Goal: Information Seeking & Learning: Check status

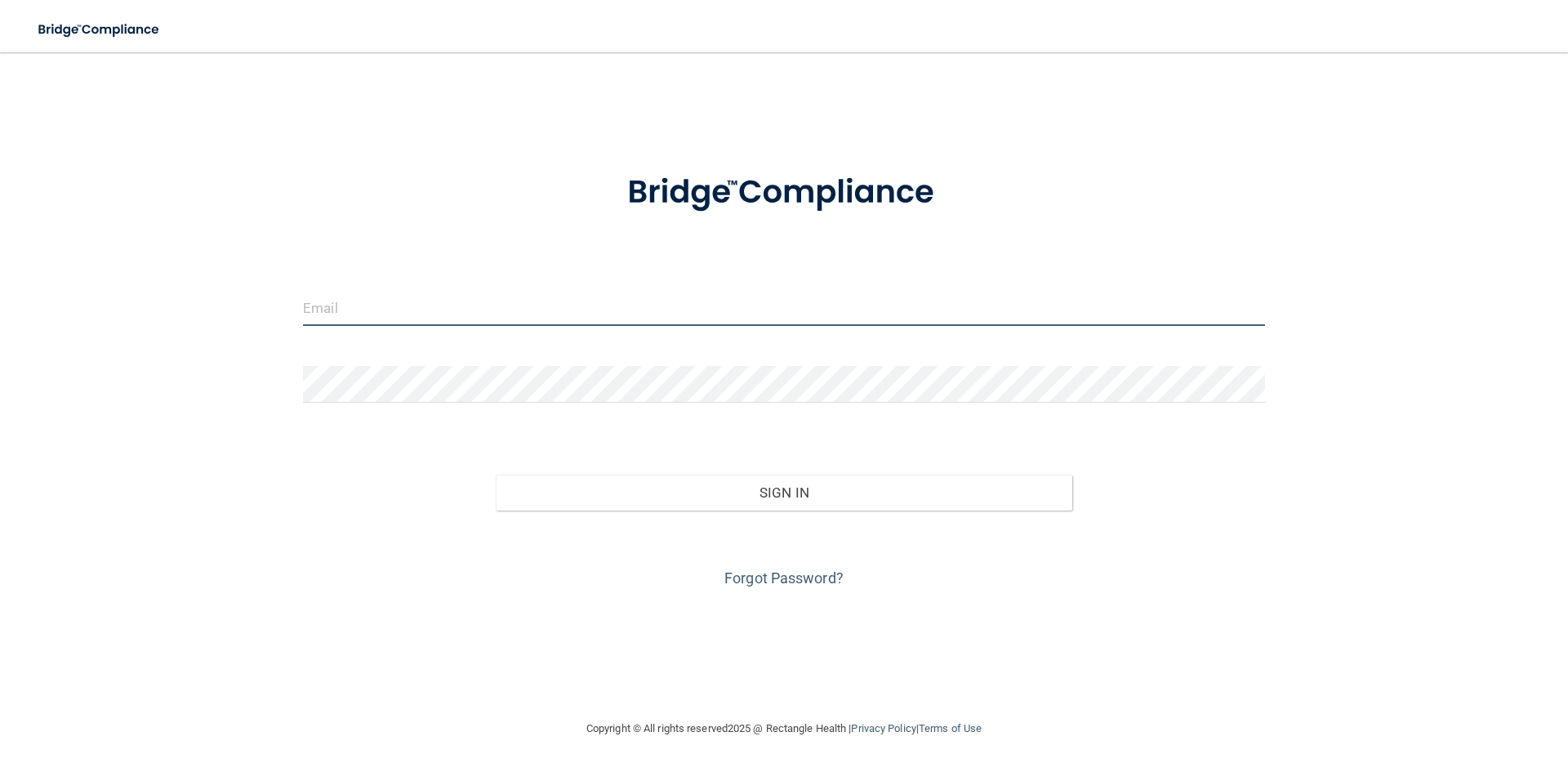
type input "[EMAIL_ADDRESS][DOMAIN_NAME]"
click at [1431, 467] on div "mirandagodwin21@yahoo.com Invalid email/password. You don't have permission to …" at bounding box center [784, 385] width 1503 height 634
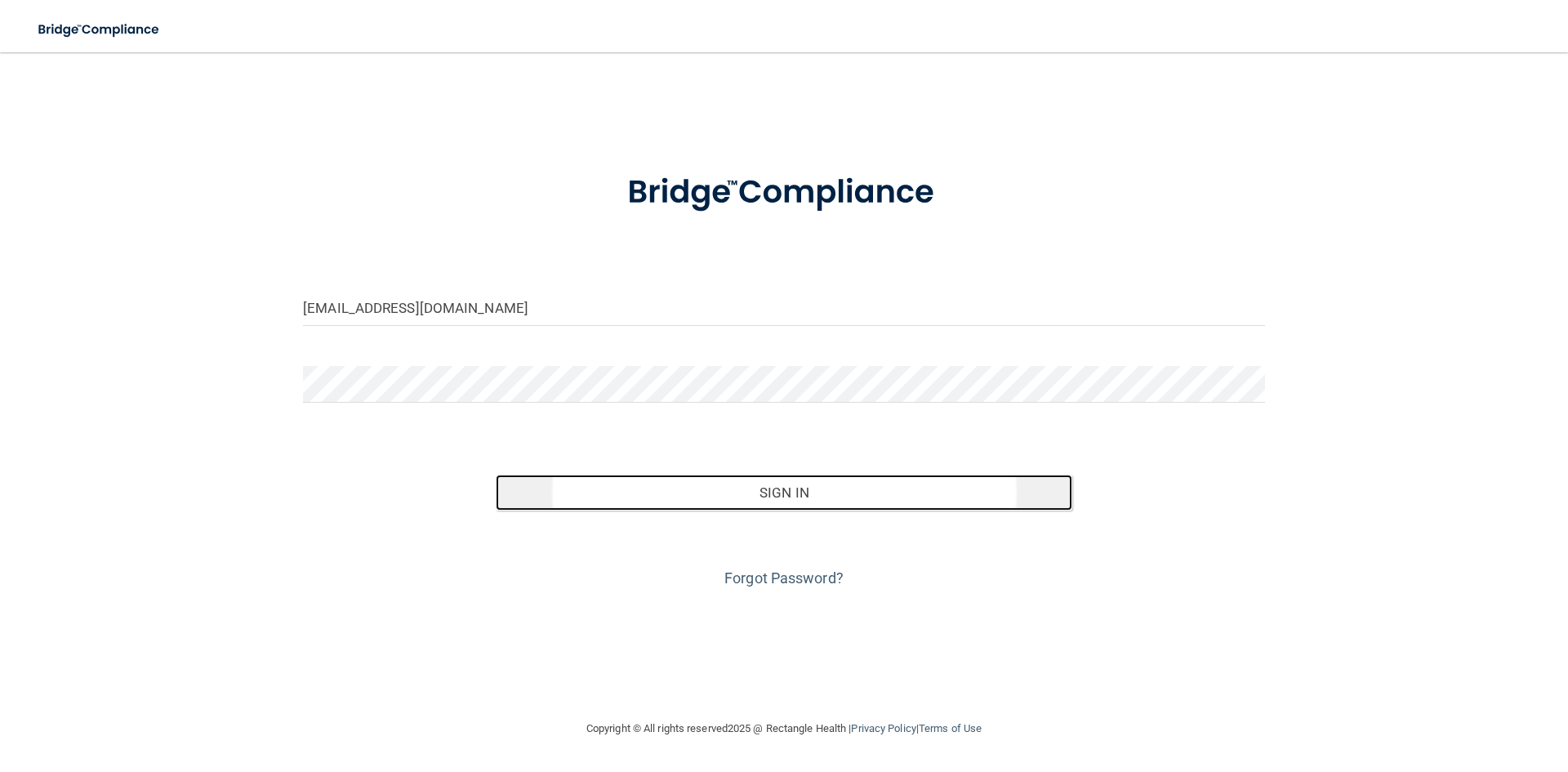
click at [830, 501] on button "Sign In" at bounding box center [784, 493] width 578 height 36
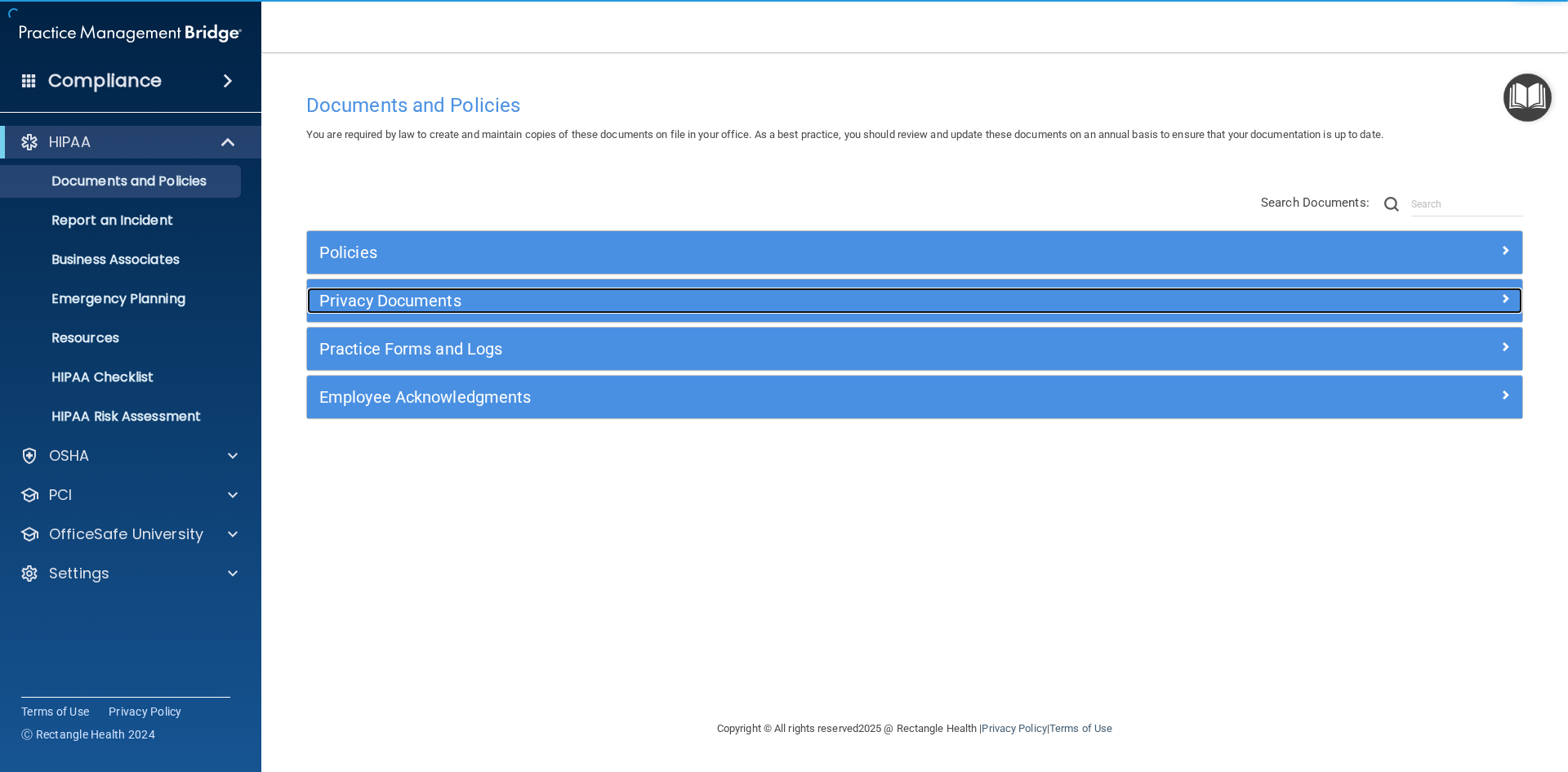
click at [343, 305] on h5 "Privacy Documents" at bounding box center [762, 300] width 887 height 18
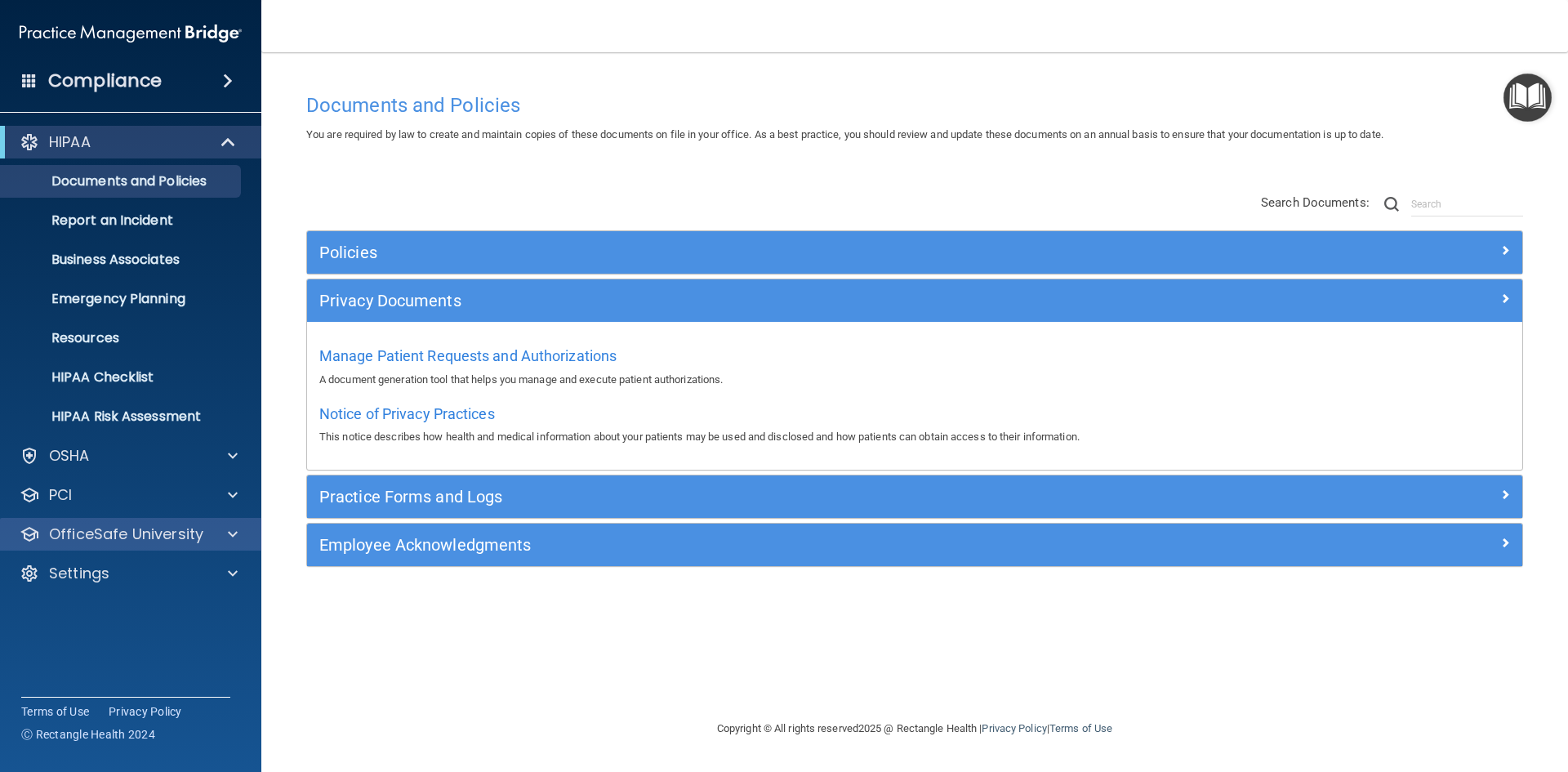
click at [86, 544] on div "OfficeSafe University" at bounding box center [131, 534] width 262 height 33
click at [108, 501] on div "PCI" at bounding box center [109, 495] width 202 height 20
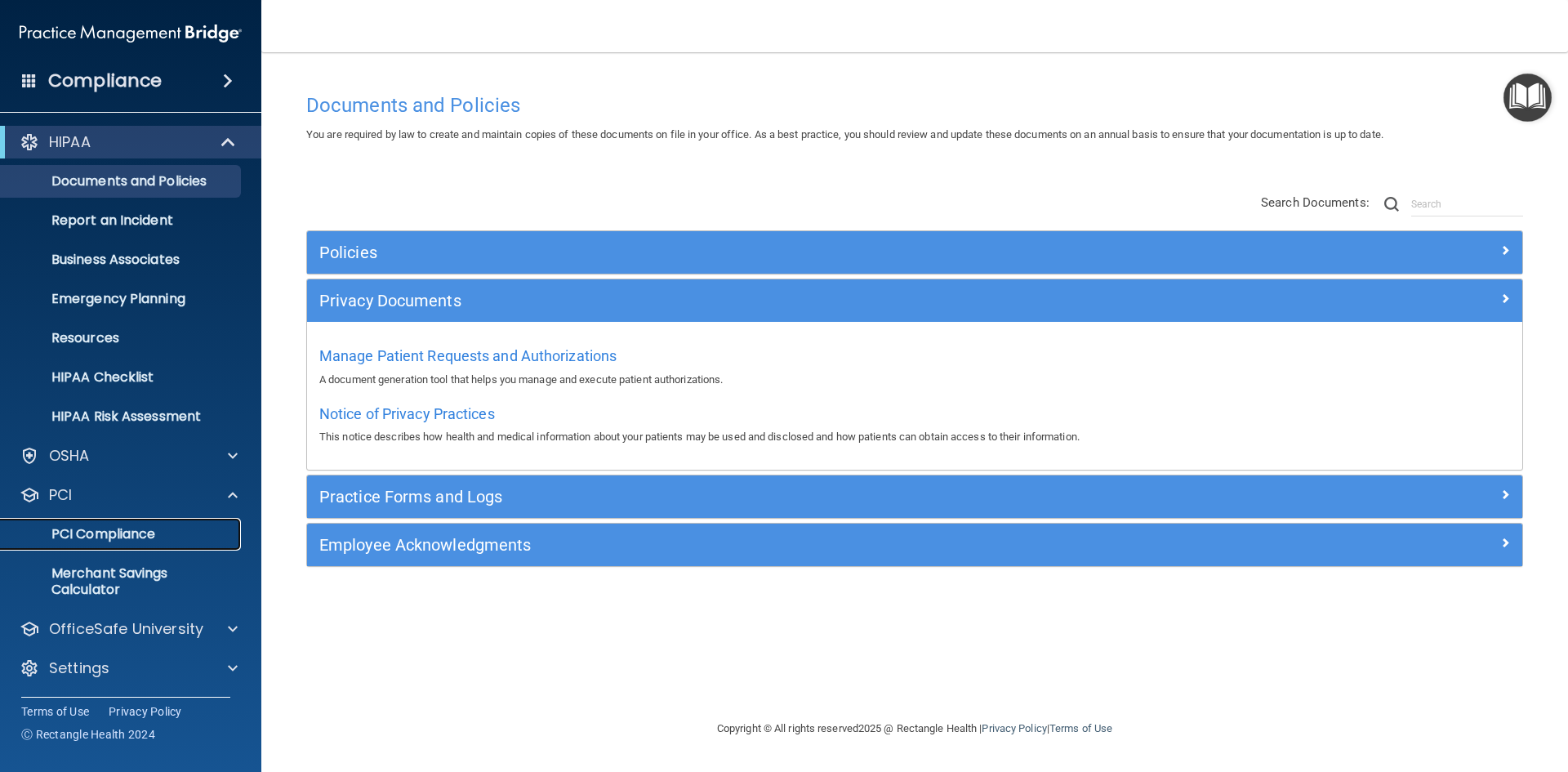
click at [136, 536] on p "PCI Compliance" at bounding box center [122, 534] width 223 height 16
click at [108, 380] on p "HIPAA Checklist" at bounding box center [122, 377] width 223 height 16
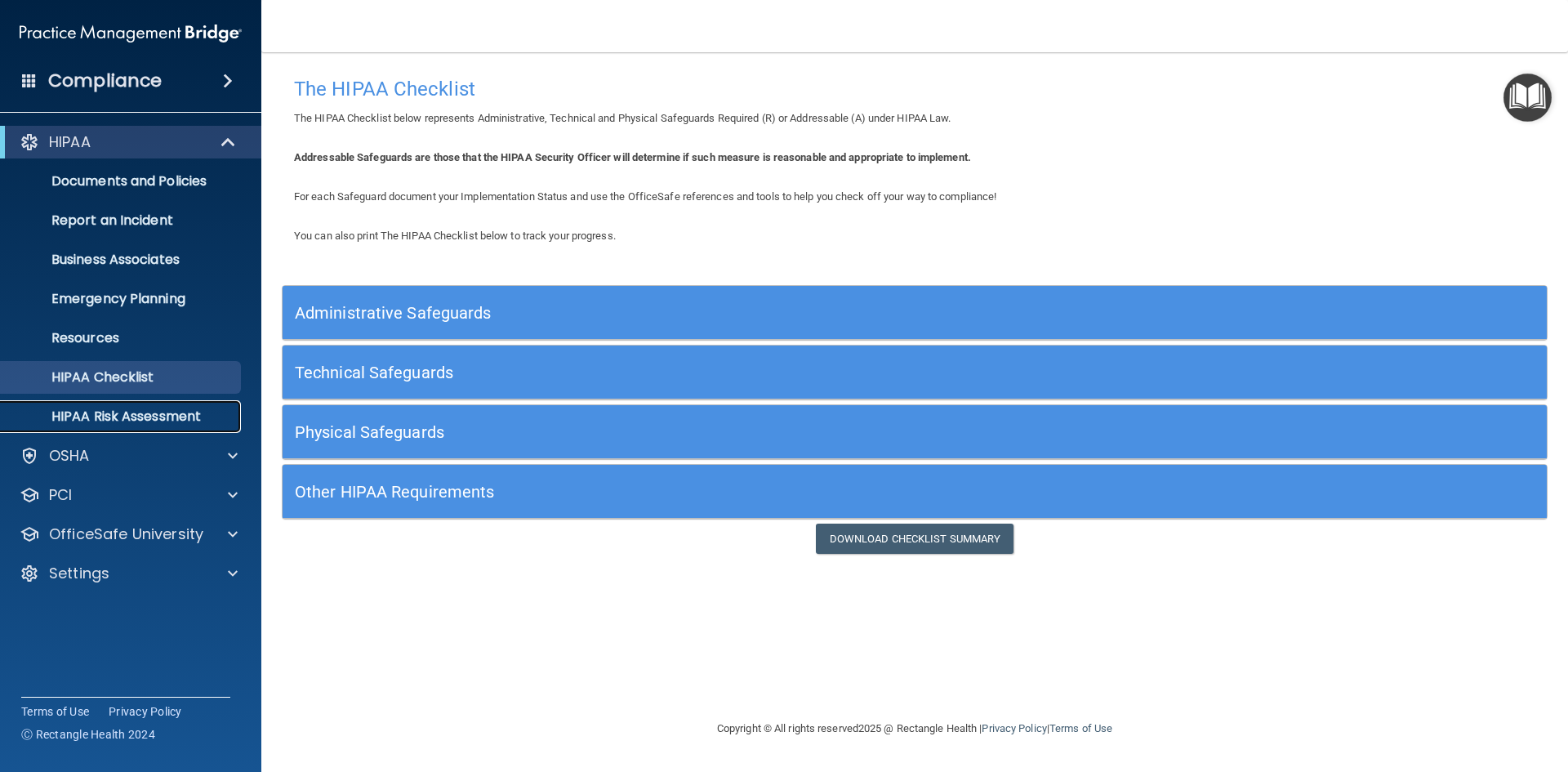
click at [111, 418] on p "HIPAA Risk Assessment" at bounding box center [122, 416] width 223 height 16
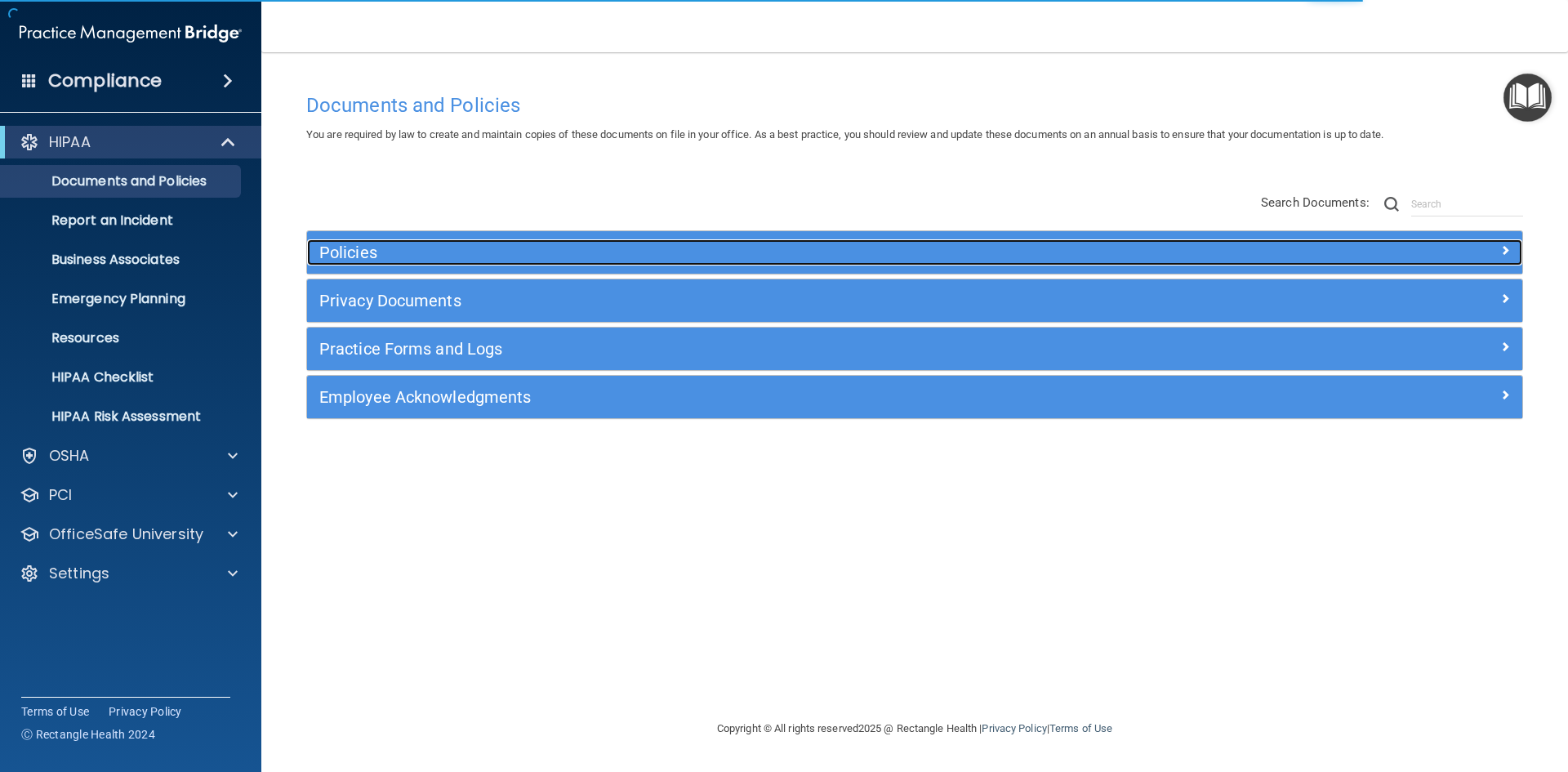
click at [367, 260] on h5 "Policies" at bounding box center [762, 252] width 887 height 18
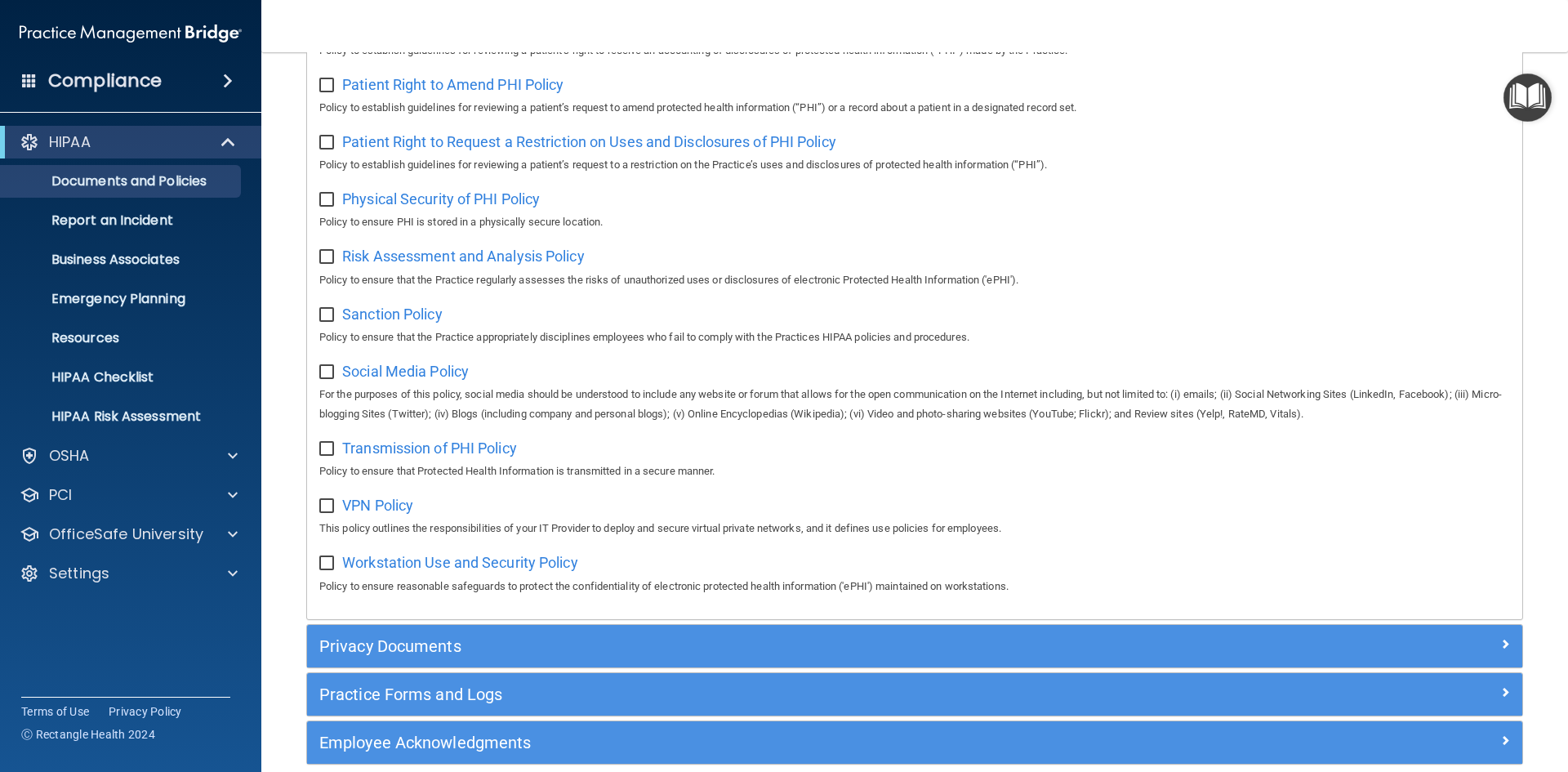
scroll to position [1064, 0]
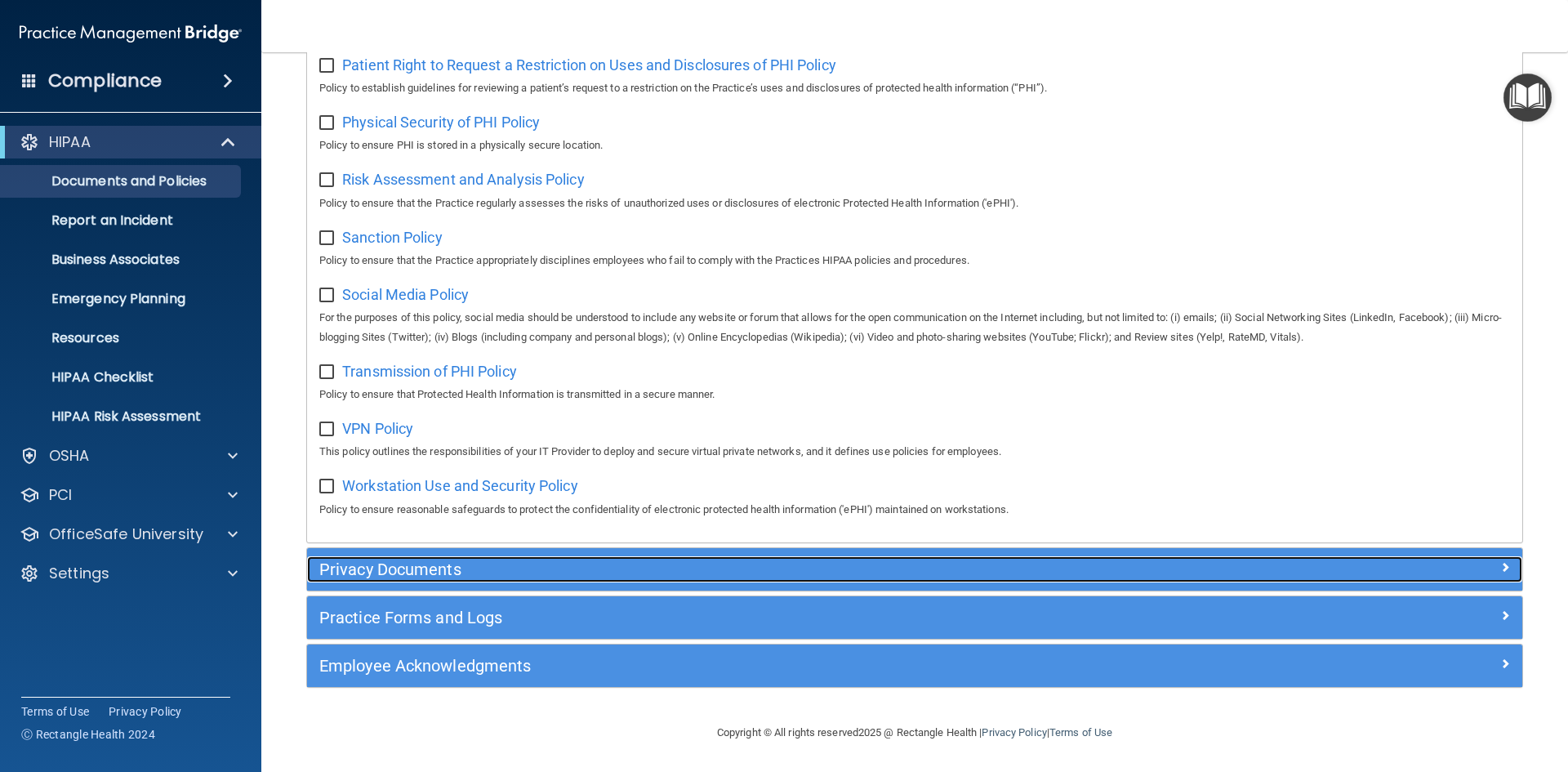
click at [419, 562] on h5 "Privacy Documents" at bounding box center [762, 569] width 887 height 18
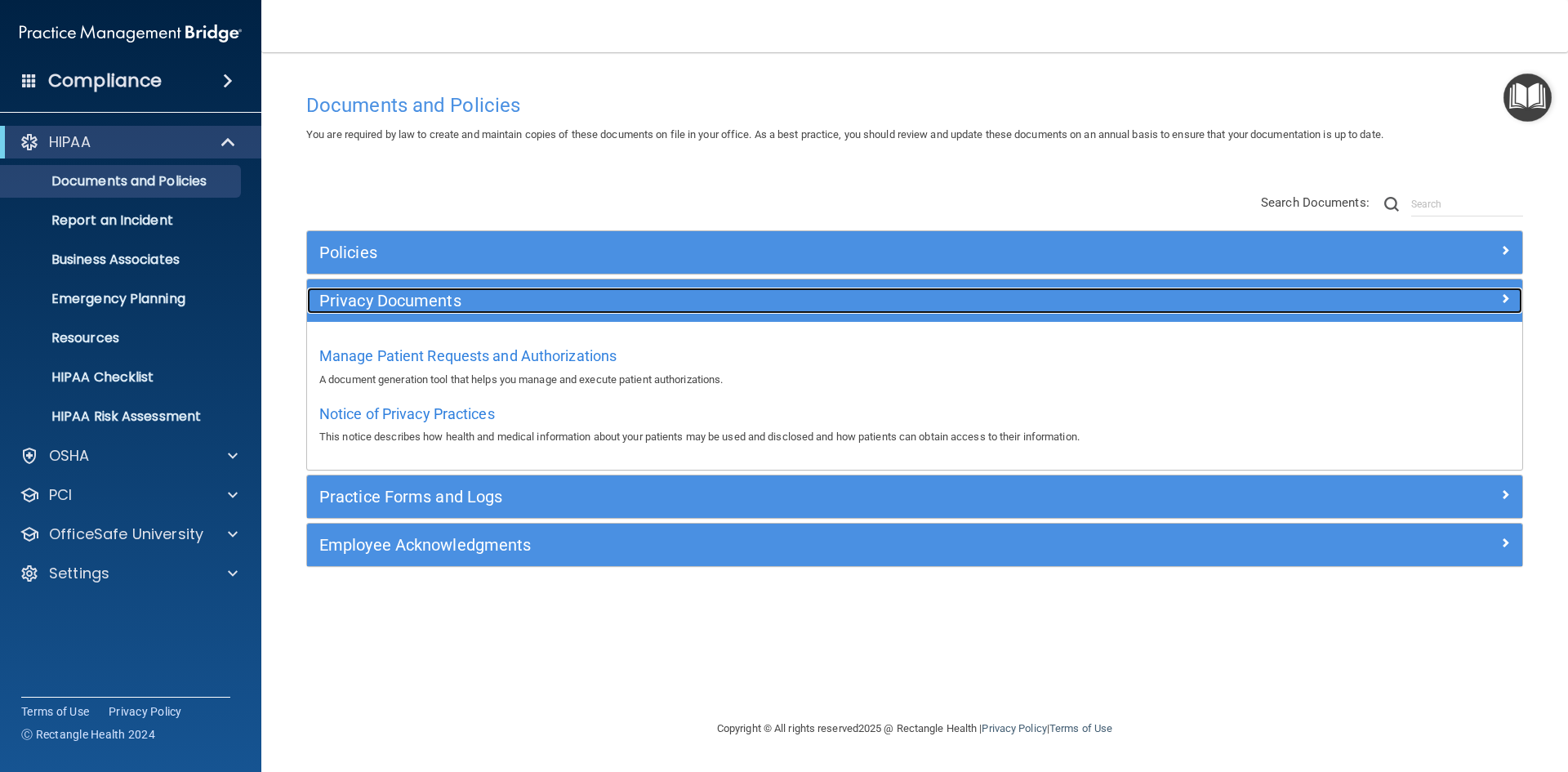
scroll to position [0, 0]
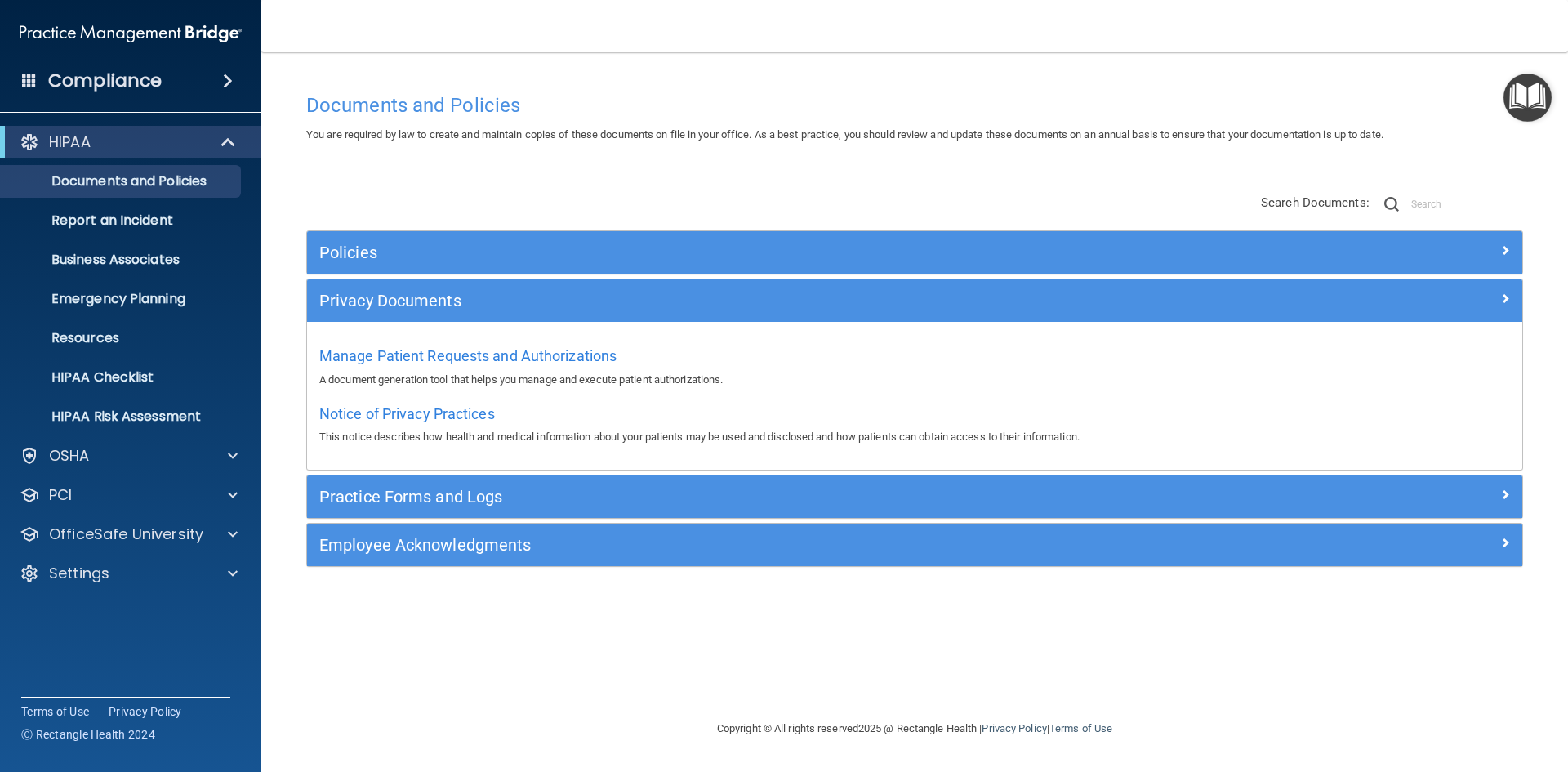
click at [223, 82] on span at bounding box center [228, 81] width 9 height 20
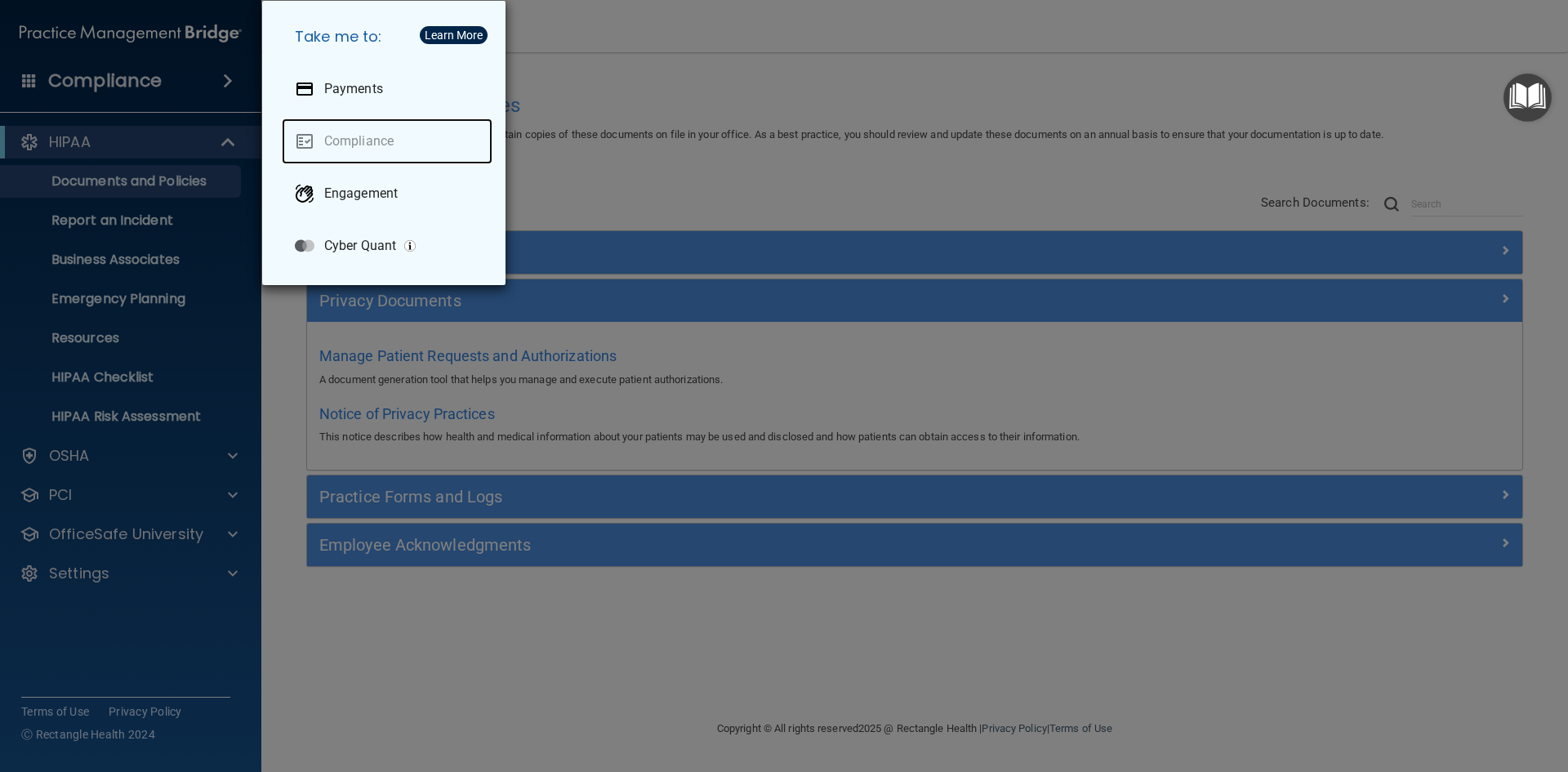
click at [371, 139] on link "Compliance" at bounding box center [387, 141] width 211 height 46
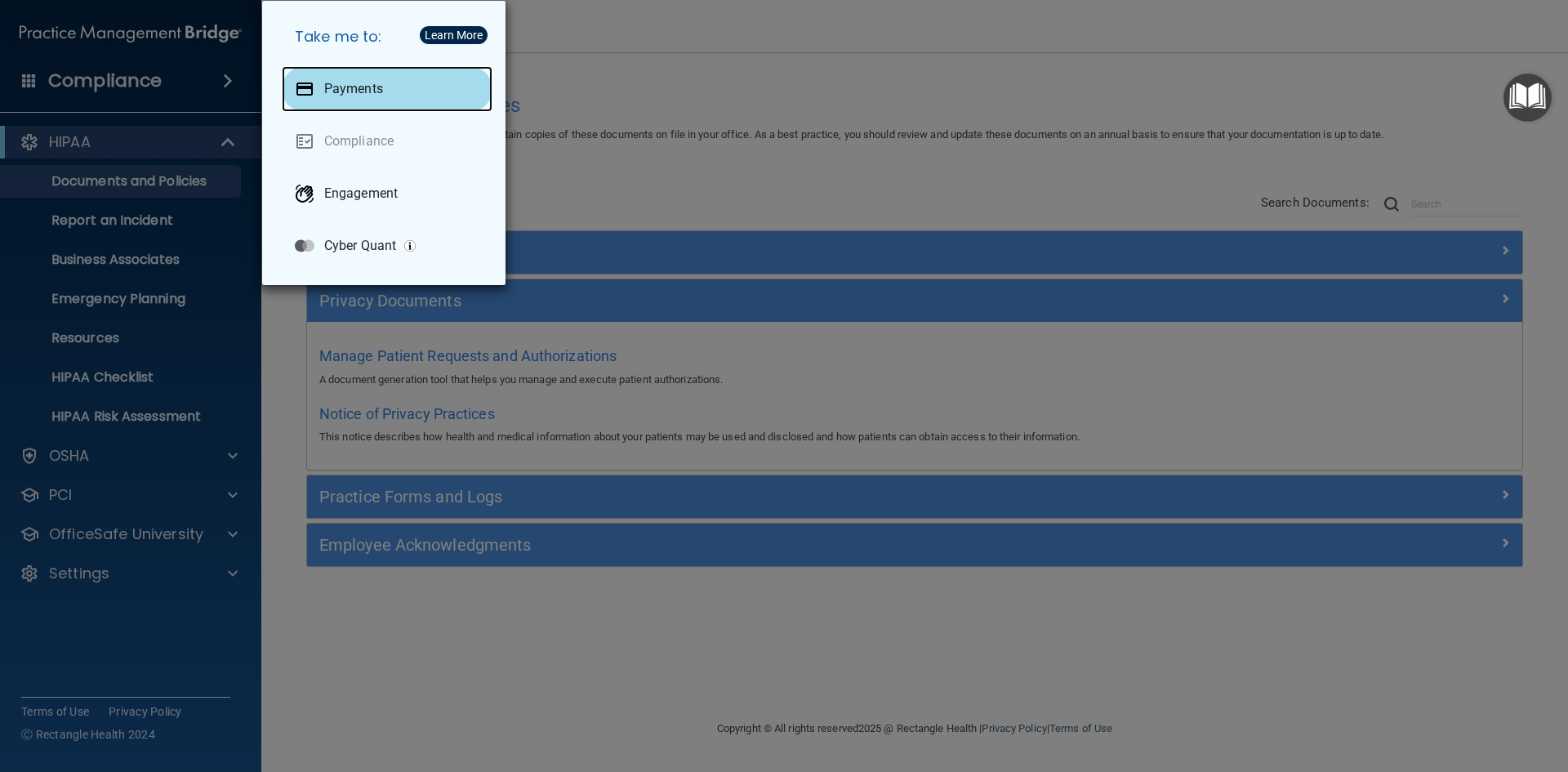
click at [342, 82] on p "Payments" at bounding box center [353, 88] width 59 height 16
click at [75, 128] on div "Take me to: Payments Compliance Engagement Cyber Quant" at bounding box center [784, 386] width 1568 height 772
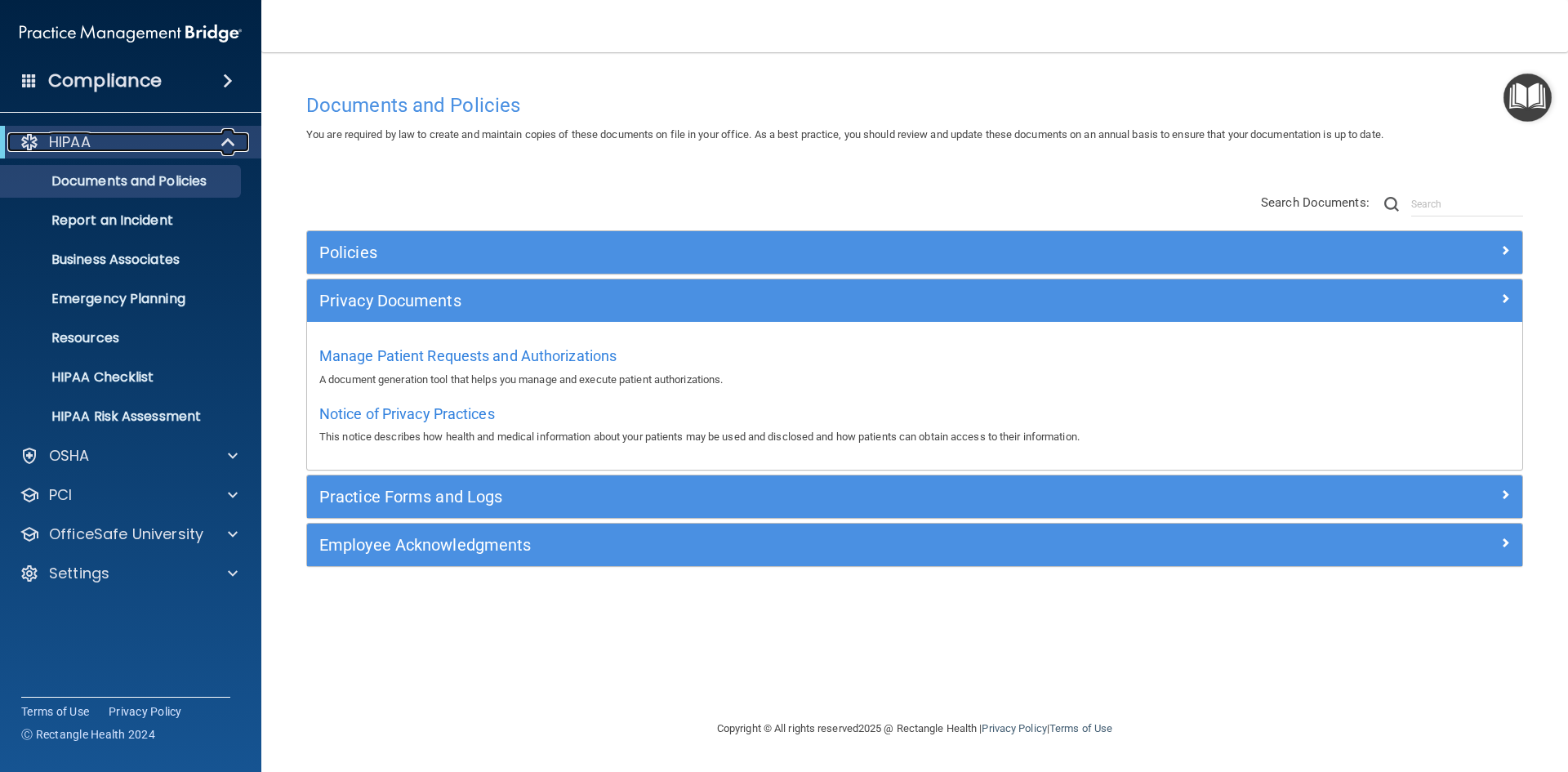
click at [106, 138] on div "HIPAA" at bounding box center [108, 141] width 201 height 20
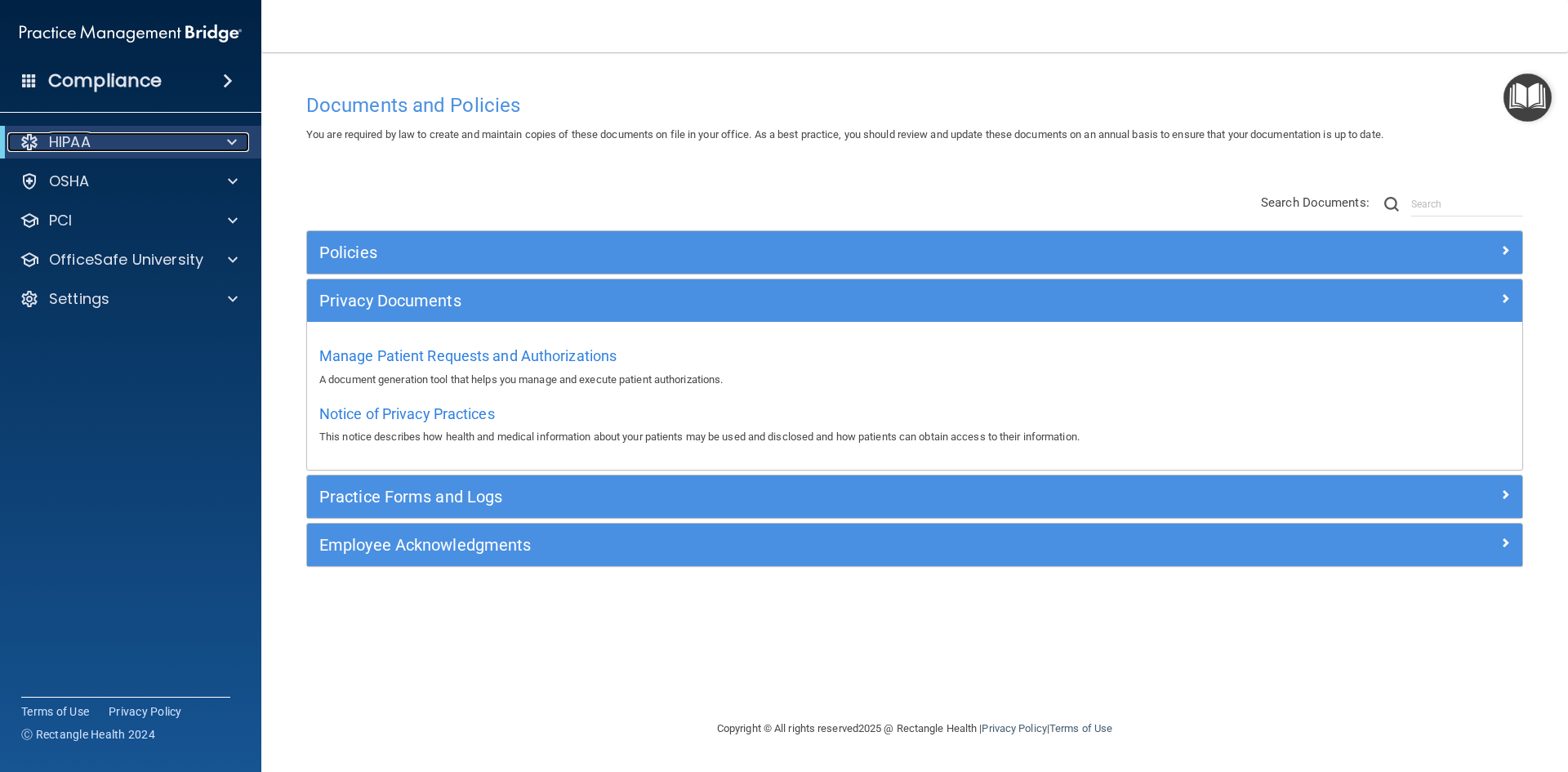
click at [106, 138] on div "HIPAA" at bounding box center [108, 141] width 201 height 20
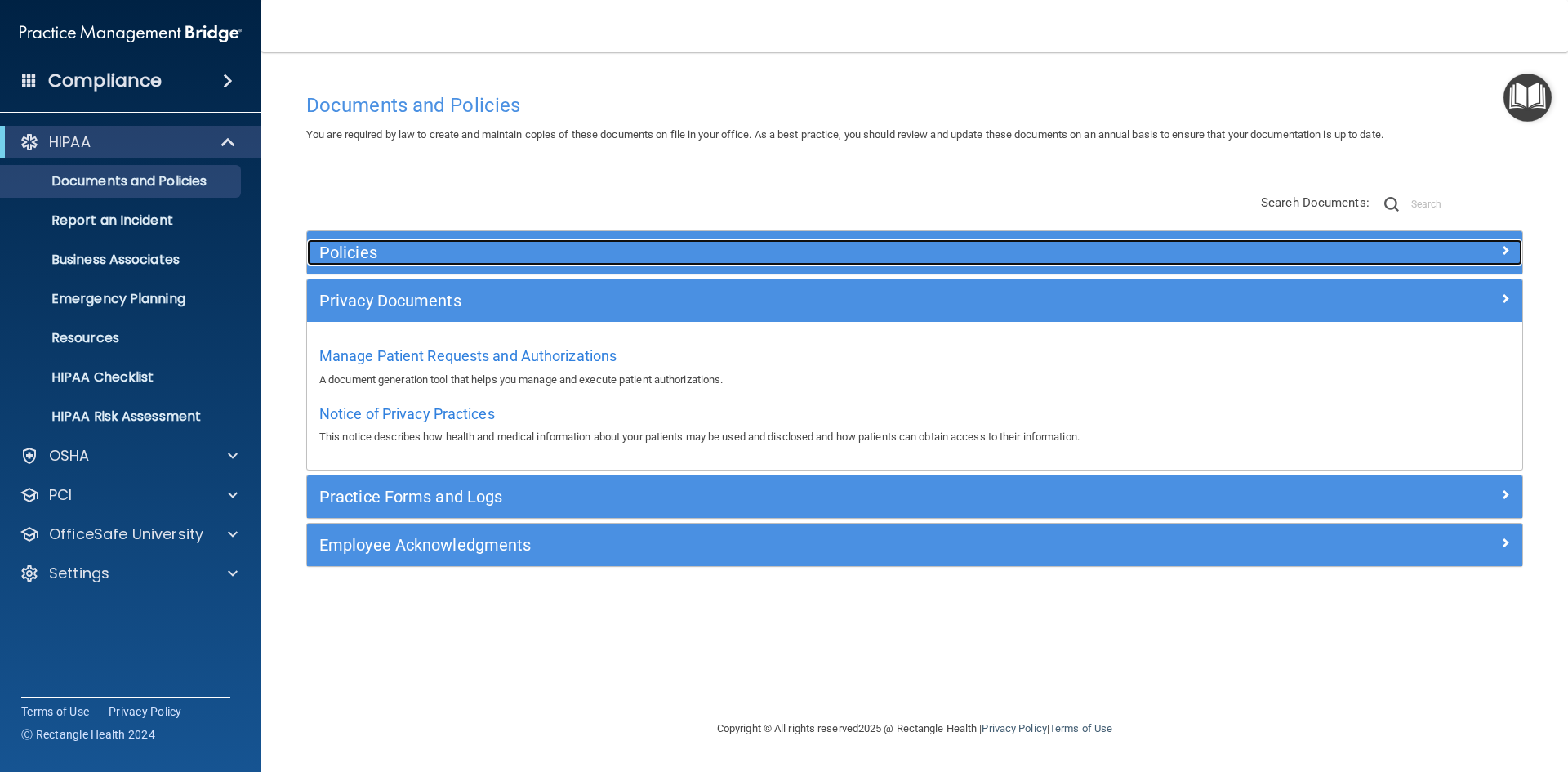
click at [386, 249] on h5 "Policies" at bounding box center [762, 252] width 887 height 18
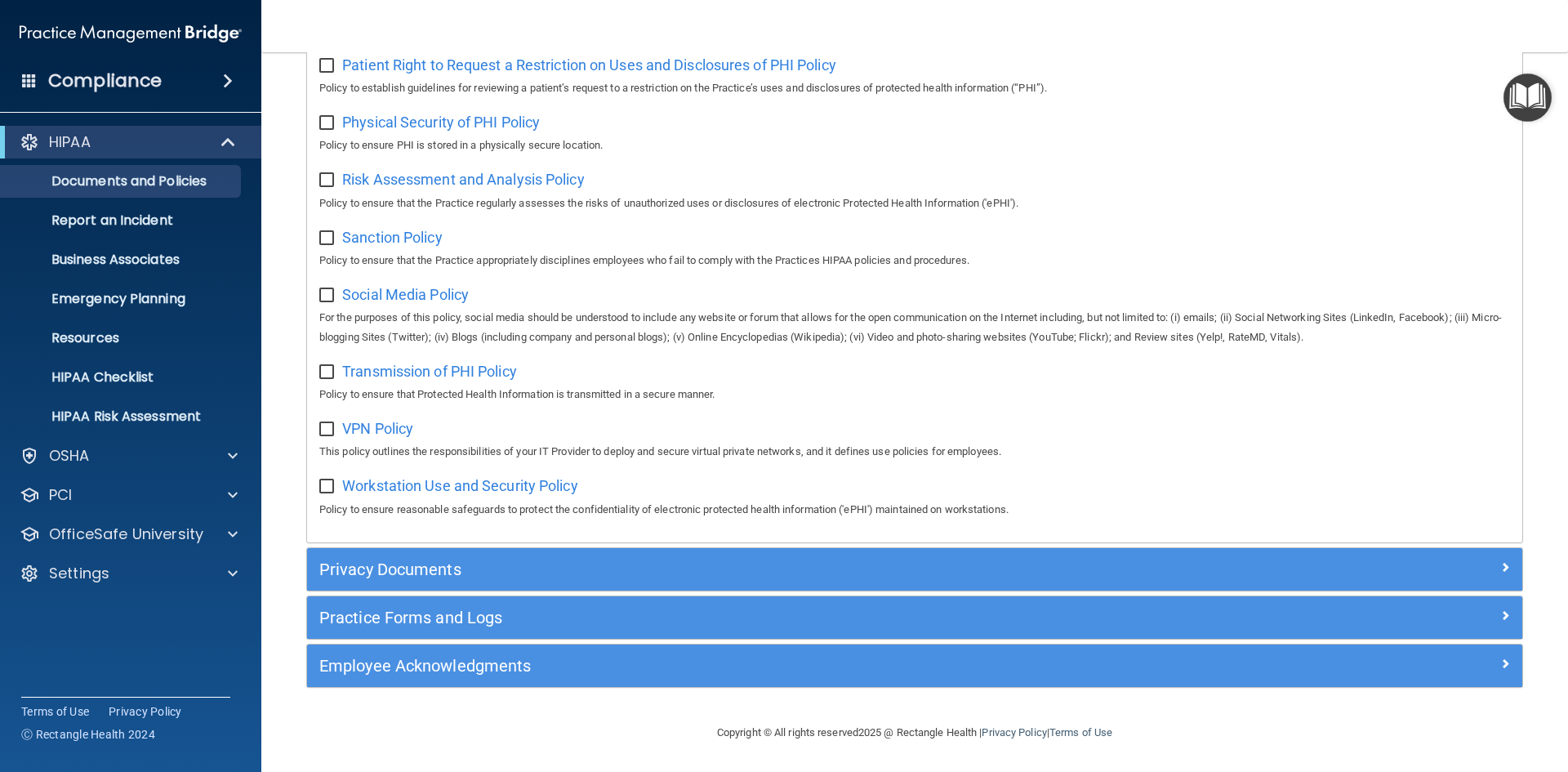
scroll to position [1064, 0]
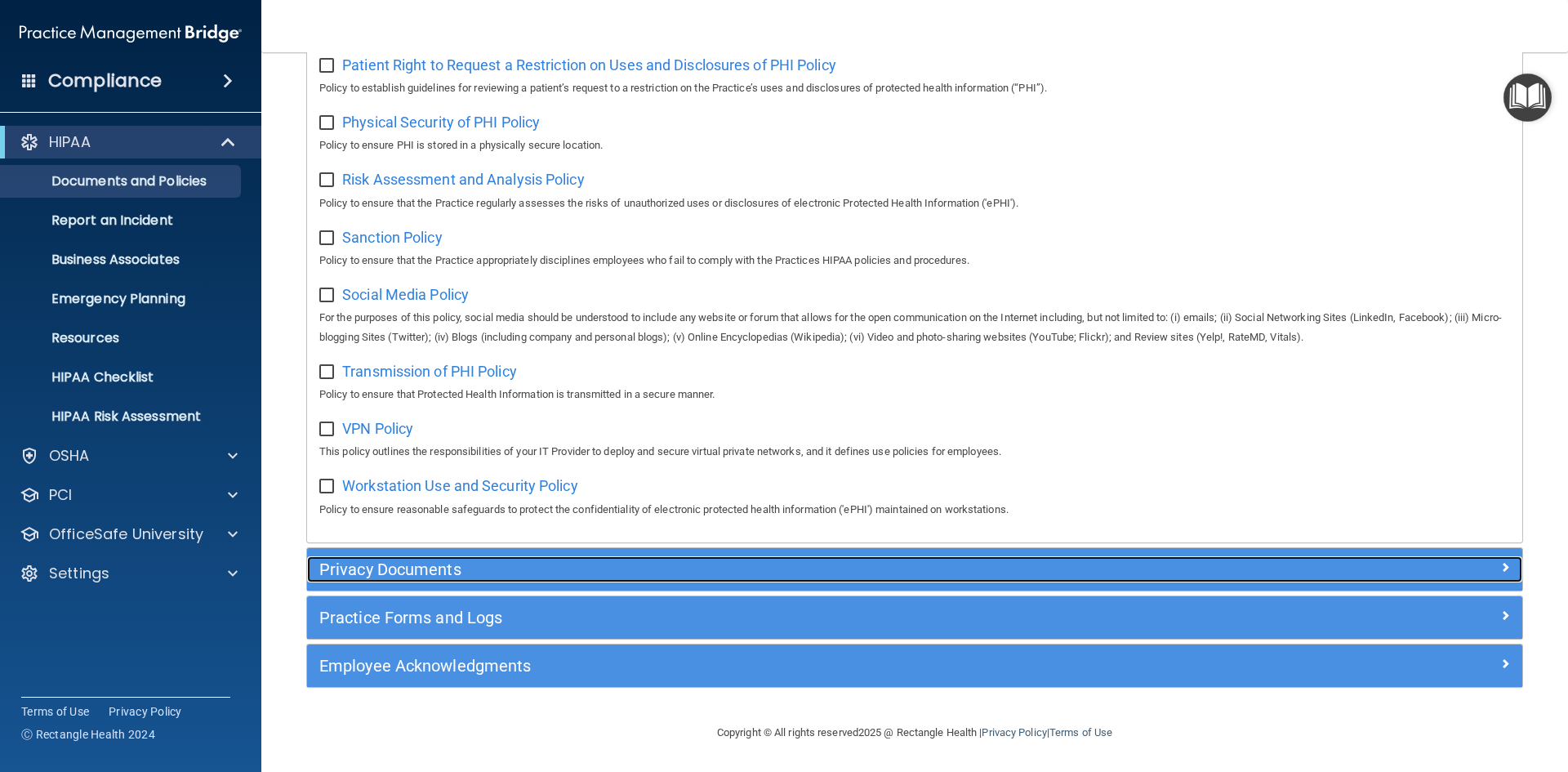
click at [325, 568] on h5 "Privacy Documents" at bounding box center [762, 569] width 887 height 18
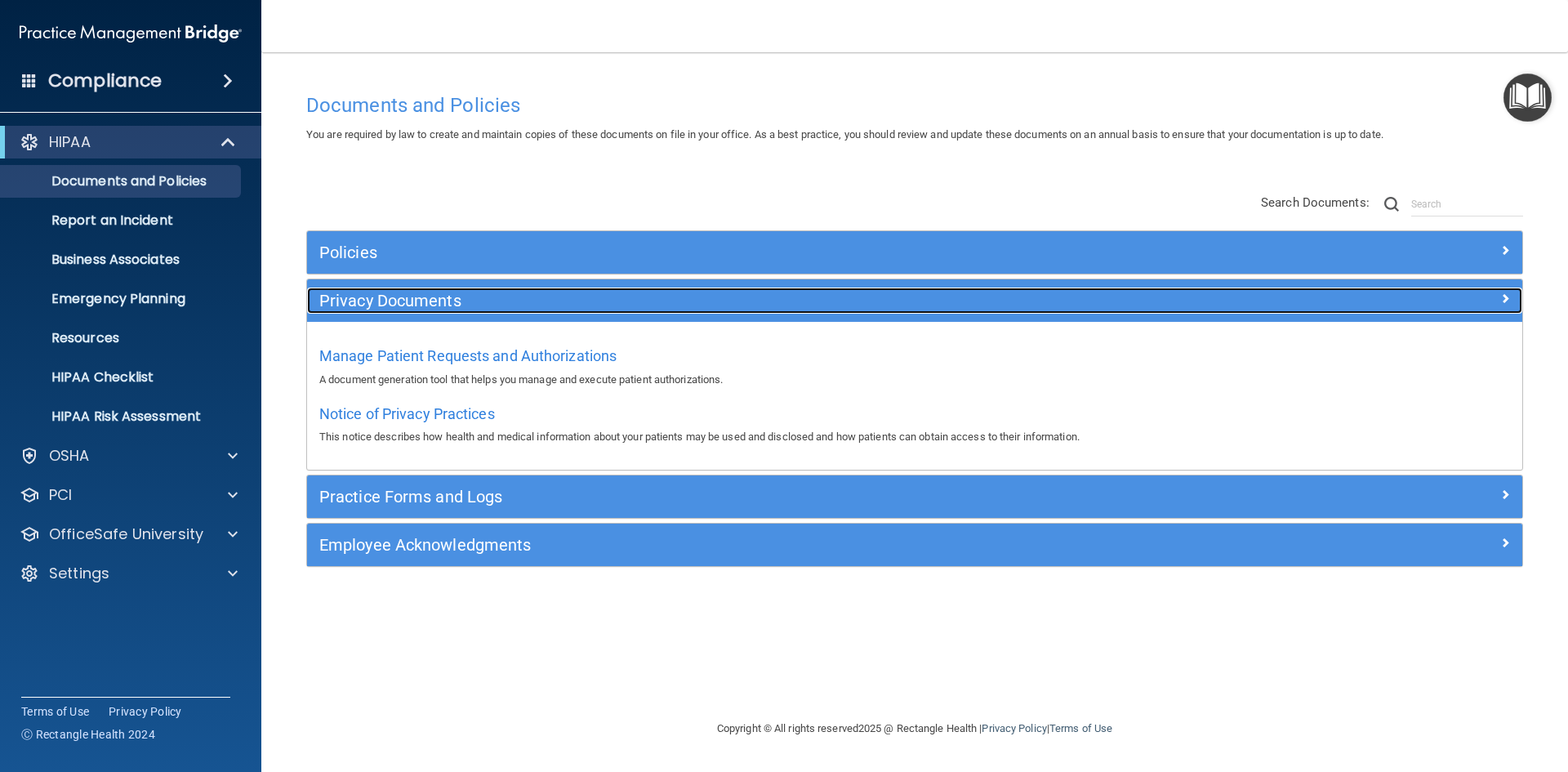
scroll to position [0, 0]
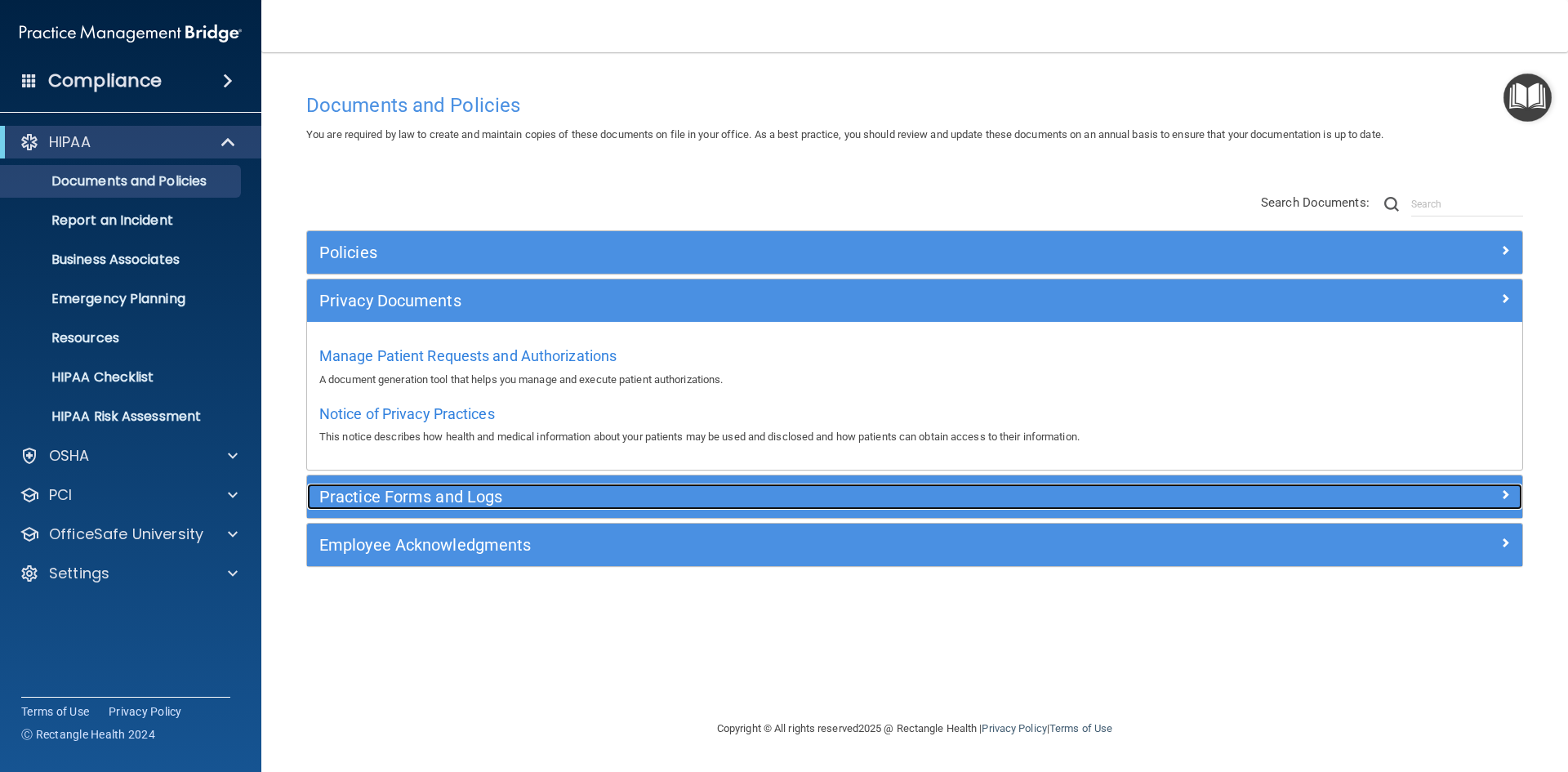
click at [379, 500] on h5 "Practice Forms and Logs" at bounding box center [762, 497] width 887 height 18
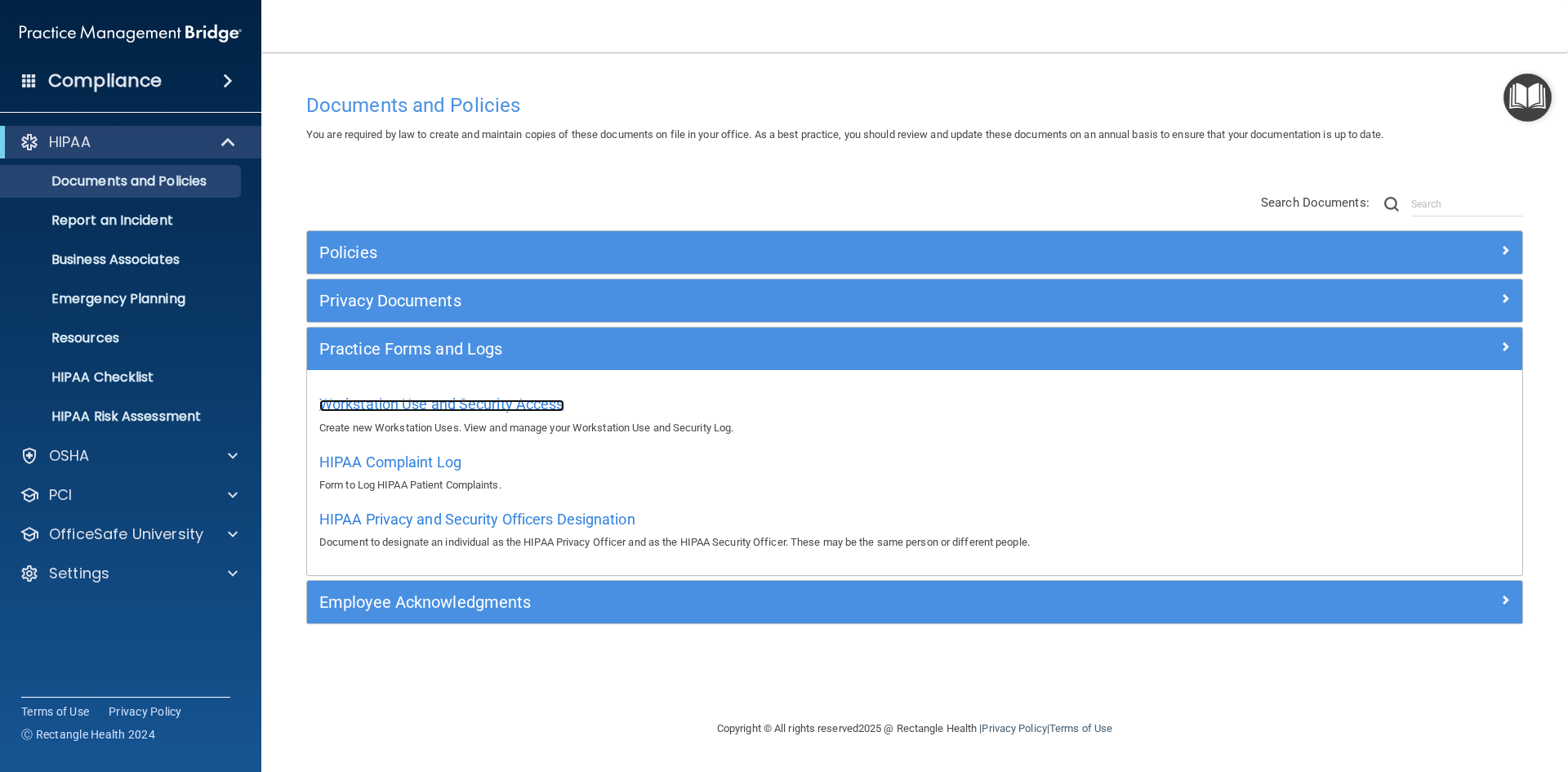
click at [431, 410] on span "Workstation Use and Security Access" at bounding box center [442, 404] width 245 height 17
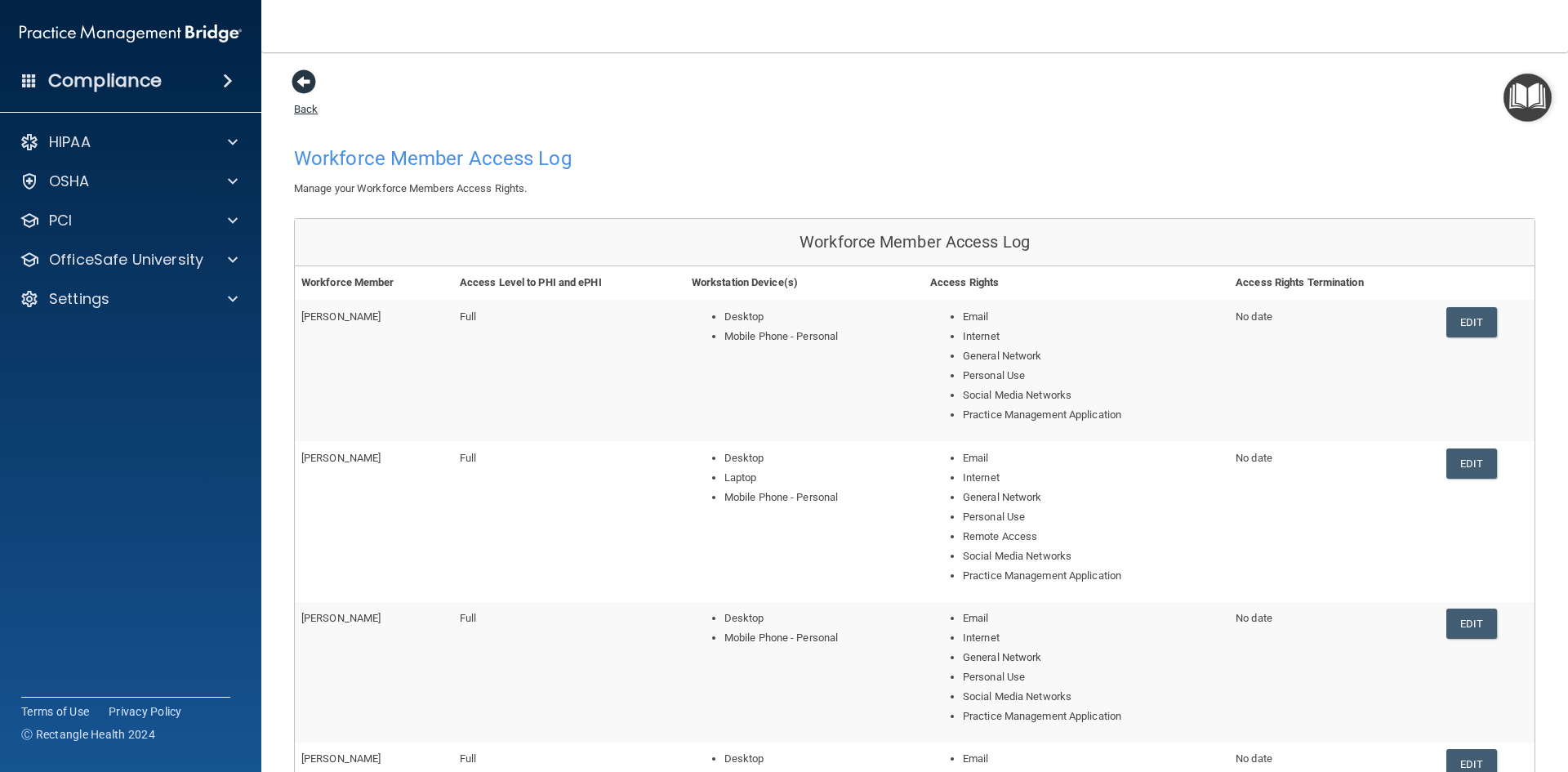
click at [298, 82] on span at bounding box center [303, 82] width 24 height 24
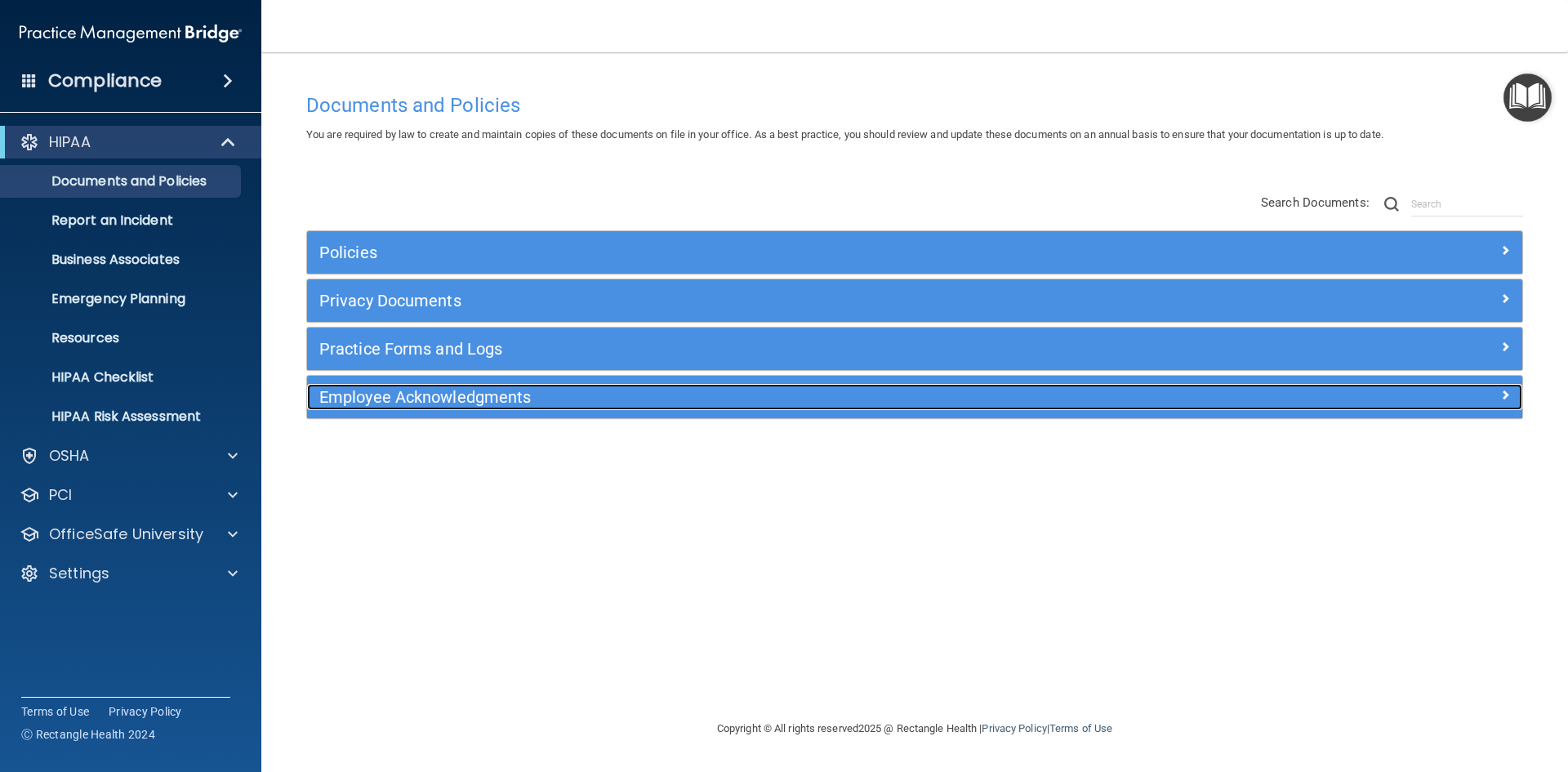
click at [388, 393] on h5 "Employee Acknowledgments" at bounding box center [762, 396] width 887 height 18
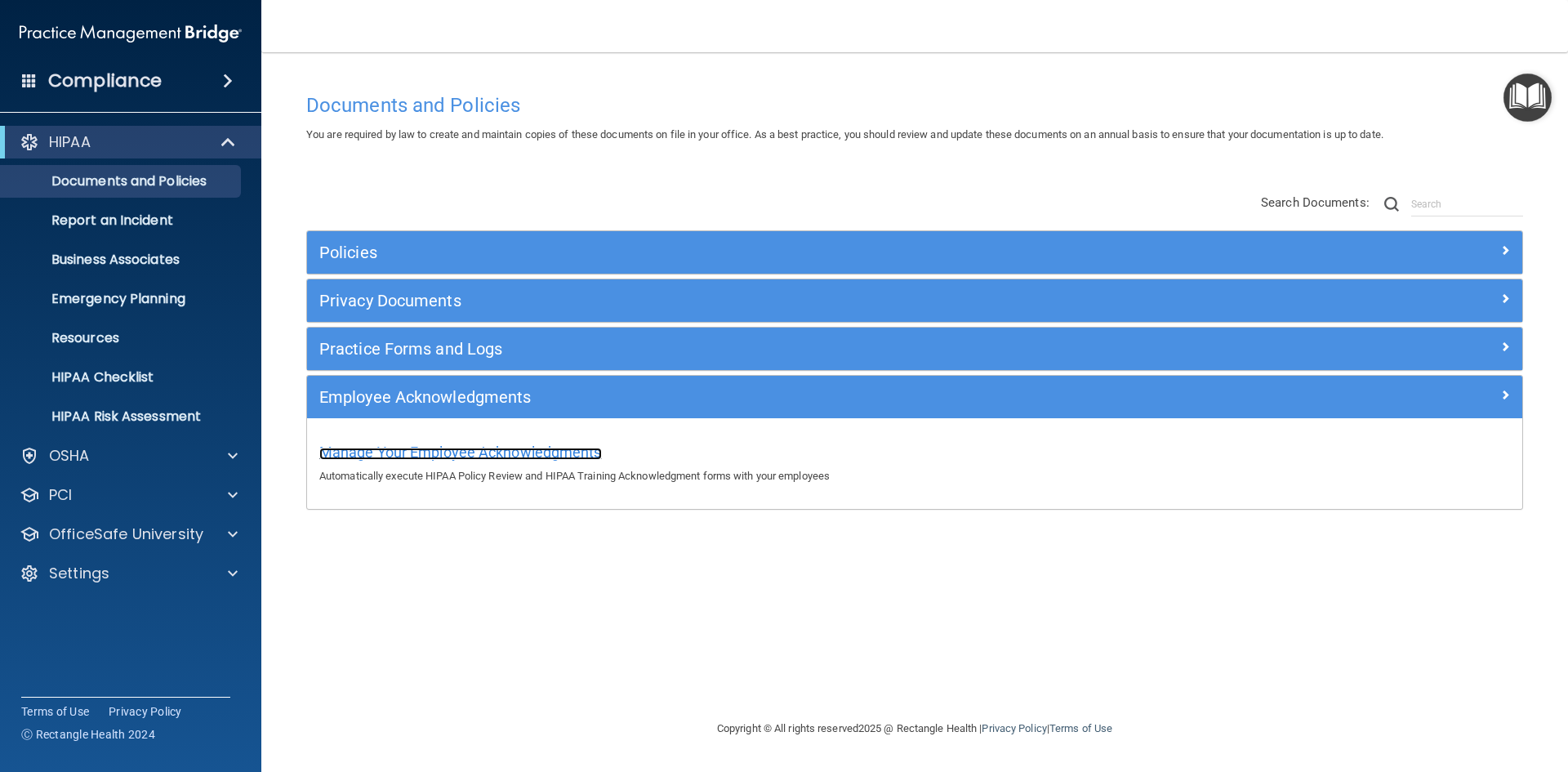
click at [408, 450] on span "Manage Your Employee Acknowledgments" at bounding box center [461, 453] width 283 height 17
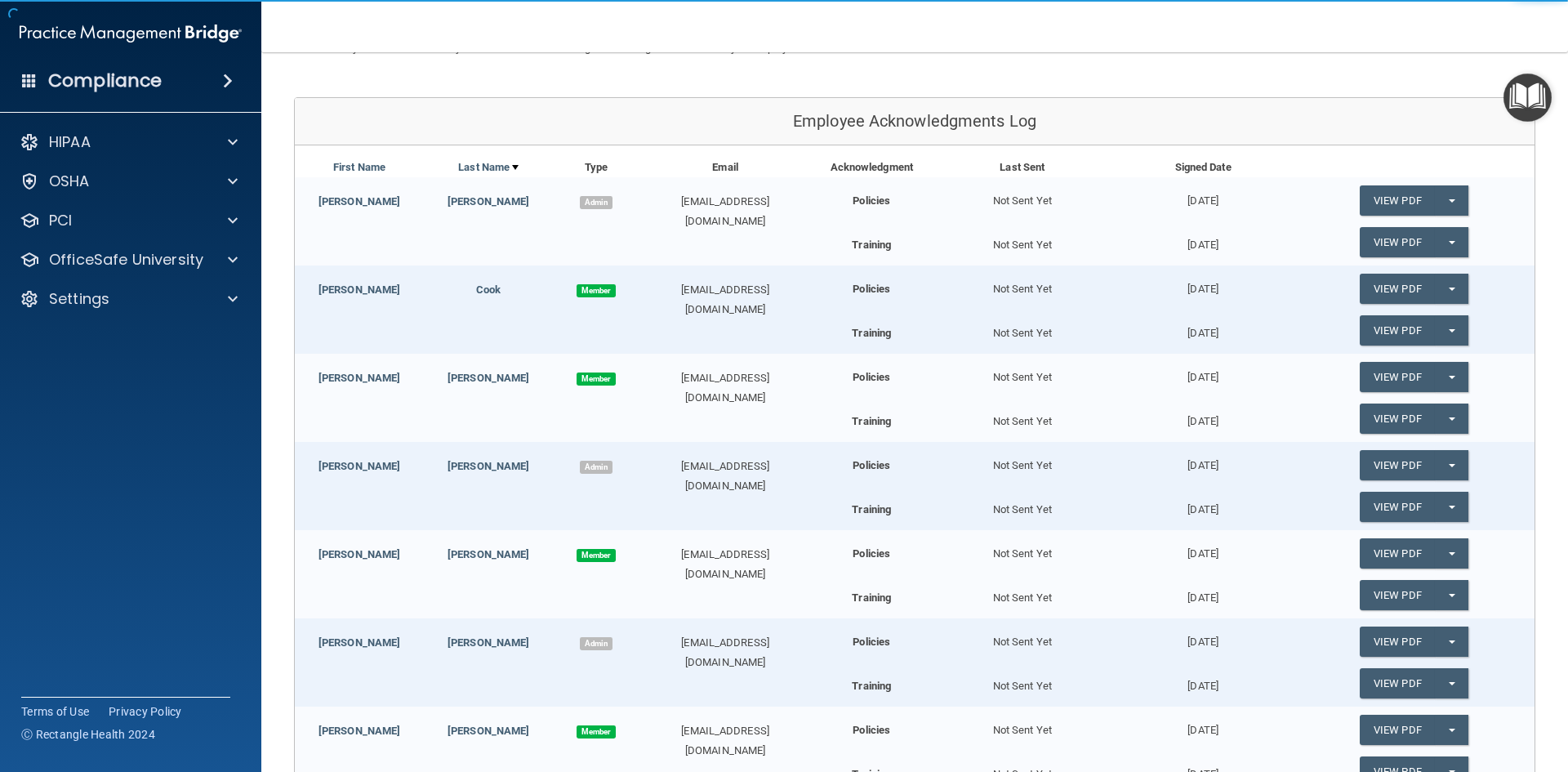
scroll to position [163, 0]
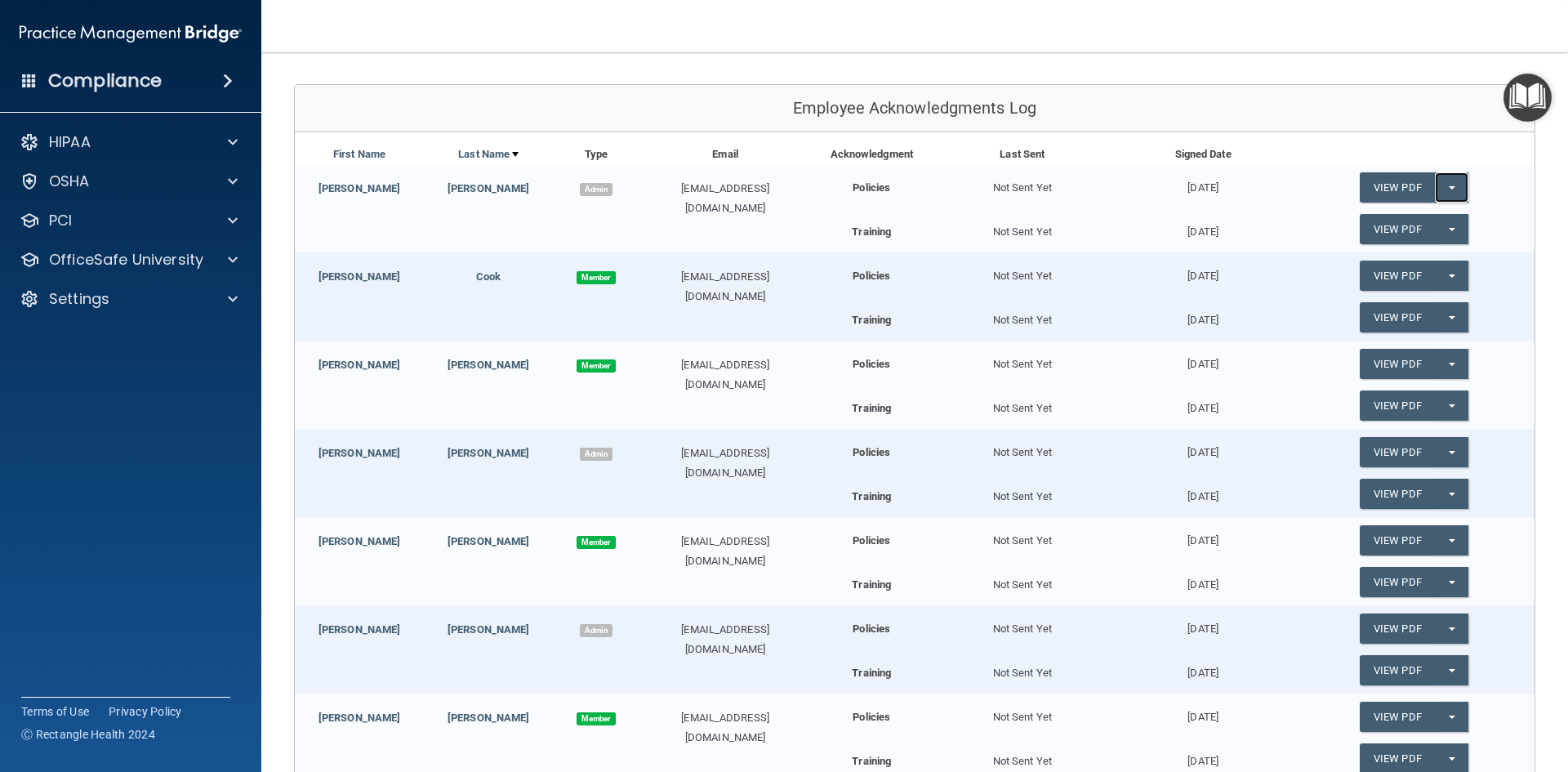
click at [1445, 195] on button "Split button!" at bounding box center [1452, 187] width 34 height 30
click at [1324, 200] on div "View PDF Split button! Update Acknowledgment" at bounding box center [1413, 187] width 241 height 47
click at [1366, 182] on link "View PDF" at bounding box center [1398, 187] width 75 height 30
click at [1376, 222] on link "View PDF" at bounding box center [1398, 229] width 75 height 30
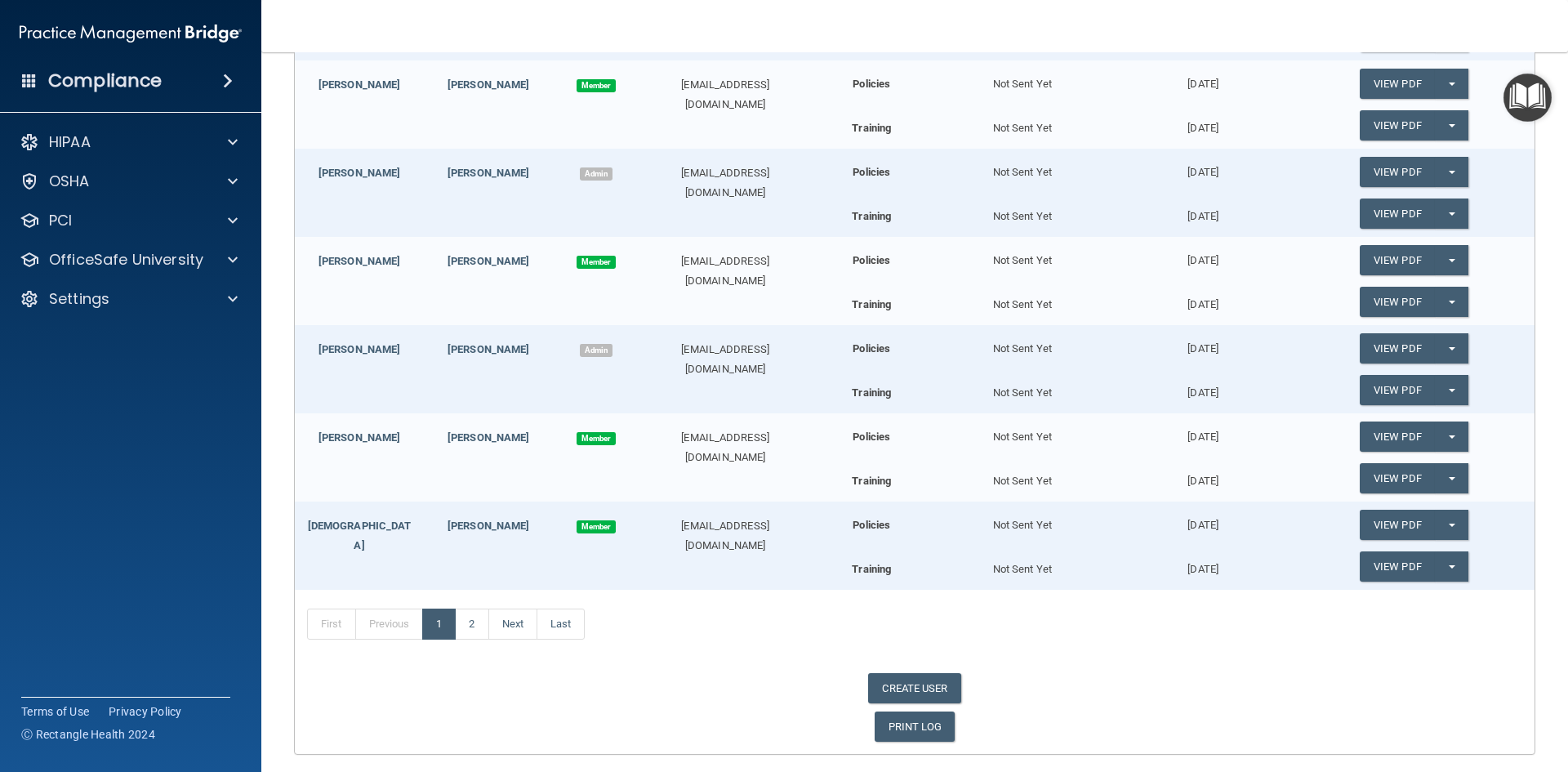
scroll to position [492, 0]
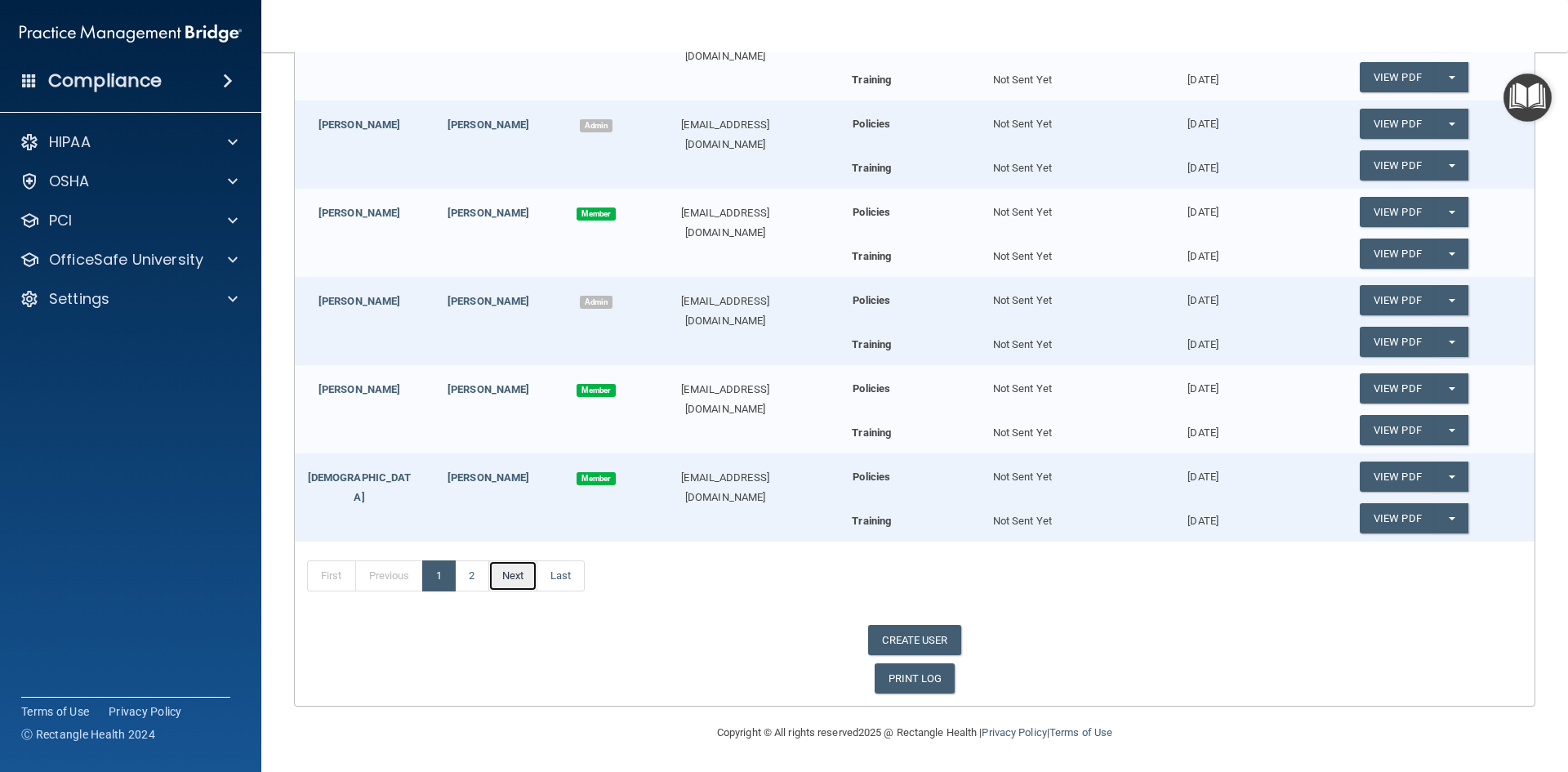
click at [519, 572] on link "Next" at bounding box center [512, 575] width 49 height 31
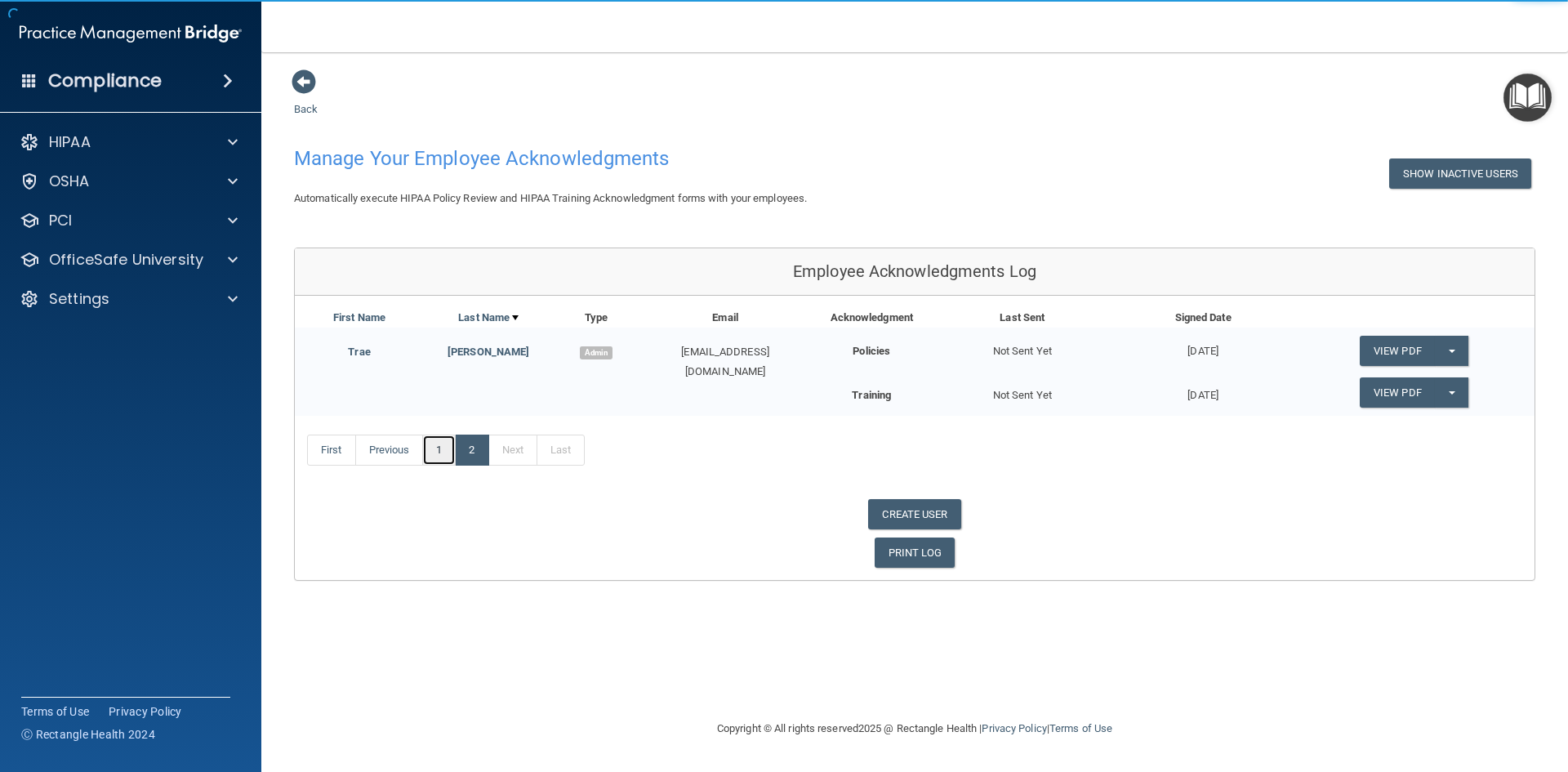
click at [436, 451] on link "1" at bounding box center [439, 450] width 34 height 31
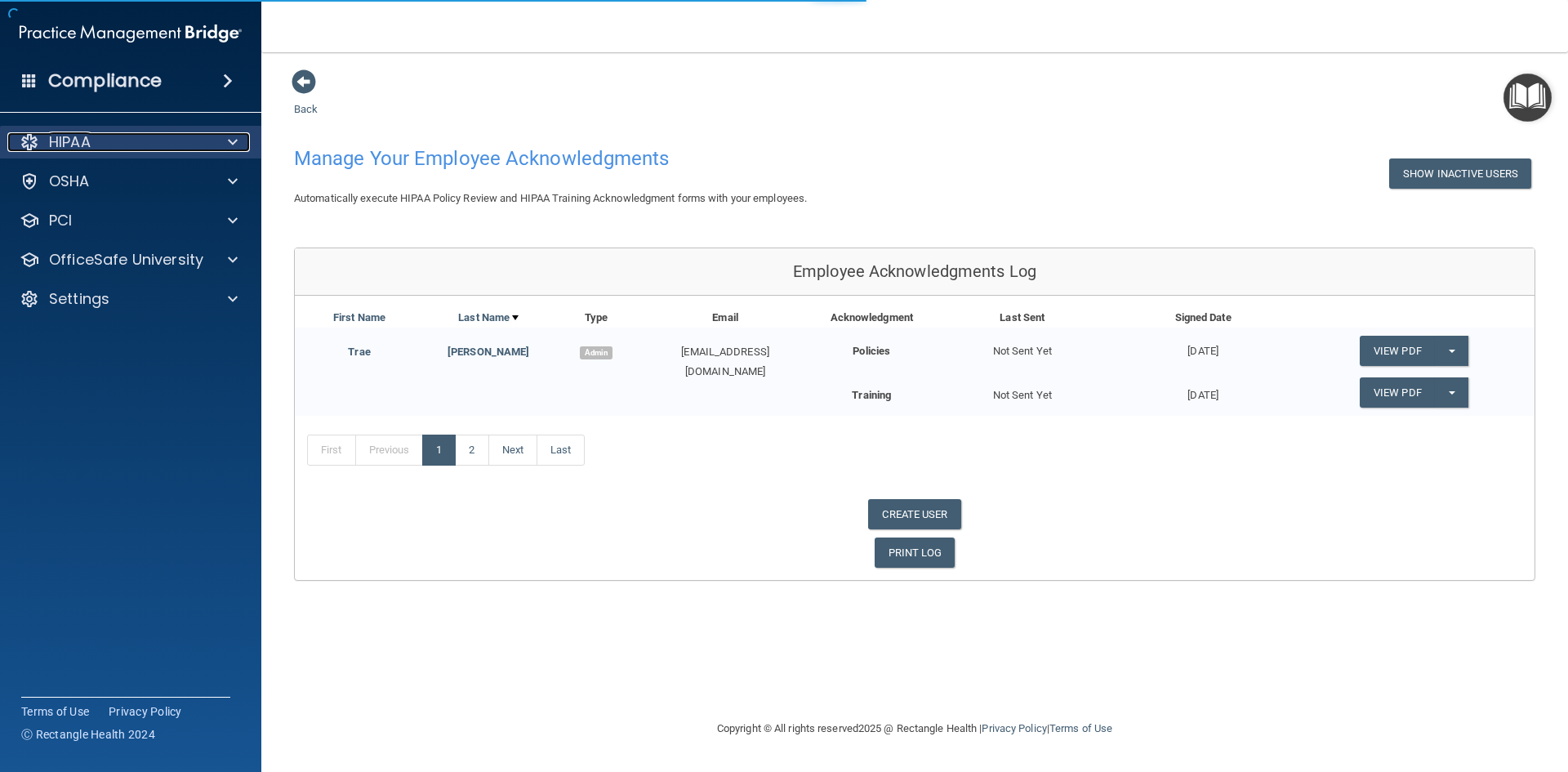
click at [45, 132] on div "HIPAA" at bounding box center [109, 141] width 202 height 20
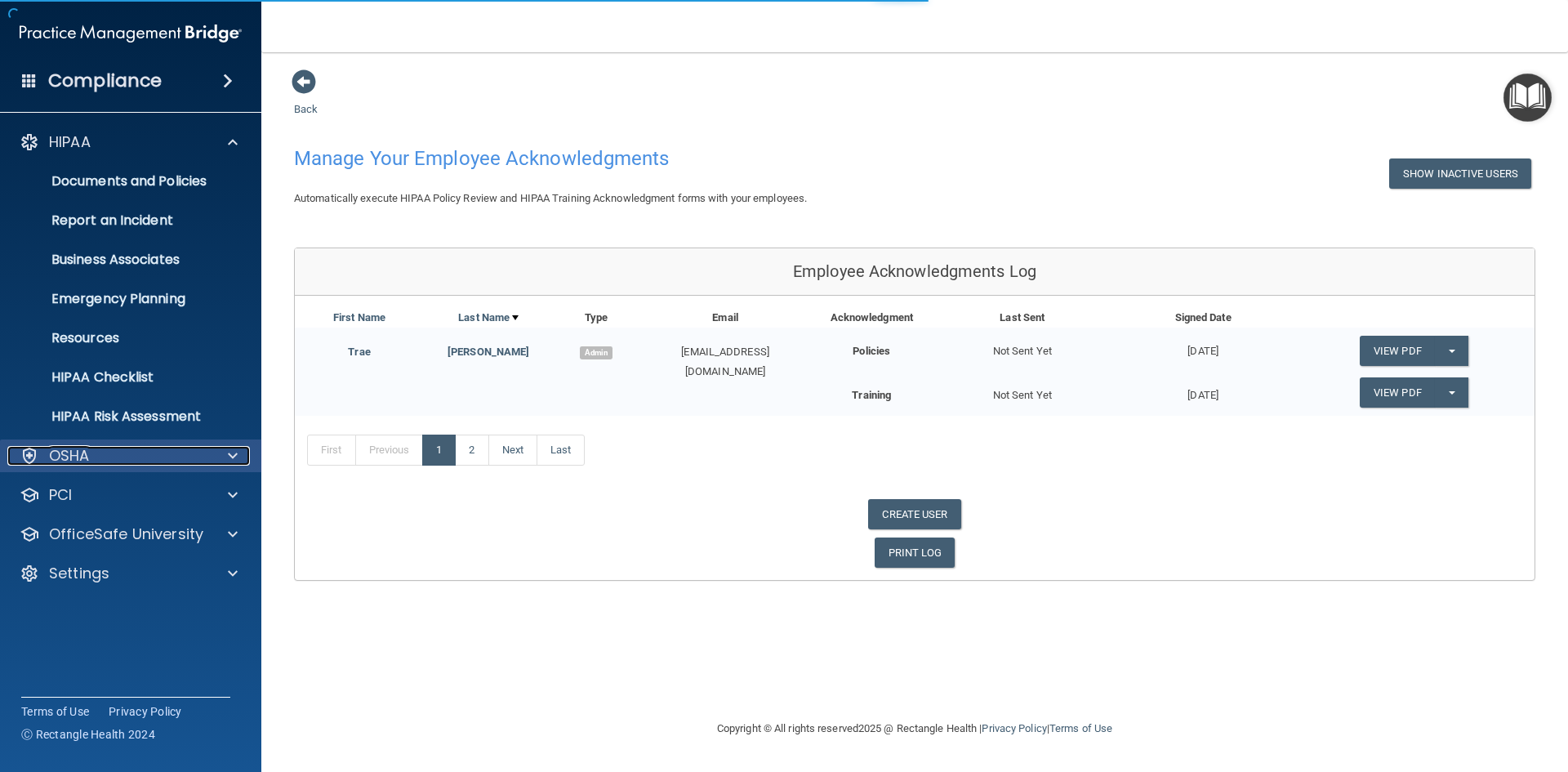
click at [99, 455] on div "OSHA" at bounding box center [109, 455] width 202 height 20
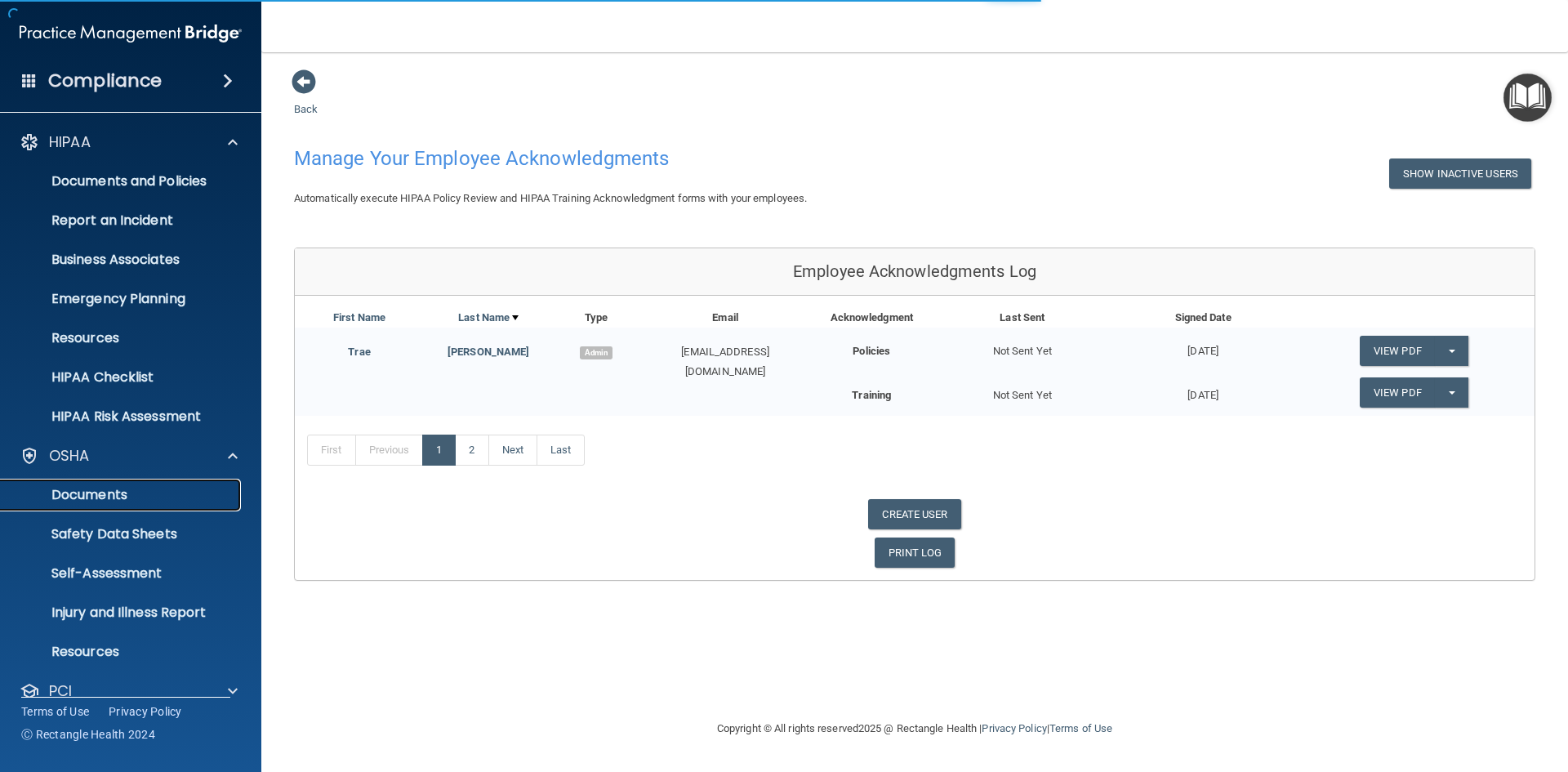
click at [66, 497] on p "Documents" at bounding box center [122, 495] width 223 height 16
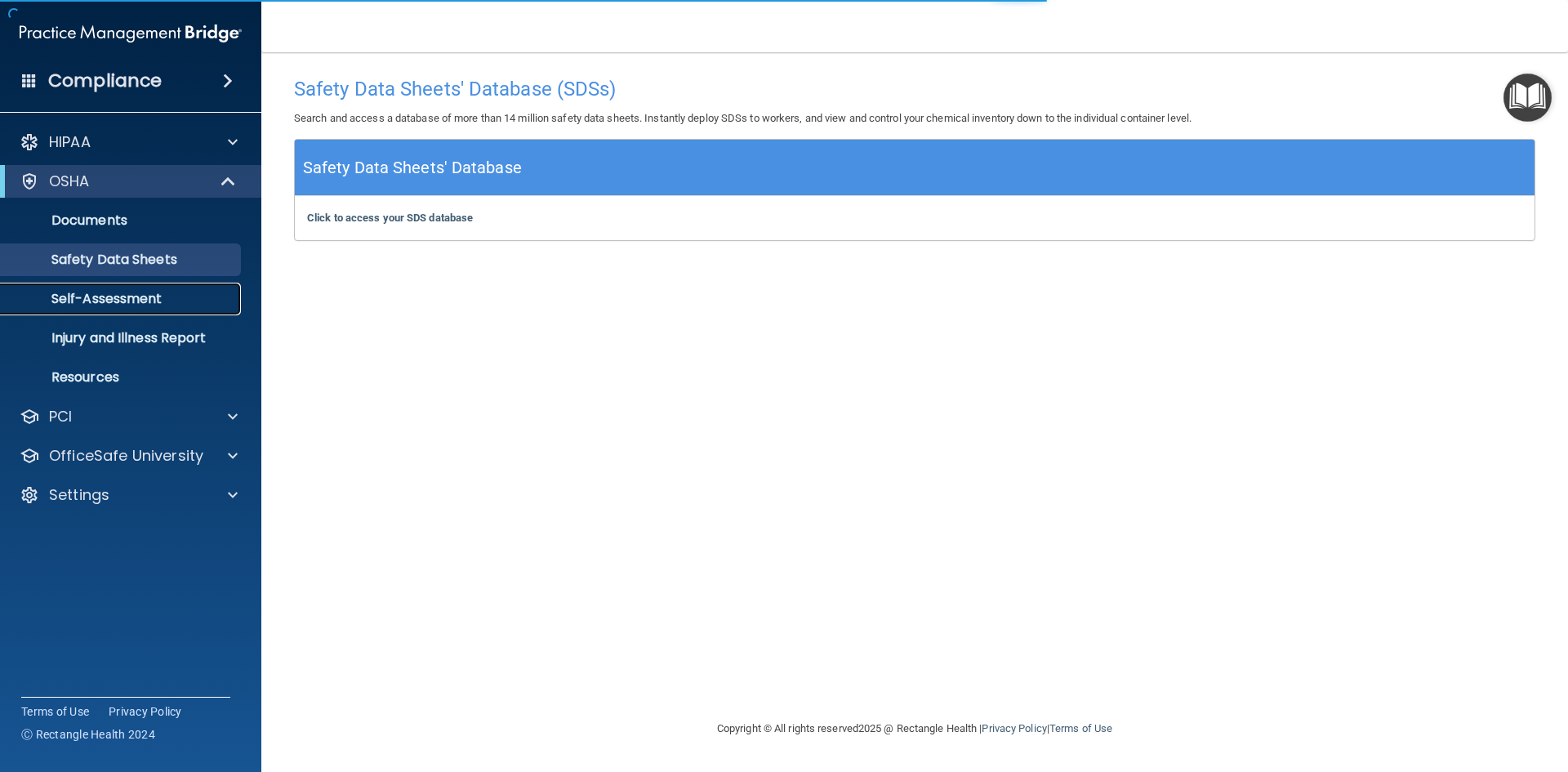
click at [120, 304] on p "Self-Assessment" at bounding box center [122, 298] width 223 height 16
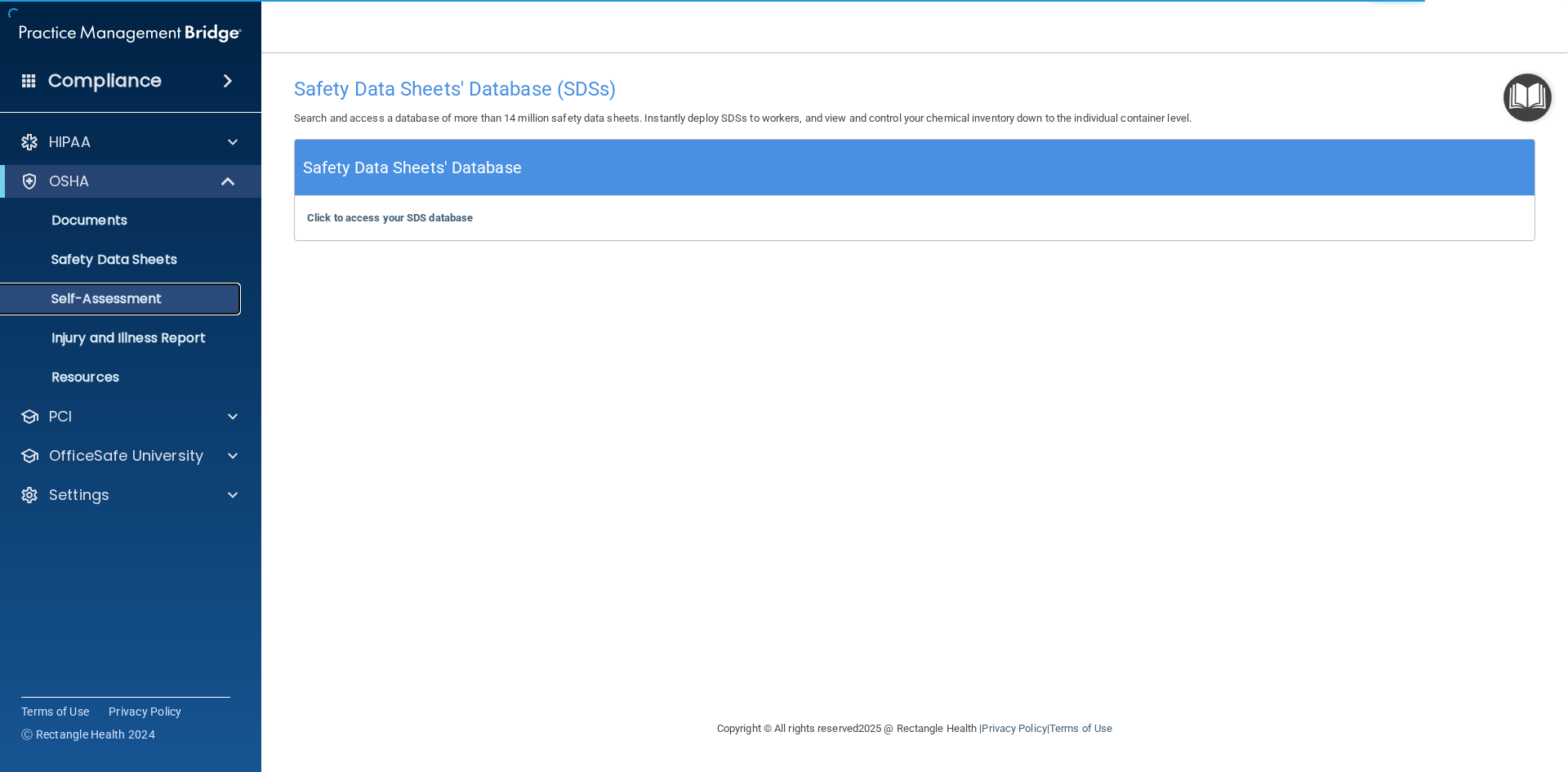
click at [111, 304] on p "Self-Assessment" at bounding box center [122, 298] width 223 height 16
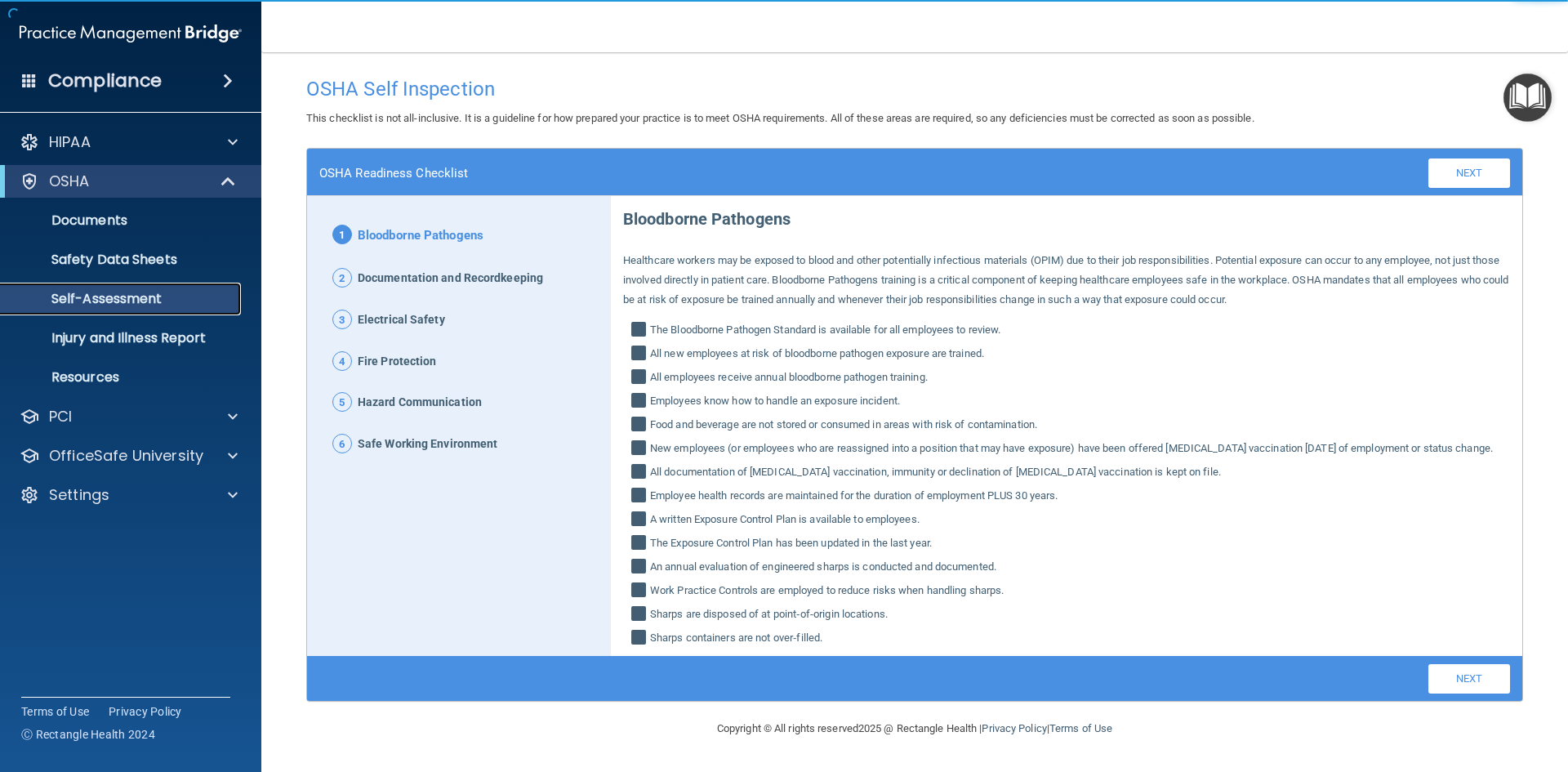
scroll to position [15, 0]
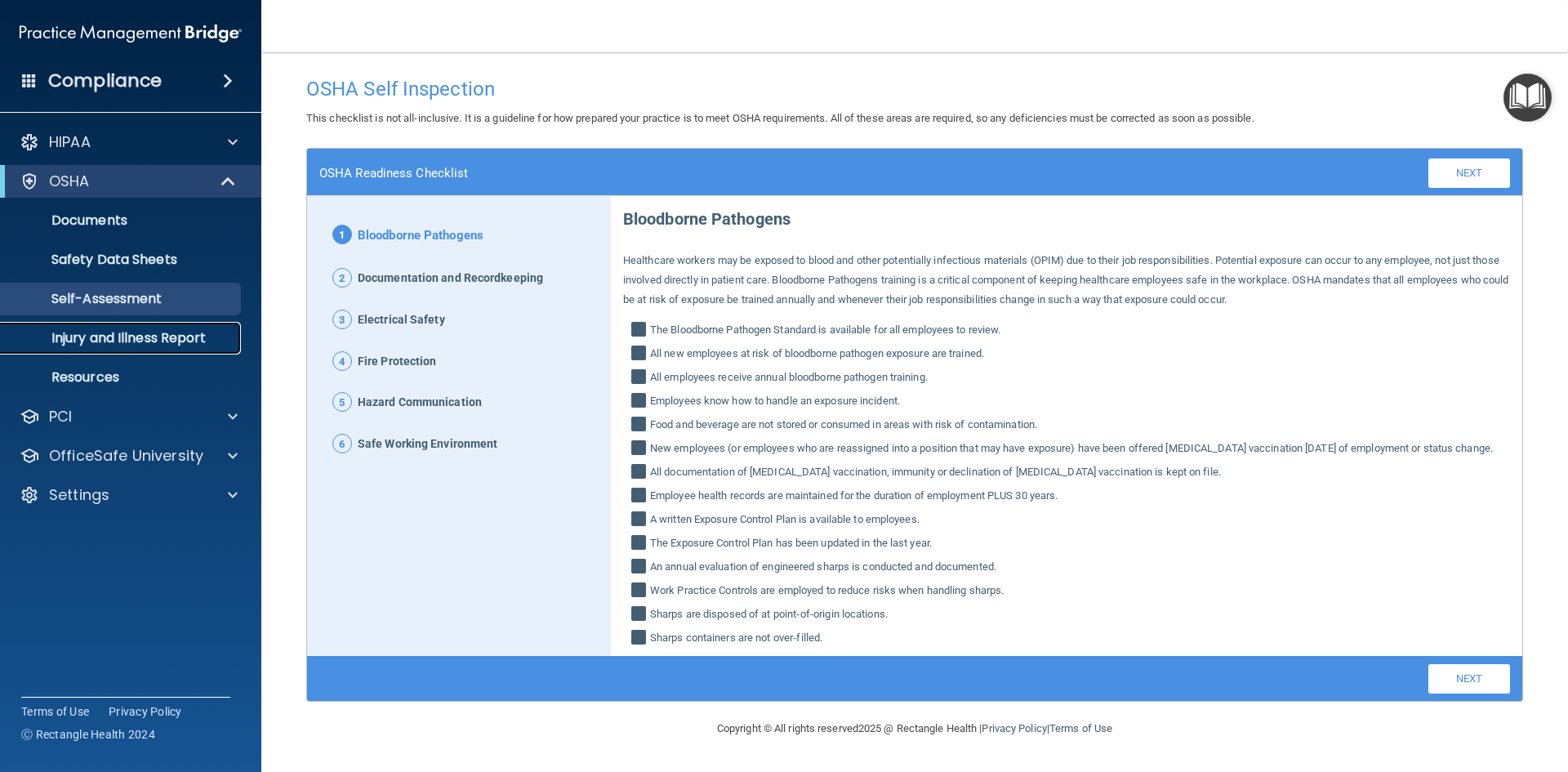
click at [101, 344] on p "Injury and Illness Report" at bounding box center [122, 337] width 223 height 16
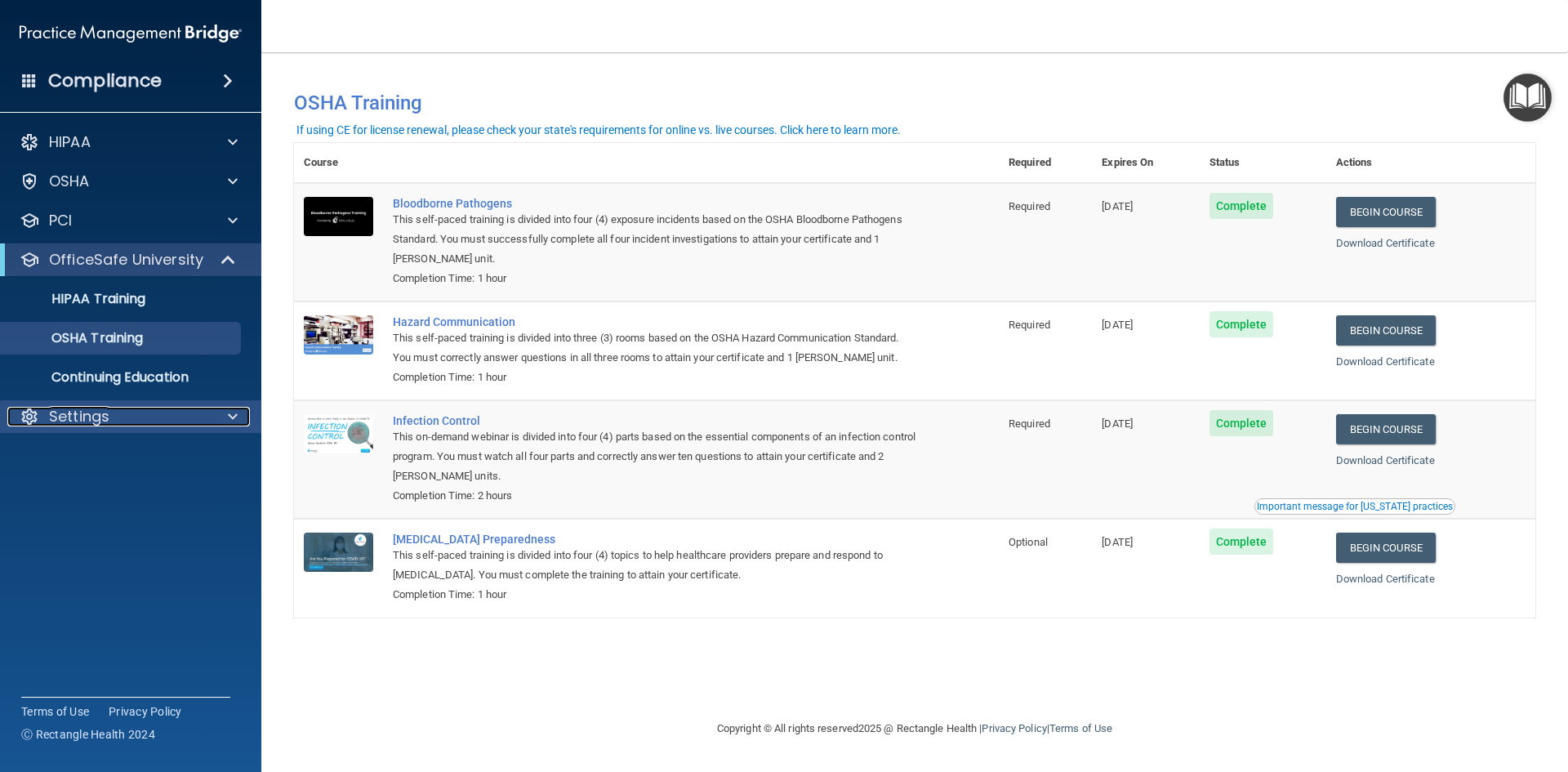
click at [142, 416] on div "Settings" at bounding box center [109, 416] width 202 height 20
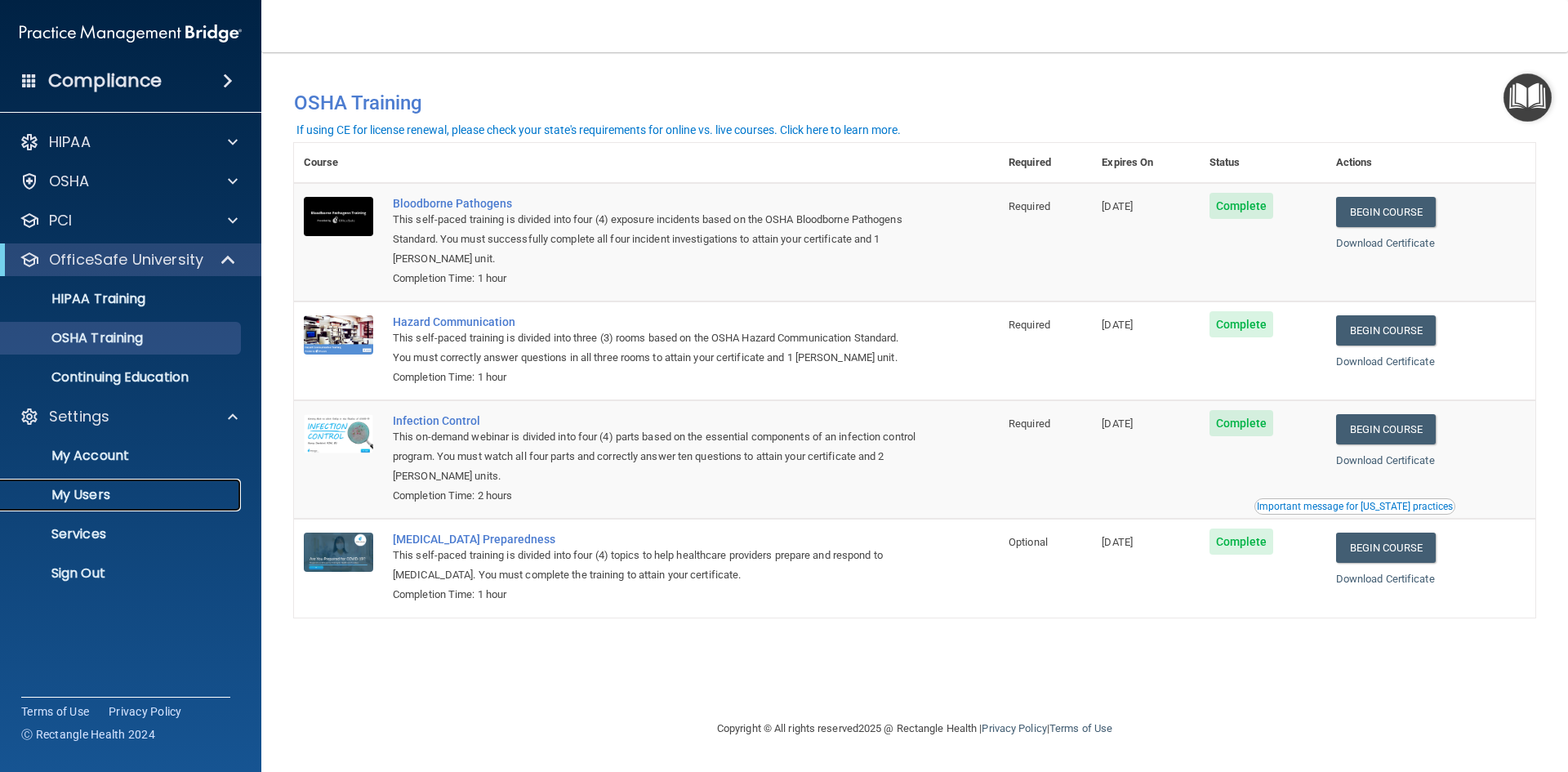
click at [81, 499] on p "My Users" at bounding box center [122, 495] width 223 height 16
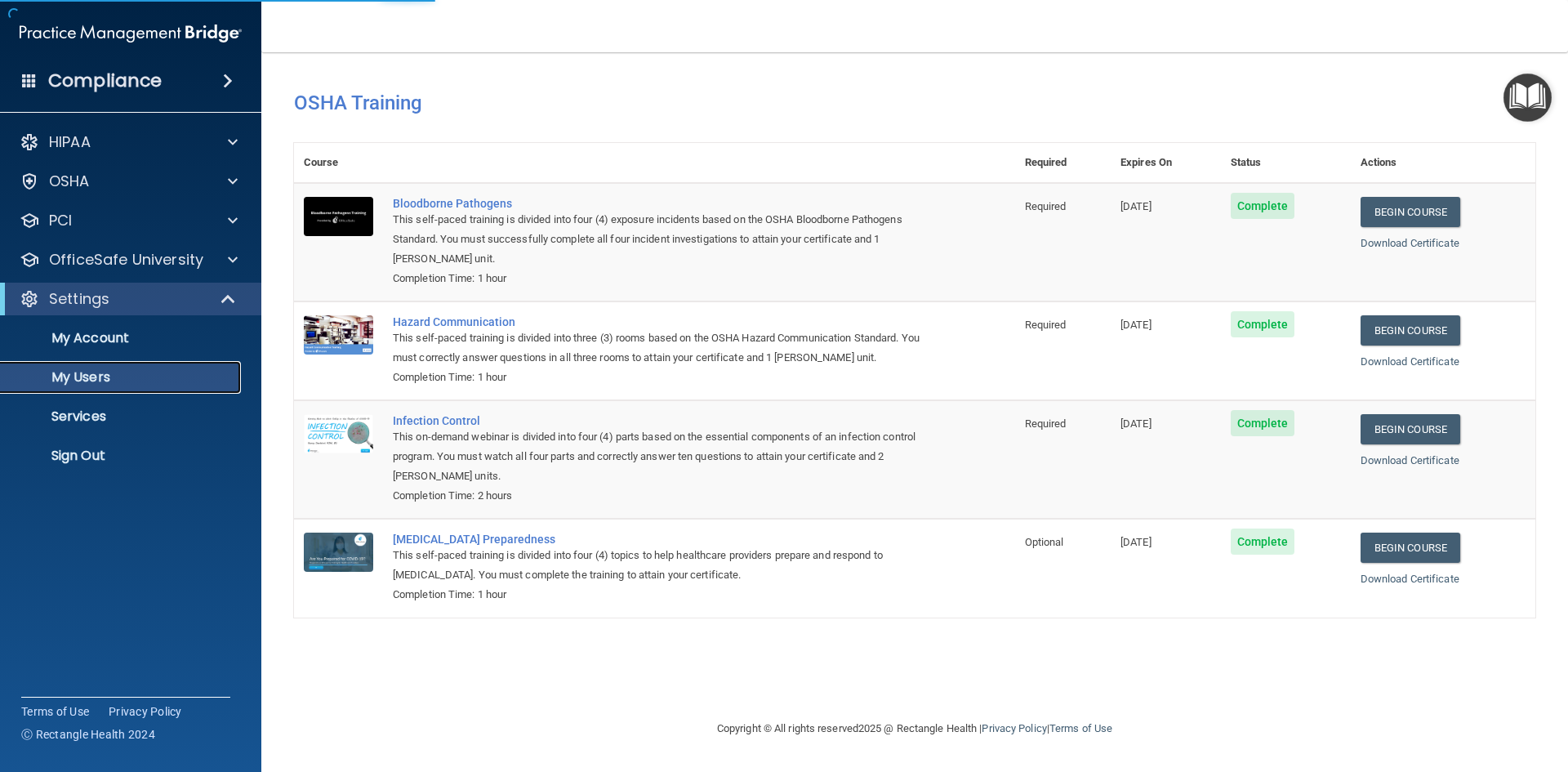
select select "20"
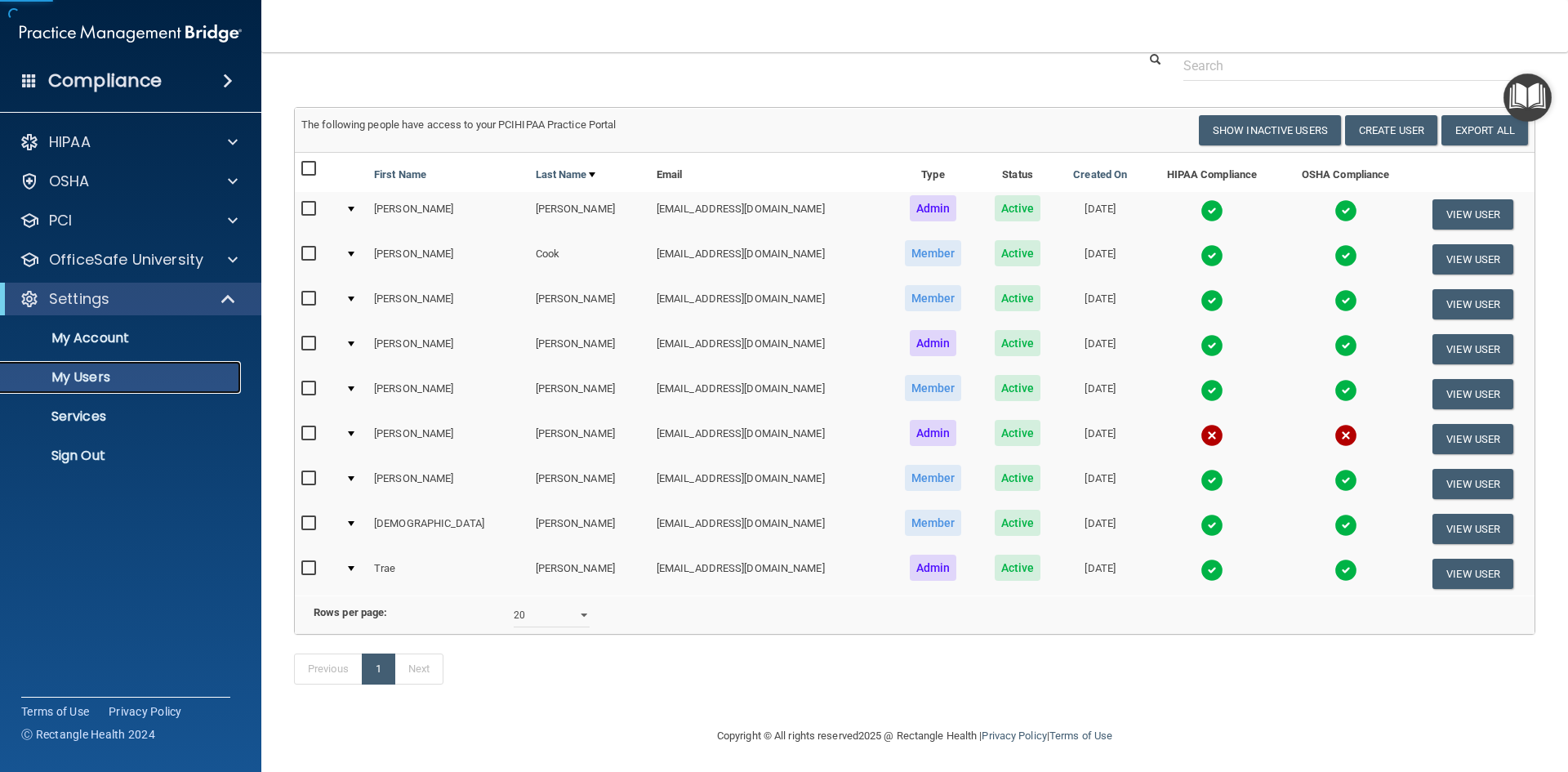
scroll to position [82, 0]
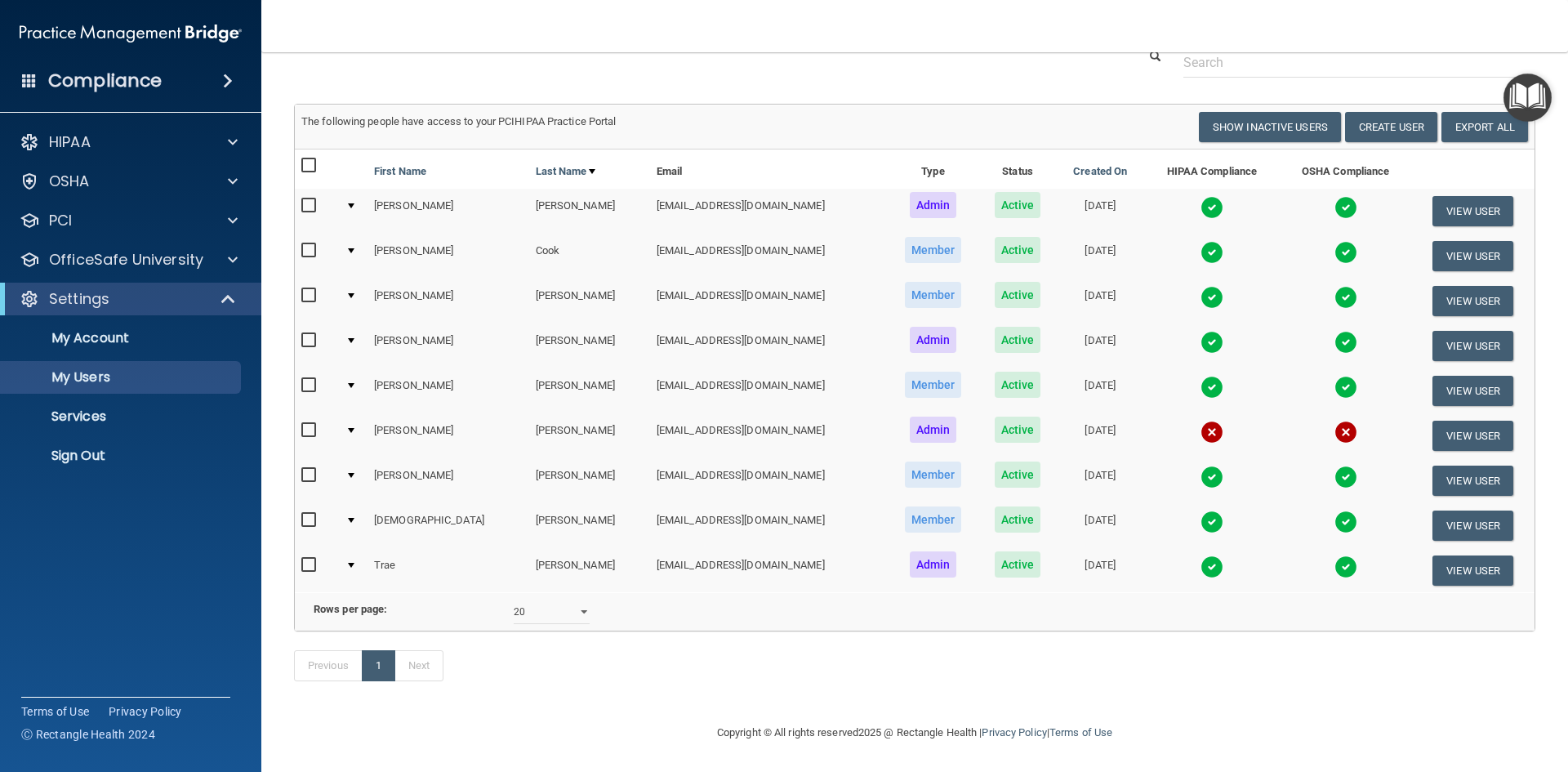
click at [1335, 196] on img at bounding box center [1346, 207] width 22 height 22
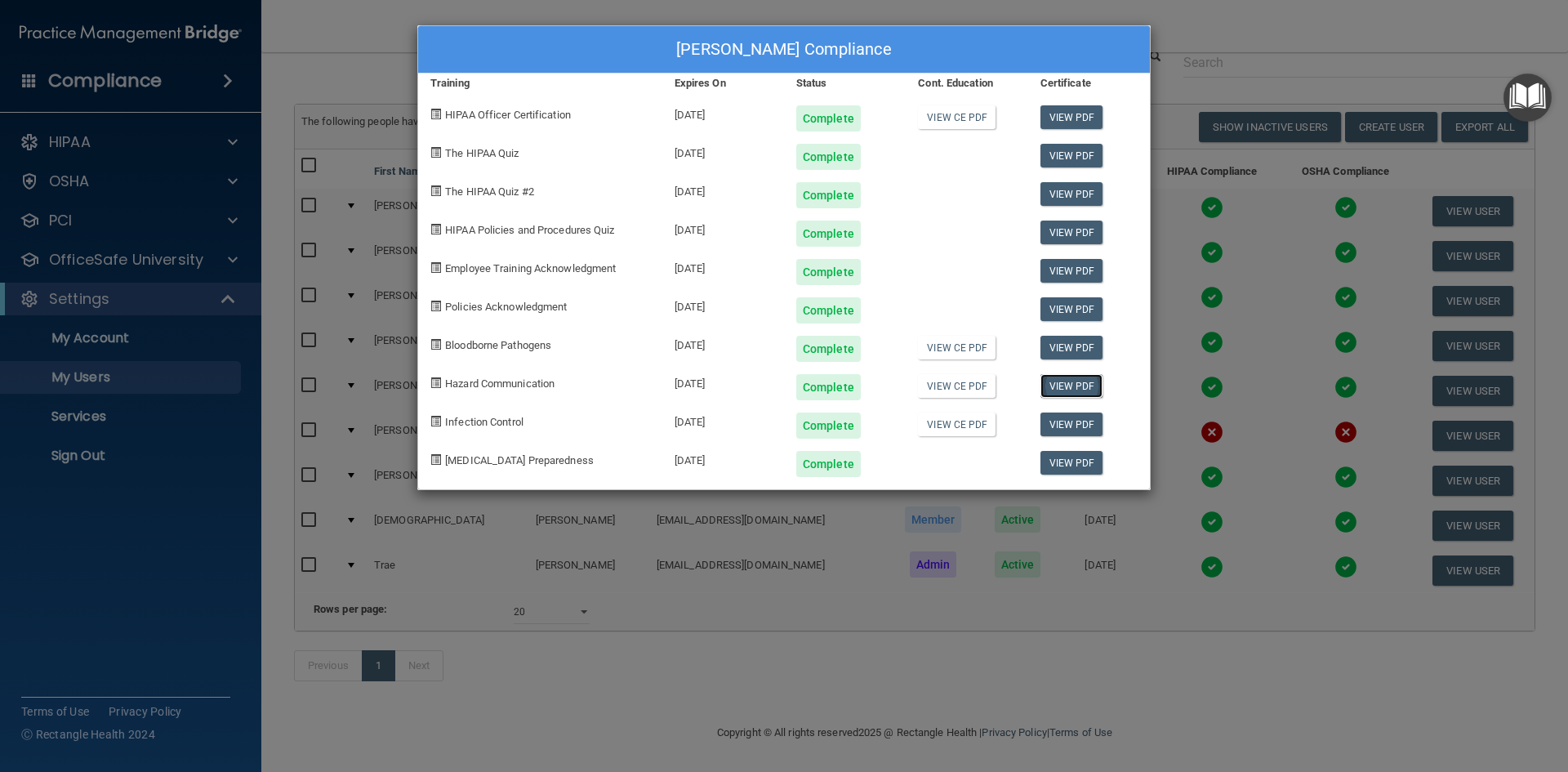
click at [1064, 380] on link "View PDF" at bounding box center [1072, 385] width 63 height 23
click at [220, 540] on div "[PERSON_NAME] Compliance Training Expires On Status Cont. Education Certificate…" at bounding box center [784, 386] width 1568 height 772
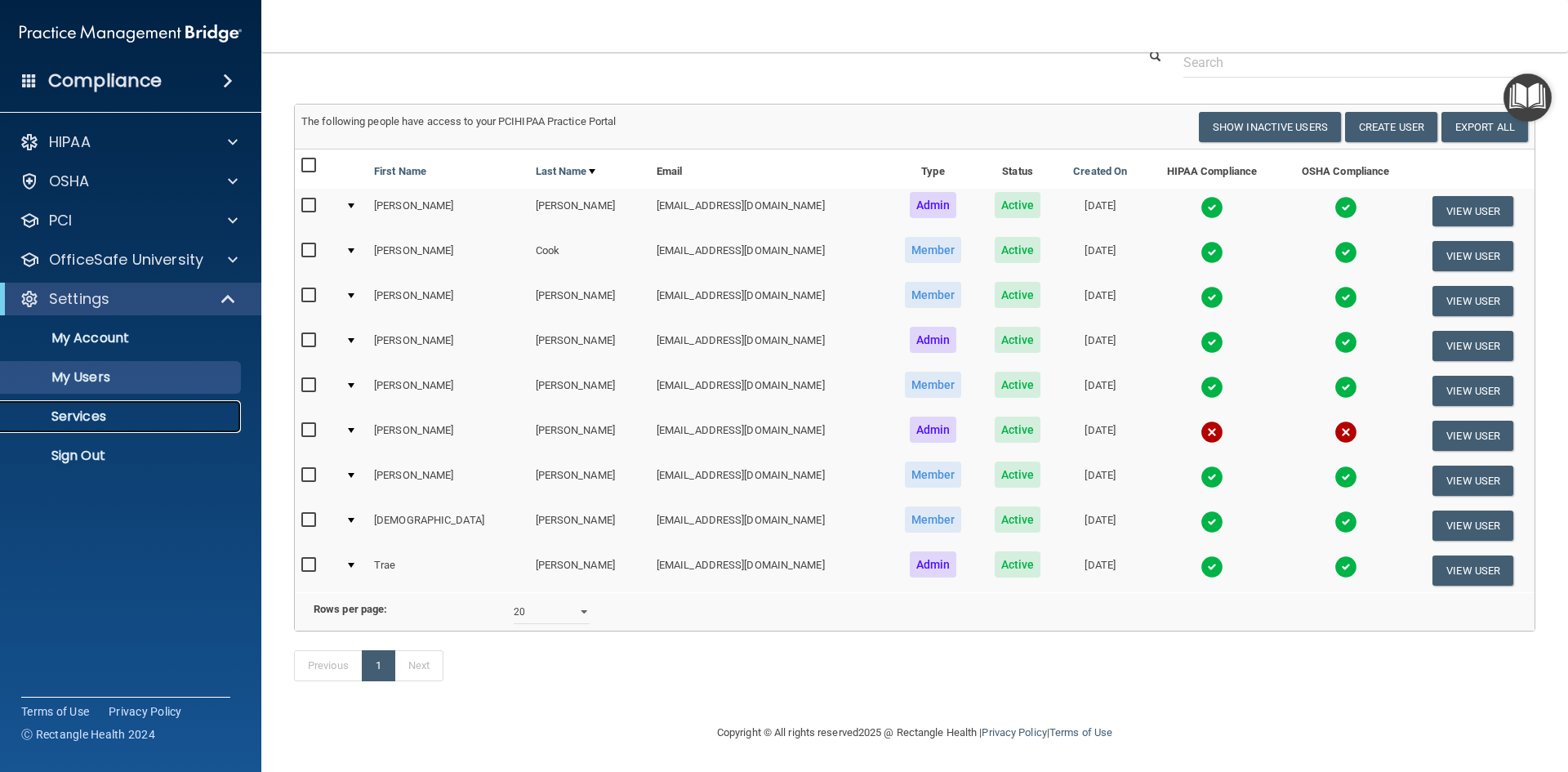
click at [96, 415] on p "Services" at bounding box center [122, 416] width 223 height 16
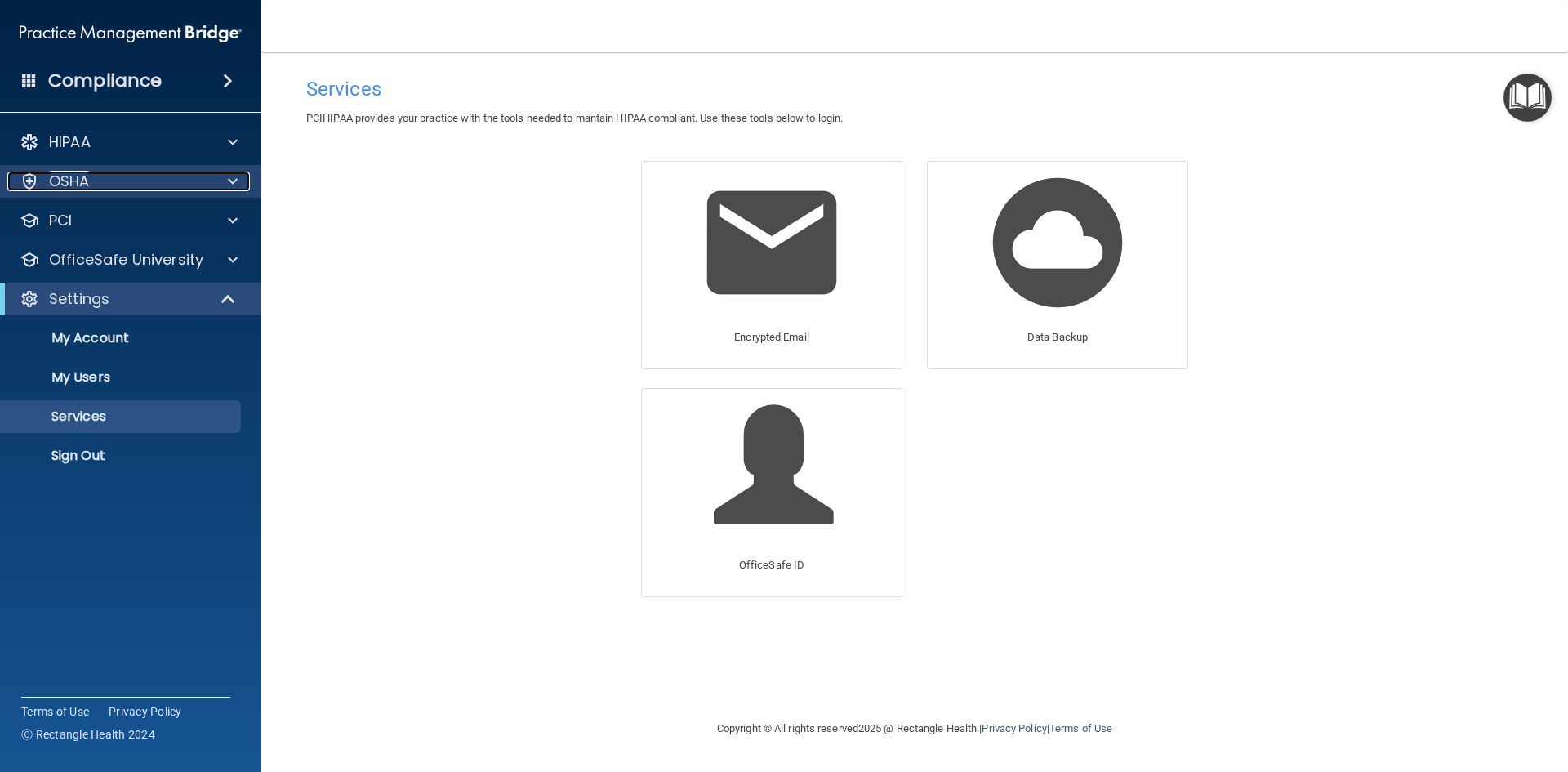
click at [77, 172] on p "OSHA" at bounding box center [69, 181] width 41 height 20
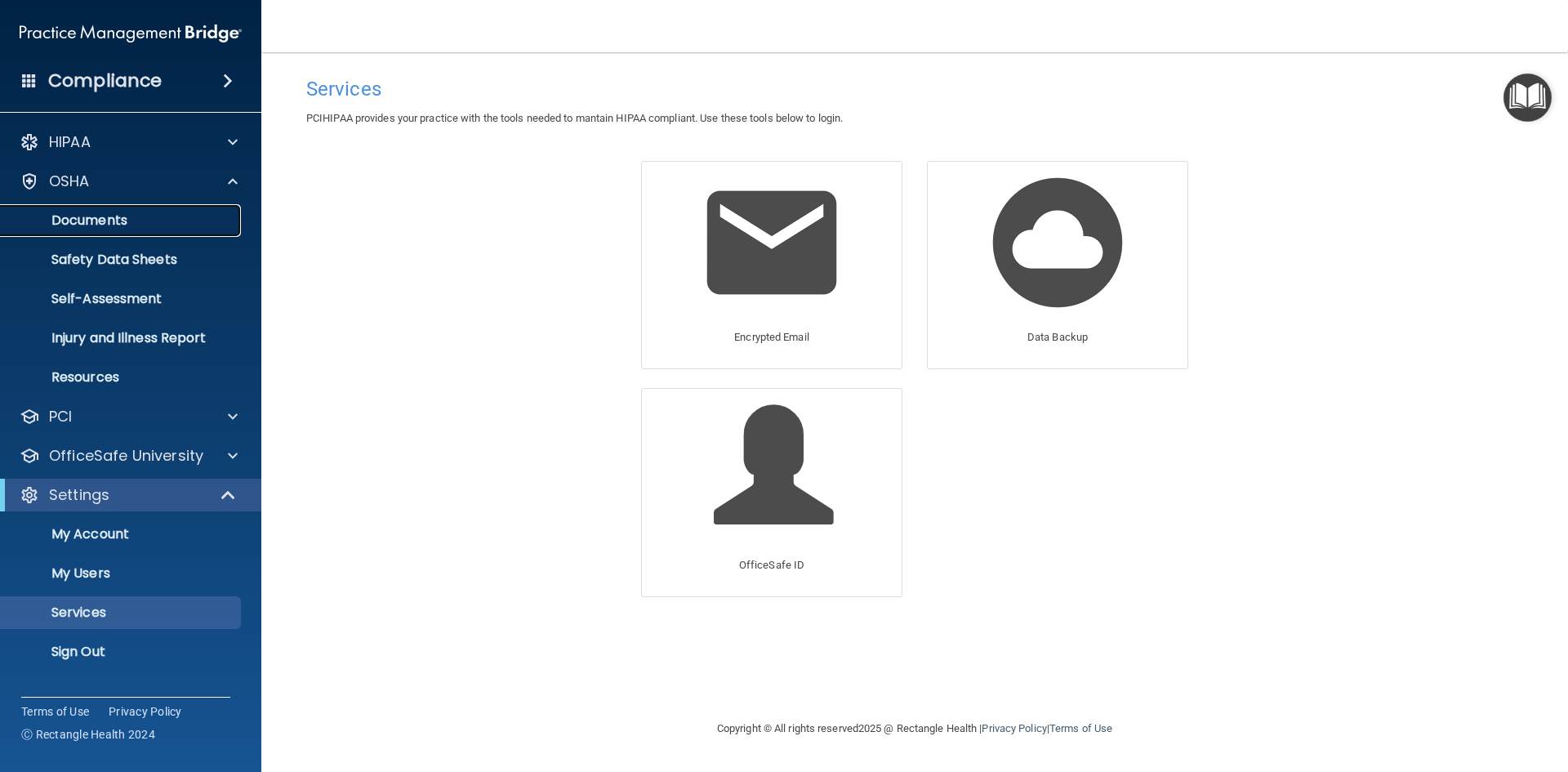
click at [117, 230] on link "Documents" at bounding box center [112, 220] width 258 height 33
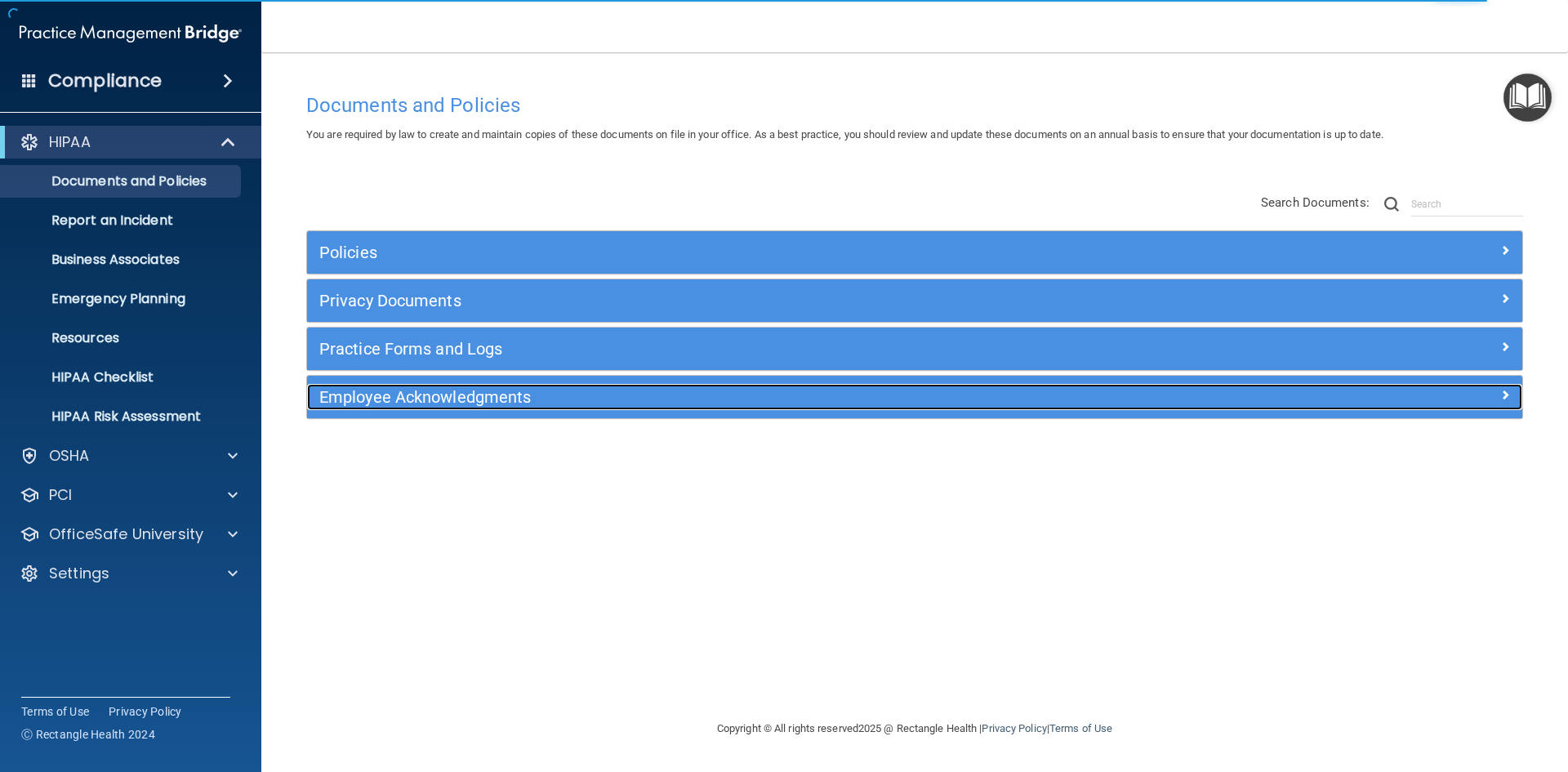
click at [399, 395] on h5 "Employee Acknowledgments" at bounding box center [762, 396] width 887 height 18
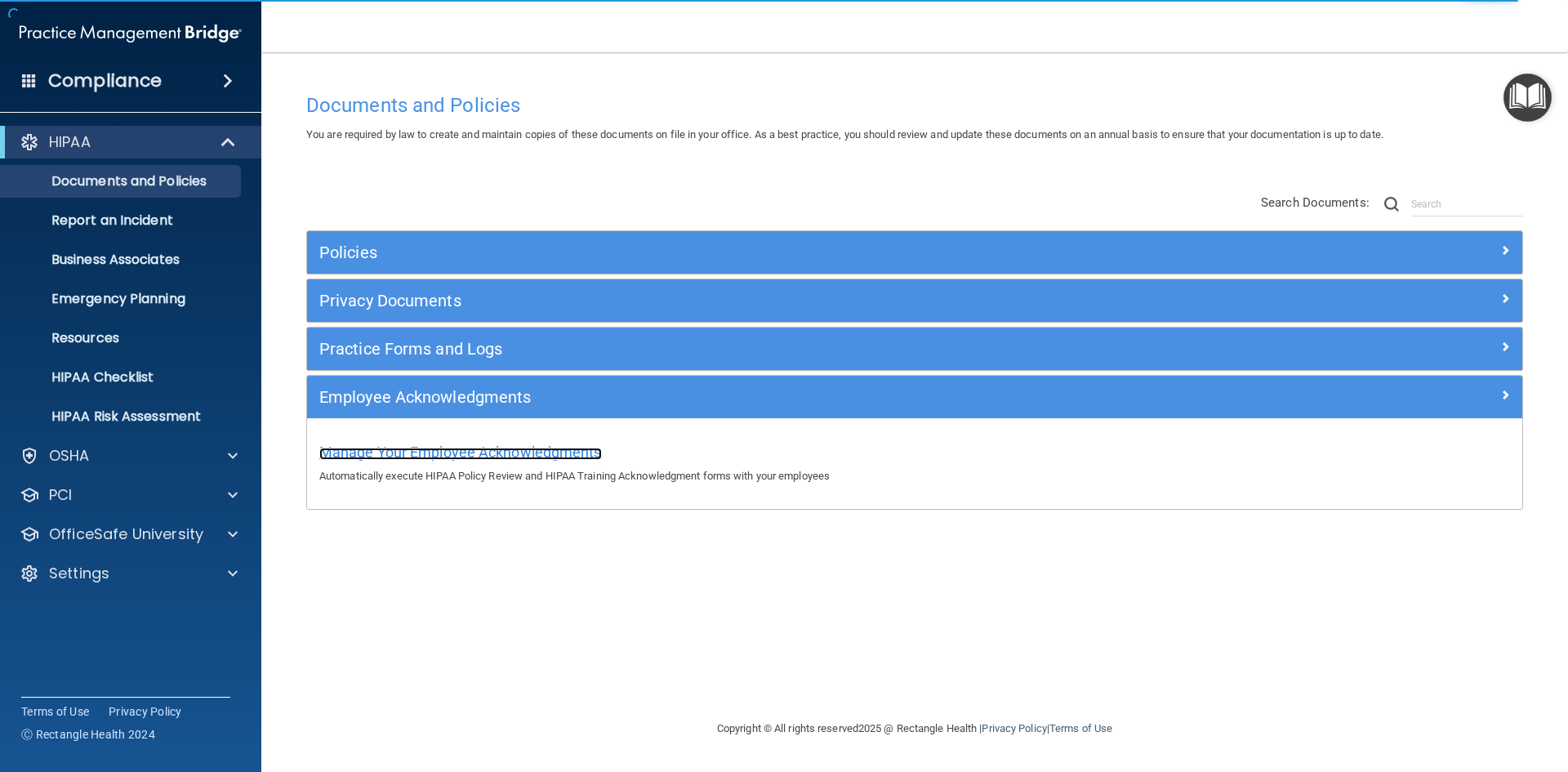
click at [402, 455] on span "Manage Your Employee Acknowledgments" at bounding box center [461, 453] width 283 height 17
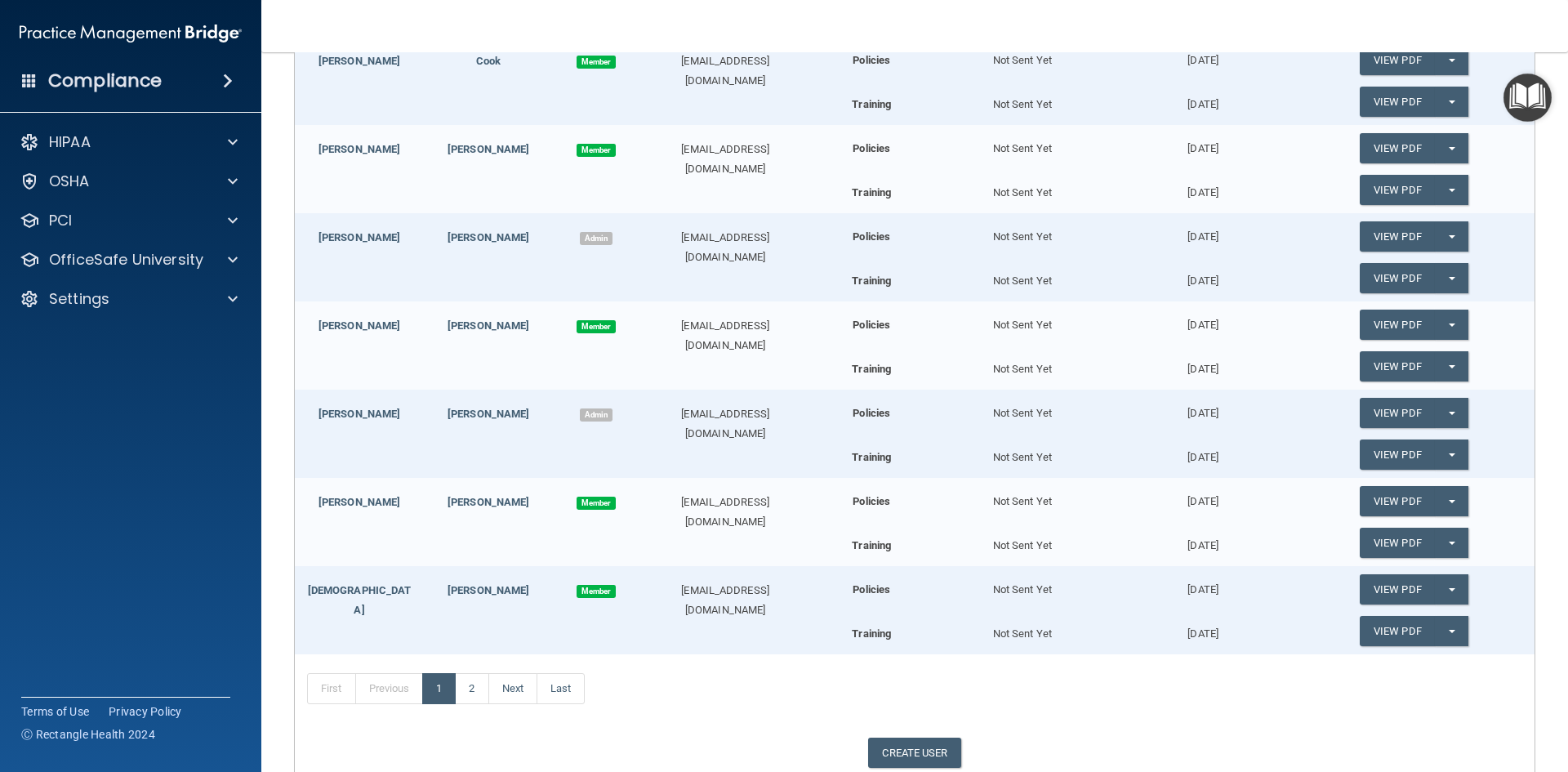
scroll to position [408, 0]
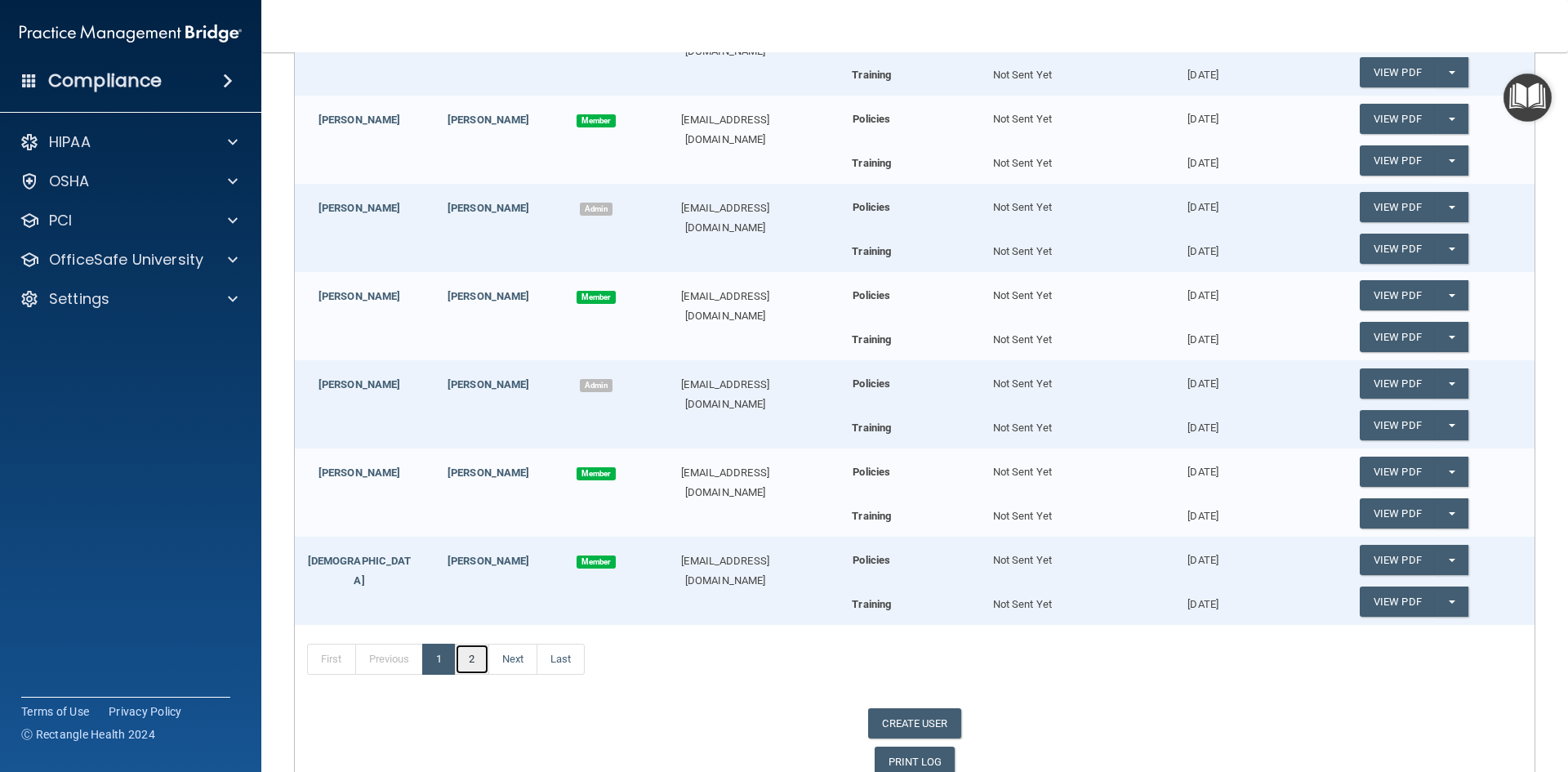
click at [488, 661] on link "2" at bounding box center [472, 659] width 34 height 31
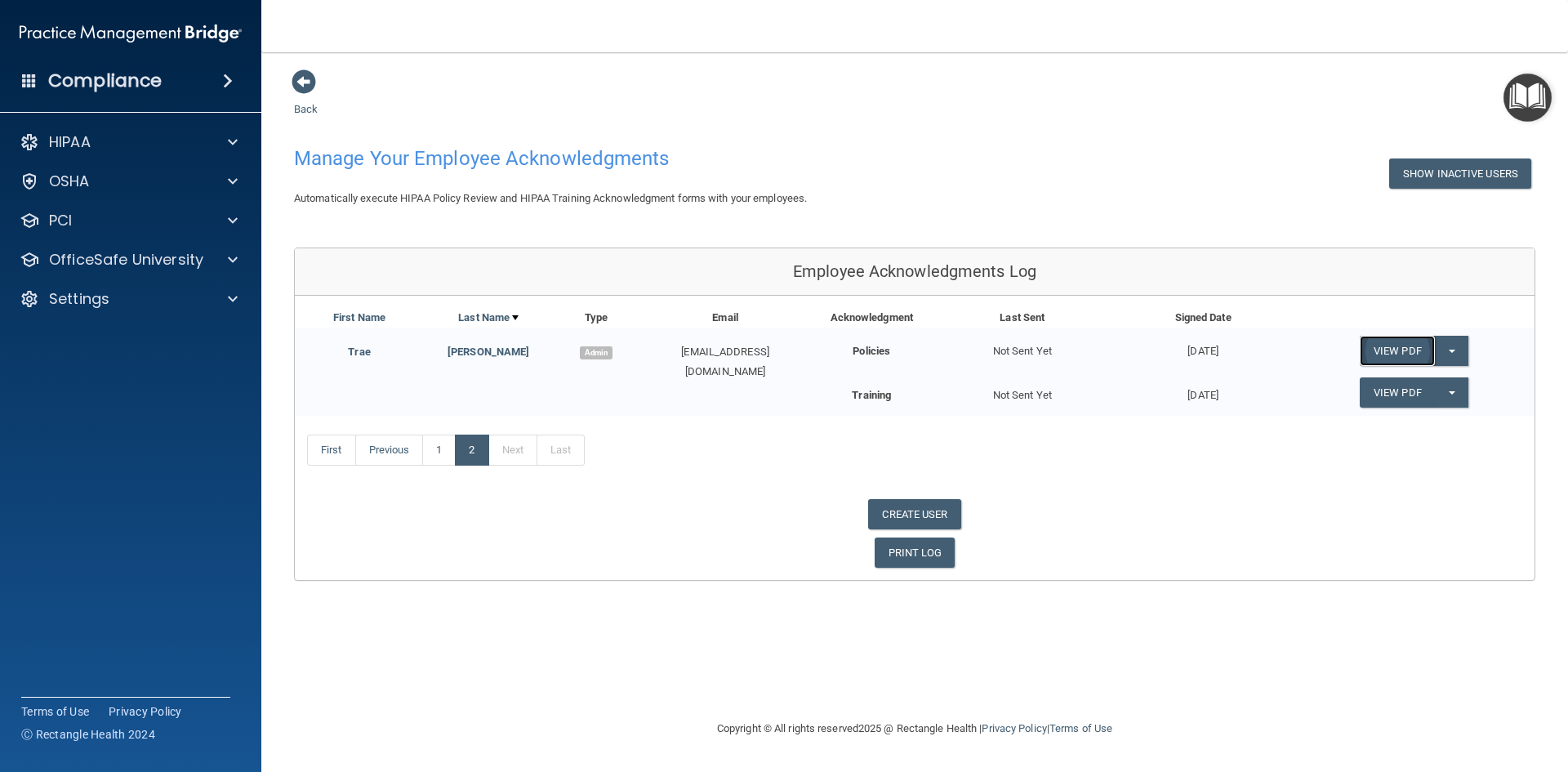
click at [1403, 358] on link "View PDF" at bounding box center [1398, 350] width 75 height 30
click at [302, 77] on span at bounding box center [303, 82] width 24 height 24
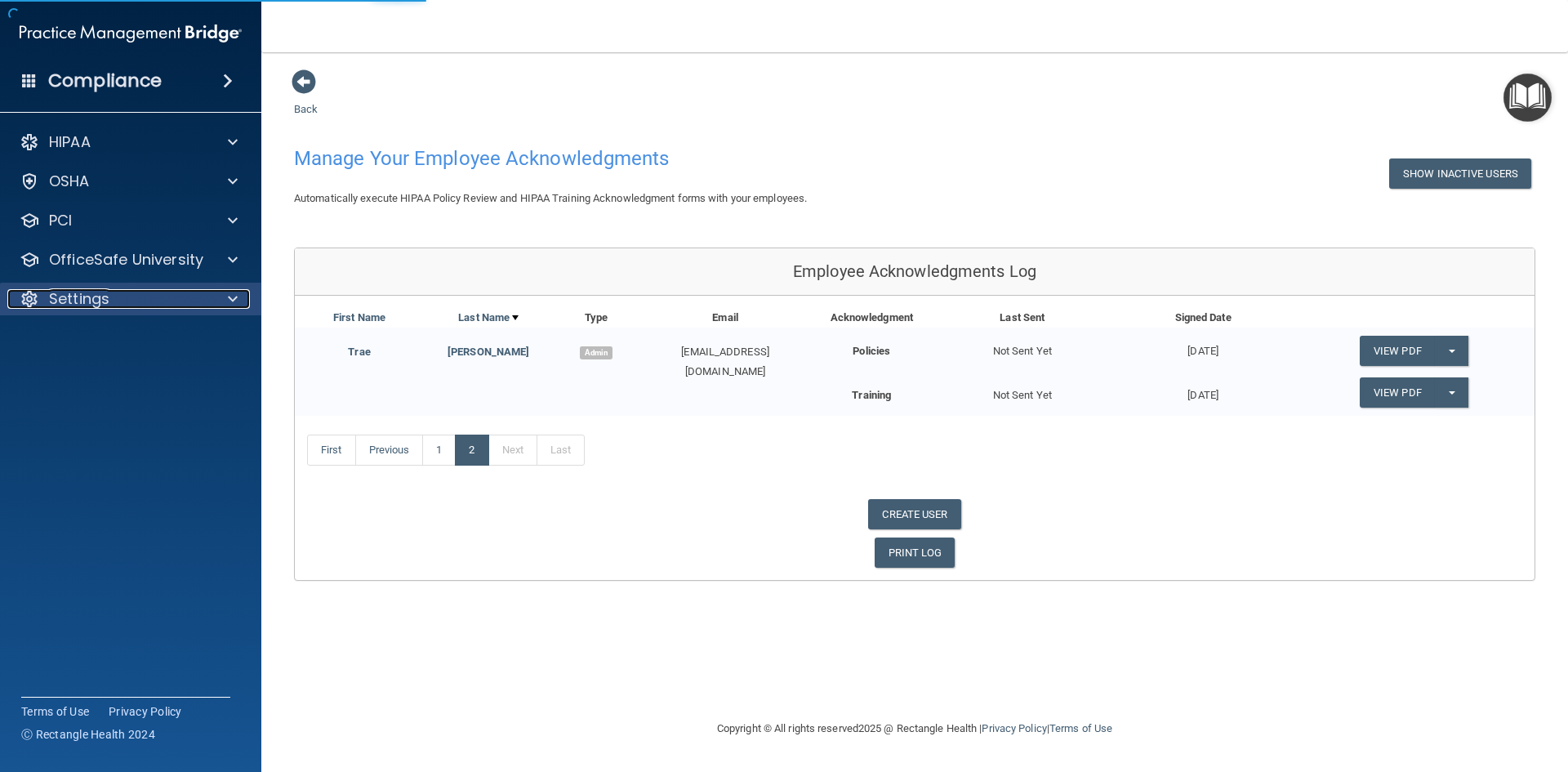
click at [99, 290] on p "Settings" at bounding box center [79, 299] width 61 height 20
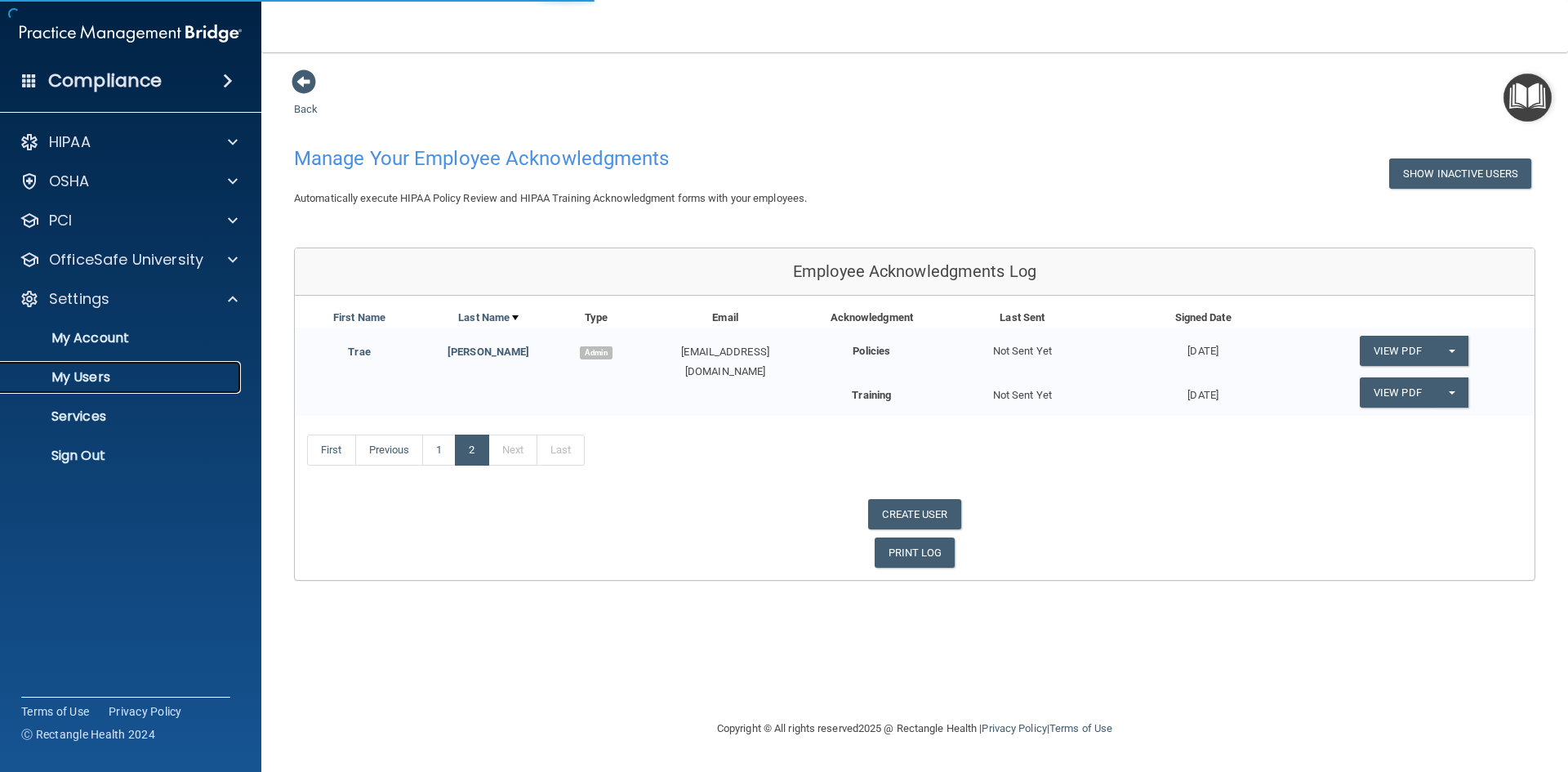
click at [101, 384] on p "My Users" at bounding box center [122, 377] width 223 height 16
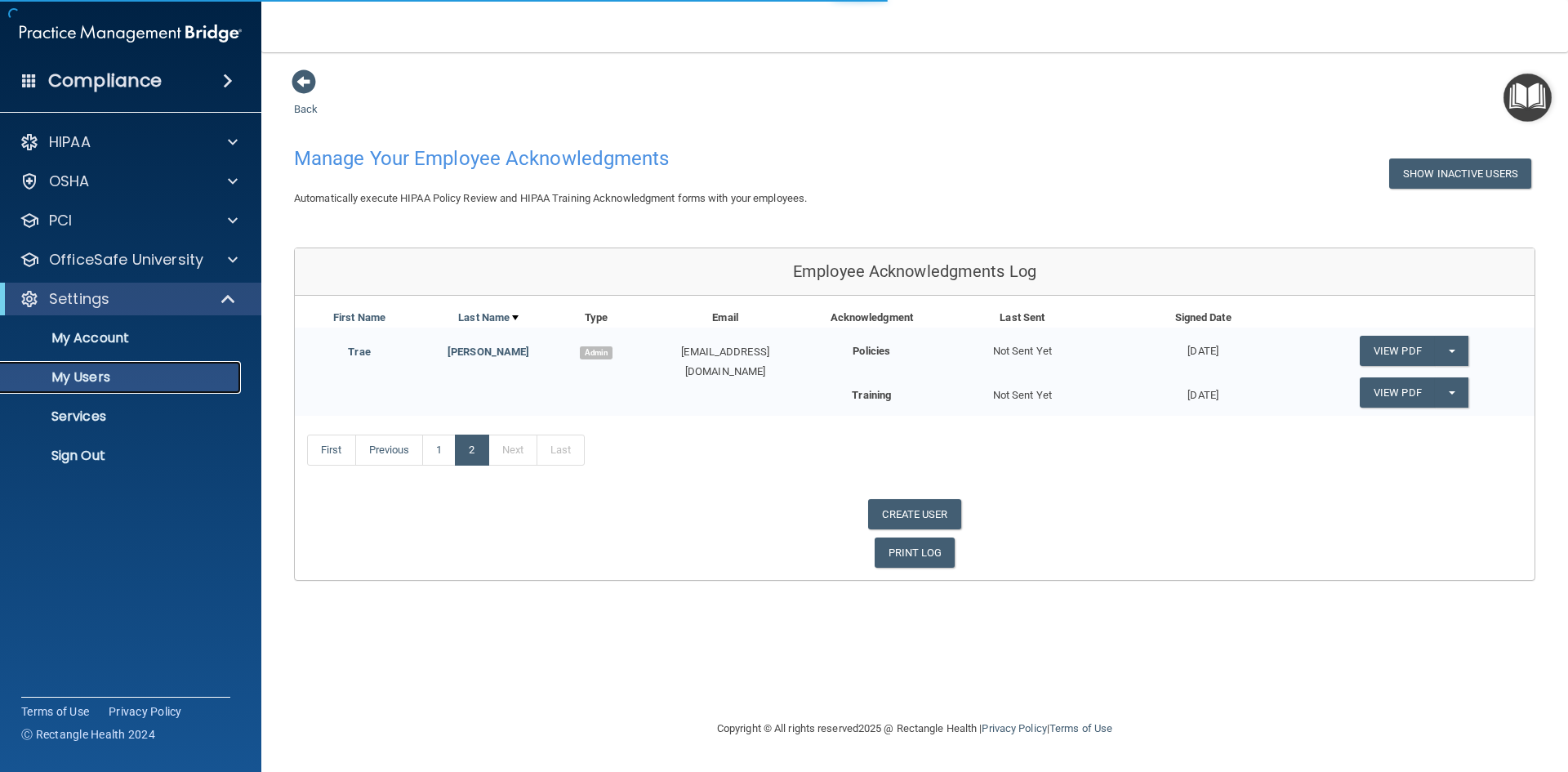
select select "20"
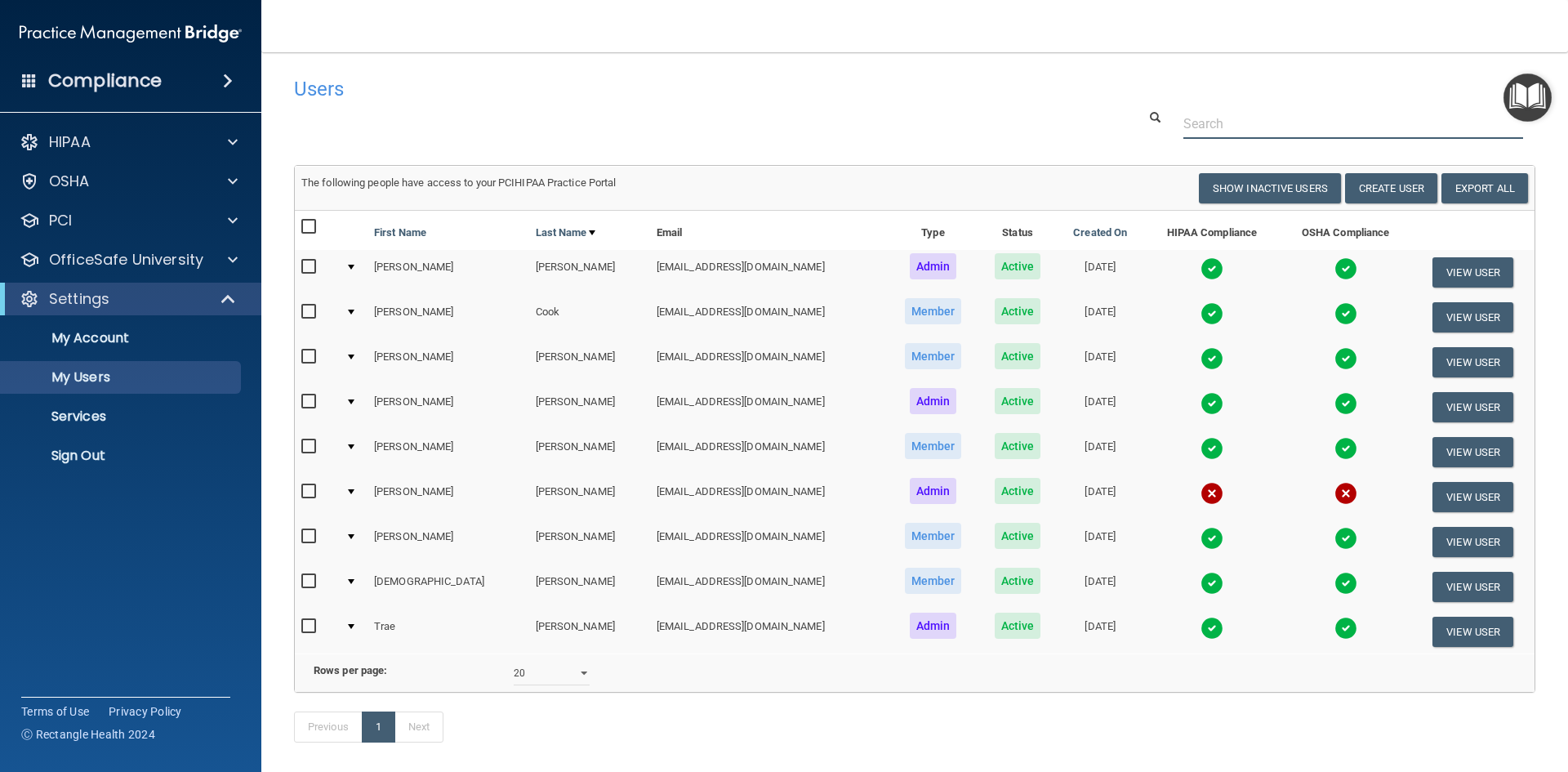
click at [1198, 130] on input "text" at bounding box center [1354, 124] width 340 height 30
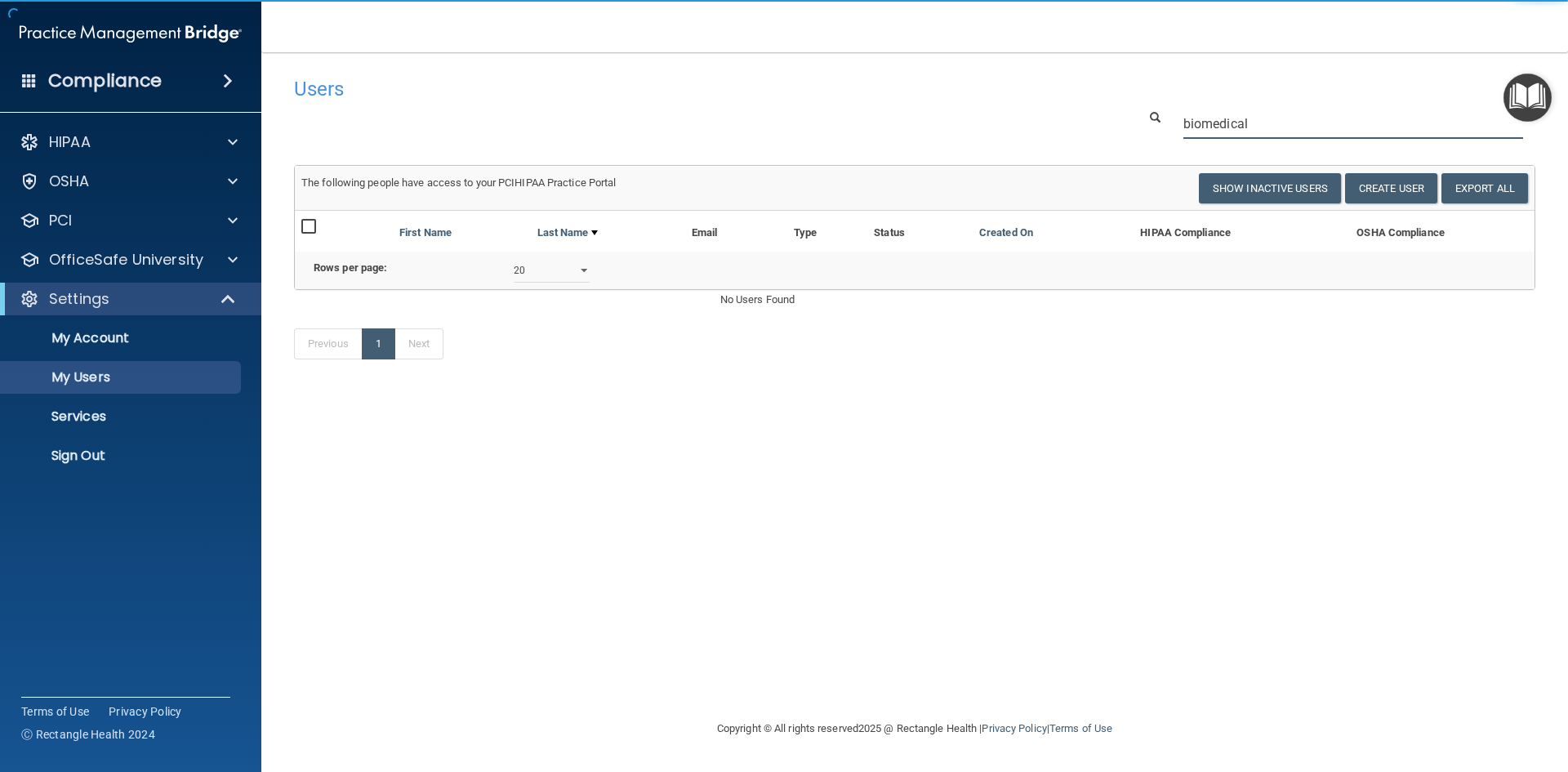
type input "biomedical"
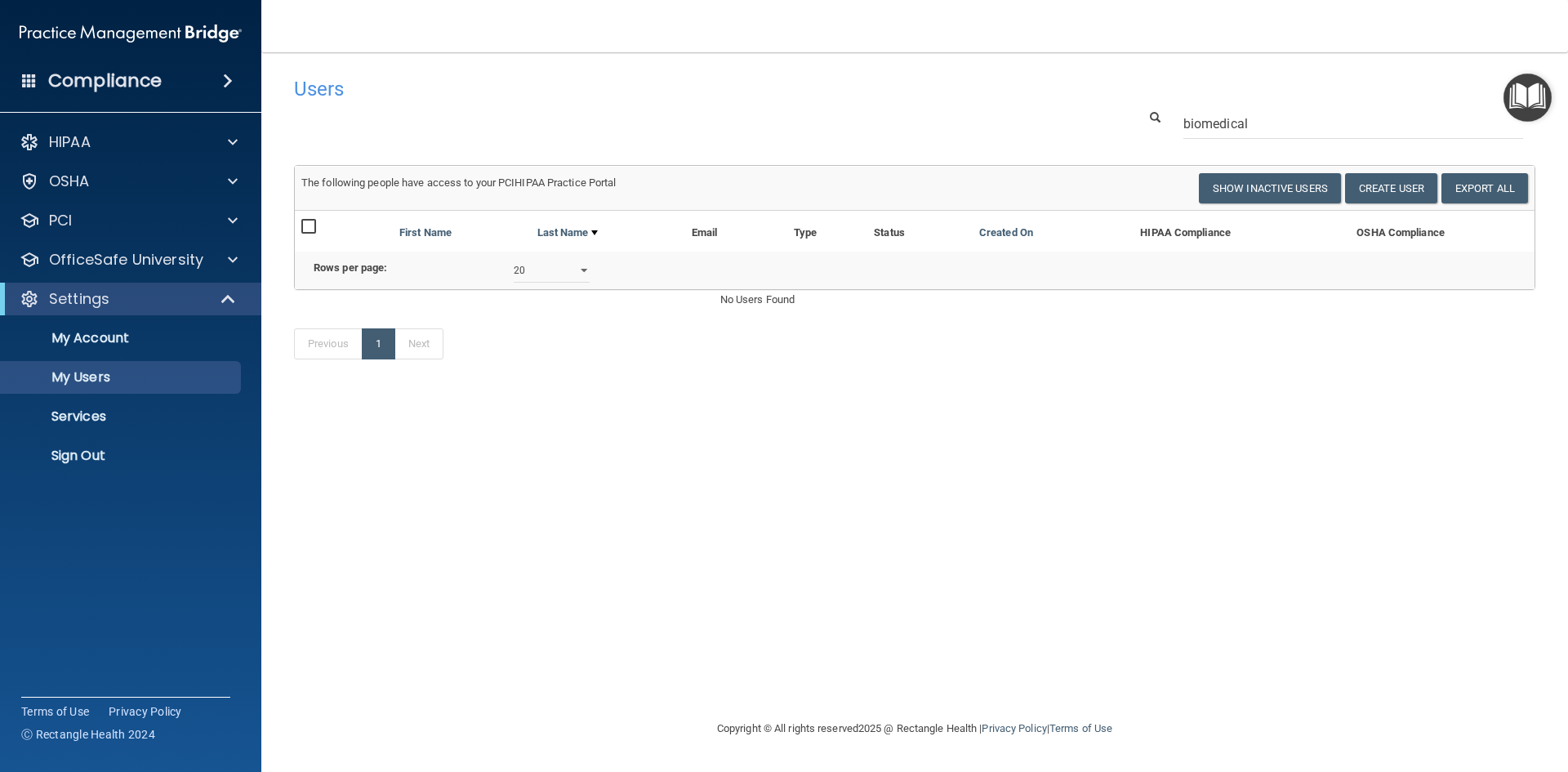
click at [69, 75] on h4 "Compliance" at bounding box center [104, 81] width 113 height 22
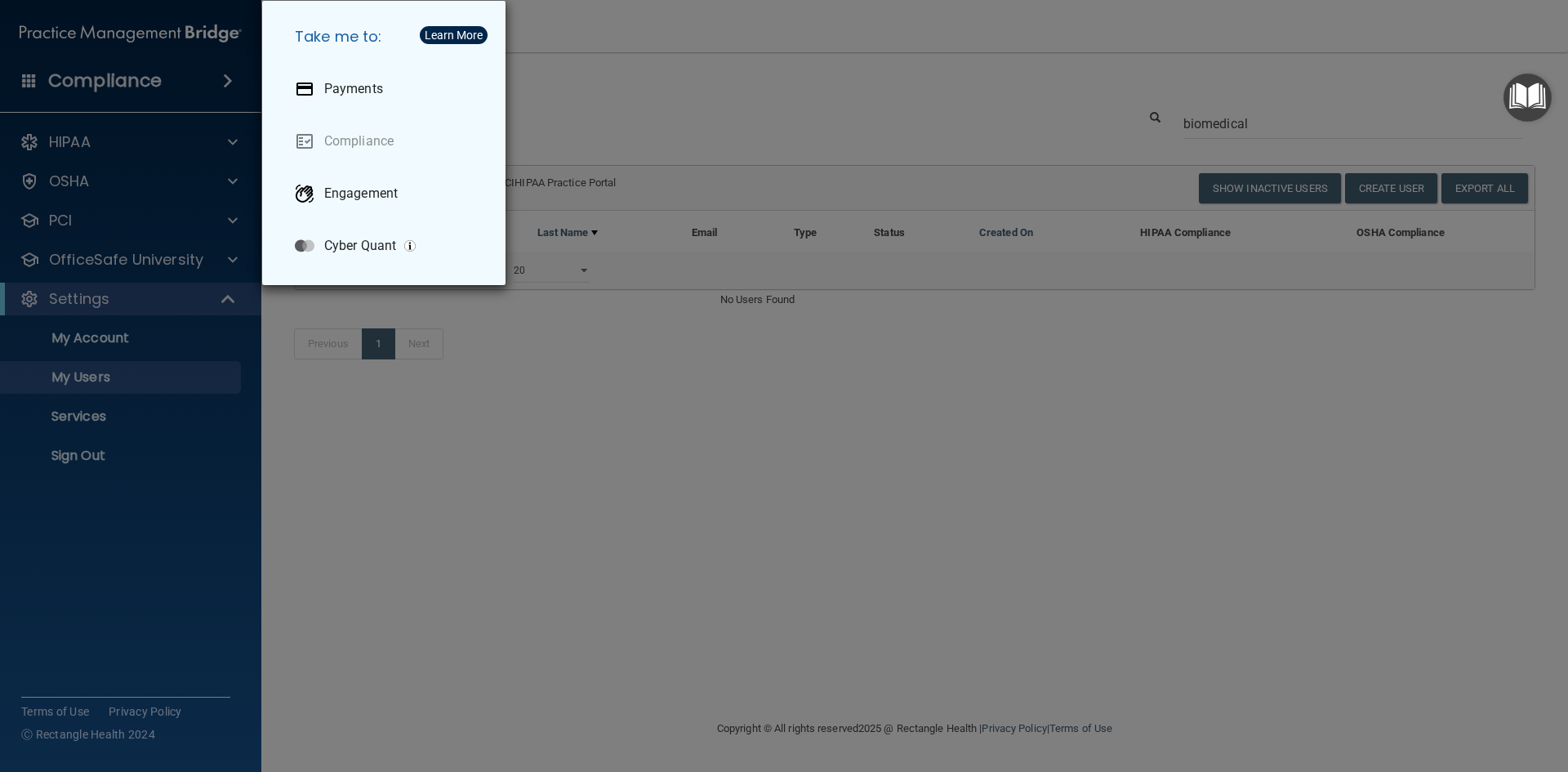
click at [139, 676] on div "Take me to: Payments Compliance Engagement Cyber Quant" at bounding box center [784, 386] width 1568 height 772
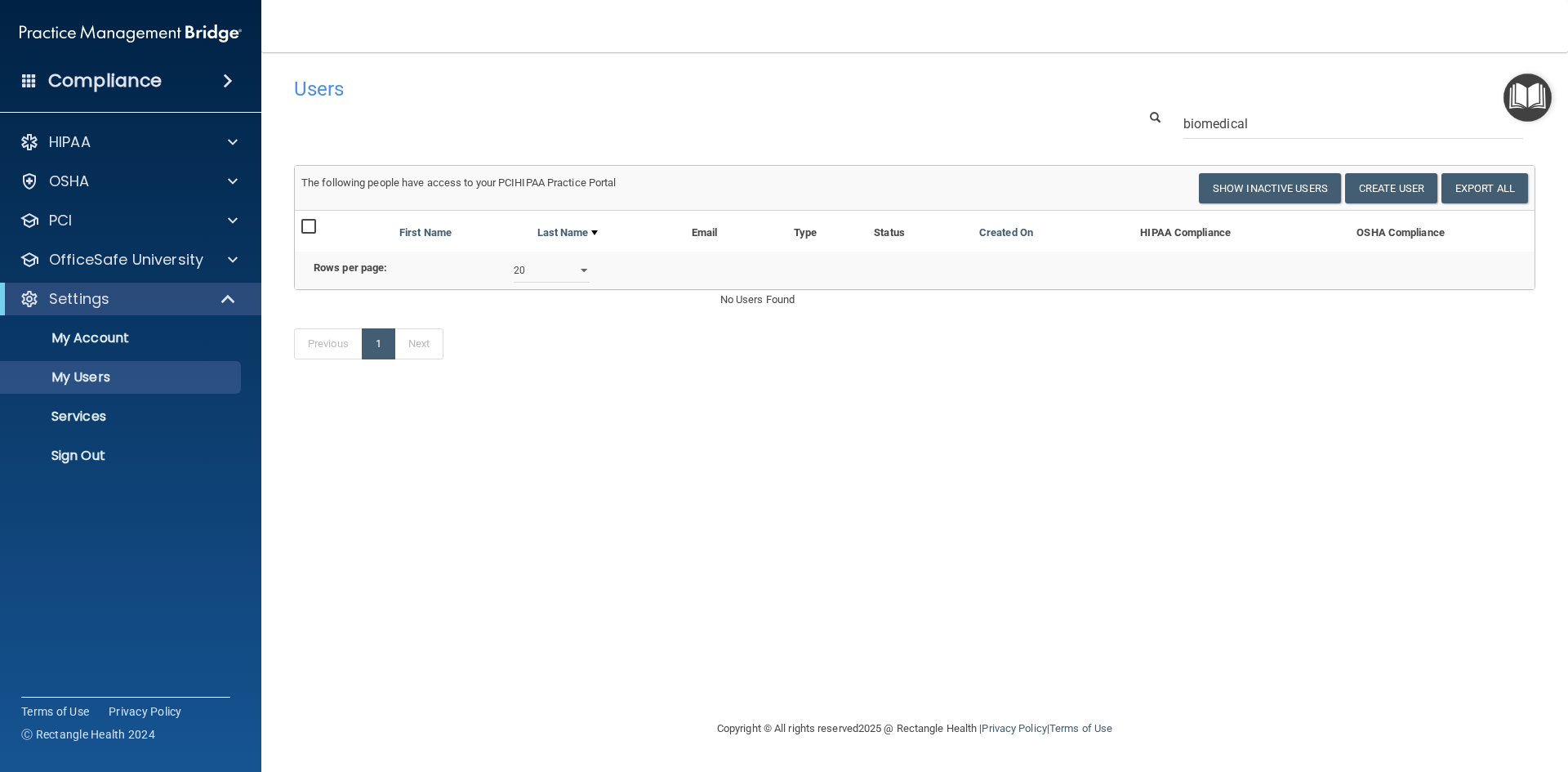
click at [1549, 96] on img "Open Resource Center" at bounding box center [1527, 96] width 48 height 48
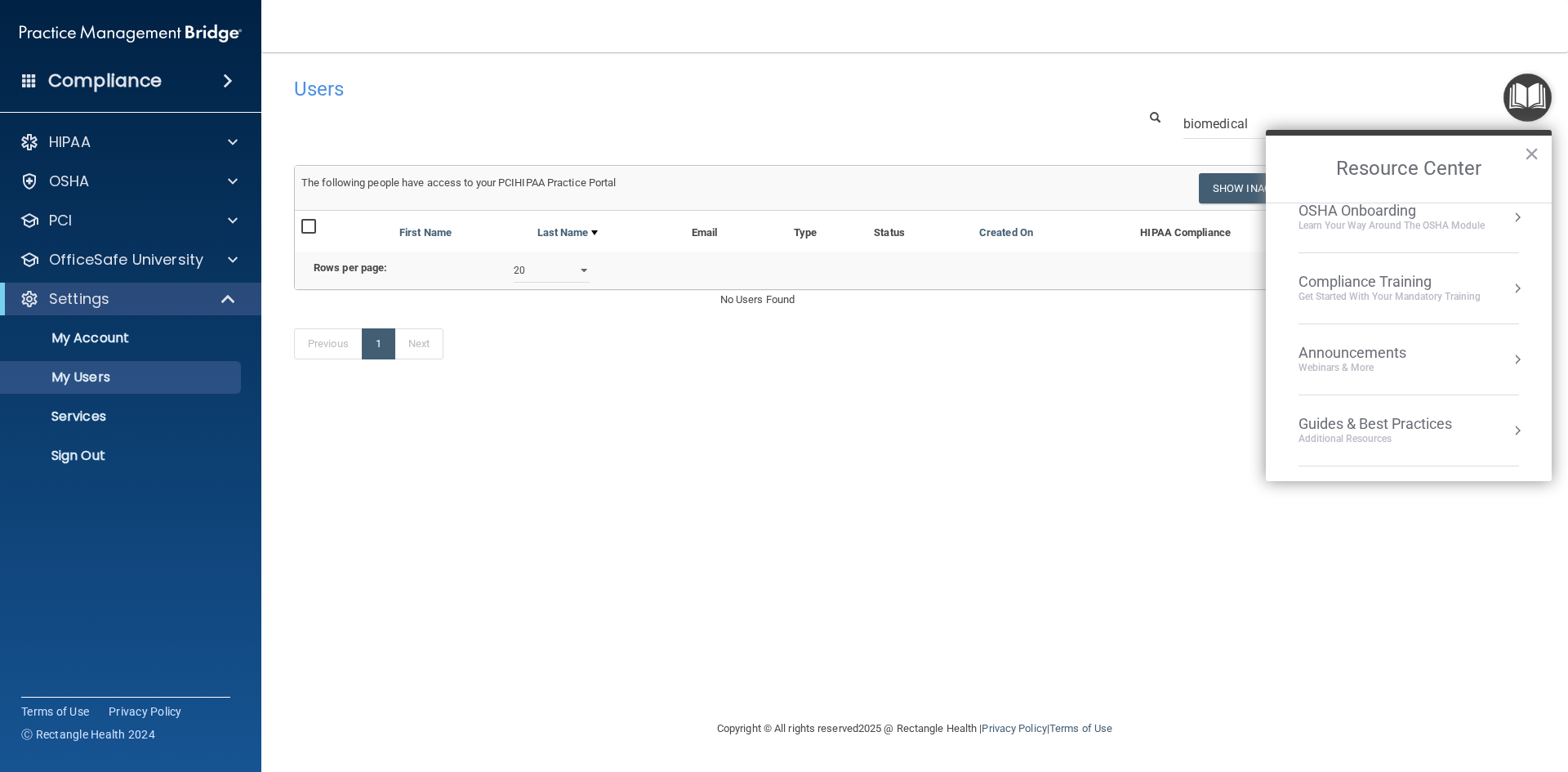
scroll to position [233, 0]
click at [105, 87] on h4 "Compliance" at bounding box center [104, 81] width 113 height 22
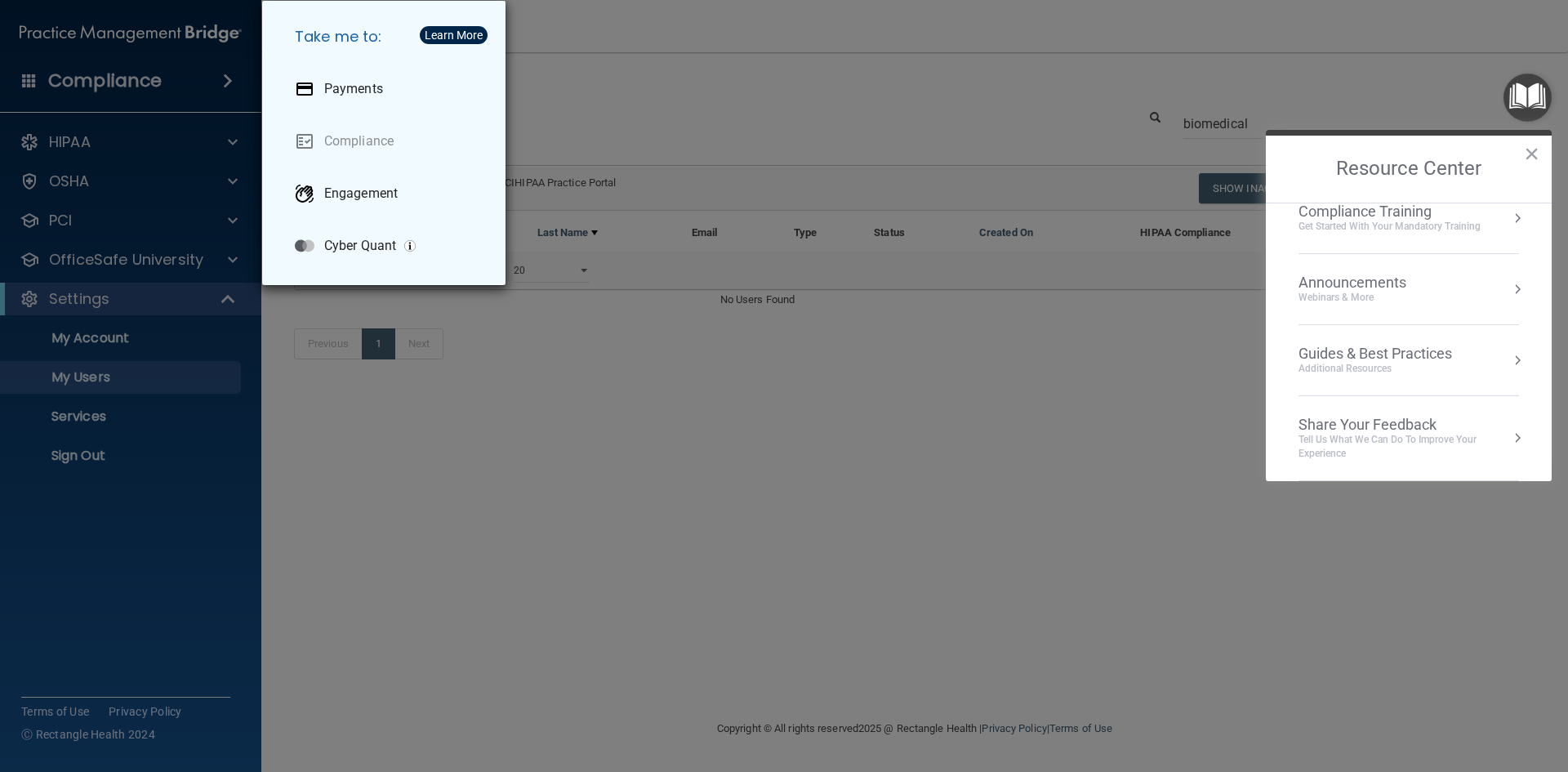
click at [88, 188] on div "Take me to: Payments Compliance Engagement Cyber Quant" at bounding box center [784, 386] width 1568 height 772
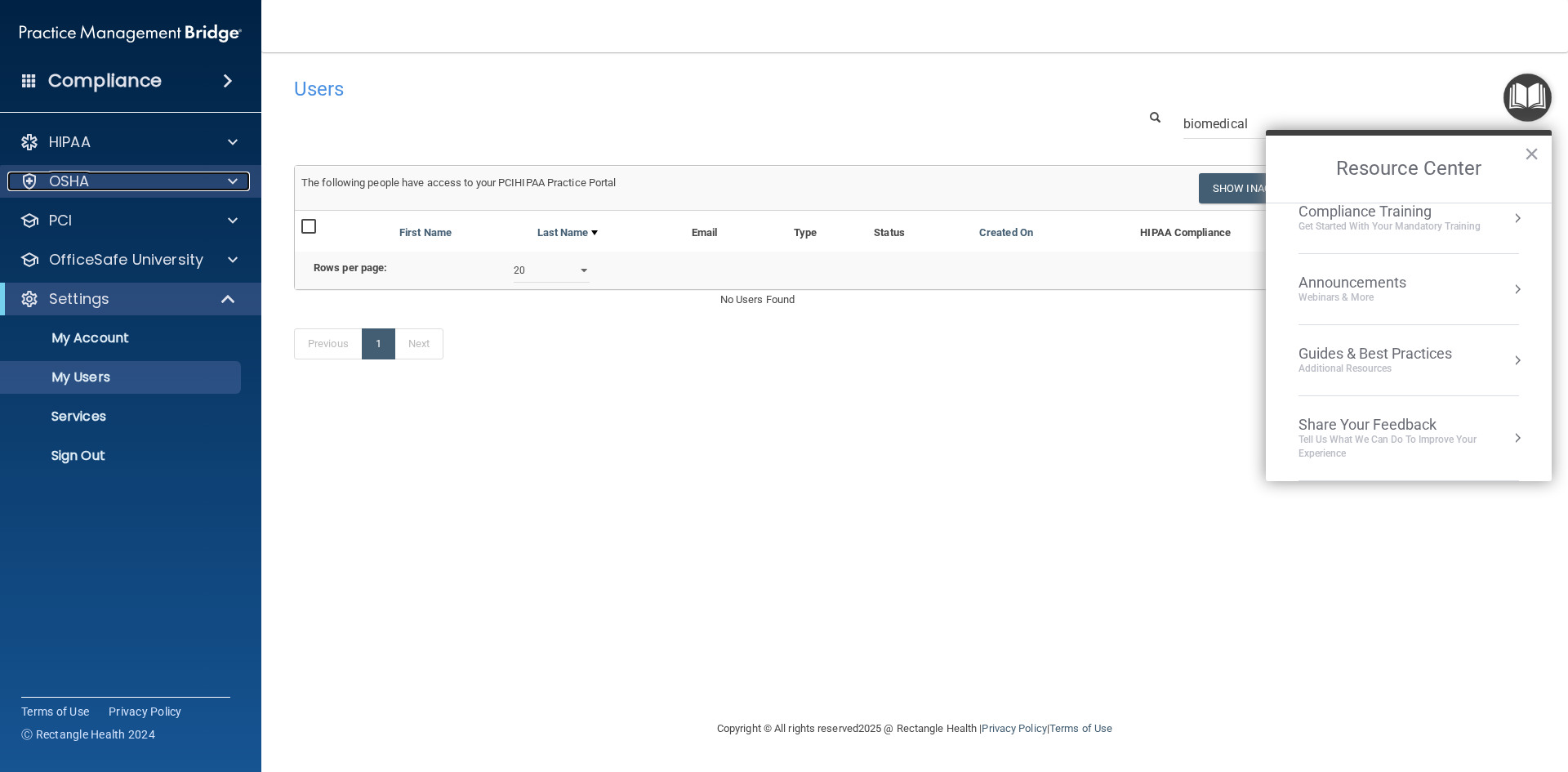
click at [62, 179] on p "OSHA" at bounding box center [69, 181] width 41 height 20
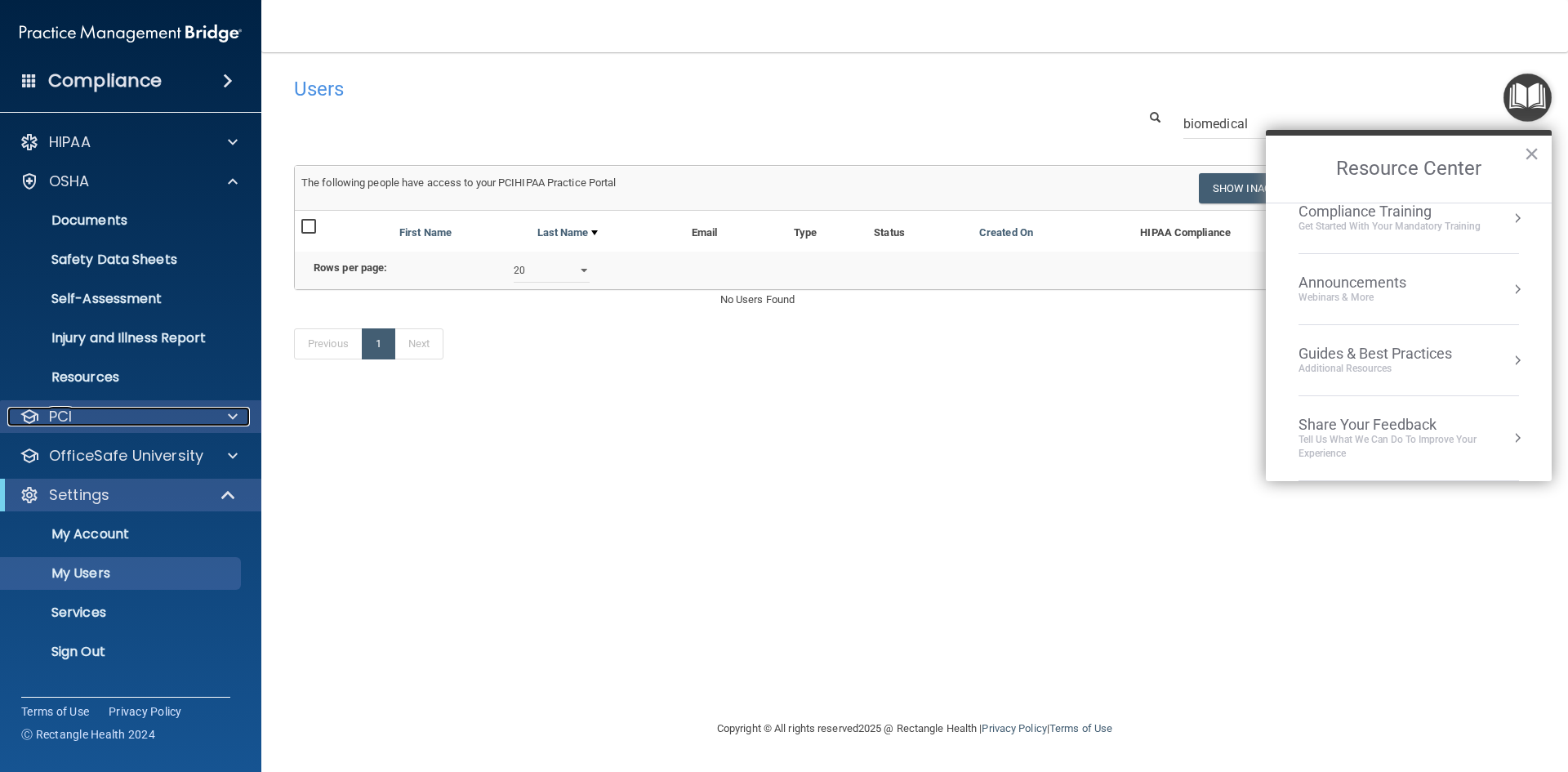
click at [50, 423] on p "PCI" at bounding box center [60, 416] width 22 height 20
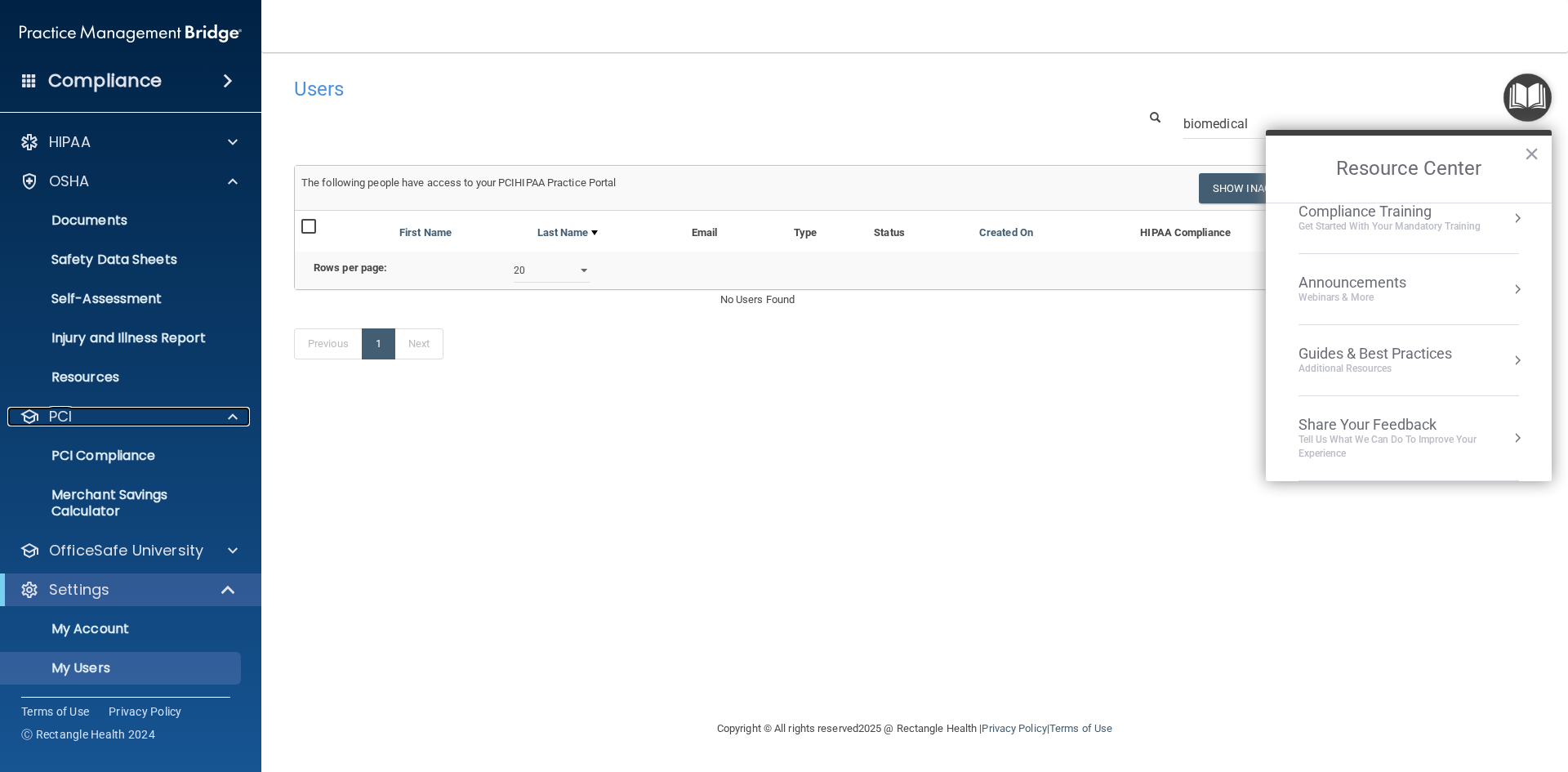
scroll to position [80, 0]
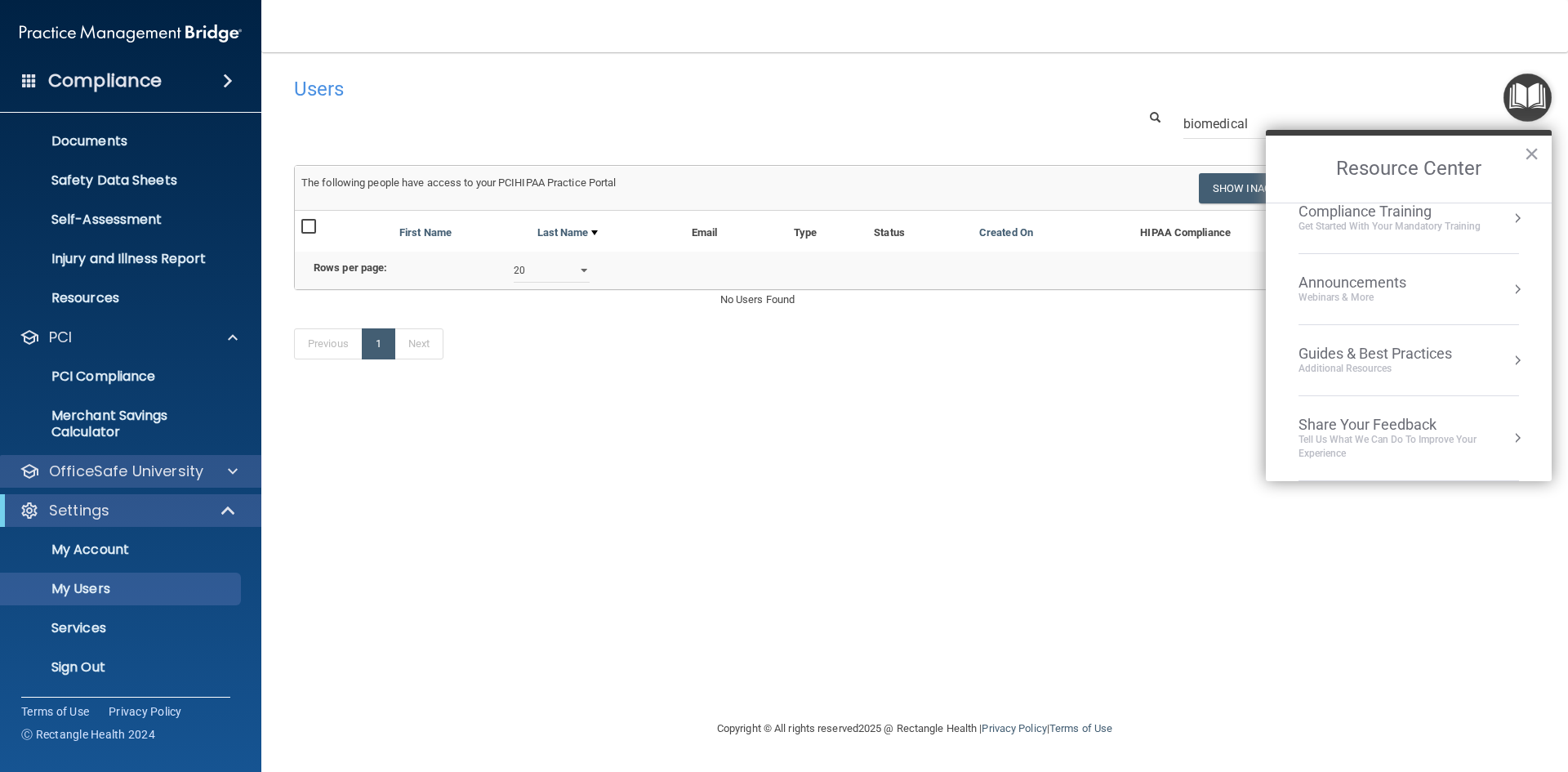
click at [120, 459] on div "OfficeSafe University" at bounding box center [131, 471] width 262 height 33
click at [220, 469] on div at bounding box center [230, 471] width 41 height 20
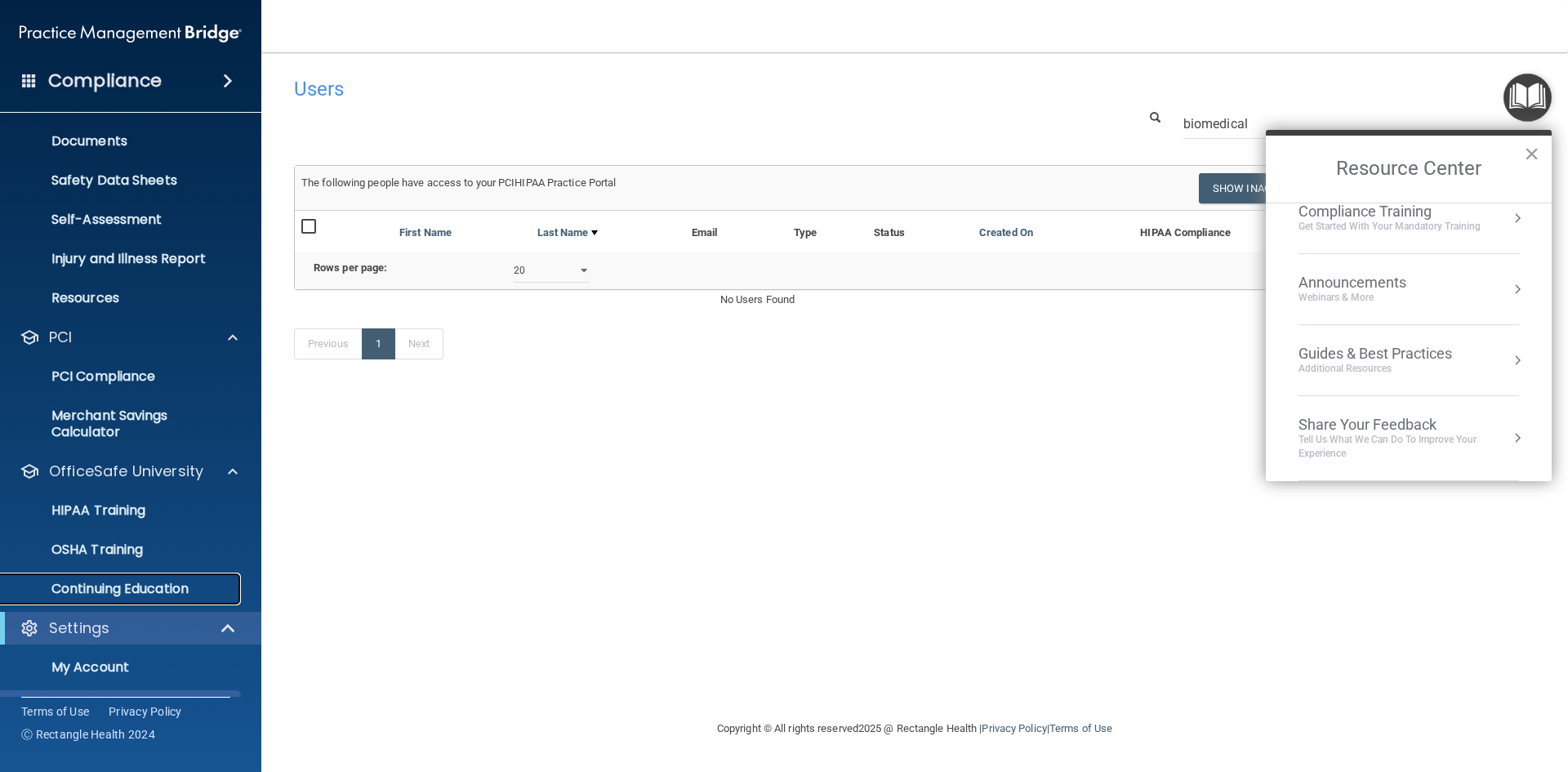
click at [121, 589] on p "Continuing Education" at bounding box center [122, 588] width 223 height 16
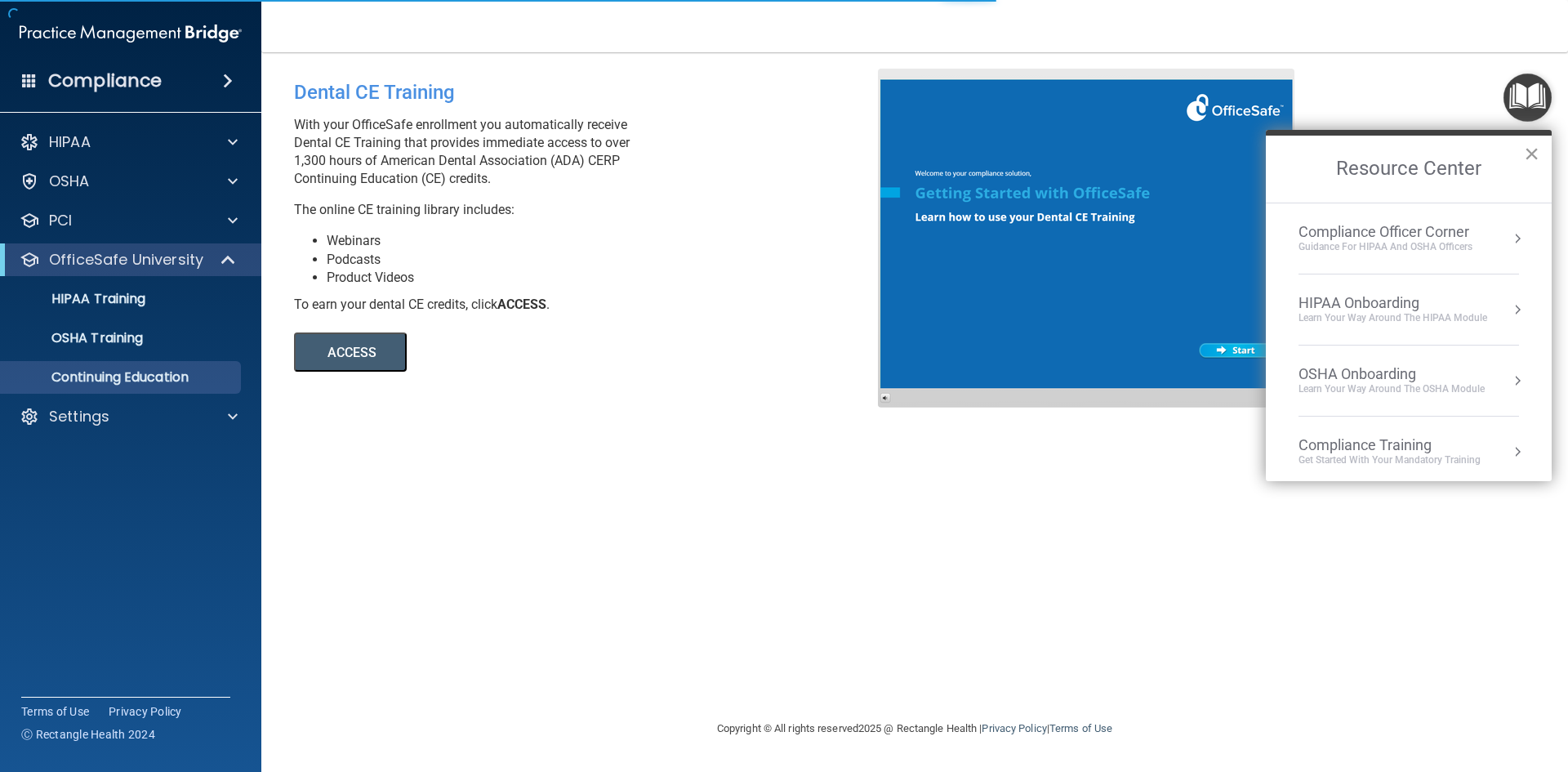
click at [1537, 149] on button "×" at bounding box center [1531, 154] width 16 height 26
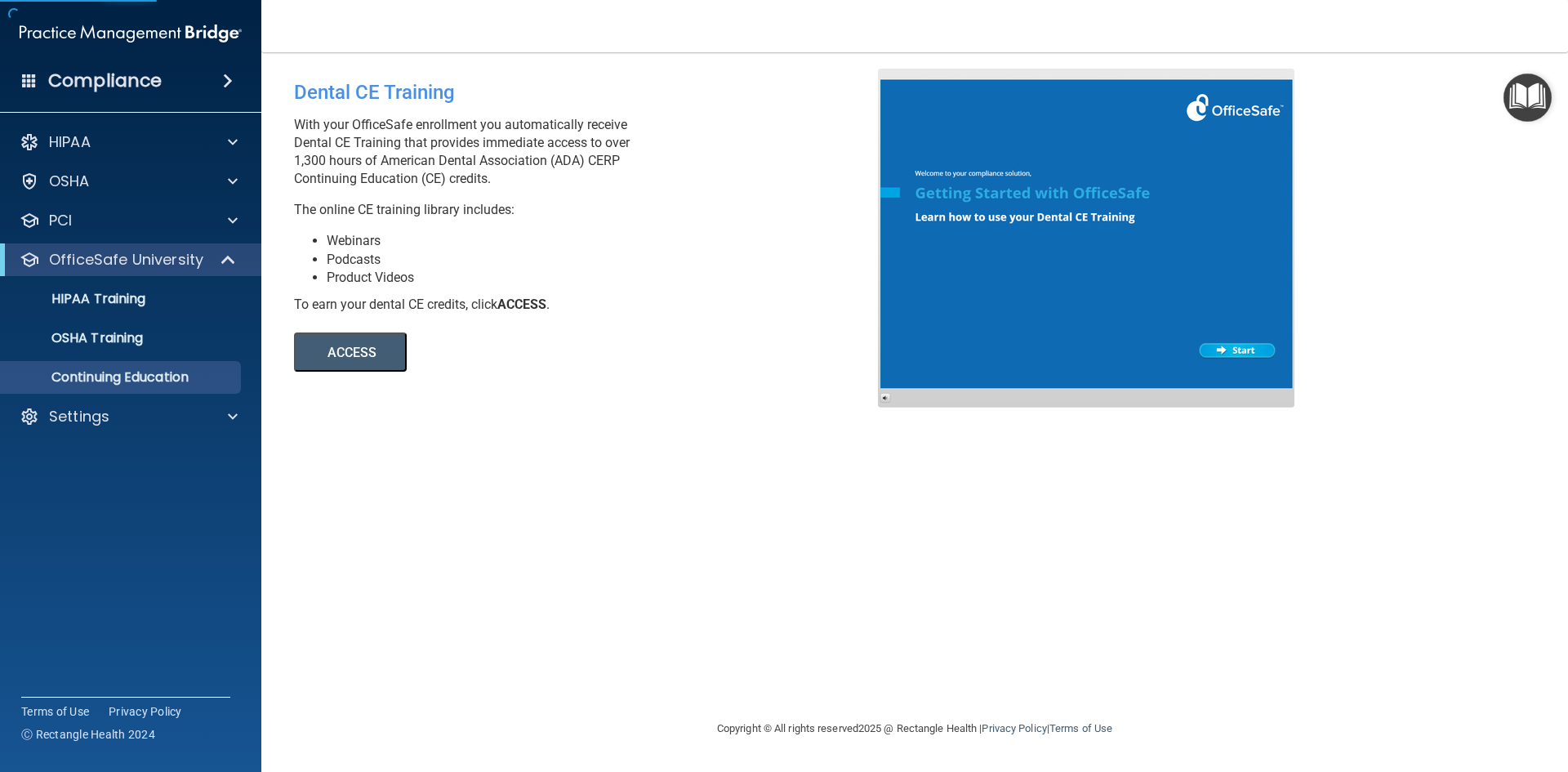
click at [332, 348] on button "ACCESS" at bounding box center [350, 352] width 112 height 39
click at [108, 328] on link "OSHA Training" at bounding box center [112, 338] width 258 height 33
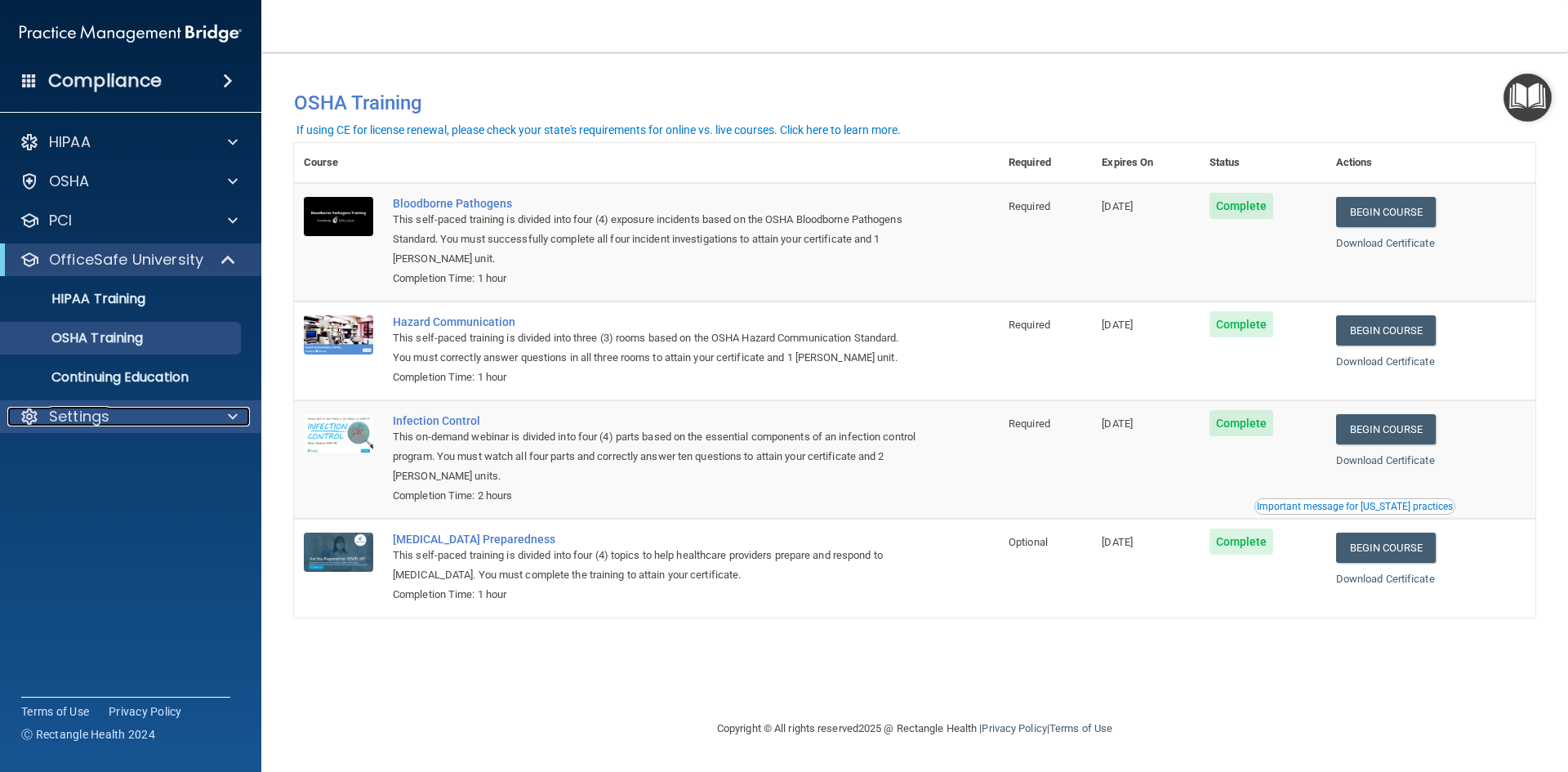
click at [234, 415] on span at bounding box center [232, 416] width 9 height 20
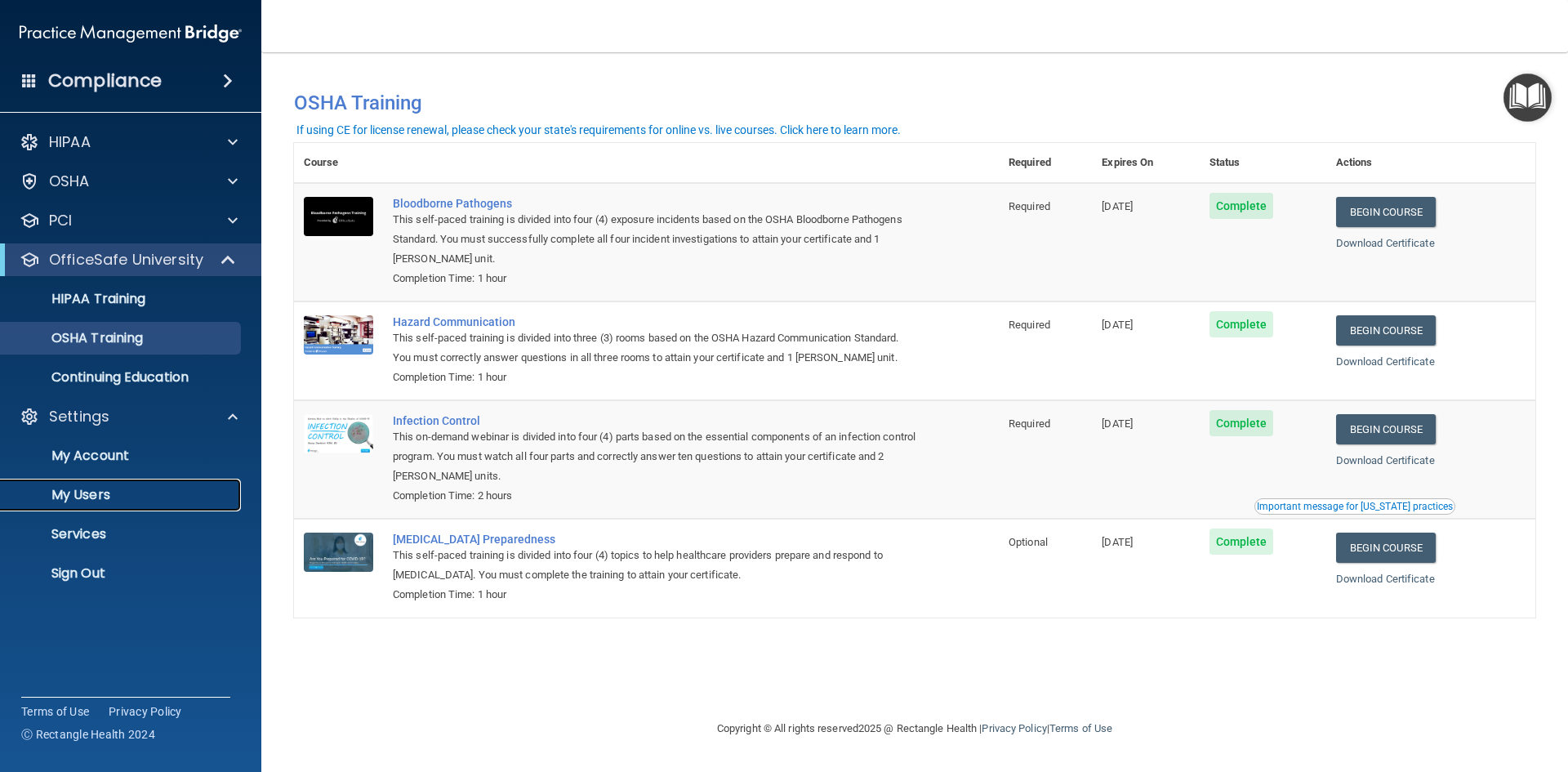
click at [85, 495] on p "My Users" at bounding box center [122, 495] width 223 height 16
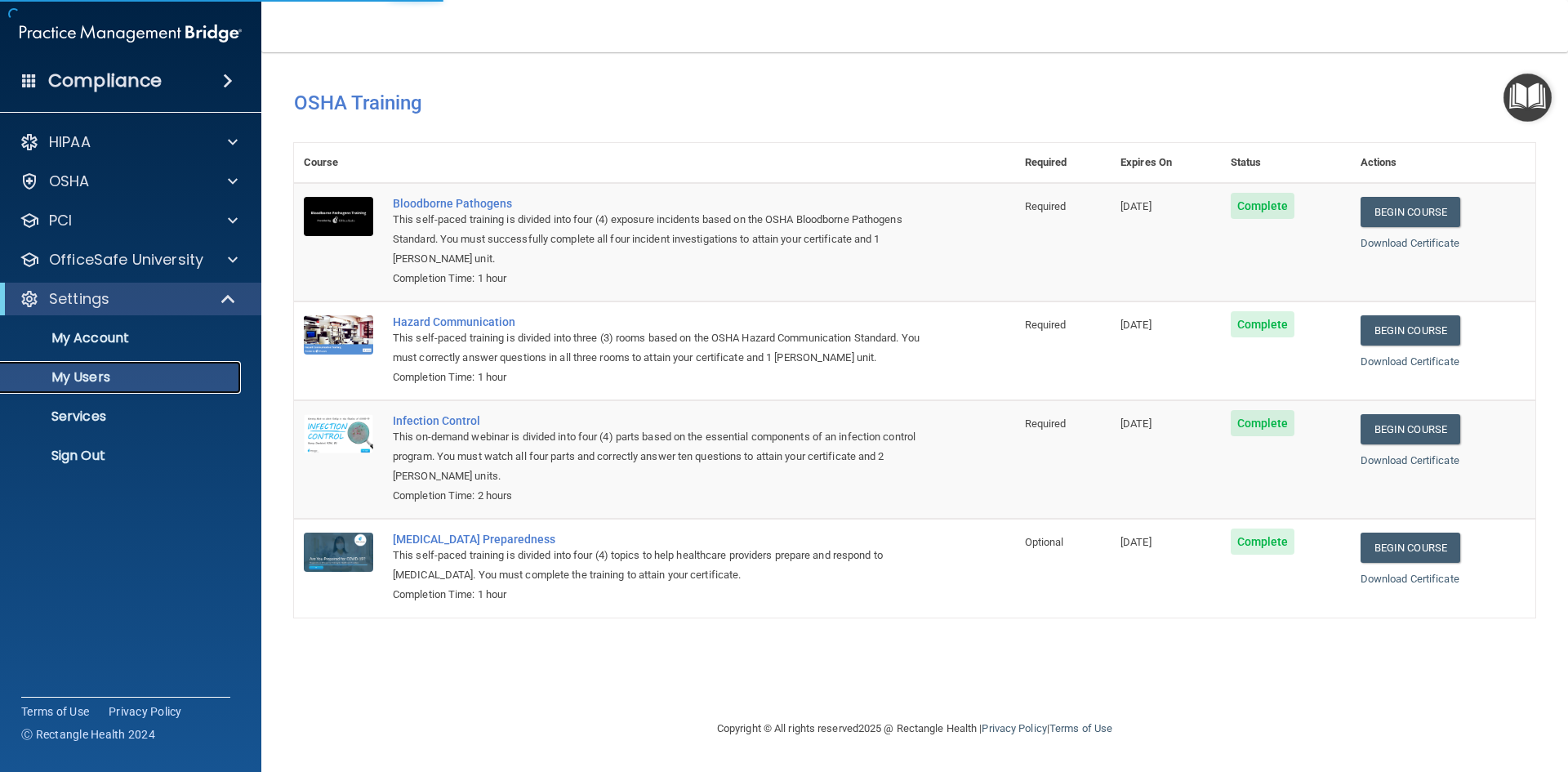
select select "20"
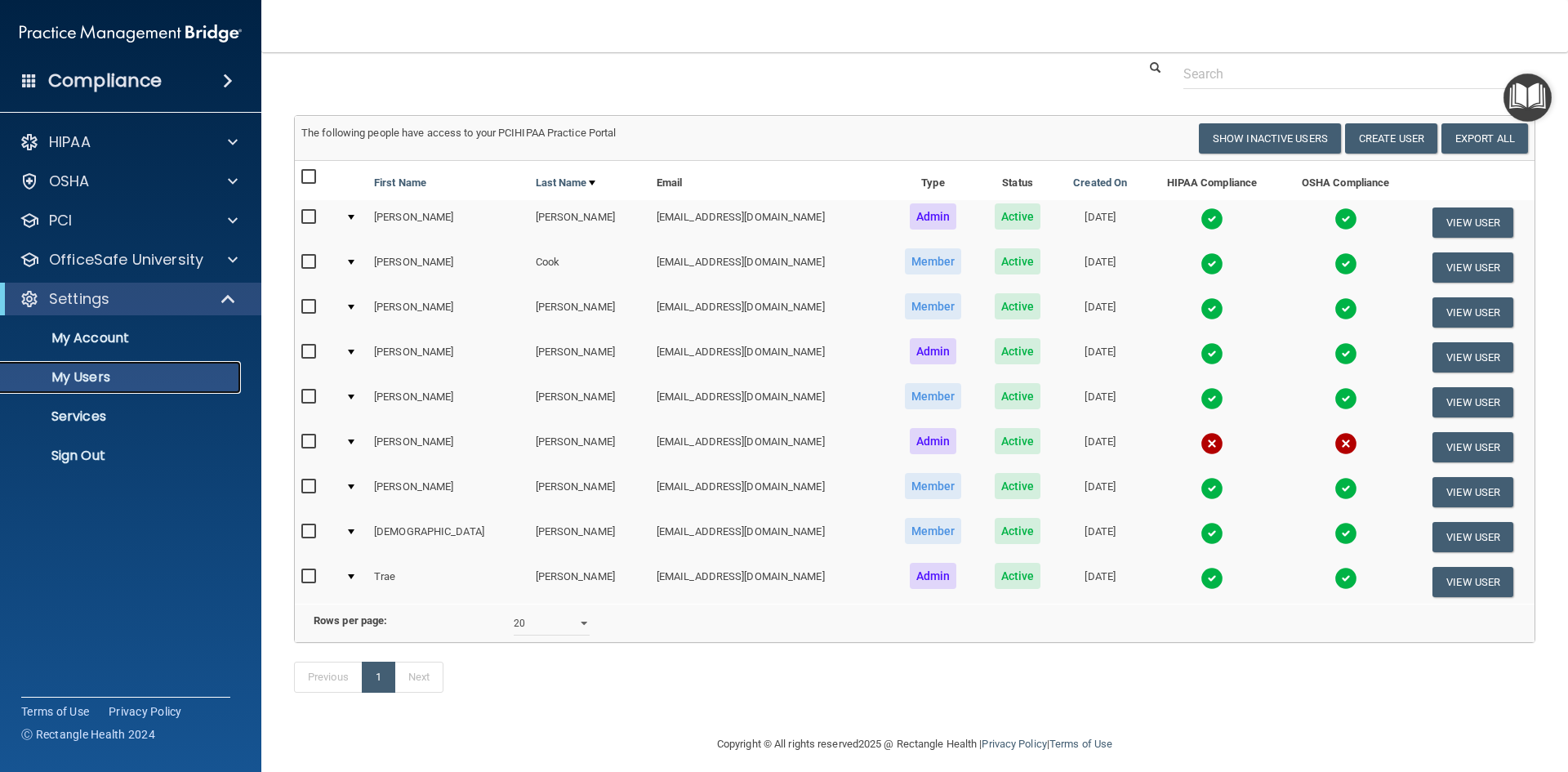
scroll to position [86, 0]
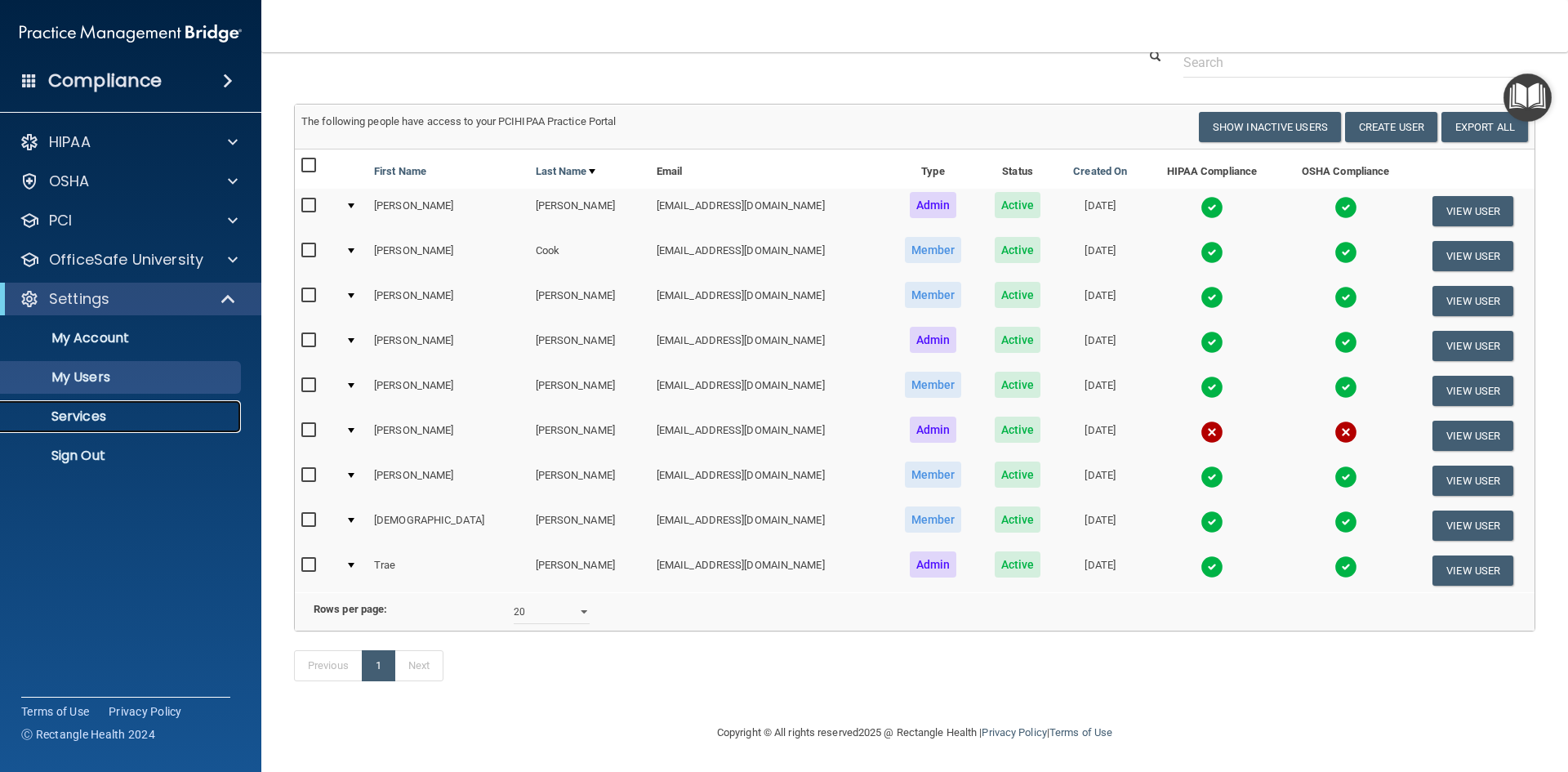
click at [63, 418] on p "Services" at bounding box center [122, 416] width 223 height 16
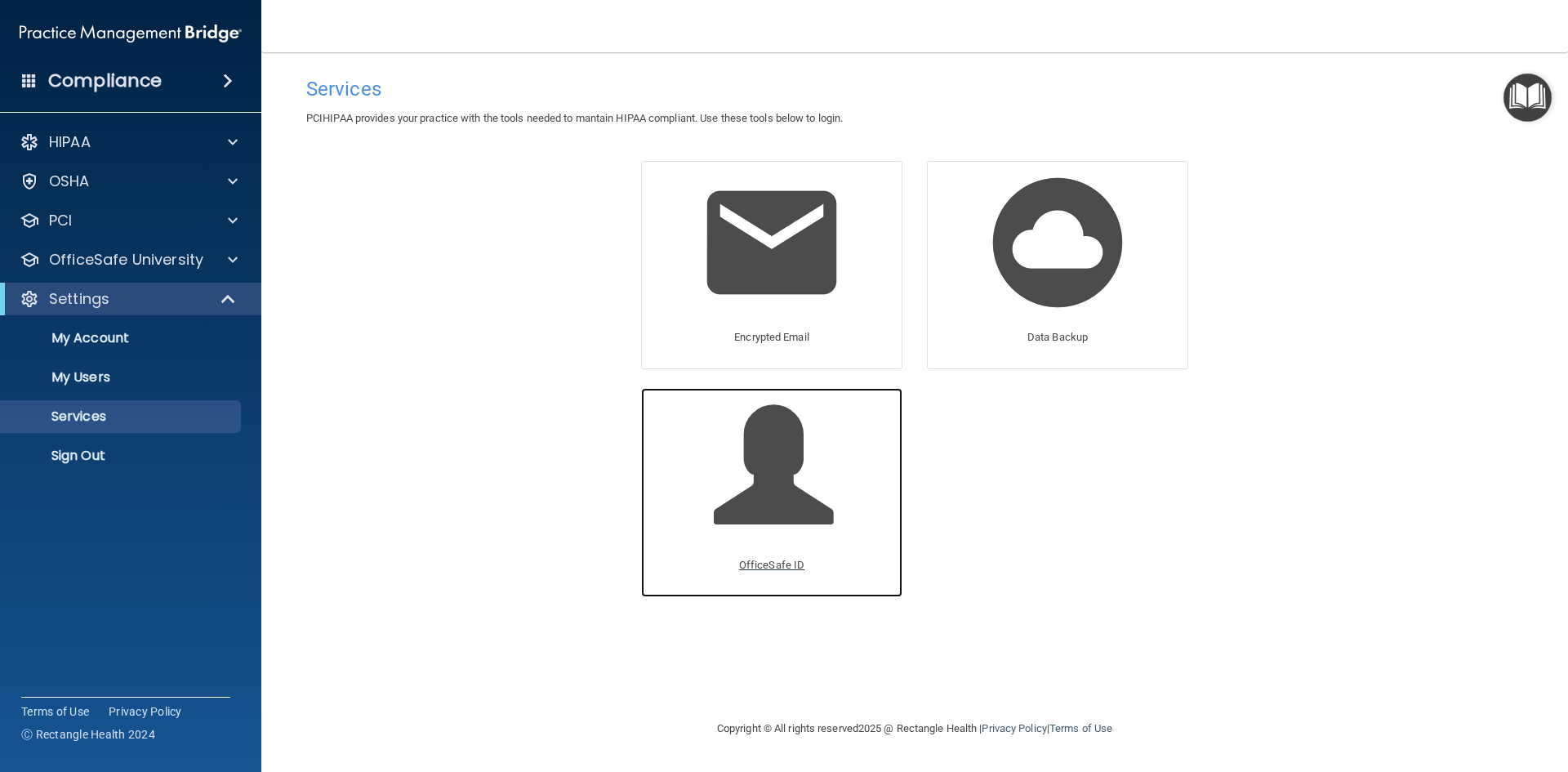
click at [801, 531] on span at bounding box center [791, 477] width 155 height 143
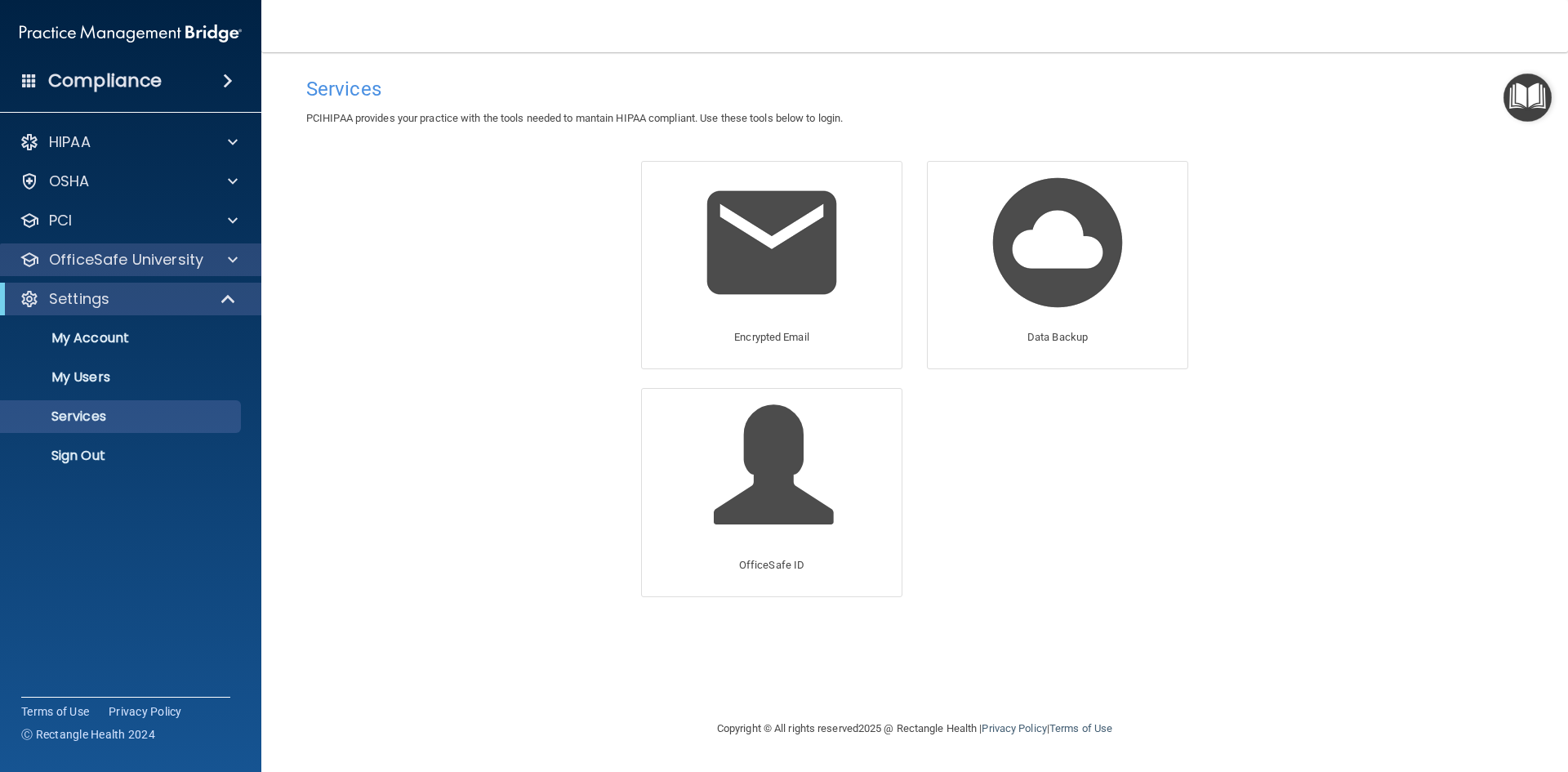
click at [73, 246] on div "OfficeSafe University" at bounding box center [131, 260] width 262 height 33
click at [112, 84] on h4 "Compliance" at bounding box center [104, 81] width 113 height 22
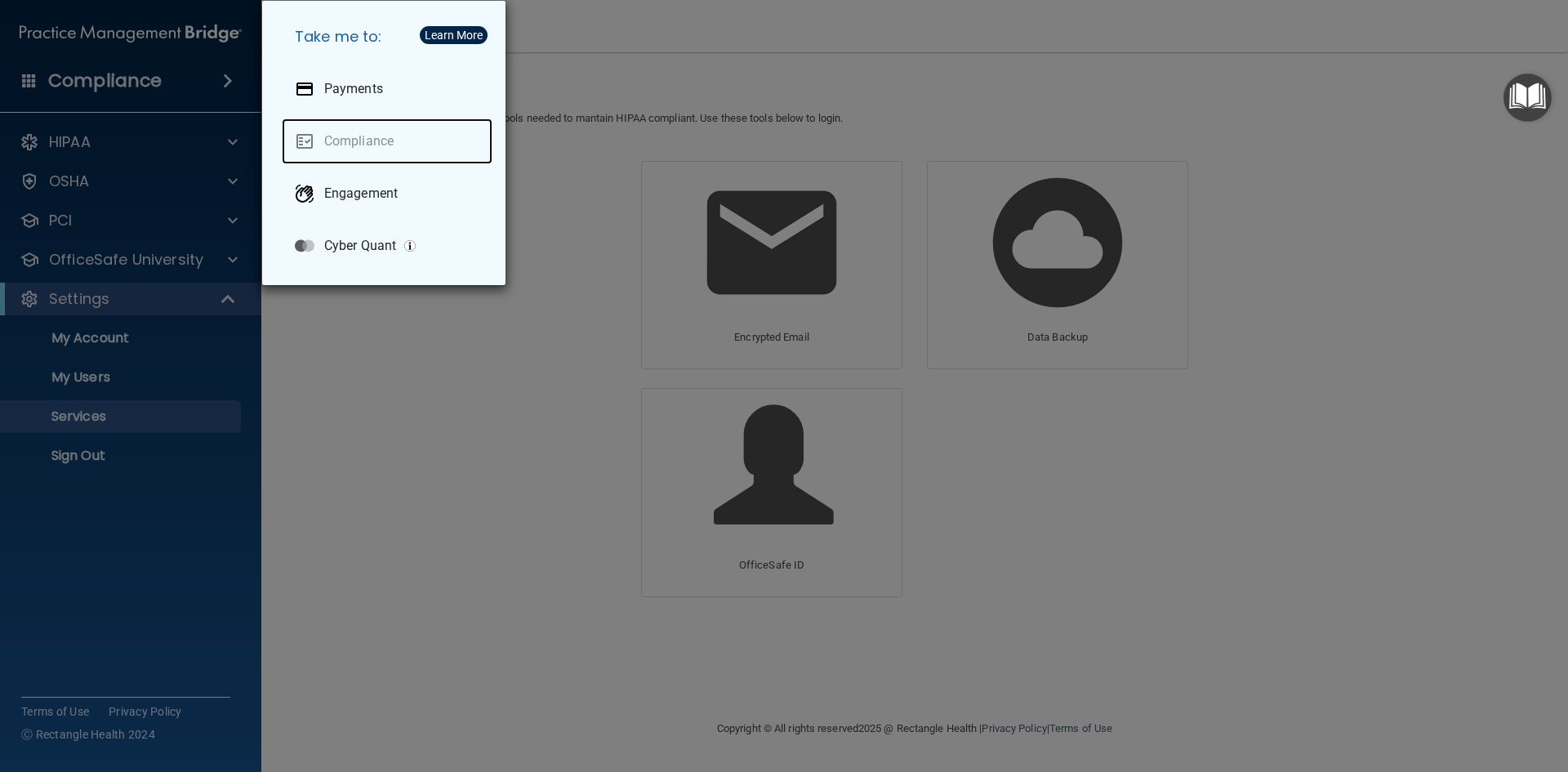
click at [371, 159] on link "Compliance" at bounding box center [387, 141] width 211 height 46
click at [364, 135] on link "Compliance" at bounding box center [387, 141] width 211 height 46
click at [86, 71] on div "Take me to: Payments Compliance Engagement Cyber Quant" at bounding box center [784, 386] width 1568 height 772
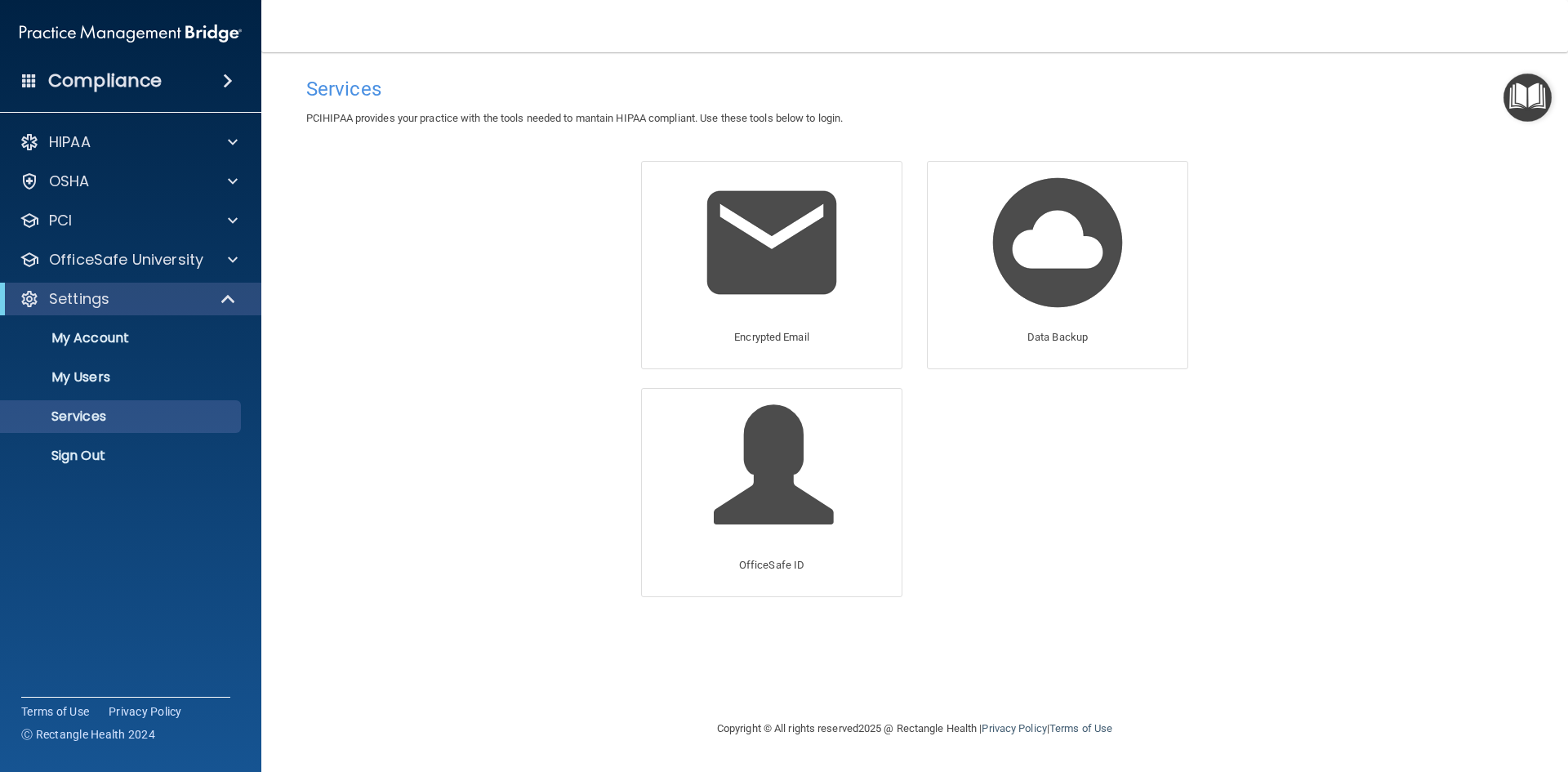
click at [96, 22] on img at bounding box center [130, 33] width 222 height 33
click at [87, 33] on img at bounding box center [130, 33] width 222 height 33
click at [36, 140] on div at bounding box center [29, 141] width 20 height 20
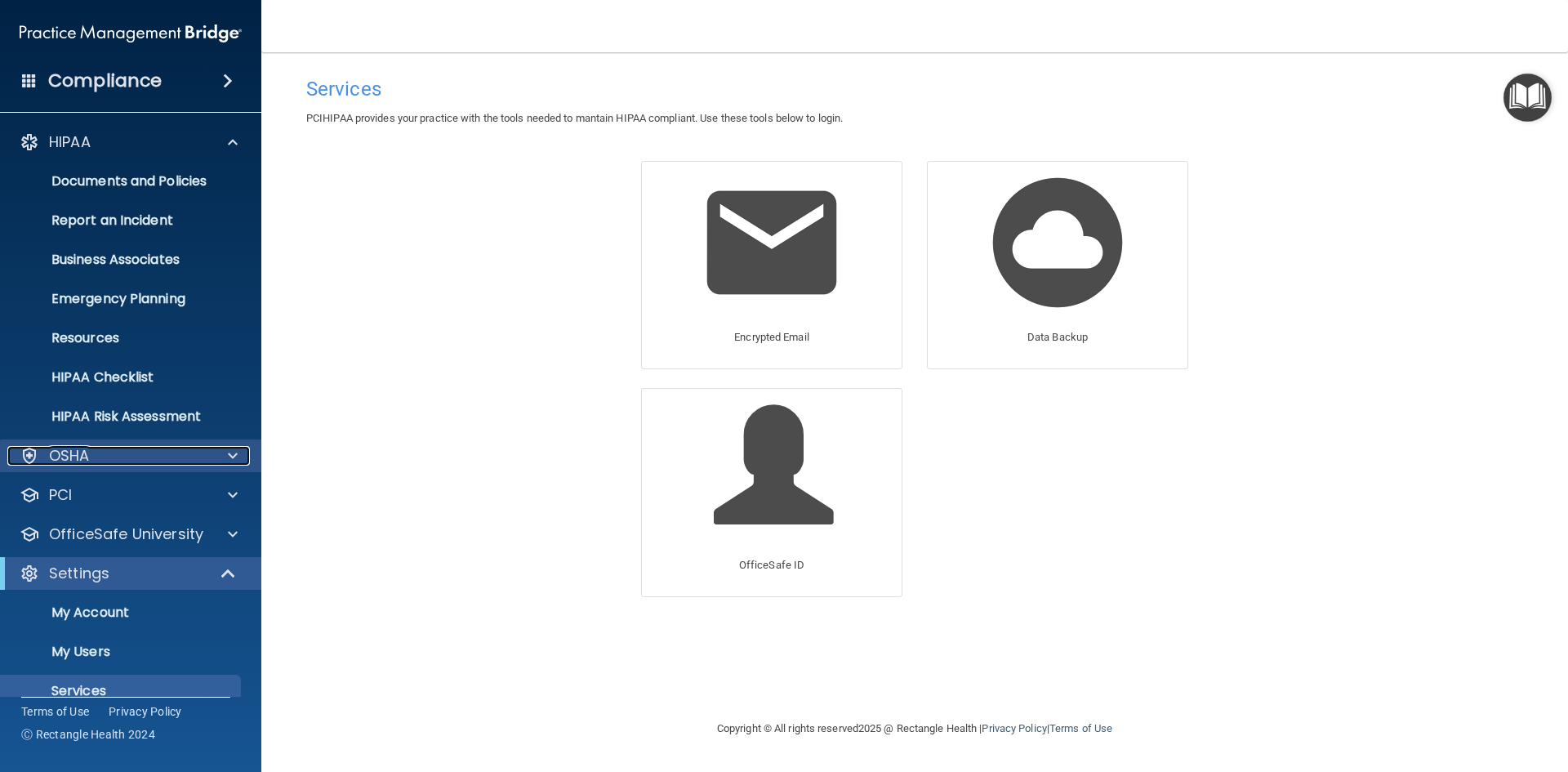
click at [31, 463] on div at bounding box center [29, 455] width 20 height 20
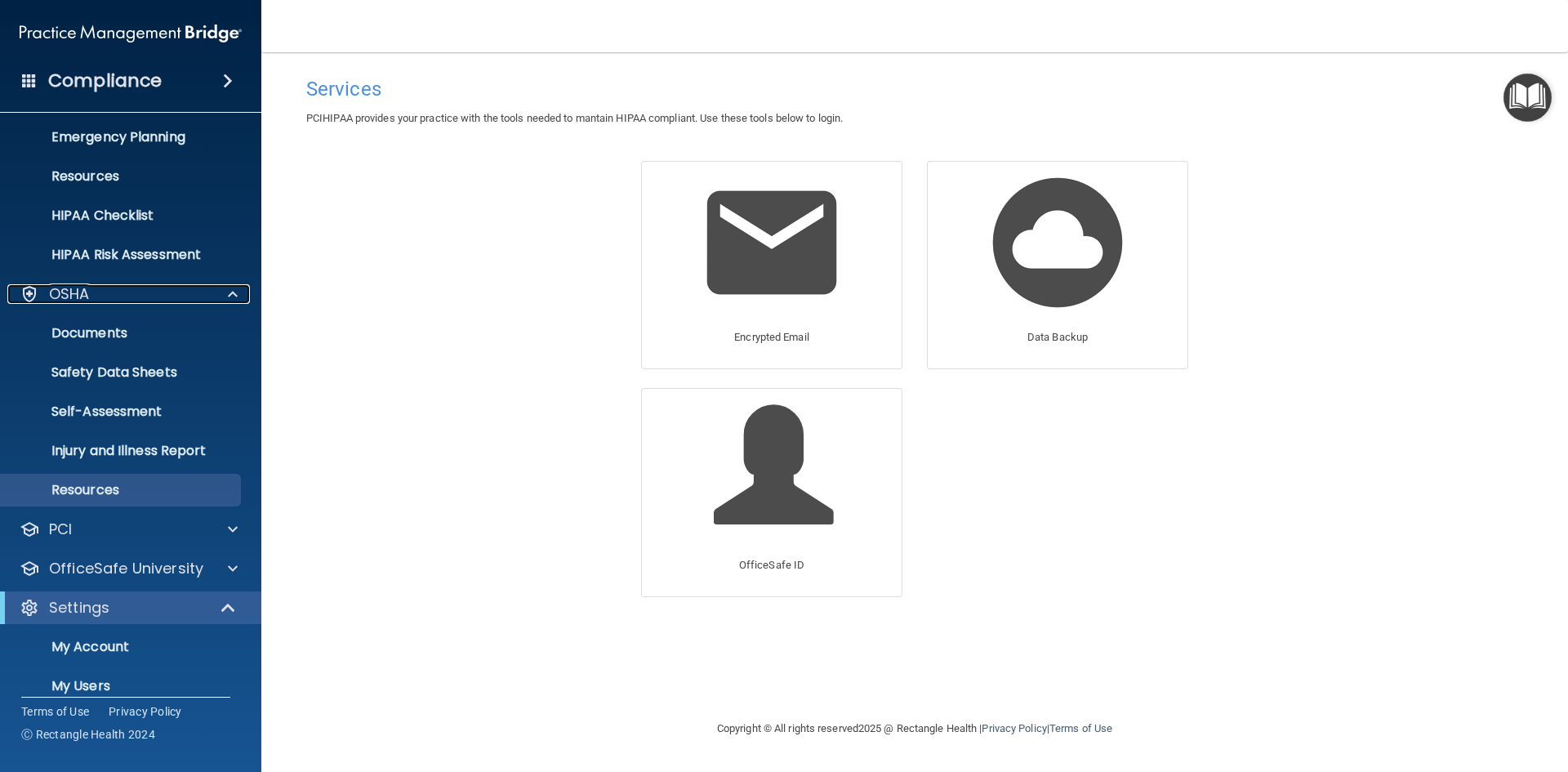
scroll to position [163, 0]
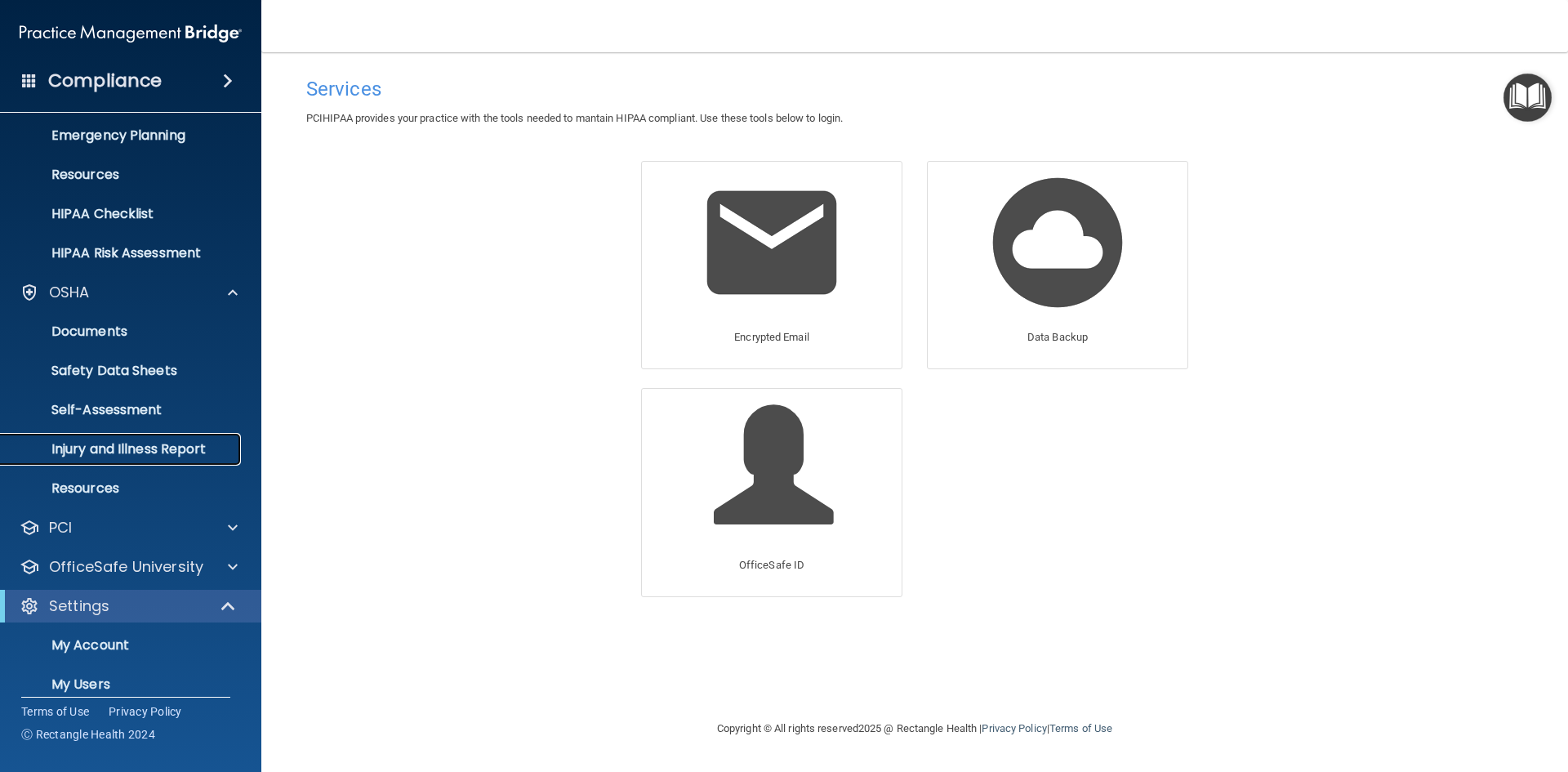
click at [109, 453] on p "Injury and Illness Report" at bounding box center [122, 449] width 223 height 16
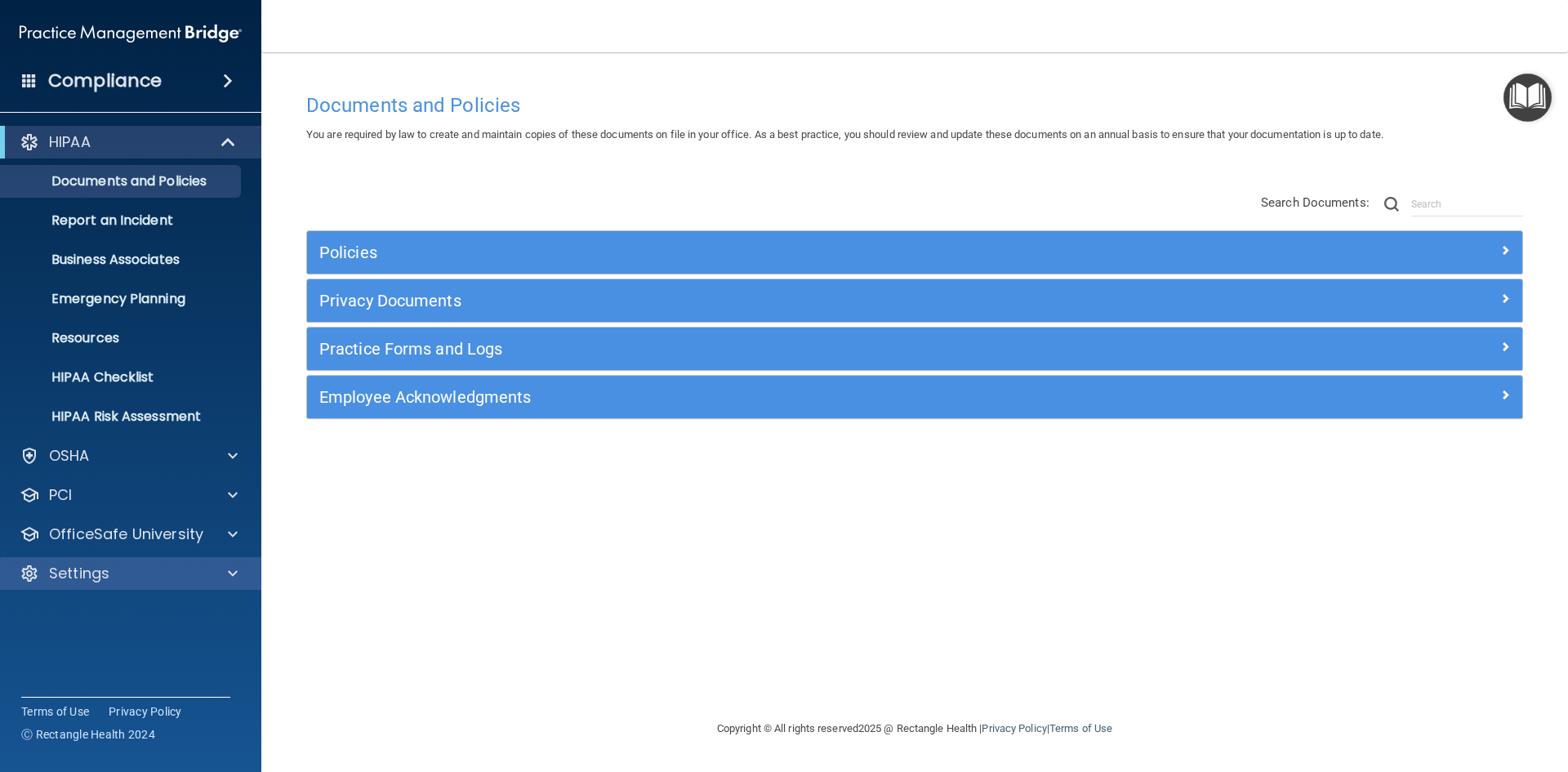
click at [69, 560] on div "Settings" at bounding box center [131, 573] width 262 height 33
click at [228, 575] on span at bounding box center [232, 573] width 9 height 20
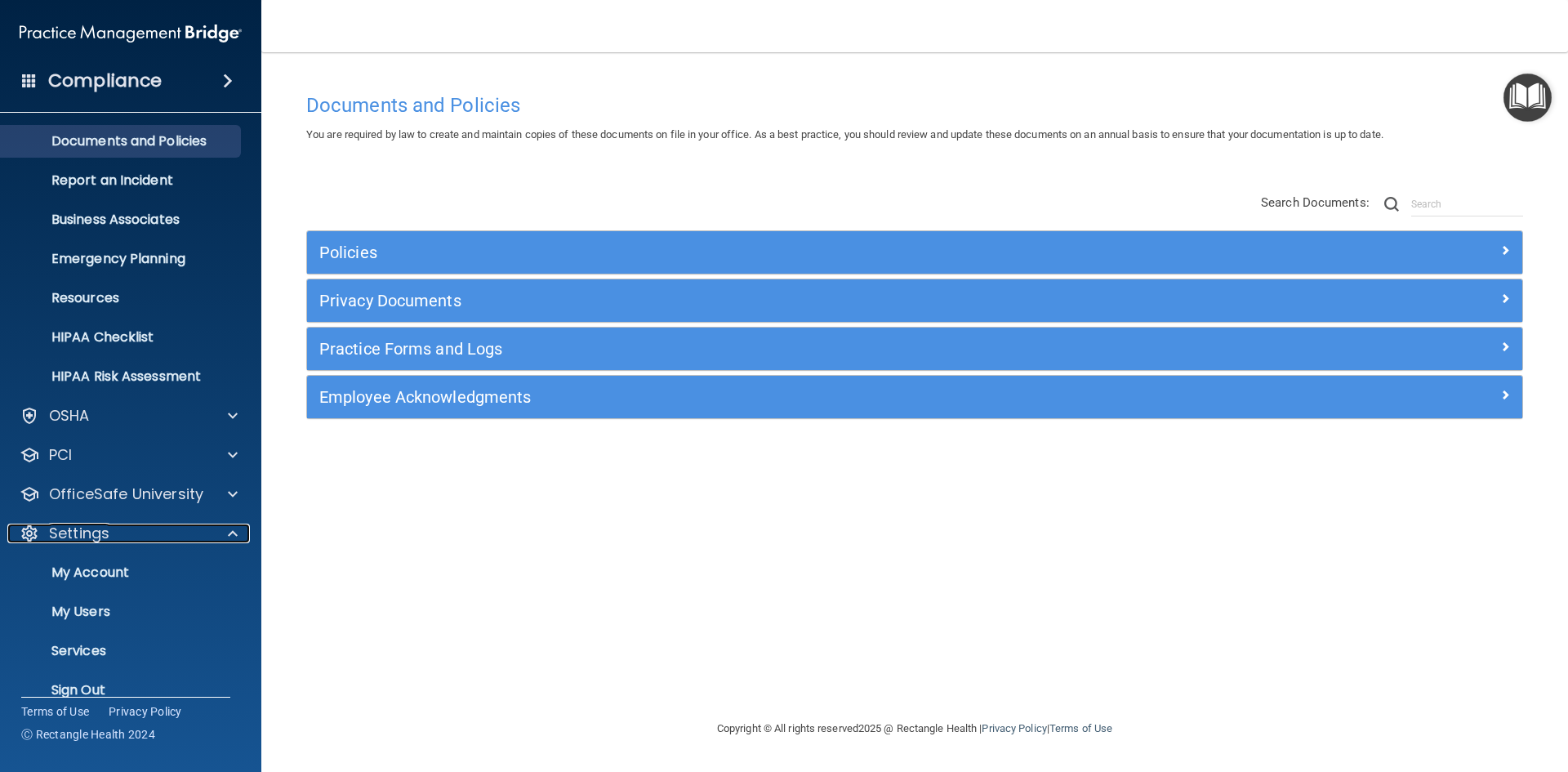
scroll to position [63, 0]
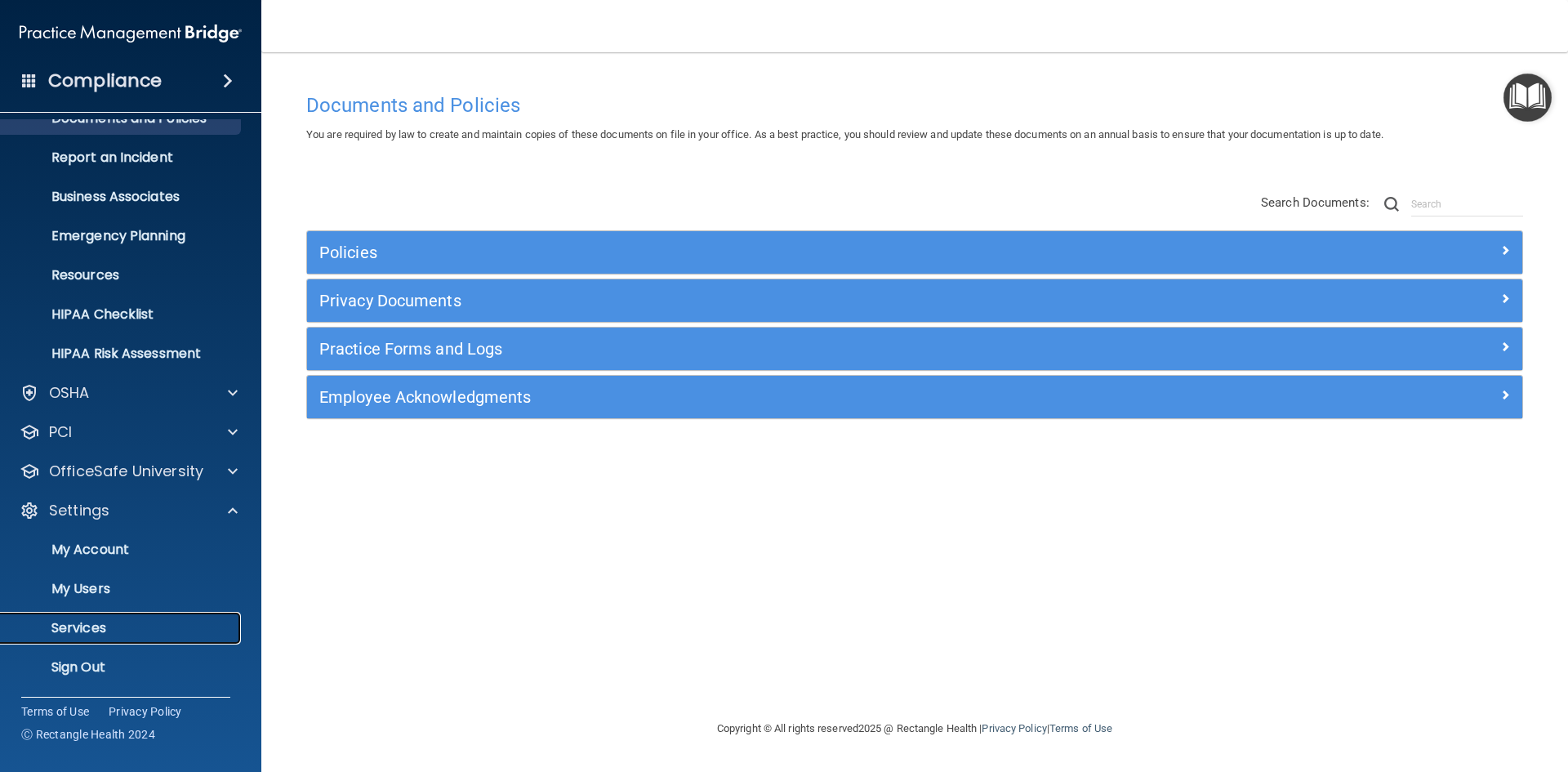
click at [57, 629] on p "Services" at bounding box center [122, 628] width 223 height 16
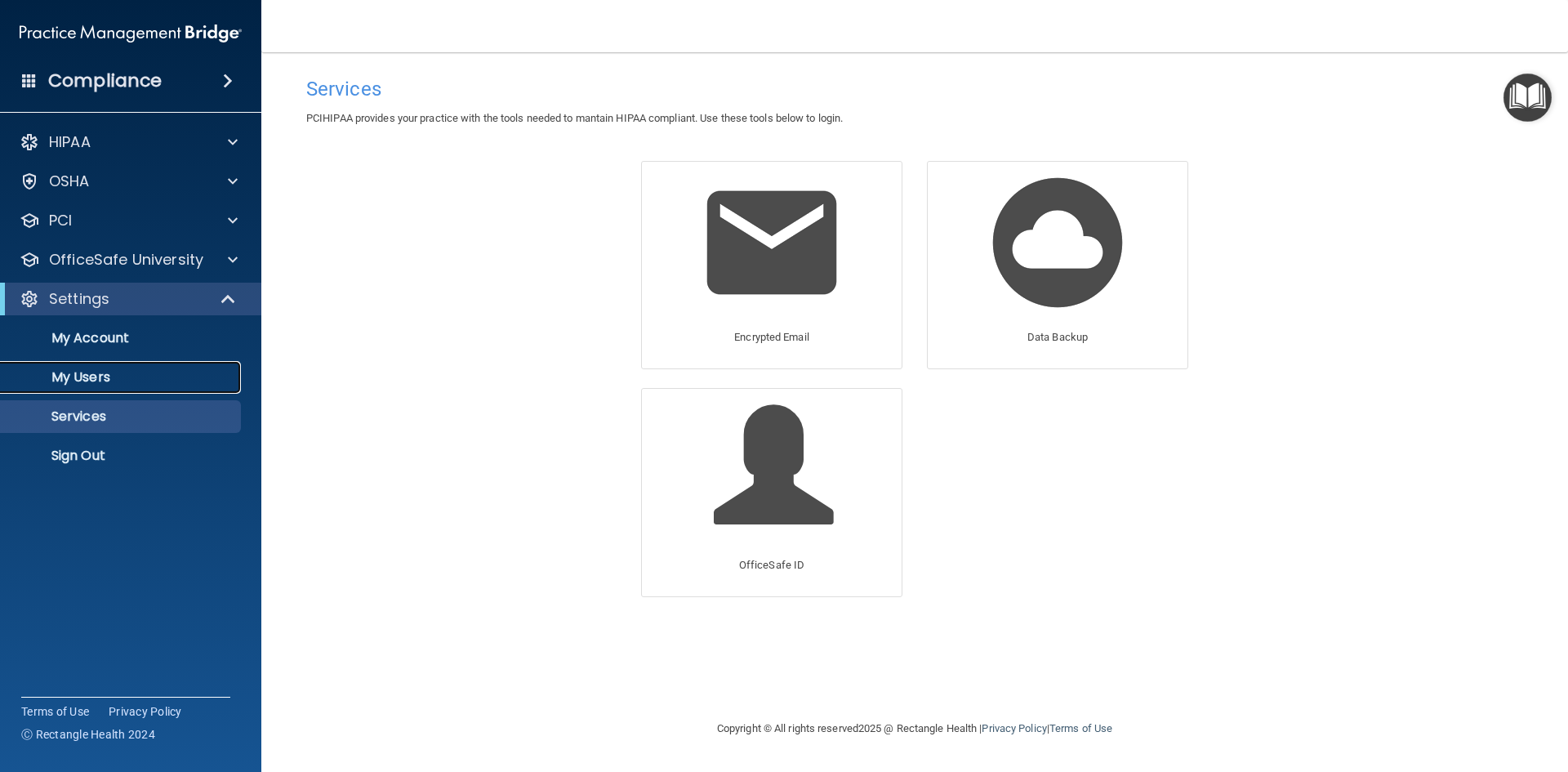
click at [99, 374] on p "My Users" at bounding box center [122, 377] width 223 height 16
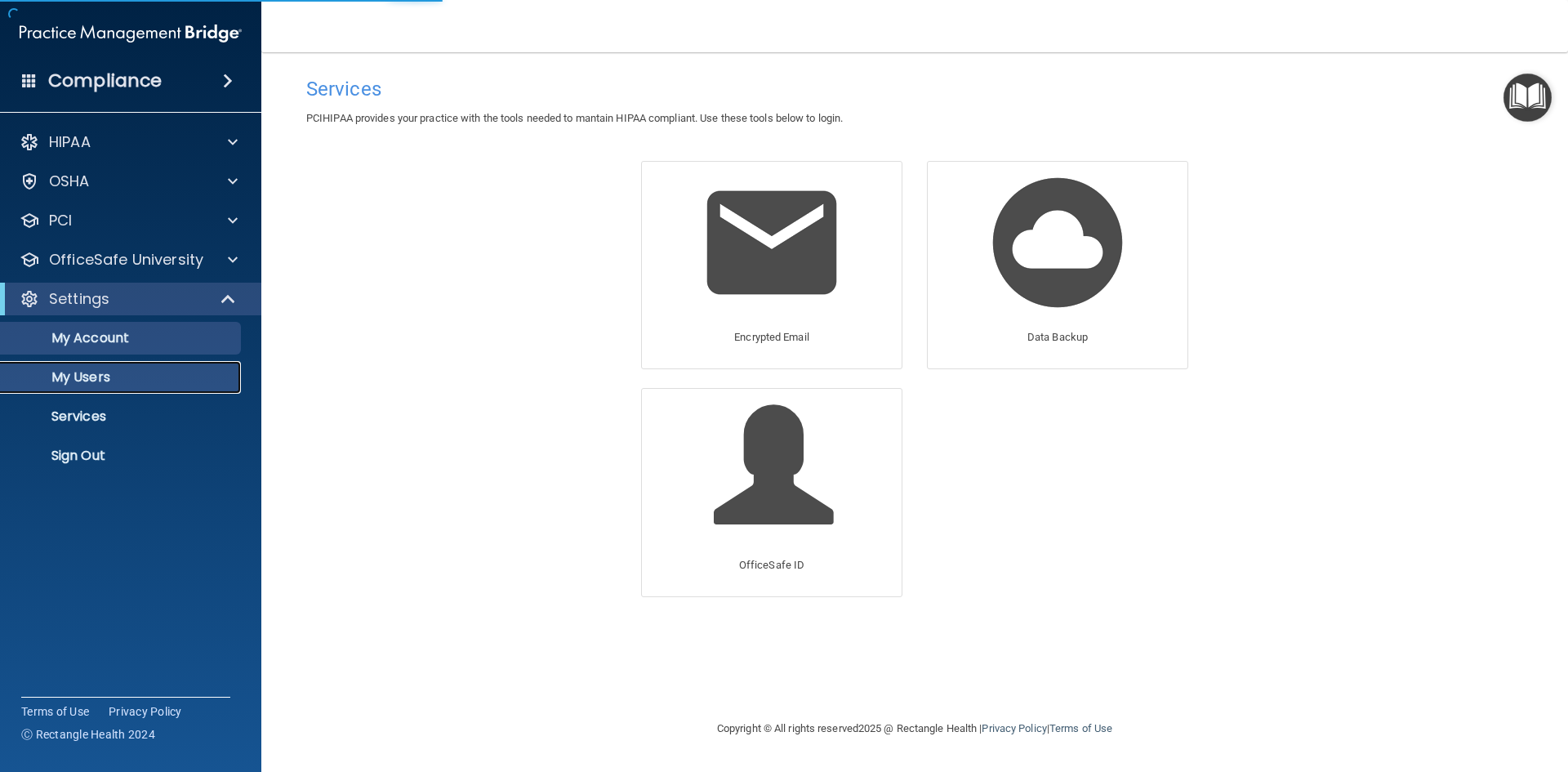
select select "20"
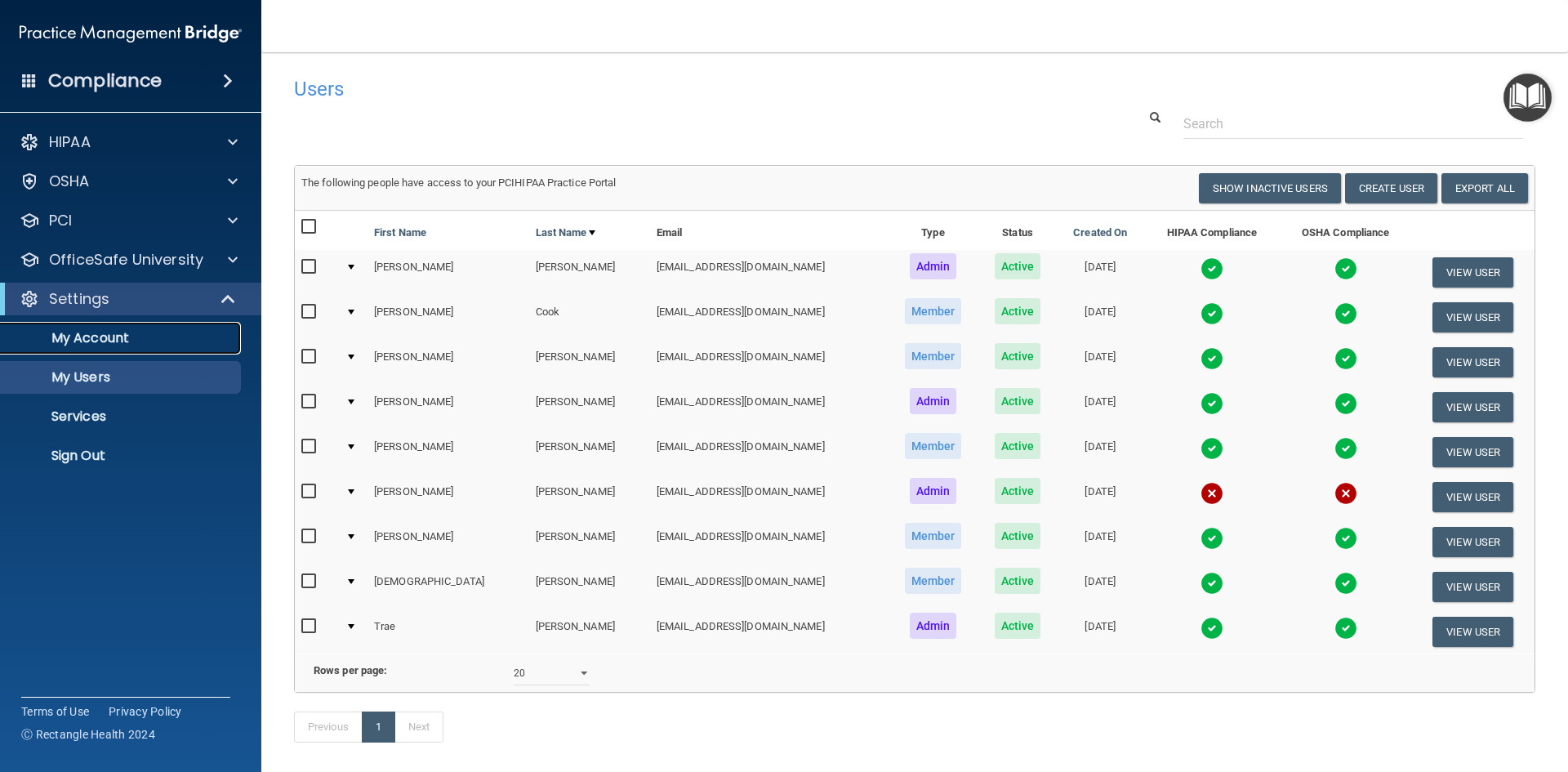
click at [100, 334] on p "My Account" at bounding box center [122, 337] width 223 height 16
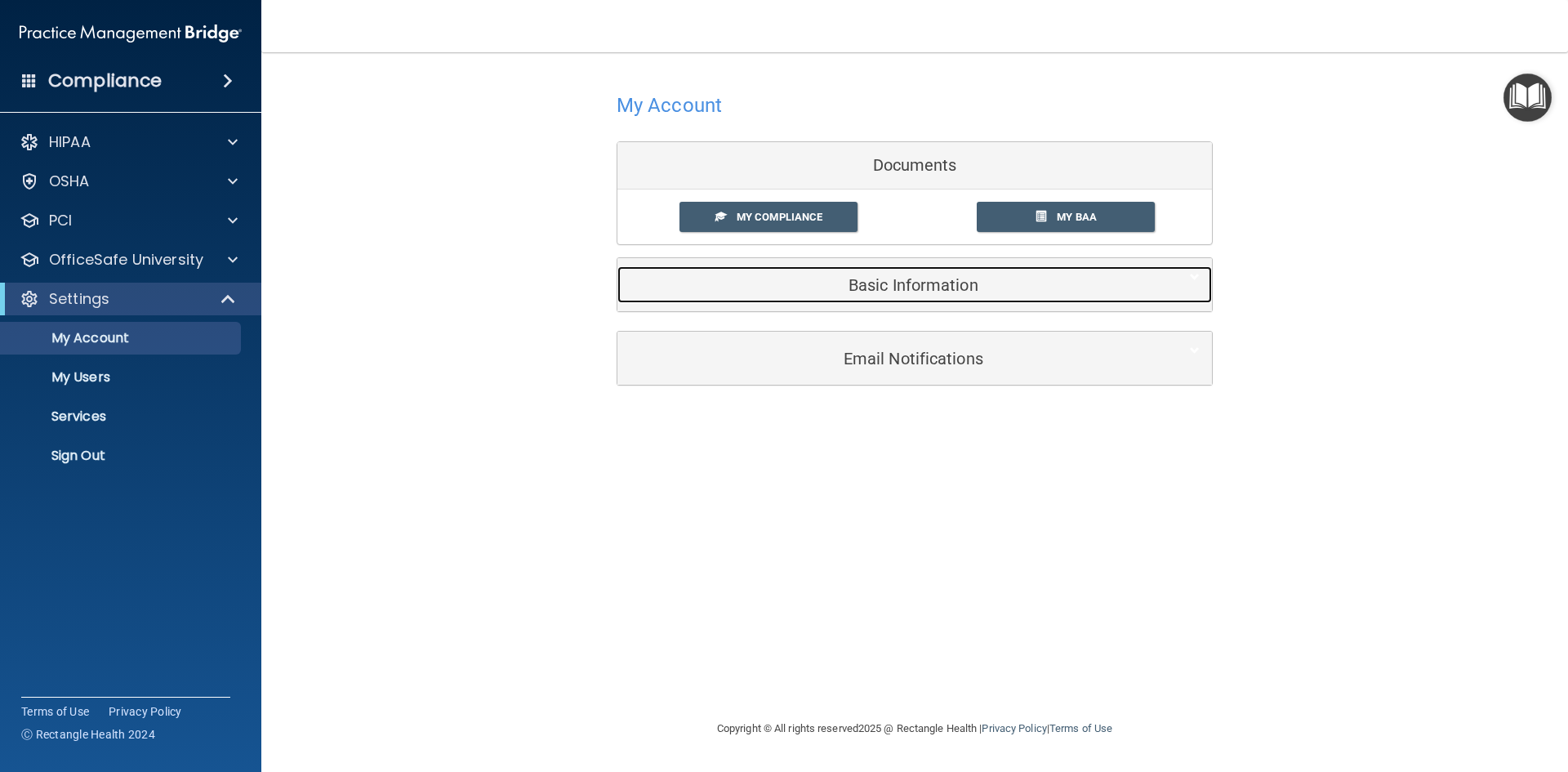
click at [915, 293] on h5 "Basic Information" at bounding box center [889, 285] width 520 height 18
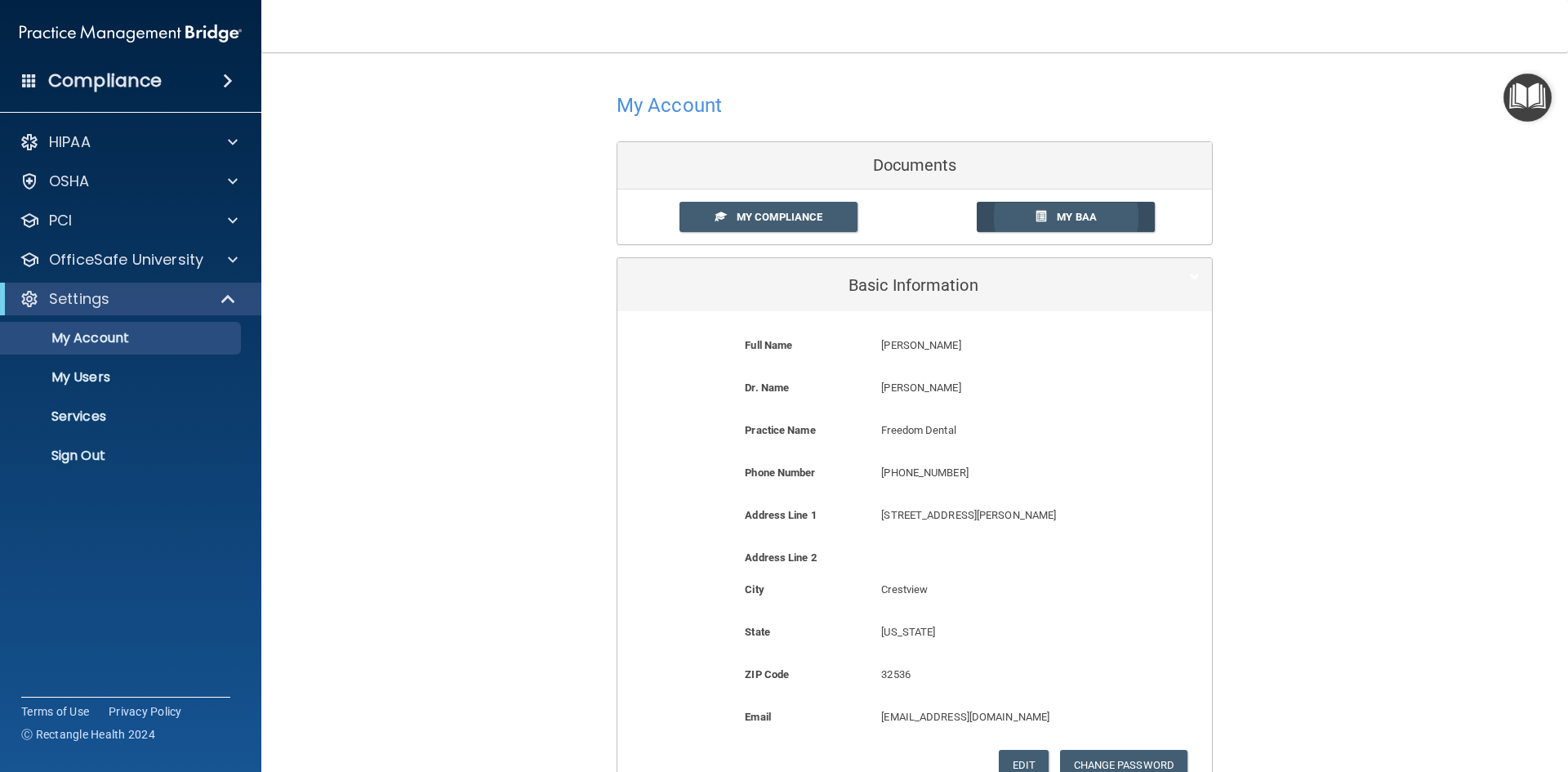
click at [1102, 217] on link "My BAA" at bounding box center [1066, 216] width 179 height 30
click at [767, 215] on span "My Compliance" at bounding box center [780, 216] width 86 height 12
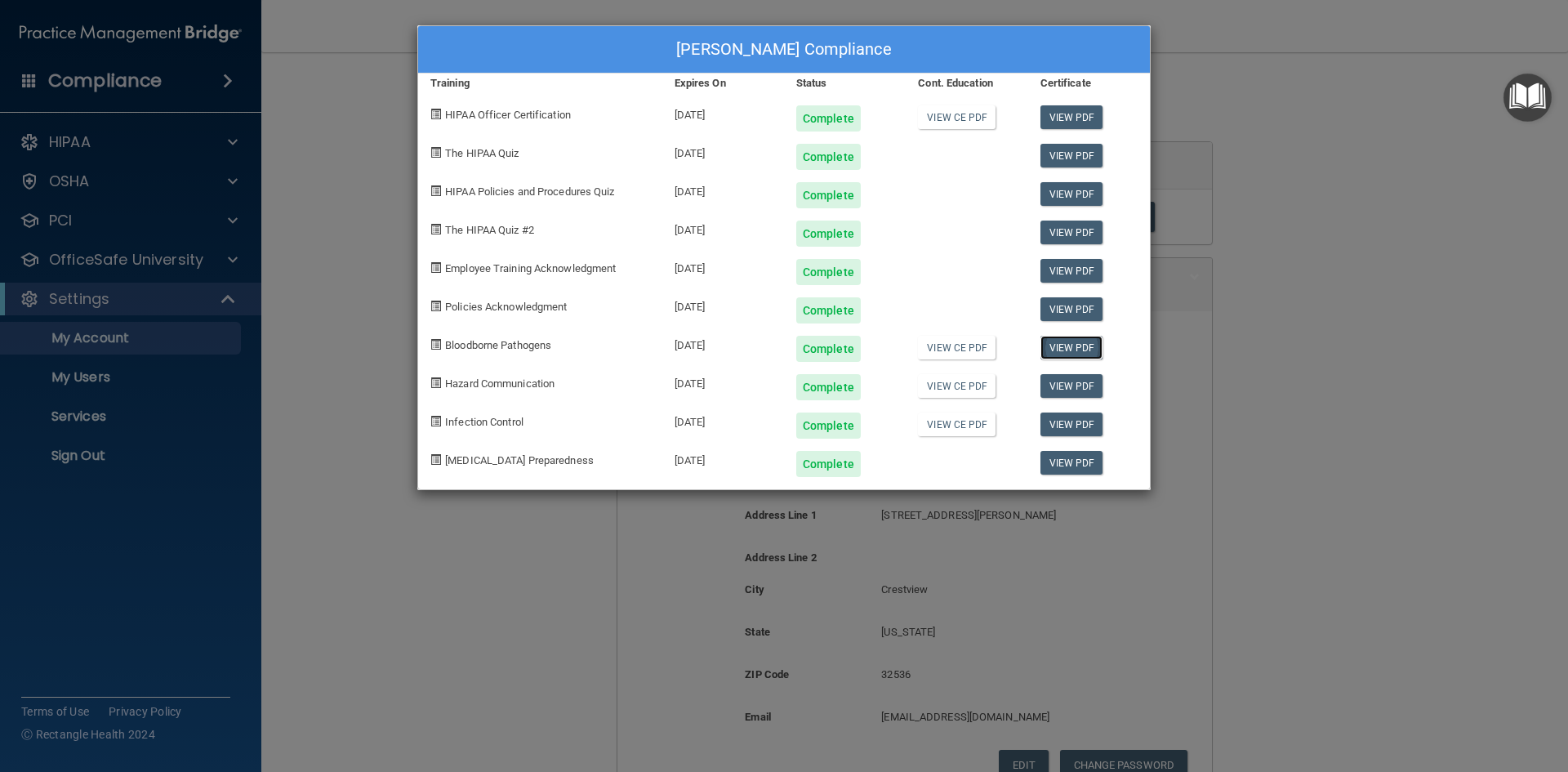
click at [1067, 354] on link "View PDF" at bounding box center [1072, 347] width 63 height 23
click at [1561, 175] on div "[PERSON_NAME] Compliance Training Expires On Status Cont. Education Certificate…" at bounding box center [784, 386] width 1568 height 772
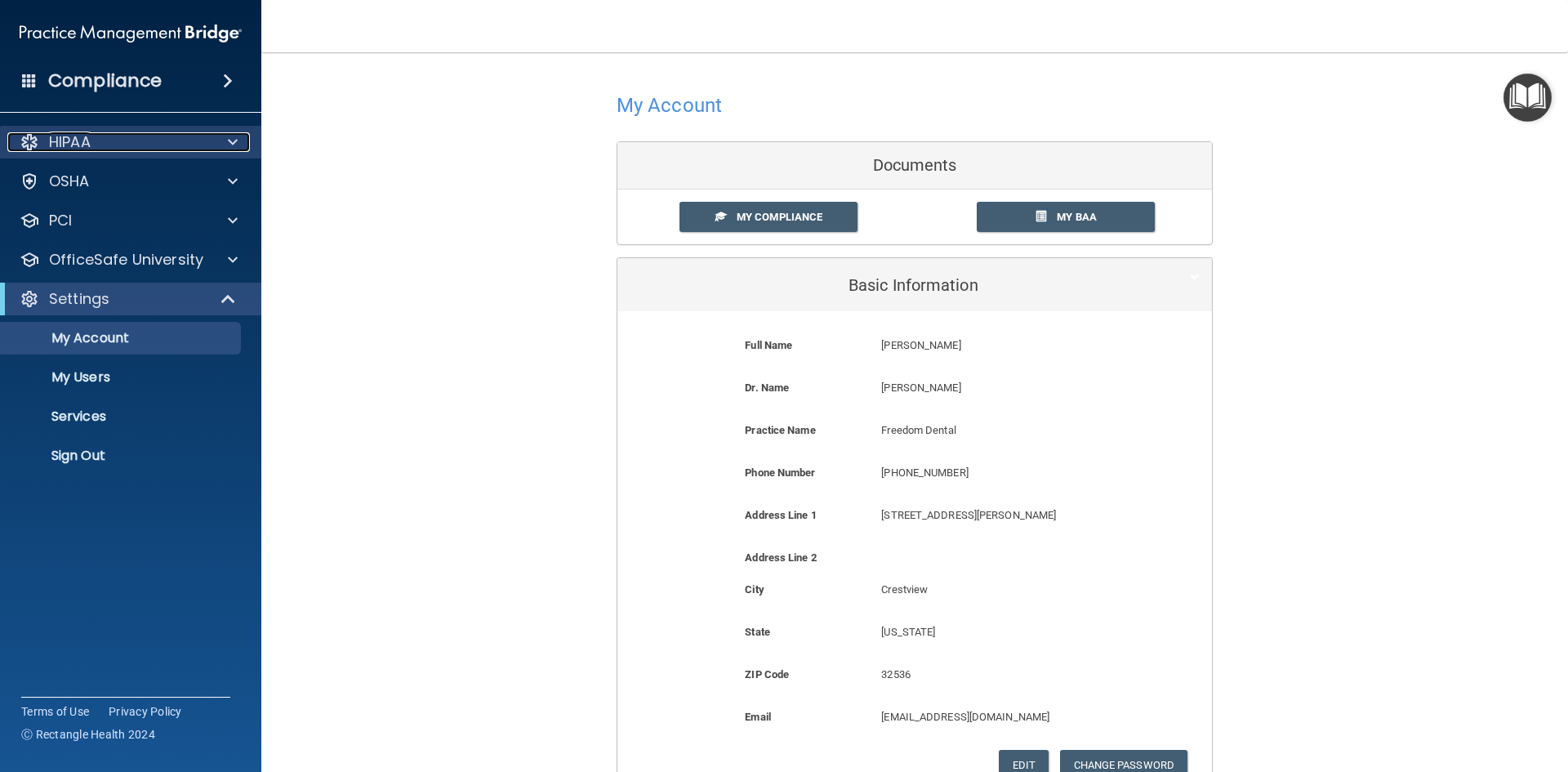
click at [87, 141] on p "HIPAA" at bounding box center [69, 141] width 41 height 20
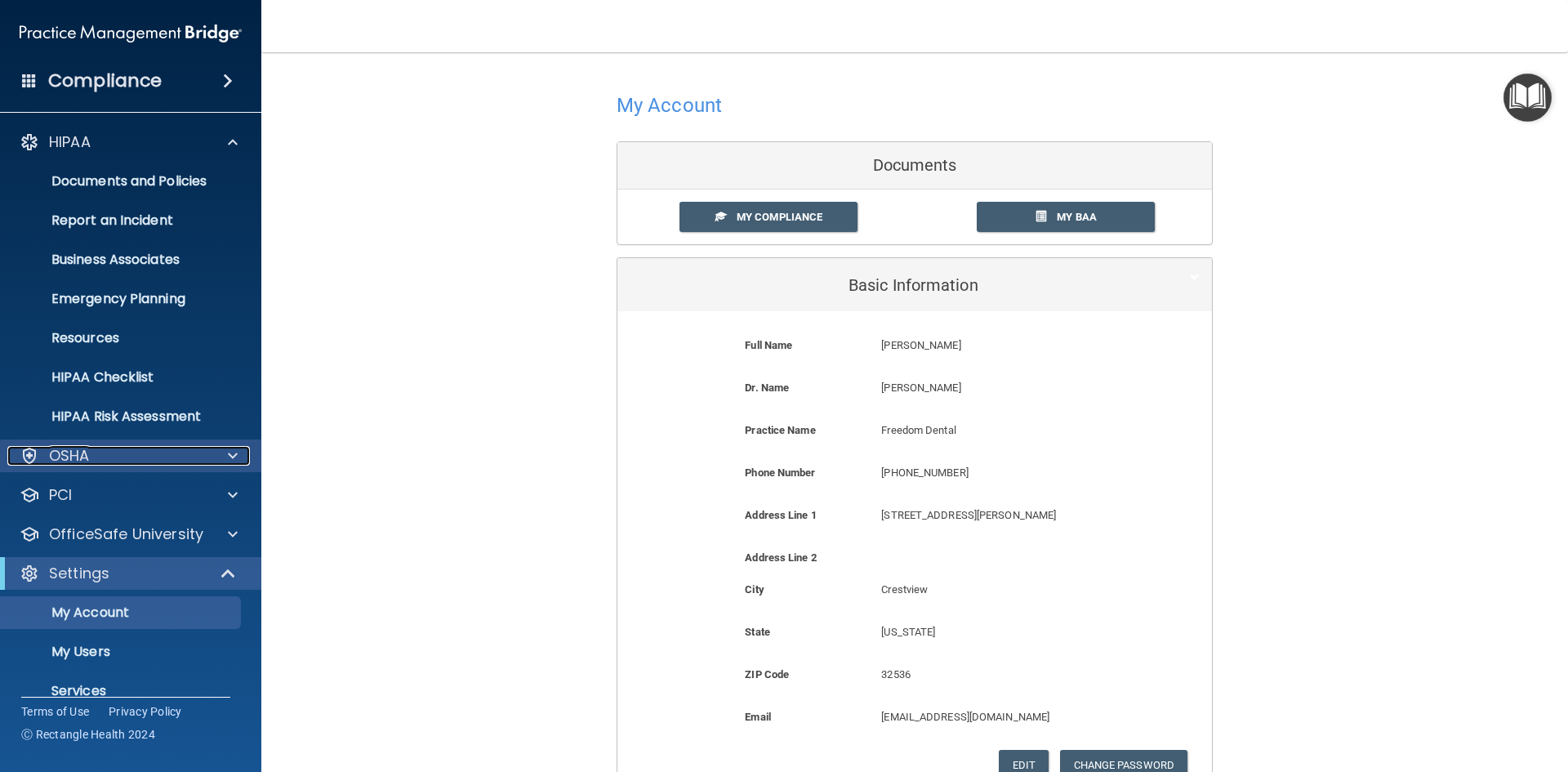
click at [100, 462] on div "OSHA" at bounding box center [109, 455] width 202 height 20
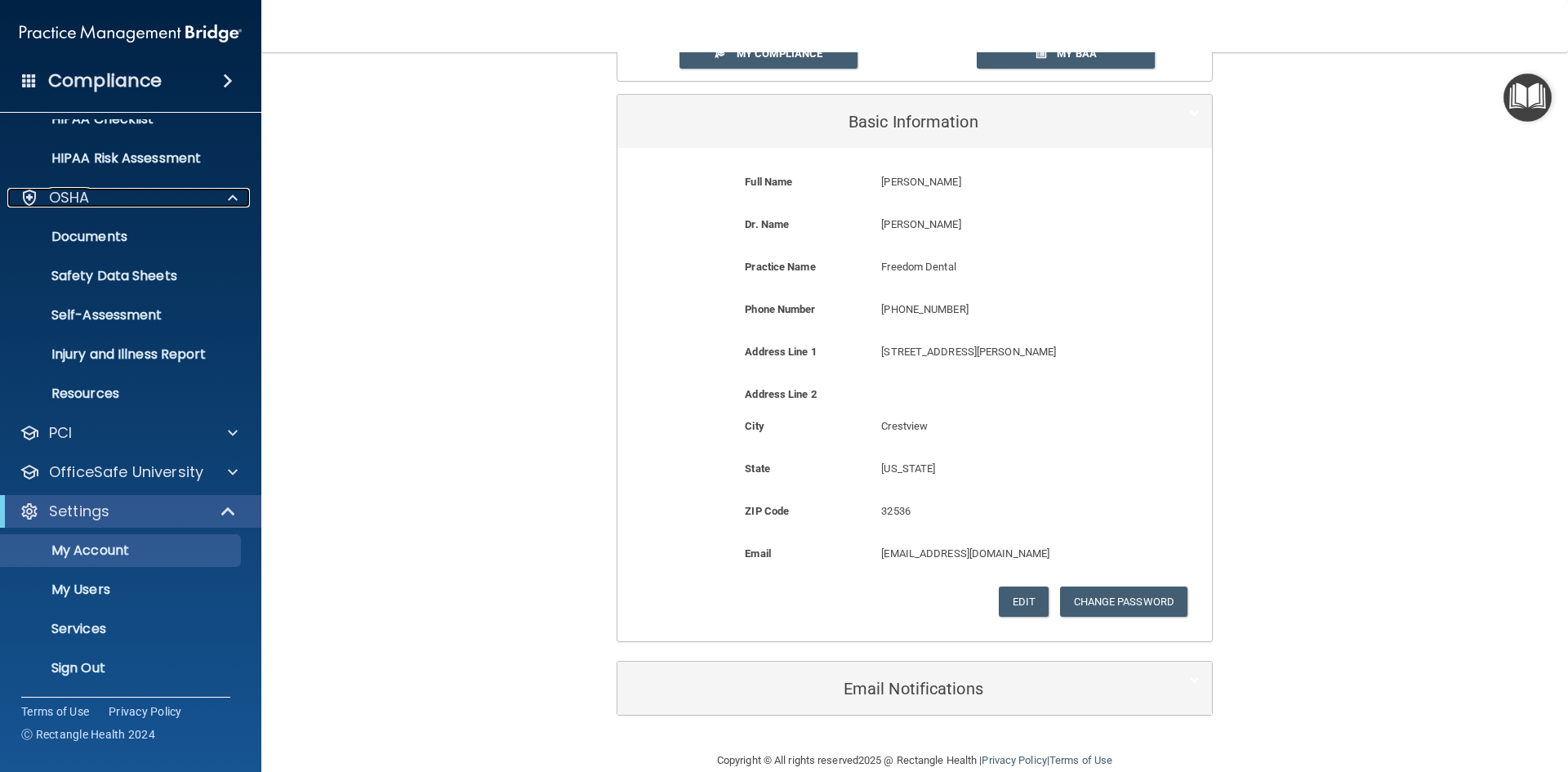
scroll to position [259, 0]
click at [145, 517] on div "Settings" at bounding box center [108, 511] width 201 height 20
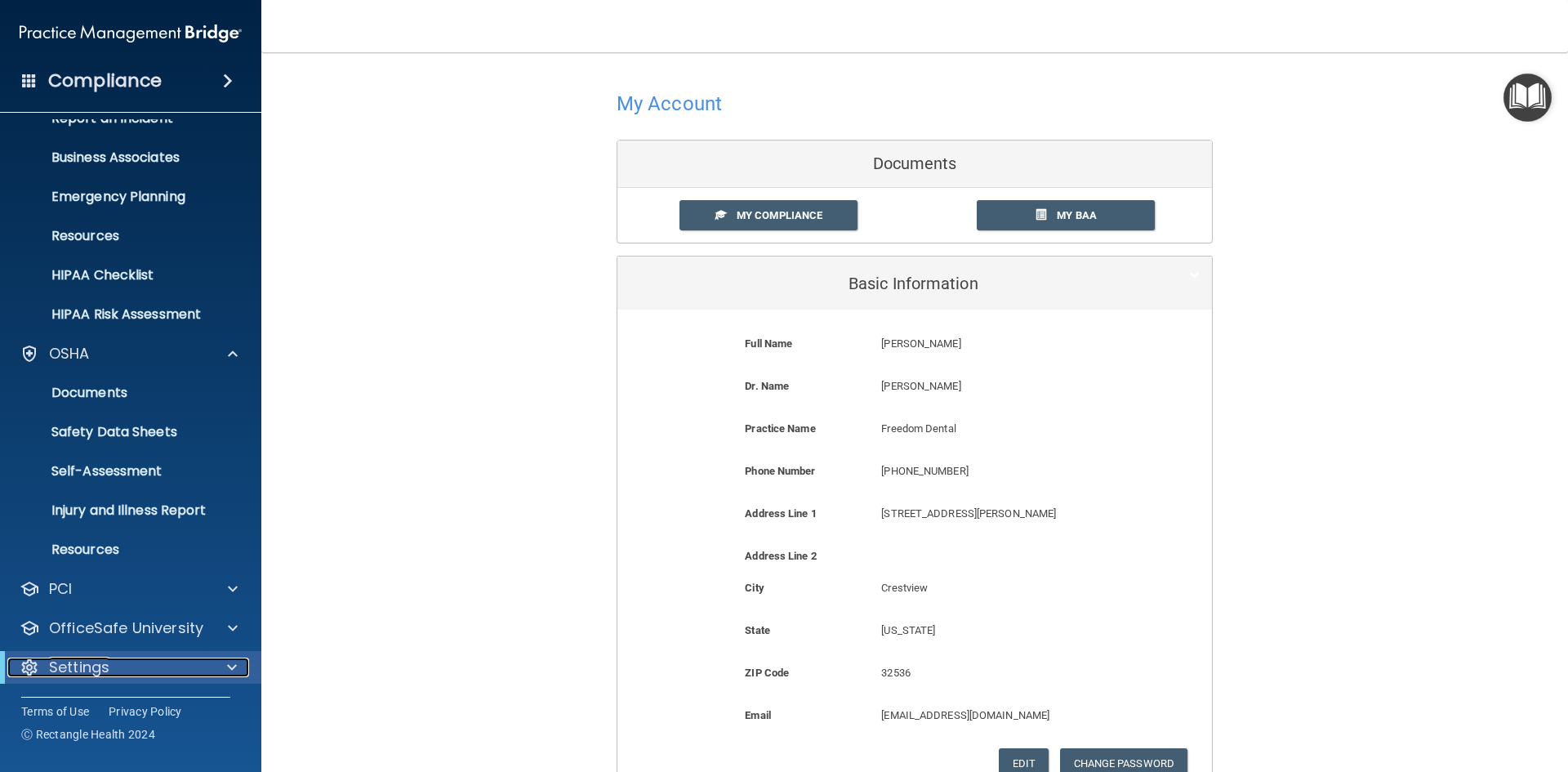
scroll to position [0, 0]
click at [128, 52] on div "Compliance" at bounding box center [130, 50] width 229 height 99
click at [121, 37] on img at bounding box center [130, 33] width 222 height 33
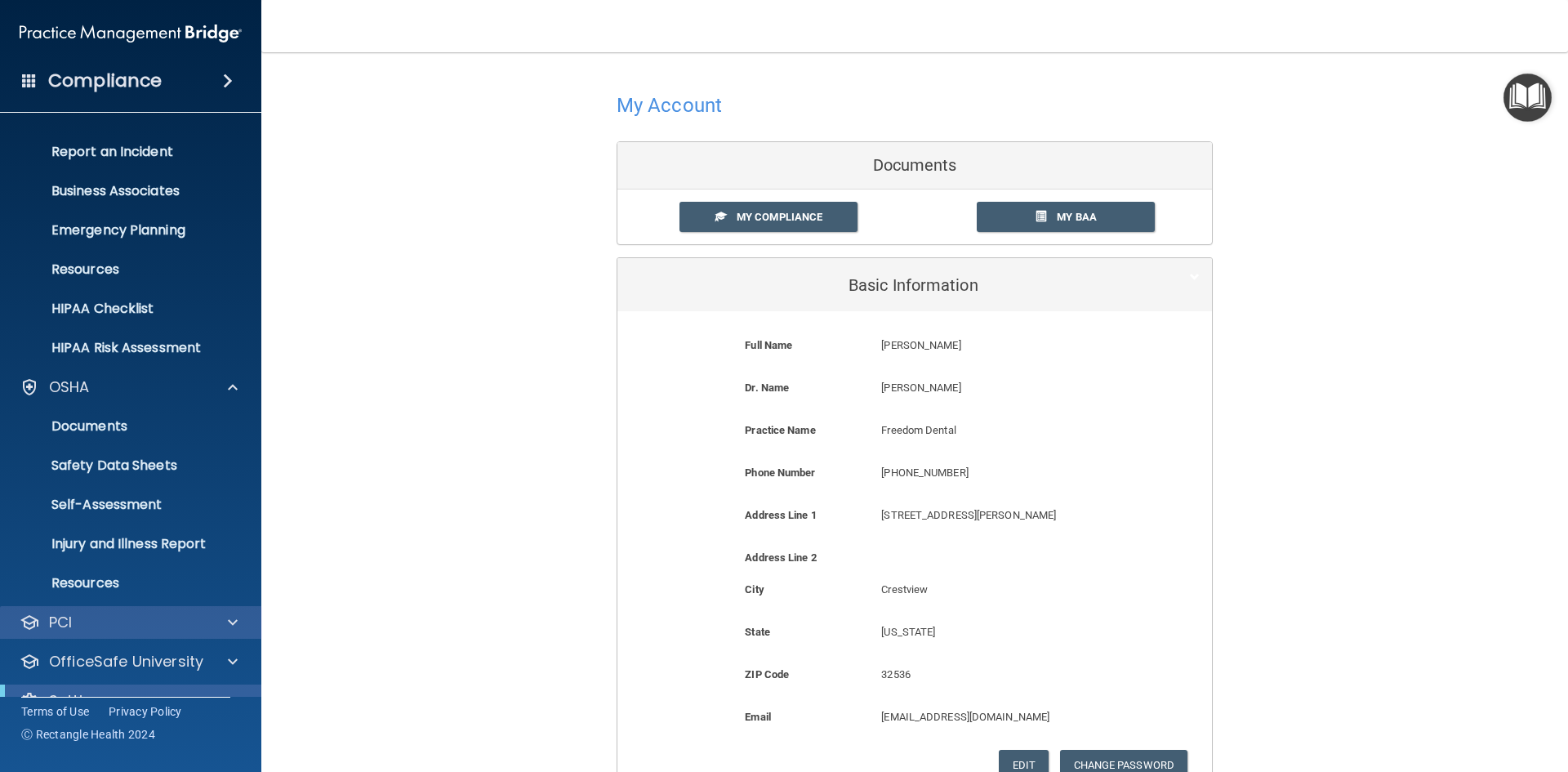
scroll to position [102, 0]
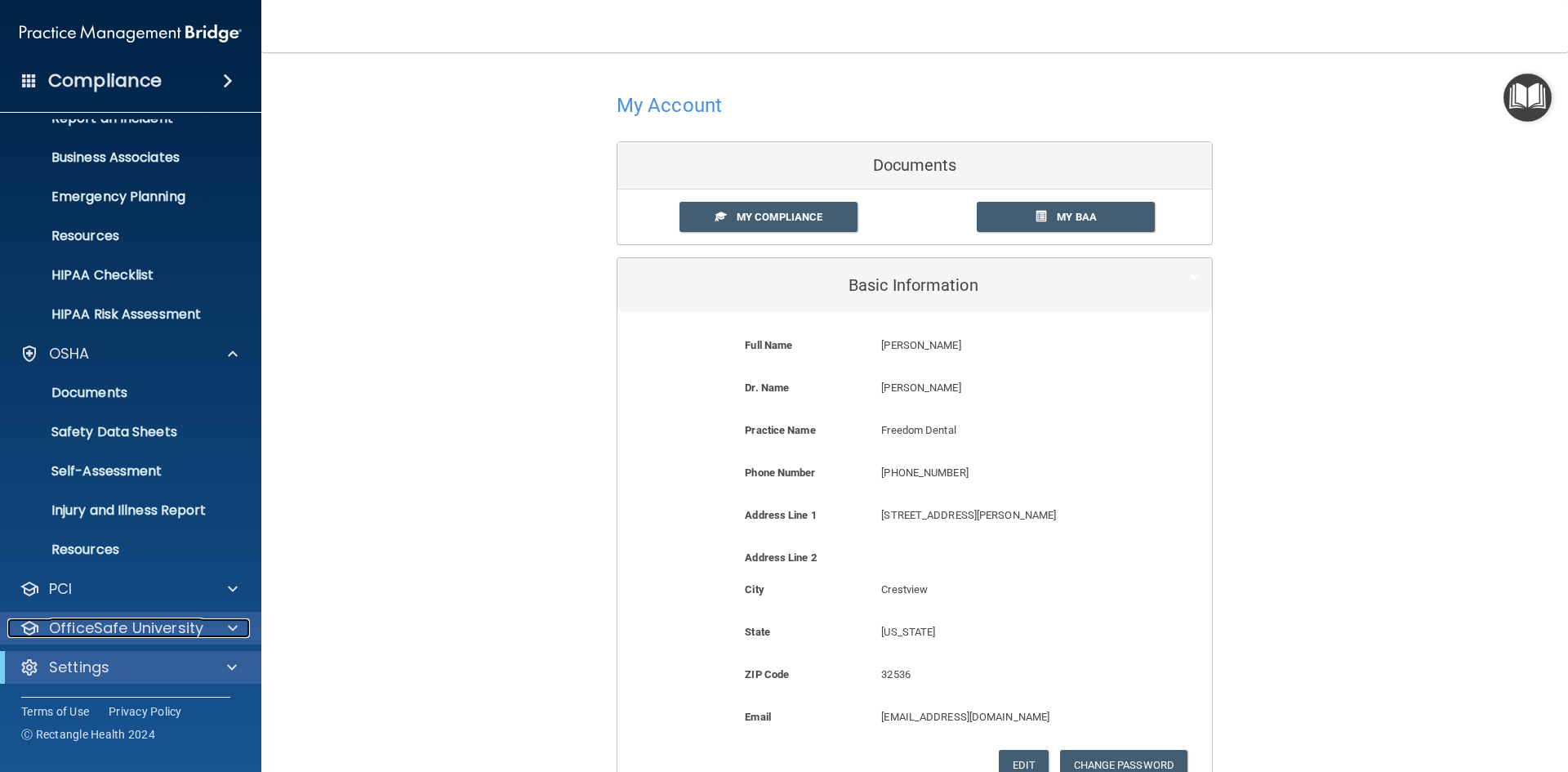
click at [139, 632] on p "OfficeSafe University" at bounding box center [126, 628] width 155 height 20
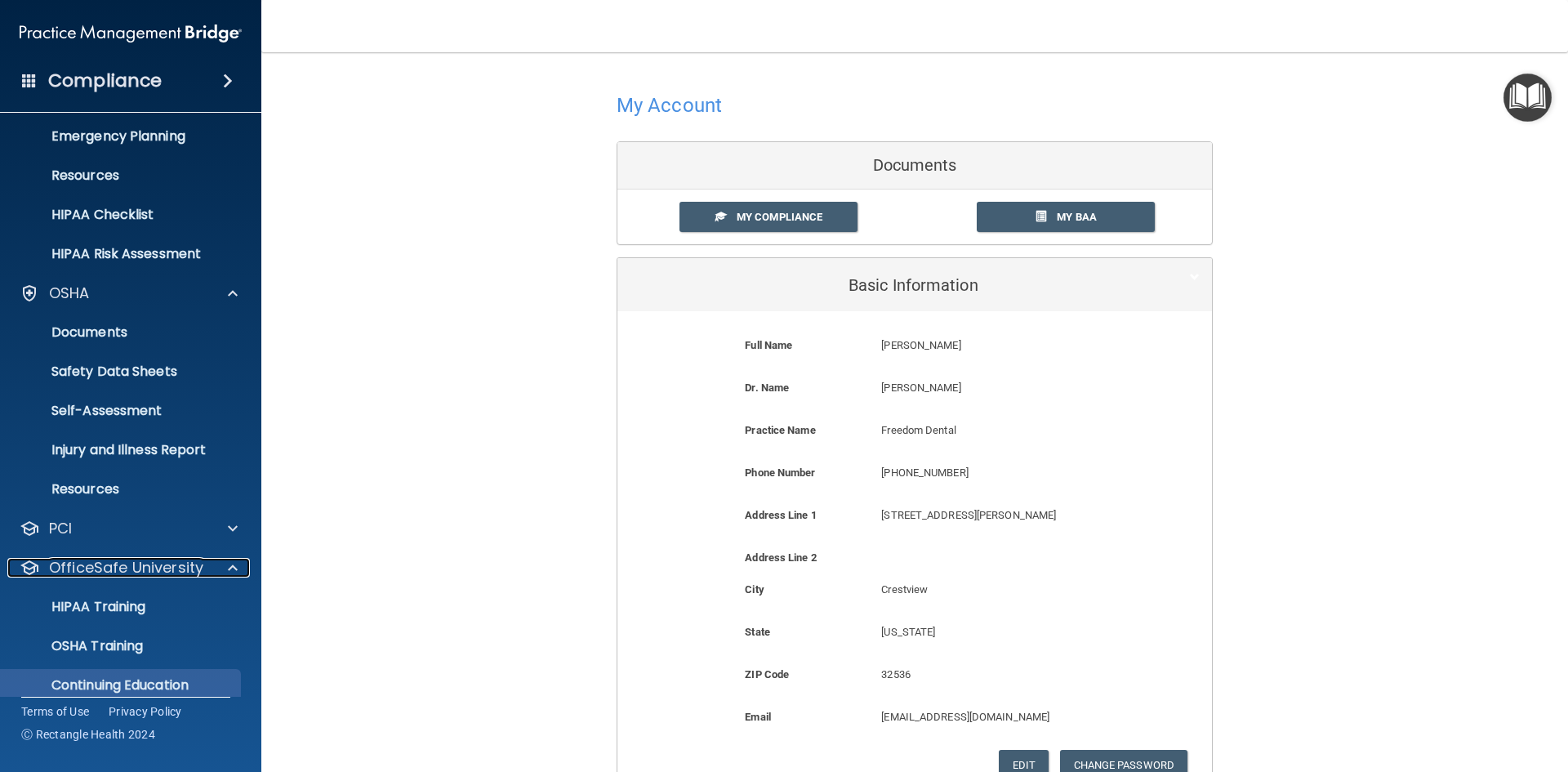
scroll to position [220, 0]
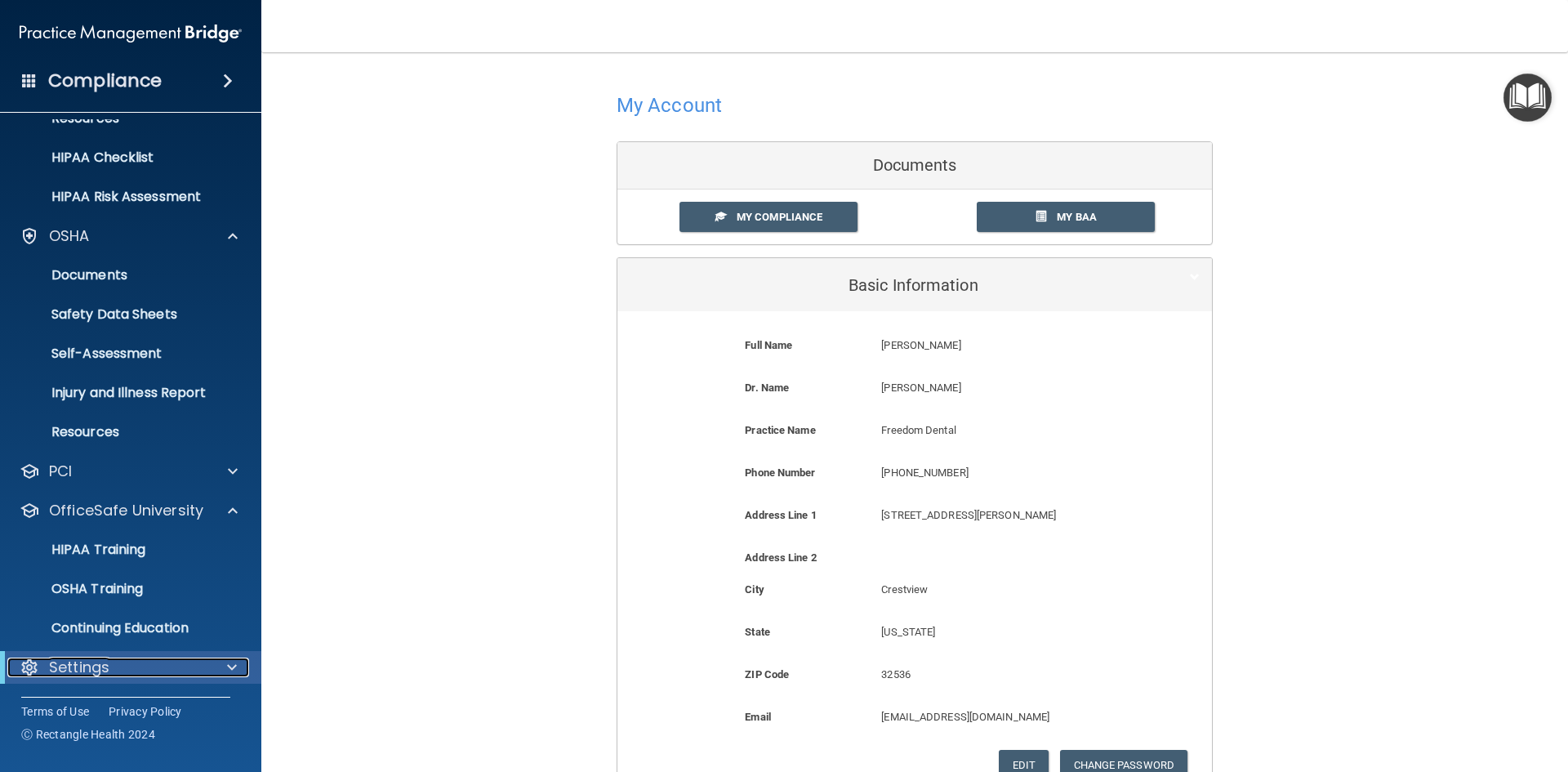
click at [131, 667] on div "Settings" at bounding box center [108, 667] width 201 height 20
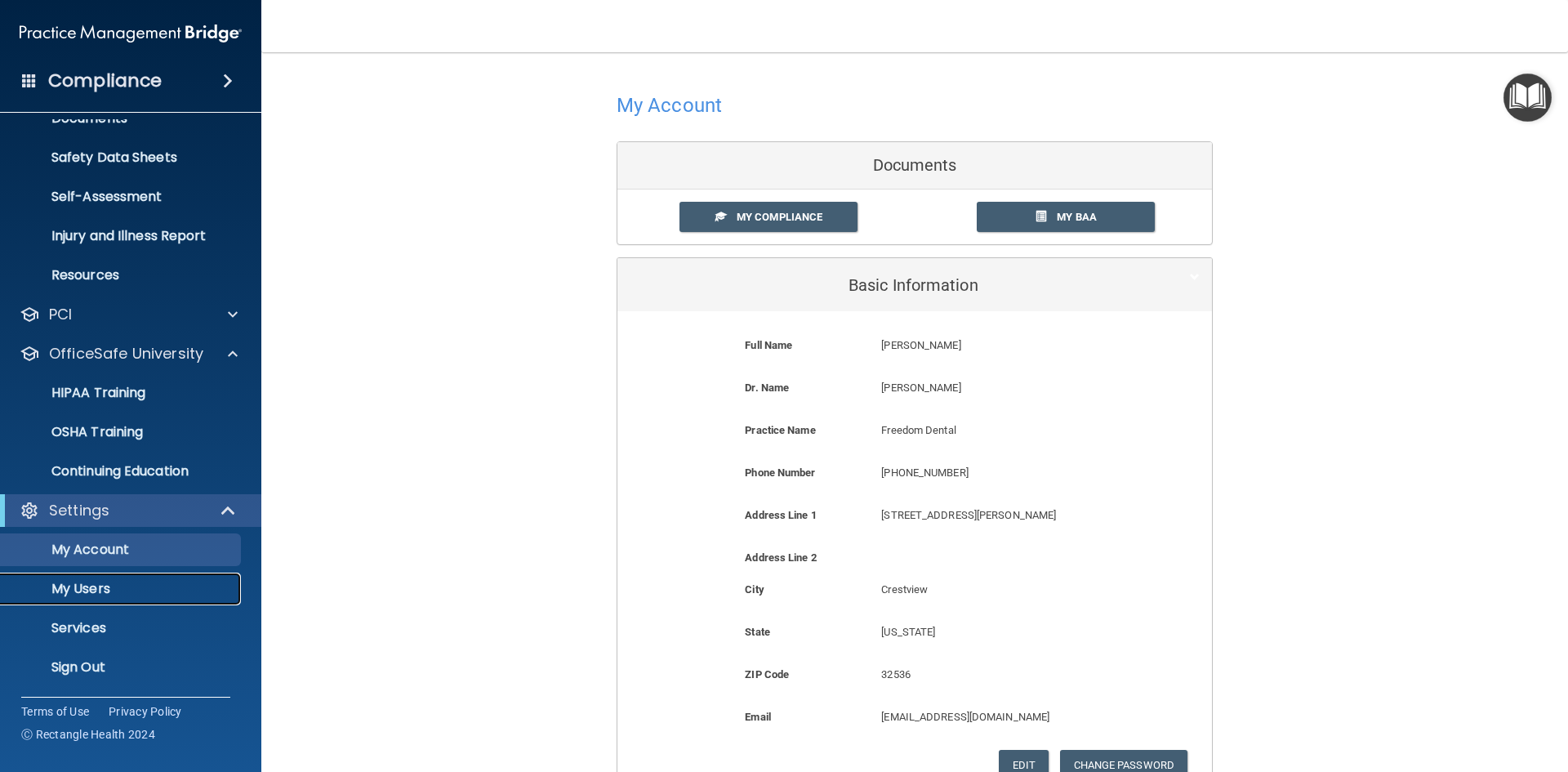
click at [96, 598] on link "My Users" at bounding box center [112, 588] width 258 height 33
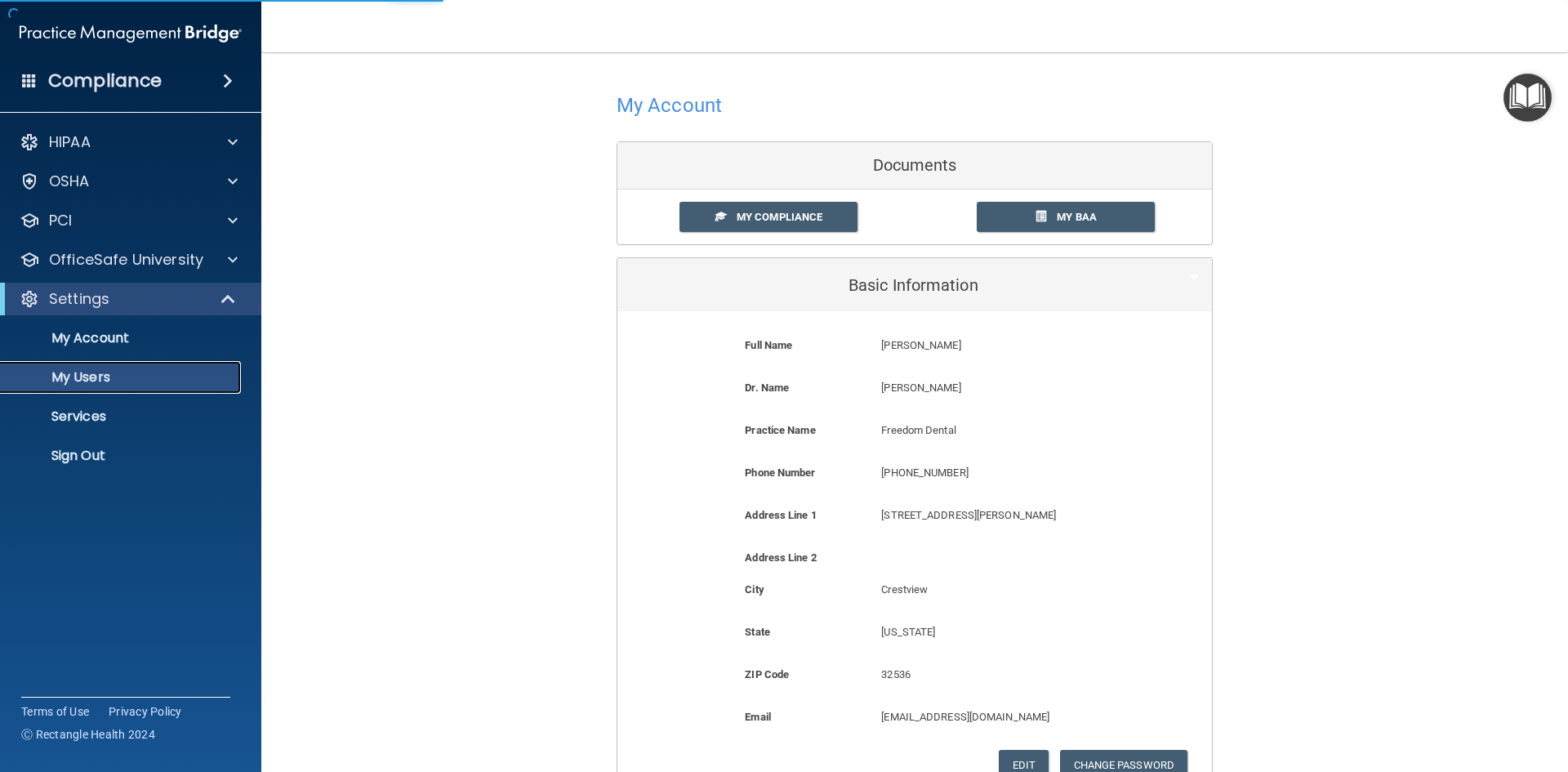
select select "20"
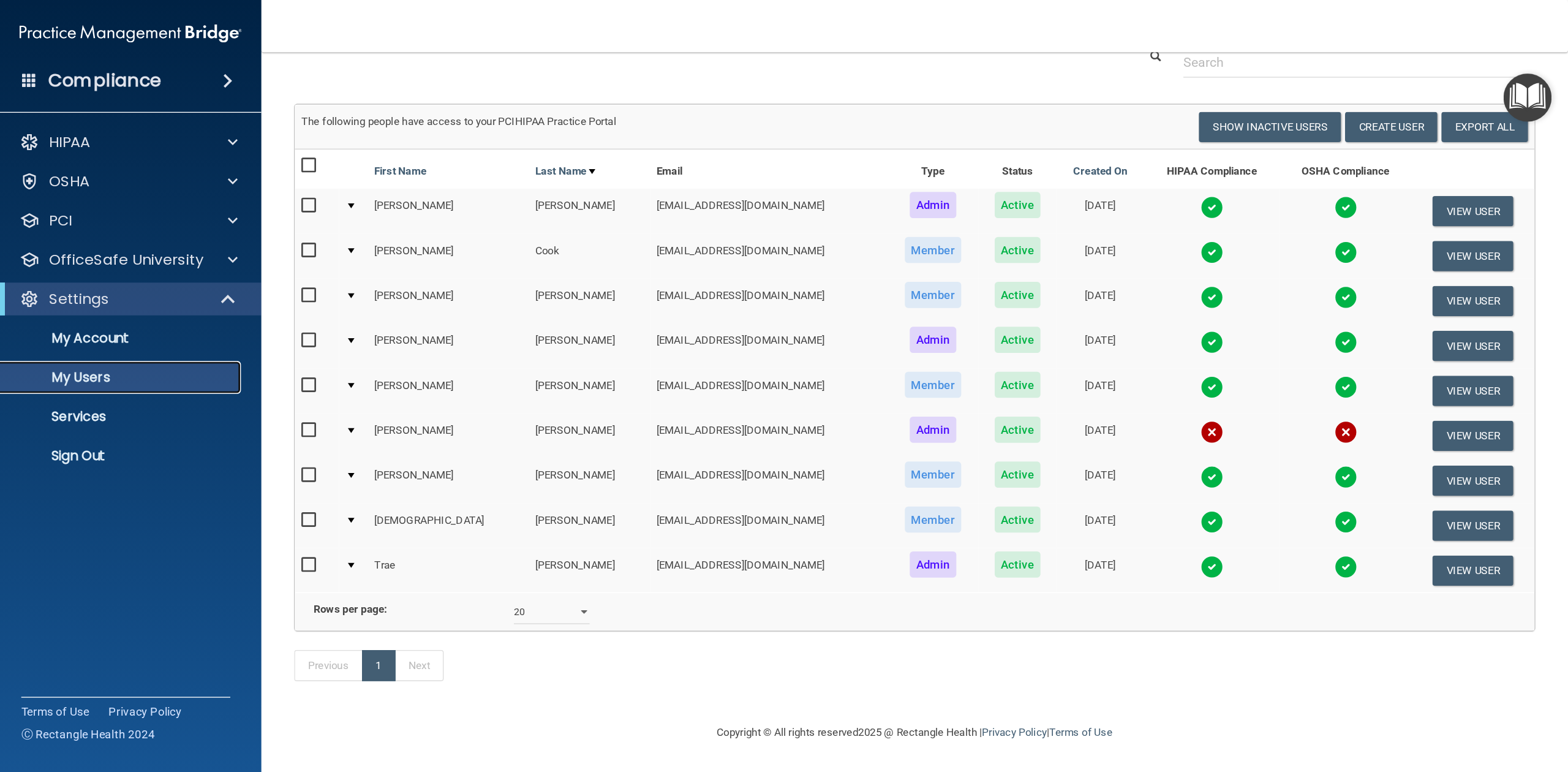
scroll to position [65, 0]
click at [901, 383] on img at bounding box center [909, 391] width 17 height 17
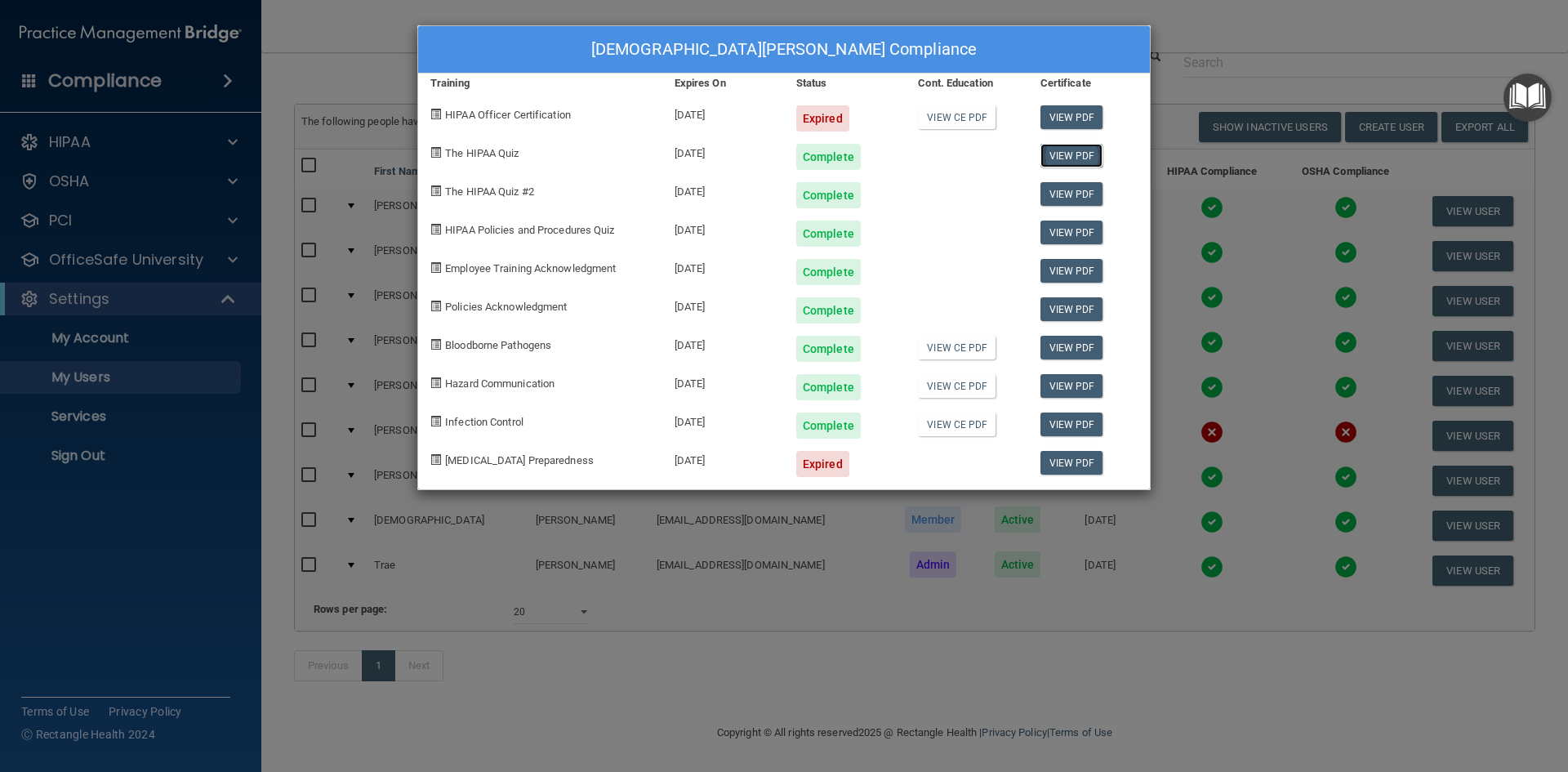
click at [1069, 150] on link "View PDF" at bounding box center [1072, 155] width 63 height 23
click at [1063, 192] on link "View PDF" at bounding box center [1072, 193] width 63 height 23
click at [1056, 225] on link "View PDF" at bounding box center [1072, 231] width 63 height 23
click at [1063, 277] on link "View PDF" at bounding box center [1072, 270] width 63 height 23
click at [1100, 305] on link "View PDF" at bounding box center [1072, 308] width 63 height 23
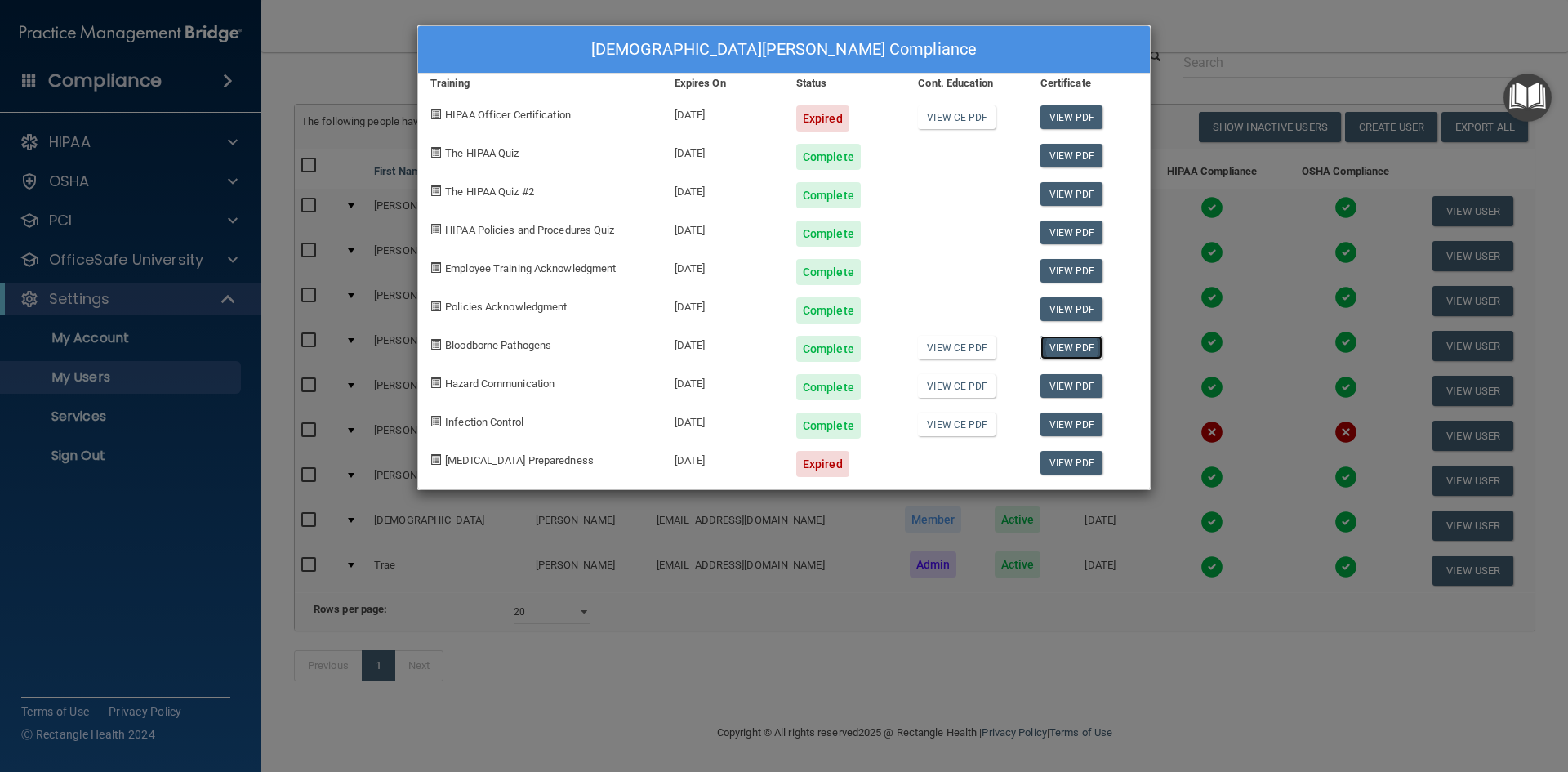
click at [1072, 342] on link "View PDF" at bounding box center [1072, 347] width 63 height 23
click at [1076, 380] on link "View PDF" at bounding box center [1072, 385] width 63 height 23
click at [1079, 423] on link "View PDF" at bounding box center [1072, 423] width 63 height 23
click at [1271, 37] on div "[DEMOGRAPHIC_DATA][PERSON_NAME] Compliance Training Expires On Status Cont. Edu…" at bounding box center [784, 386] width 1568 height 772
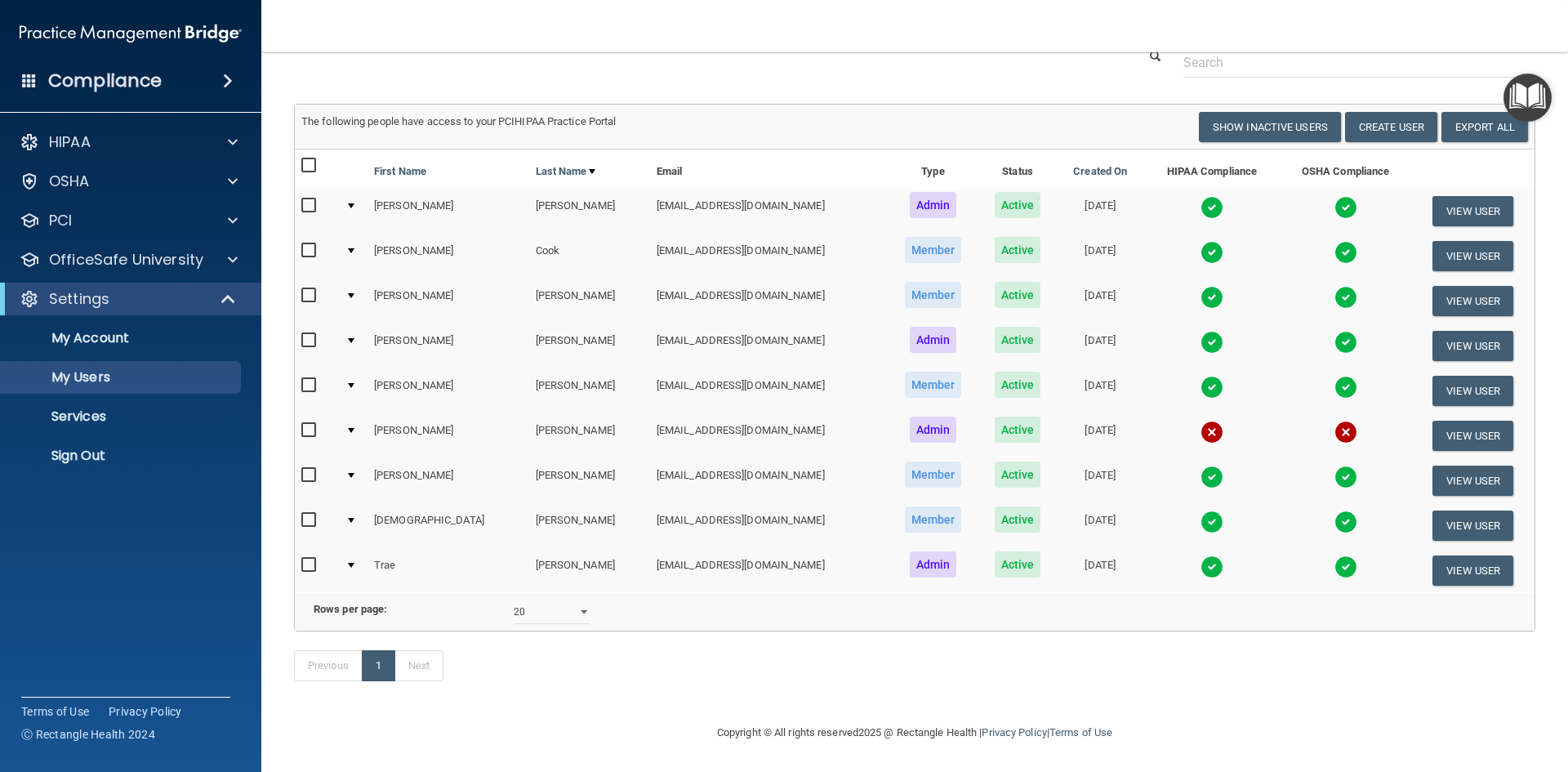
click at [1335, 511] on img at bounding box center [1346, 522] width 22 height 22
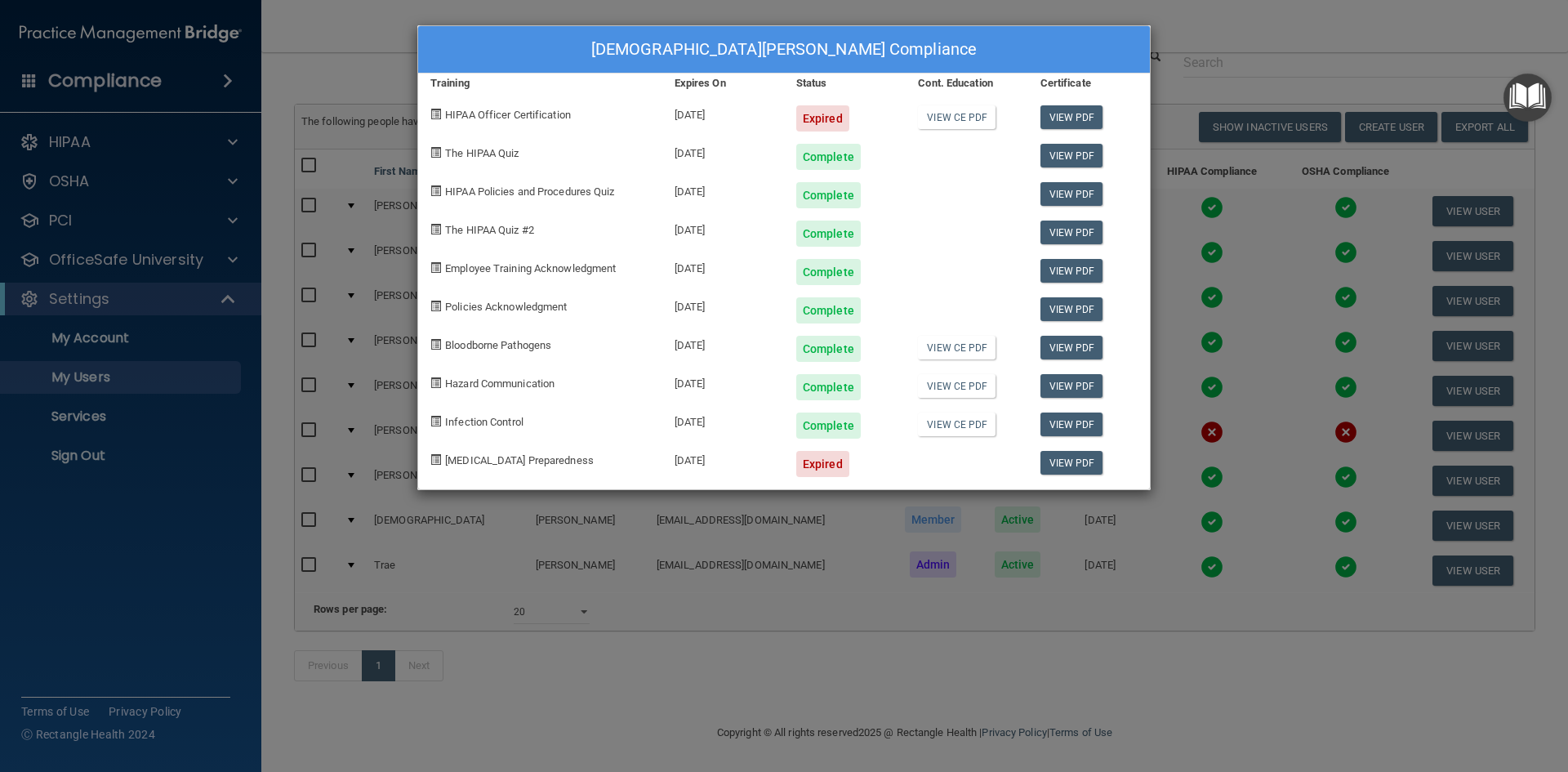
click at [1183, 31] on div "[DEMOGRAPHIC_DATA][PERSON_NAME] Compliance Training Expires On Status Cont. Edu…" at bounding box center [784, 386] width 1568 height 772
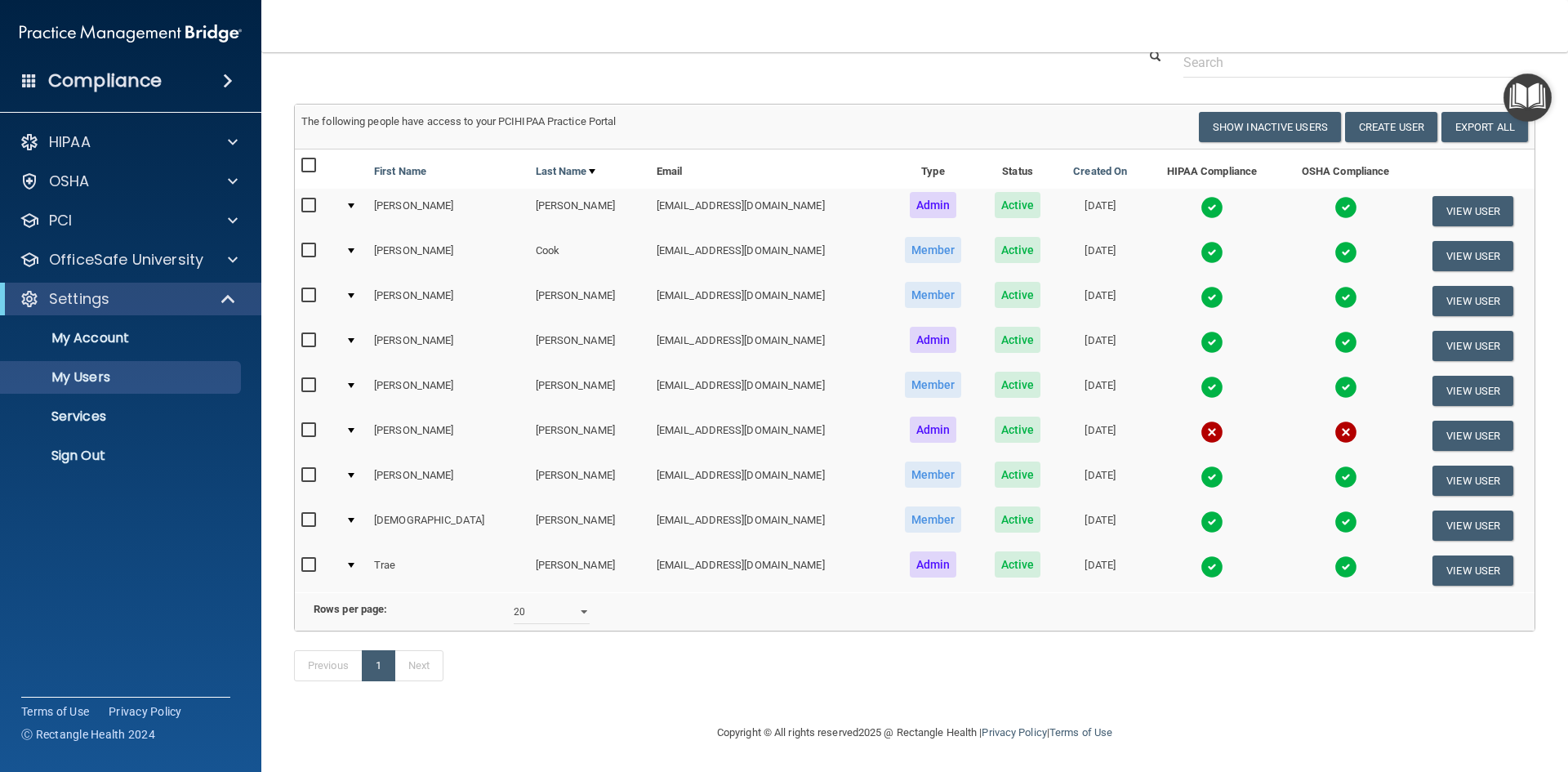
click at [1201, 286] on img at bounding box center [1212, 297] width 22 height 22
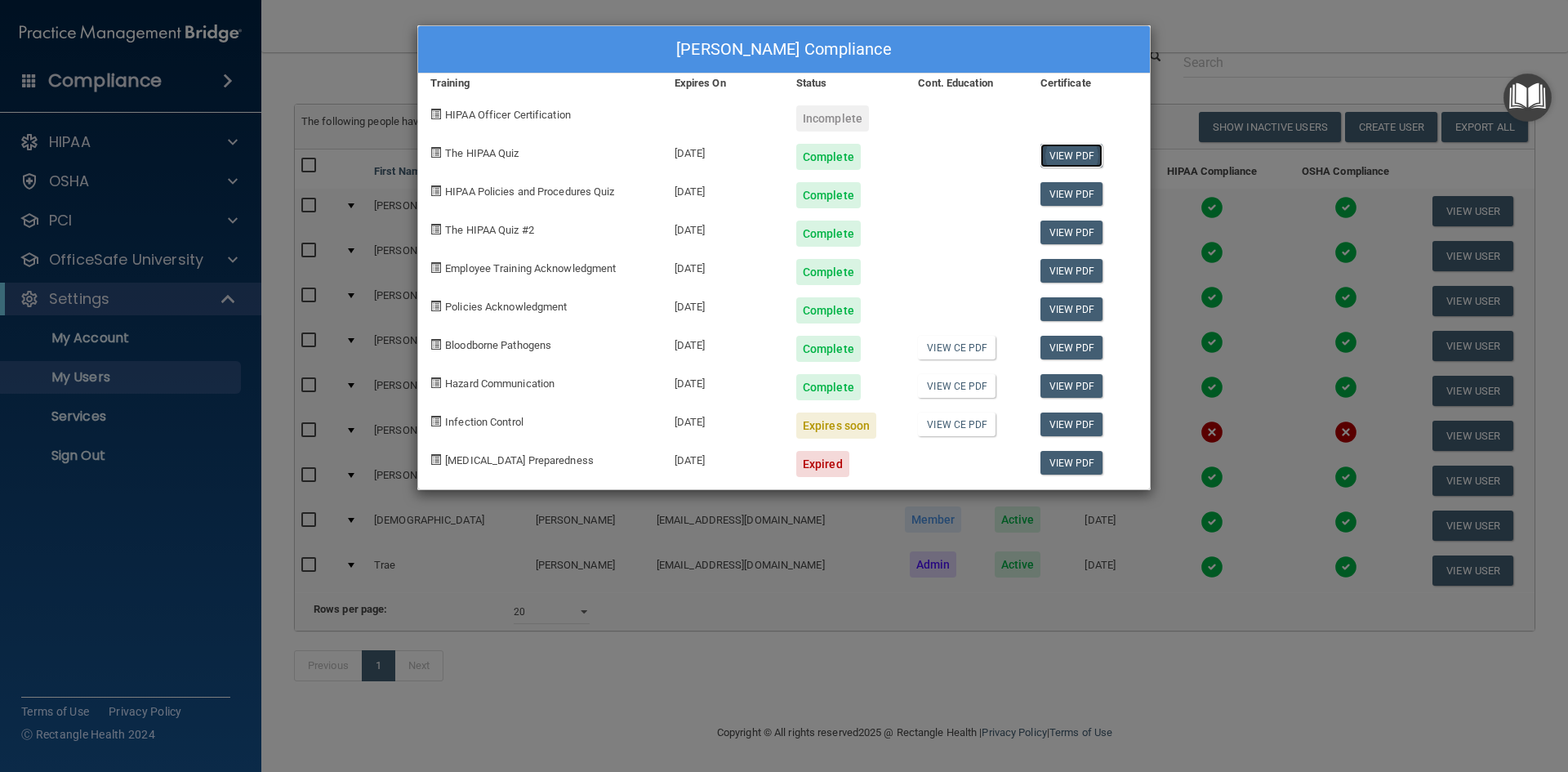
click at [1063, 156] on link "View PDF" at bounding box center [1072, 155] width 63 height 23
click at [1069, 193] on link "View PDF" at bounding box center [1072, 193] width 63 height 23
click at [1090, 234] on link "View PDF" at bounding box center [1072, 231] width 63 height 23
click at [1067, 265] on link "View PDF" at bounding box center [1072, 270] width 63 height 23
click at [1073, 309] on link "View PDF" at bounding box center [1072, 308] width 63 height 23
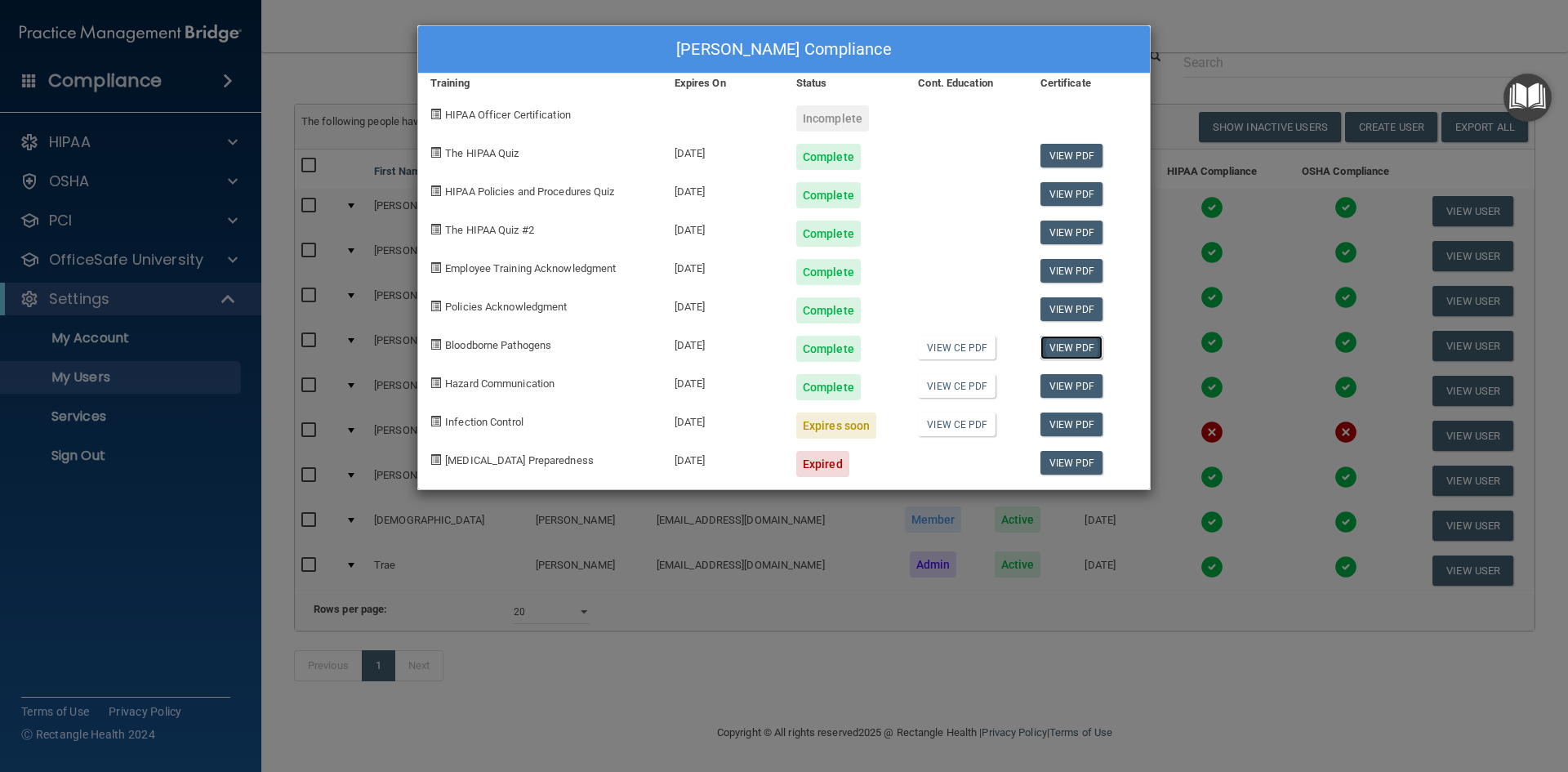
click at [1075, 348] on link "View PDF" at bounding box center [1072, 347] width 63 height 23
click at [1087, 382] on link "View PDF" at bounding box center [1072, 385] width 63 height 23
click at [1086, 419] on link "View PDF" at bounding box center [1072, 423] width 63 height 23
click at [1250, 42] on div "[PERSON_NAME] Compliance Training Expires On Status Cont. Education Certificate…" at bounding box center [784, 386] width 1568 height 772
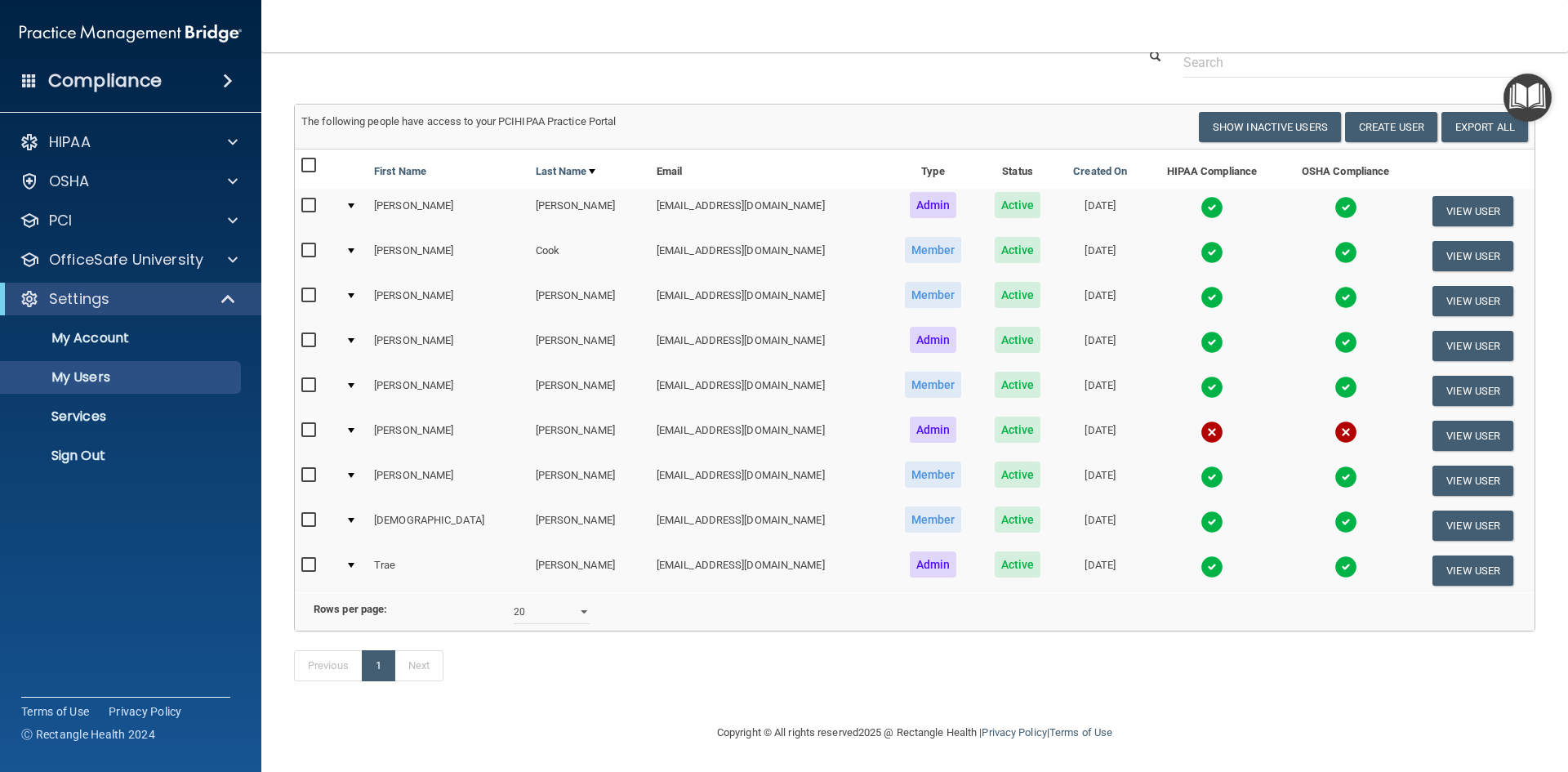
click at [1201, 241] on img at bounding box center [1212, 252] width 22 height 22
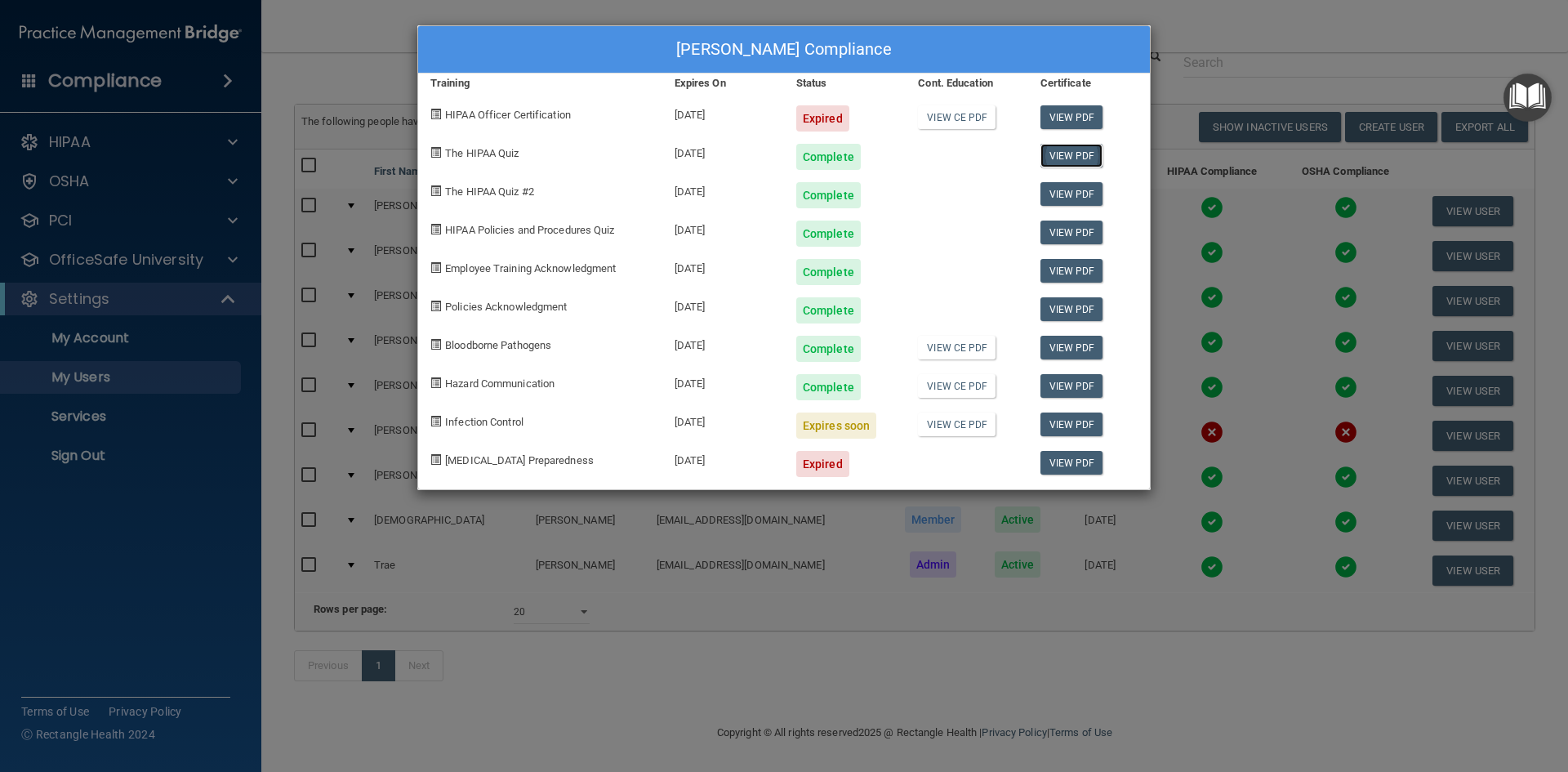
click at [1067, 156] on link "View PDF" at bounding box center [1072, 155] width 63 height 23
click at [1066, 196] on link "View PDF" at bounding box center [1072, 193] width 63 height 23
click at [1057, 231] on link "View PDF" at bounding box center [1072, 231] width 63 height 23
click at [1083, 270] on link "View PDF" at bounding box center [1072, 270] width 63 height 23
click at [1072, 277] on link "View PDF" at bounding box center [1072, 270] width 63 height 23
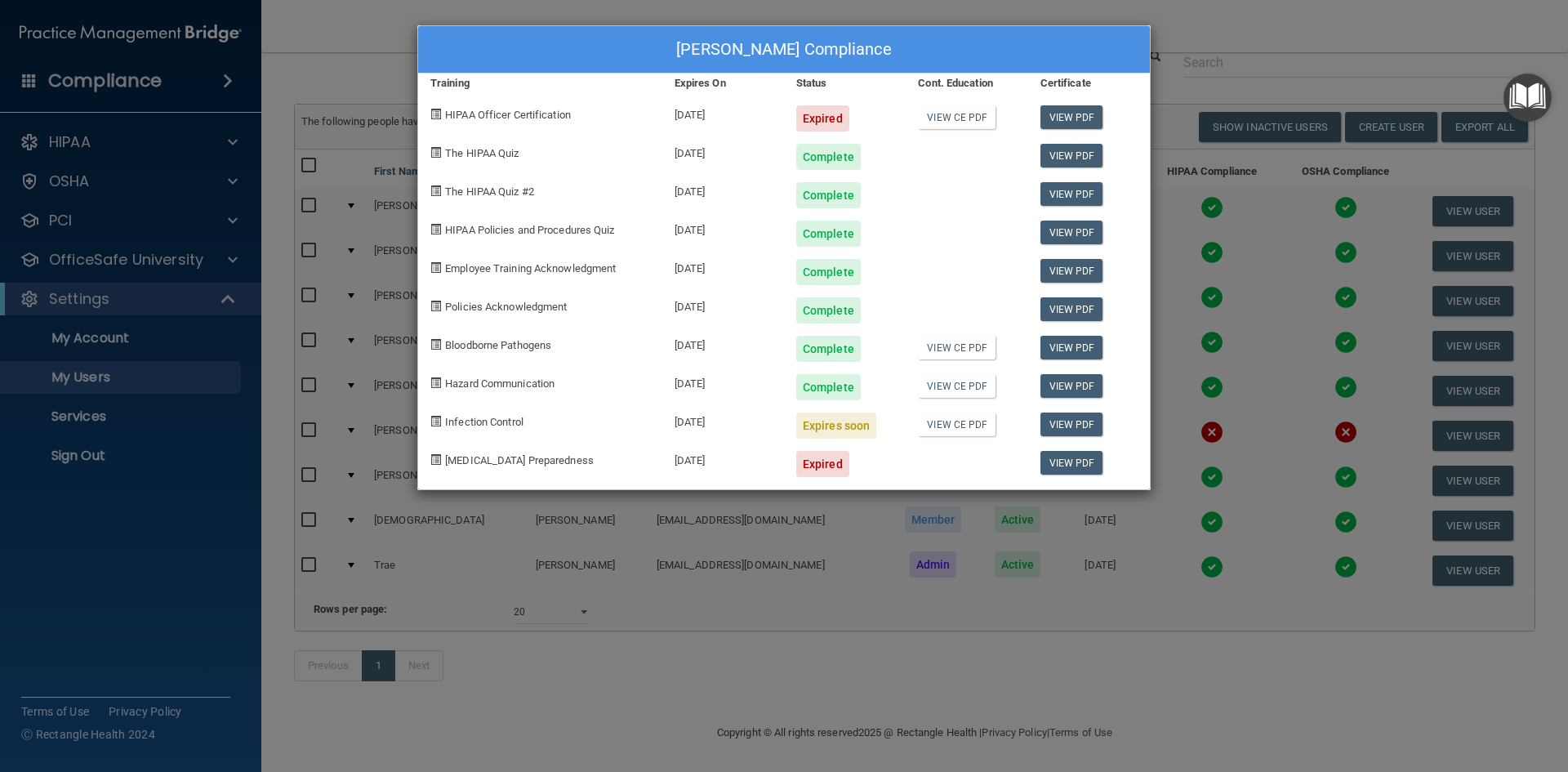
click at [1073, 361] on div "View PDF" at bounding box center [1089, 342] width 122 height 38
click at [1071, 354] on link "View PDF" at bounding box center [1072, 347] width 63 height 23
click at [1081, 380] on link "View PDF" at bounding box center [1072, 385] width 63 height 23
click at [1074, 387] on link "View PDF" at bounding box center [1072, 385] width 63 height 23
click at [1067, 423] on link "View PDF" at bounding box center [1072, 423] width 63 height 23
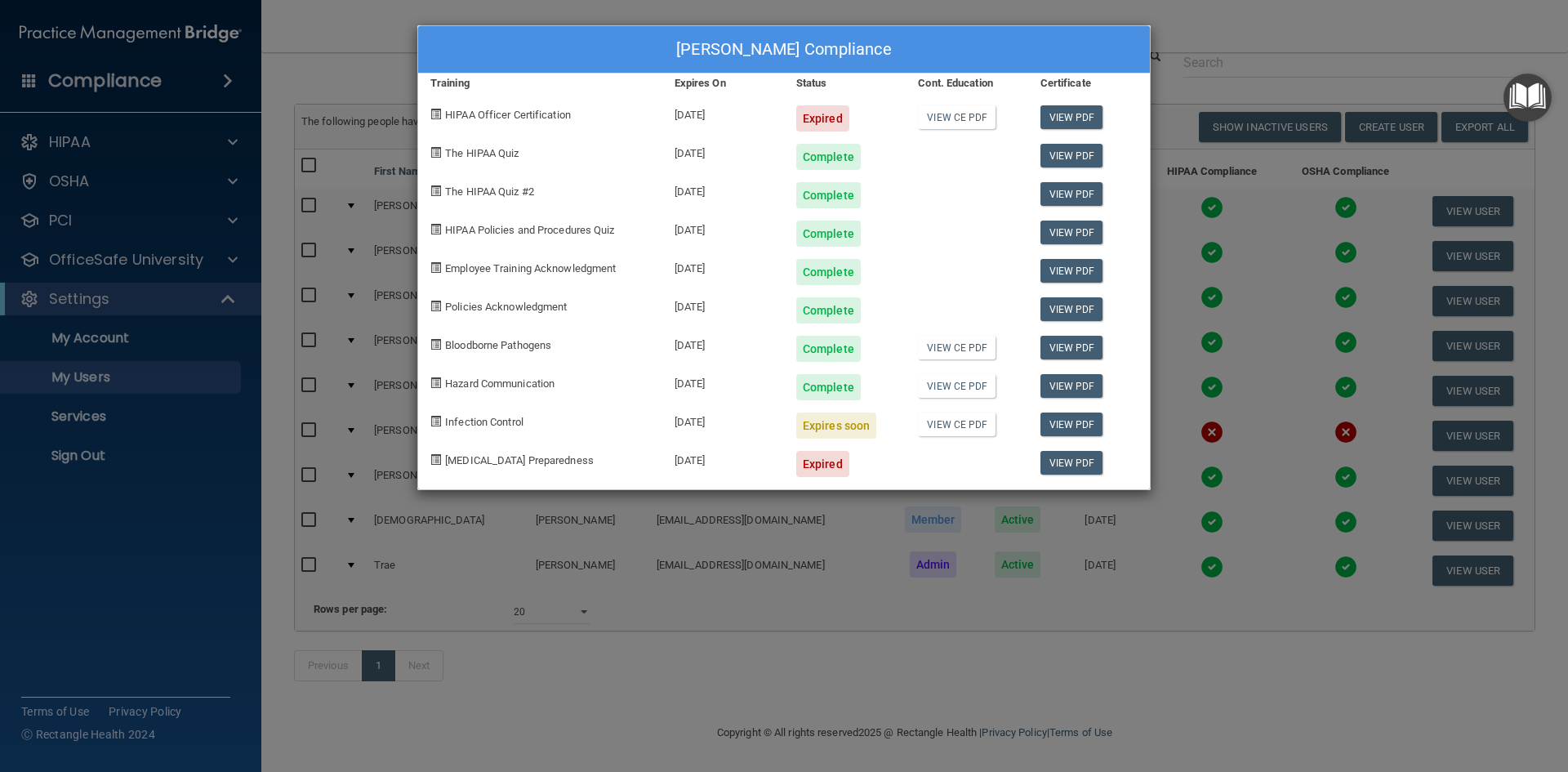
click at [288, 48] on div "[PERSON_NAME] Compliance Training Expires On Status Cont. Education Certificate…" at bounding box center [784, 386] width 1568 height 772
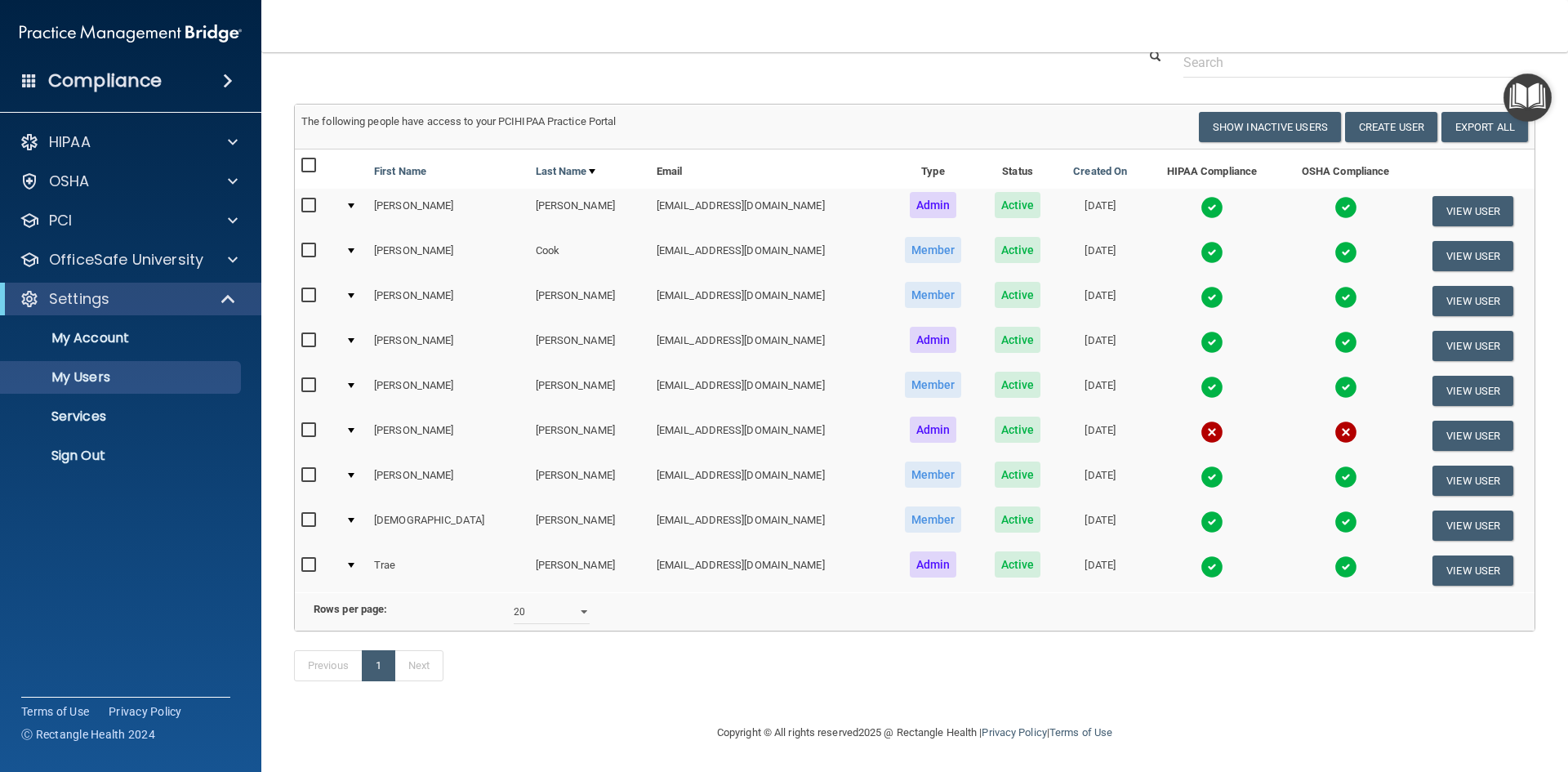
click at [1201, 466] on img at bounding box center [1212, 477] width 22 height 22
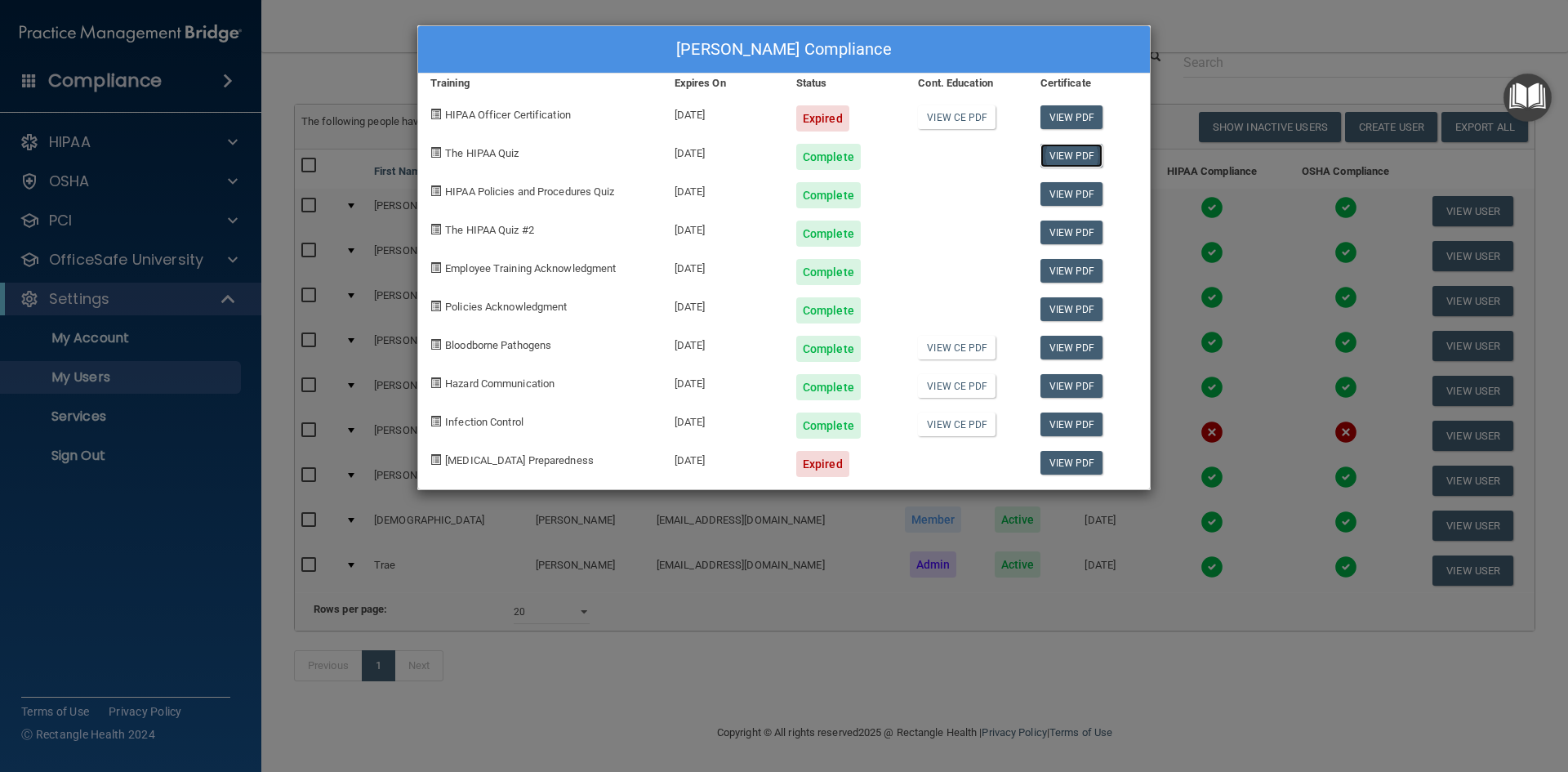
click at [1063, 159] on link "View PDF" at bounding box center [1072, 155] width 63 height 23
click at [1088, 189] on link "View PDF" at bounding box center [1072, 193] width 63 height 23
click at [1061, 232] on link "View PDF" at bounding box center [1072, 231] width 63 height 23
click at [1063, 265] on link "View PDF" at bounding box center [1072, 270] width 63 height 23
click at [1078, 318] on link "View PDF" at bounding box center [1072, 308] width 63 height 23
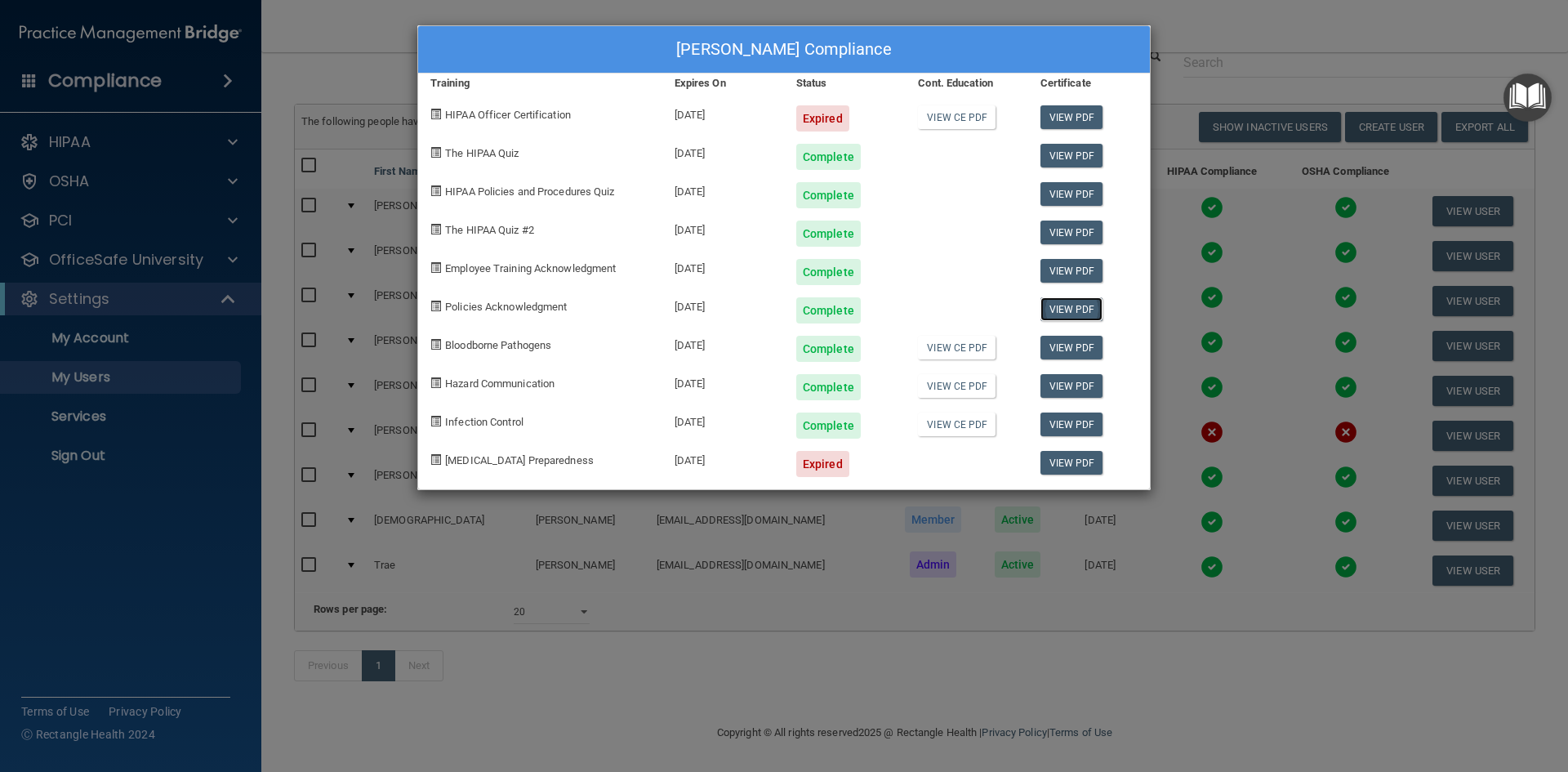
click at [1070, 310] on link "View PDF" at bounding box center [1072, 308] width 63 height 23
click at [1057, 347] on link "View PDF" at bounding box center [1072, 347] width 63 height 23
click at [1087, 392] on link "View PDF" at bounding box center [1072, 385] width 63 height 23
click at [1070, 430] on link "View PDF" at bounding box center [1072, 423] width 63 height 23
click at [372, 22] on div "[PERSON_NAME] Compliance Training Expires On Status Cont. Education Certificate…" at bounding box center [784, 386] width 1568 height 772
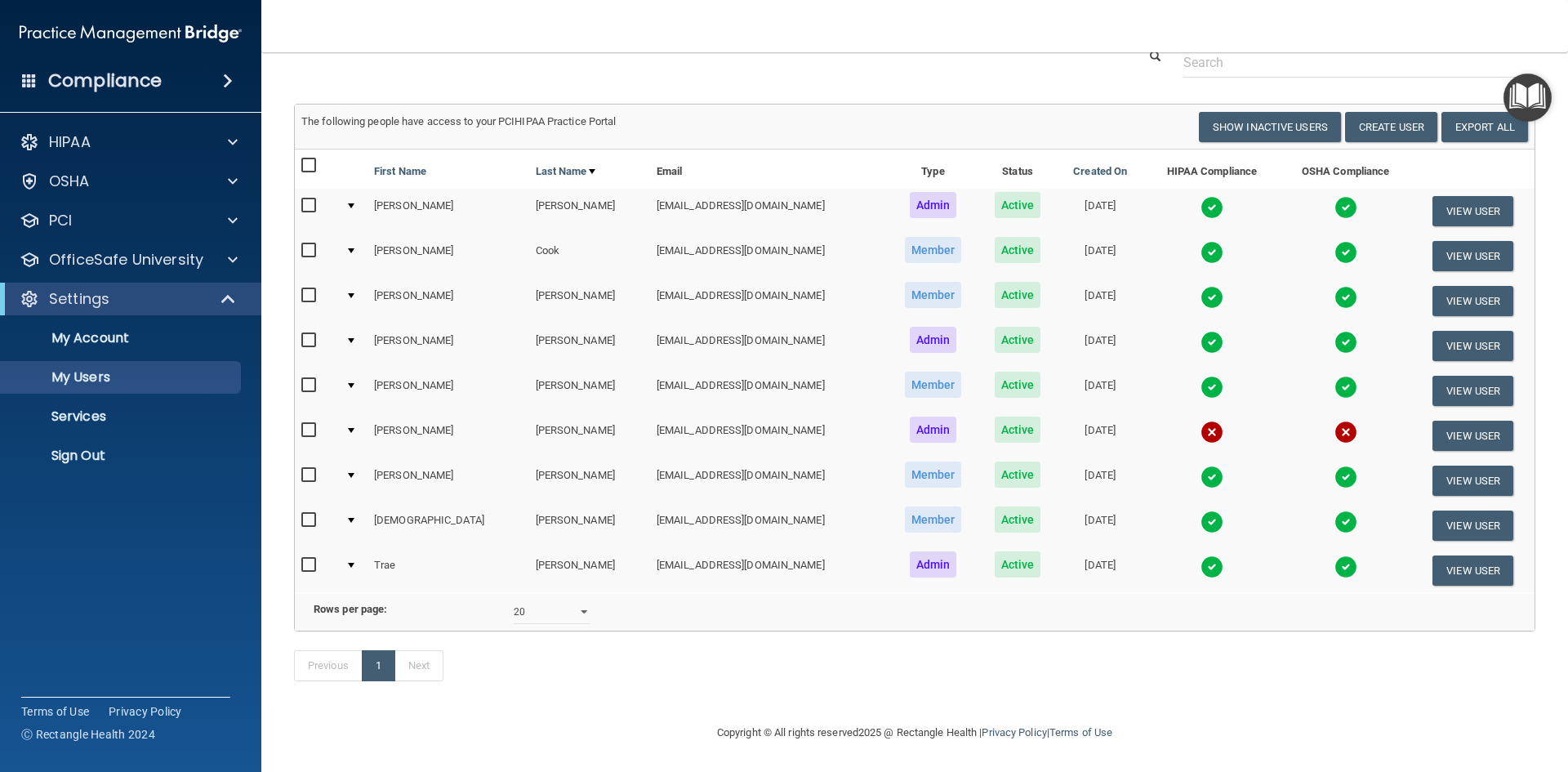
click at [1201, 376] on img at bounding box center [1212, 387] width 22 height 22
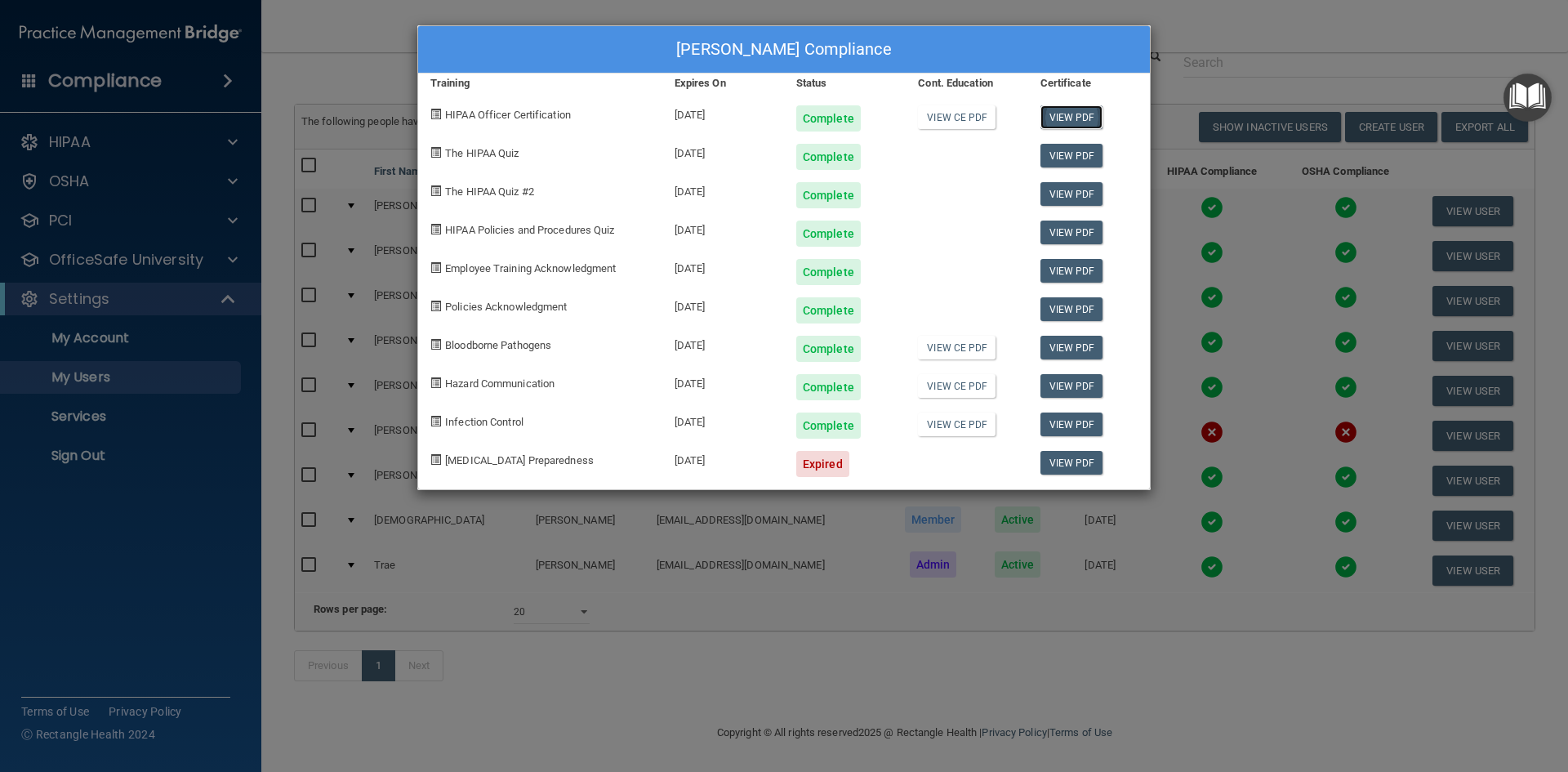
click at [1085, 111] on link "View PDF" at bounding box center [1072, 116] width 63 height 23
click at [1068, 156] on link "View PDF" at bounding box center [1072, 155] width 63 height 23
click at [1085, 190] on link "View PDF" at bounding box center [1072, 193] width 63 height 23
click at [1062, 230] on link "View PDF" at bounding box center [1072, 231] width 63 height 23
click at [1082, 271] on link "View PDF" at bounding box center [1072, 270] width 63 height 23
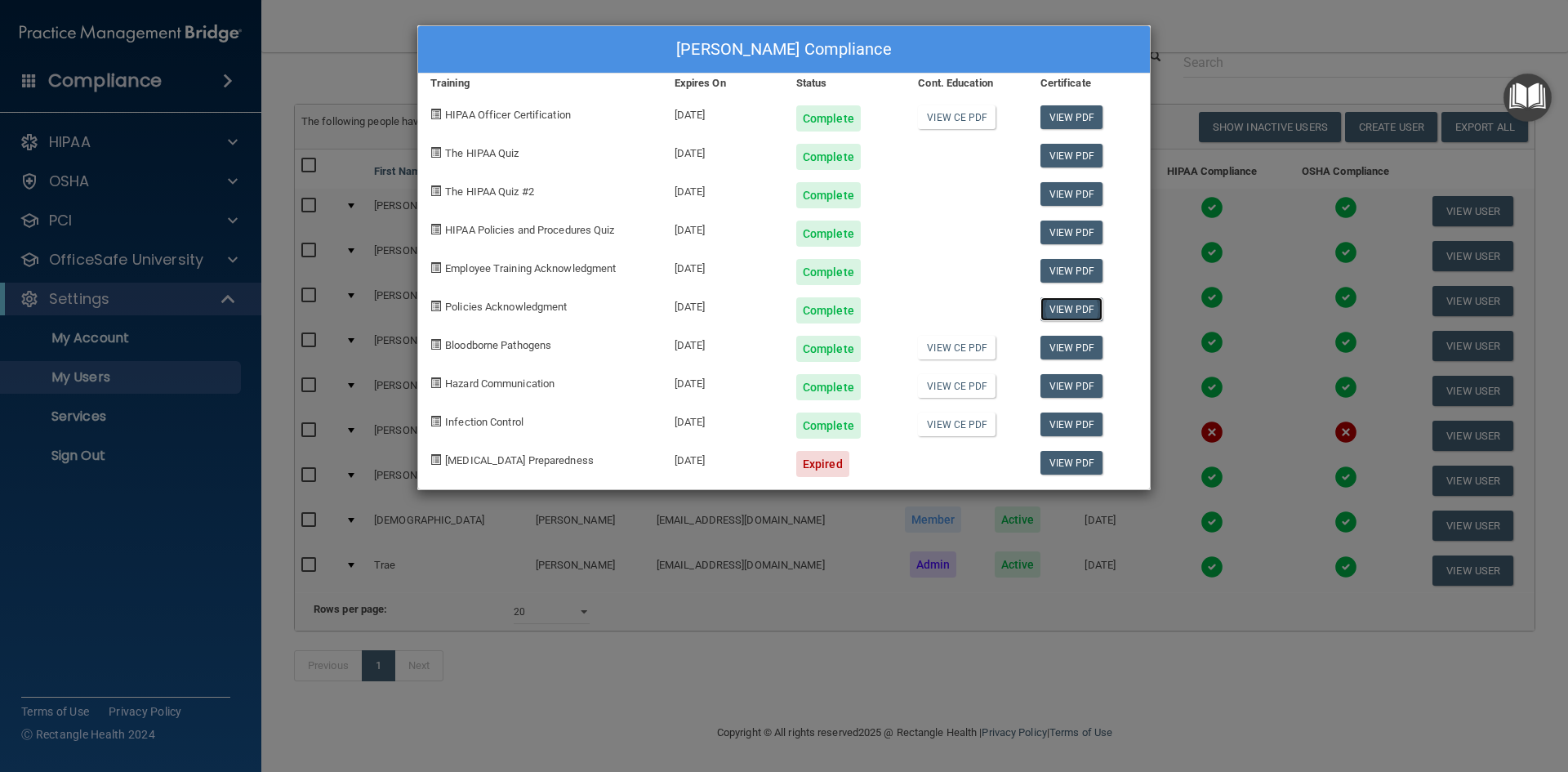
click at [1077, 305] on link "View PDF" at bounding box center [1072, 308] width 63 height 23
click at [1058, 337] on link "View PDF" at bounding box center [1072, 347] width 63 height 23
click at [1072, 392] on link "View PDF" at bounding box center [1072, 385] width 63 height 23
click at [1072, 422] on link "View PDF" at bounding box center [1072, 423] width 63 height 23
click at [1240, 41] on div "[PERSON_NAME] Compliance Training Expires On Status Cont. Education Certificate…" at bounding box center [784, 386] width 1568 height 772
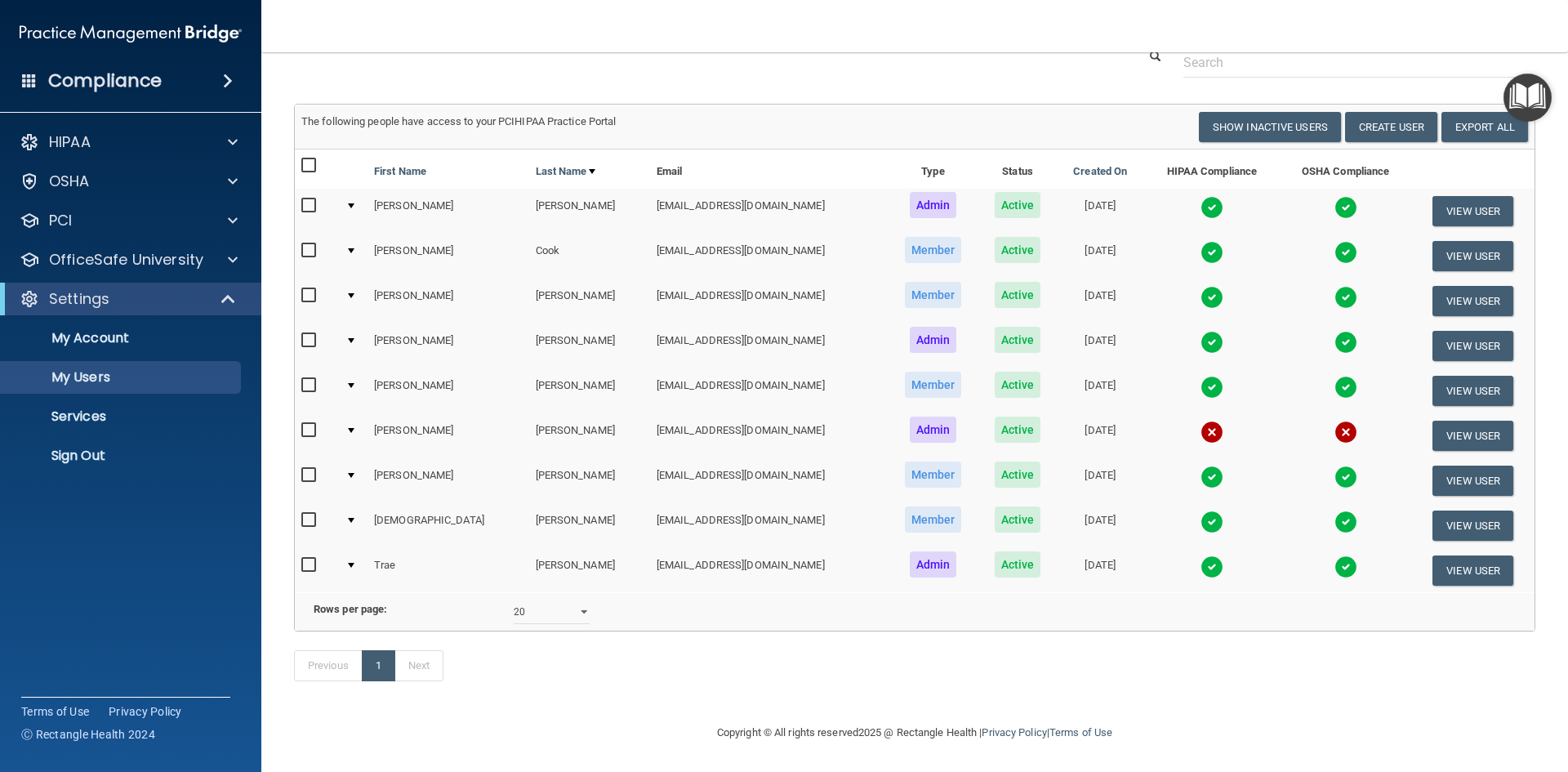
click at [1201, 196] on img at bounding box center [1212, 207] width 22 height 22
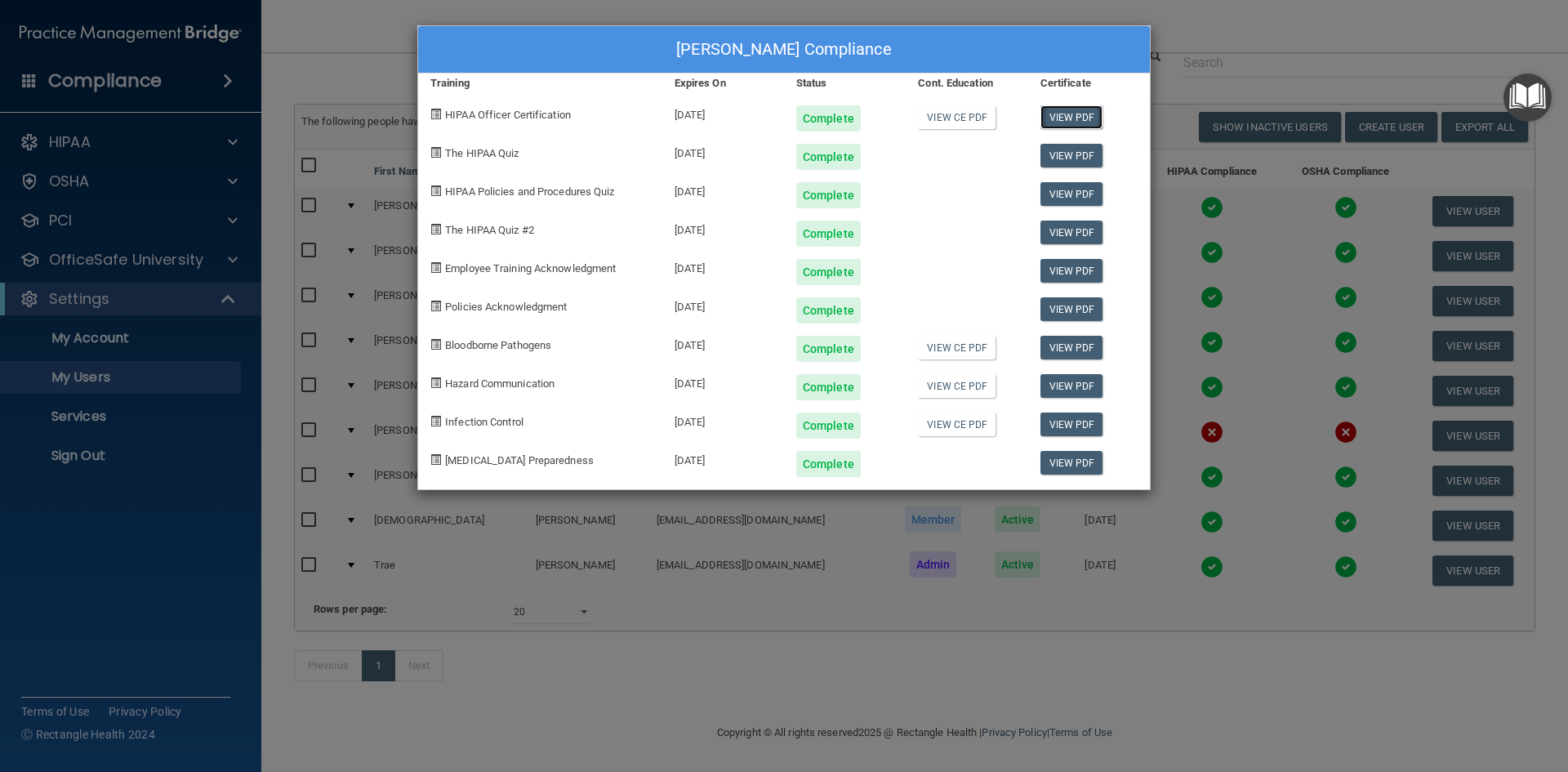
click at [1063, 123] on link "View PDF" at bounding box center [1072, 116] width 63 height 23
click at [1063, 156] on link "View PDF" at bounding box center [1072, 155] width 63 height 23
click at [1058, 194] on link "View PDF" at bounding box center [1072, 193] width 63 height 23
click at [1057, 240] on link "View PDF" at bounding box center [1072, 231] width 63 height 23
click at [1084, 263] on link "View PDF" at bounding box center [1072, 270] width 63 height 23
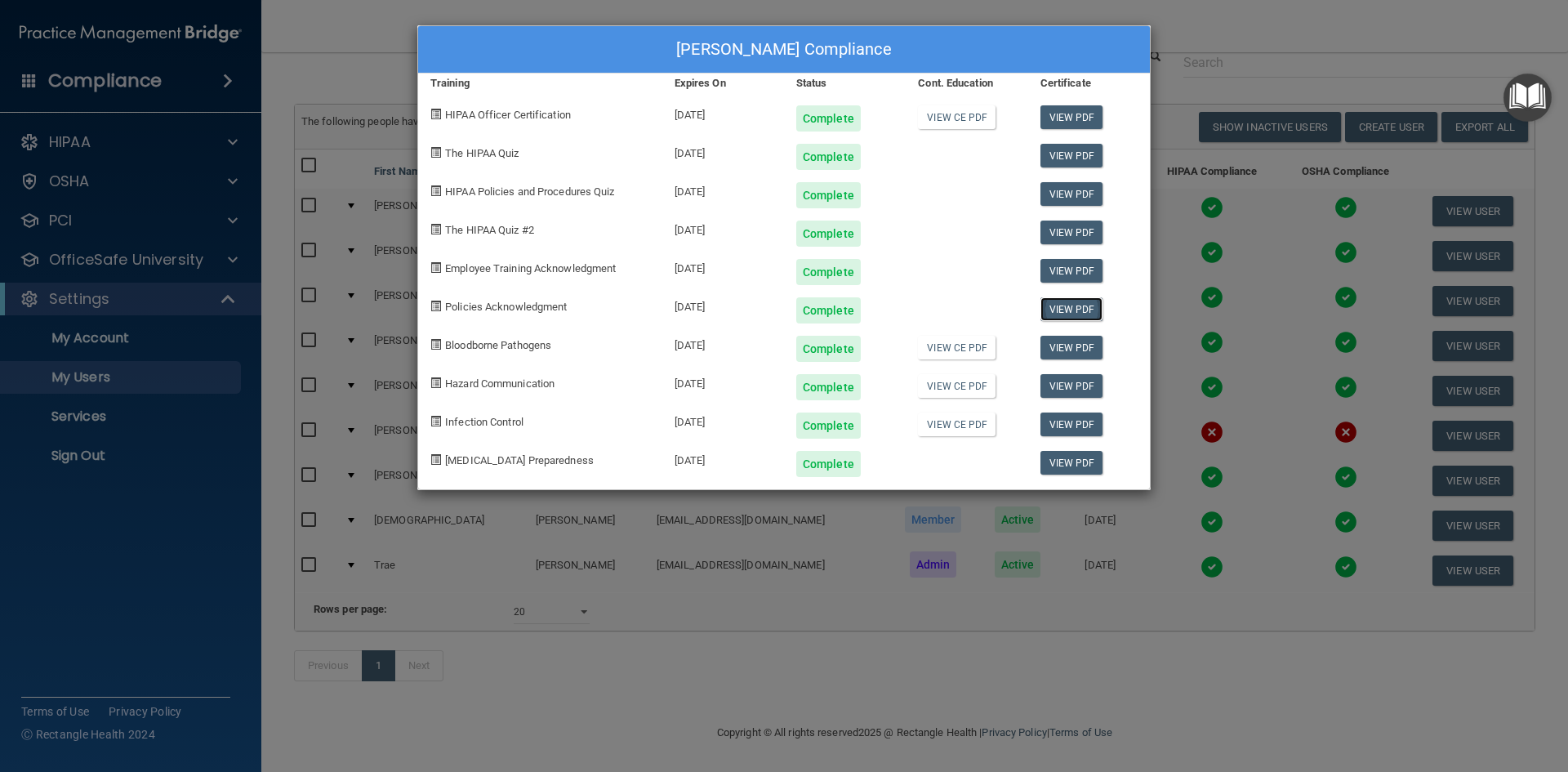
click at [1097, 302] on link "View PDF" at bounding box center [1072, 308] width 63 height 23
click at [1063, 348] on link "View PDF" at bounding box center [1072, 347] width 63 height 23
click at [1081, 374] on link "View PDF" at bounding box center [1072, 385] width 63 height 23
click at [1080, 419] on link "View PDF" at bounding box center [1072, 423] width 63 height 23
click at [1070, 469] on link "View PDF" at bounding box center [1072, 462] width 63 height 23
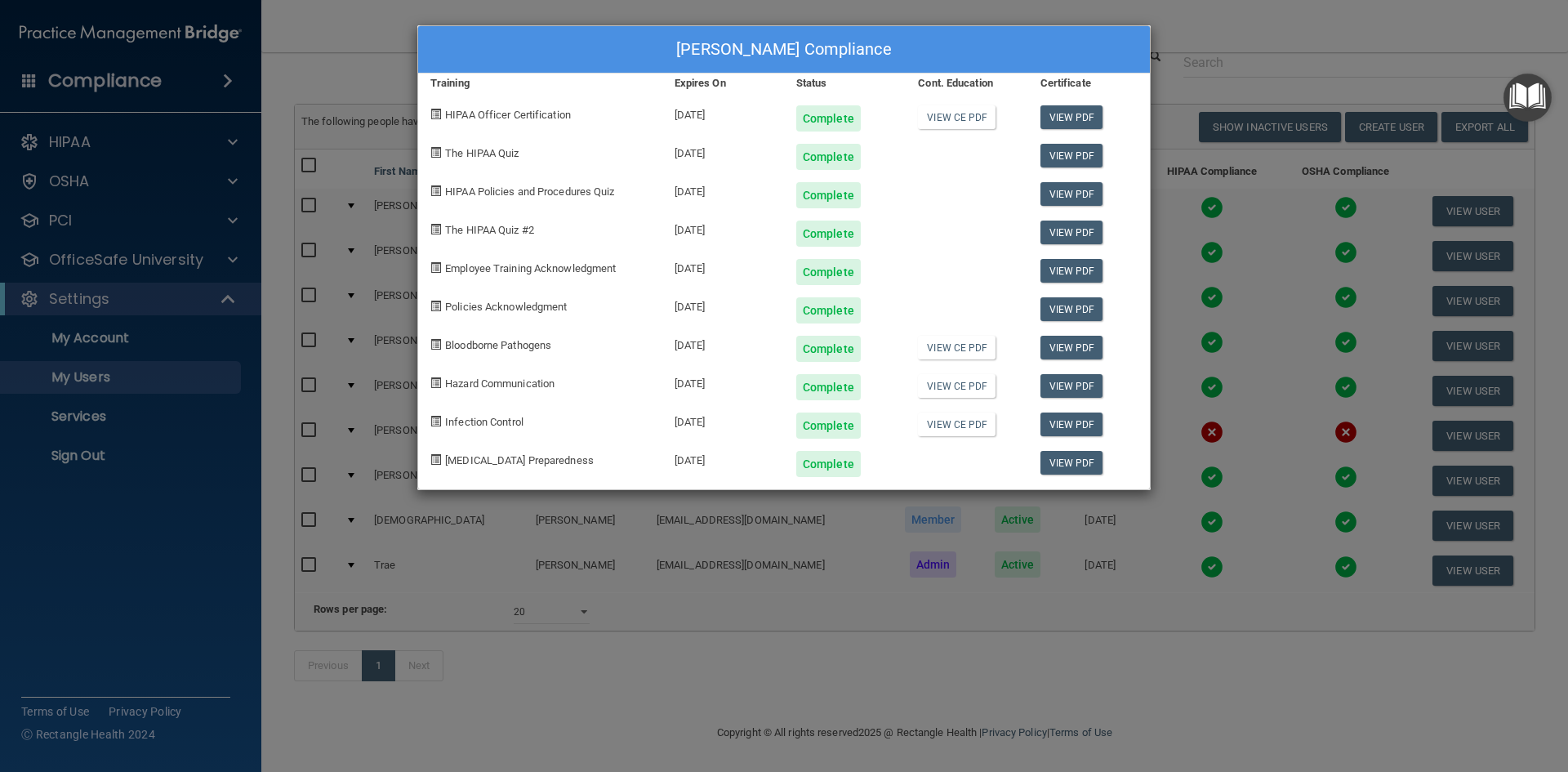
click at [1173, 54] on div "[PERSON_NAME] Compliance Training Expires On Status Cont. Education Certificate…" at bounding box center [784, 386] width 1568 height 772
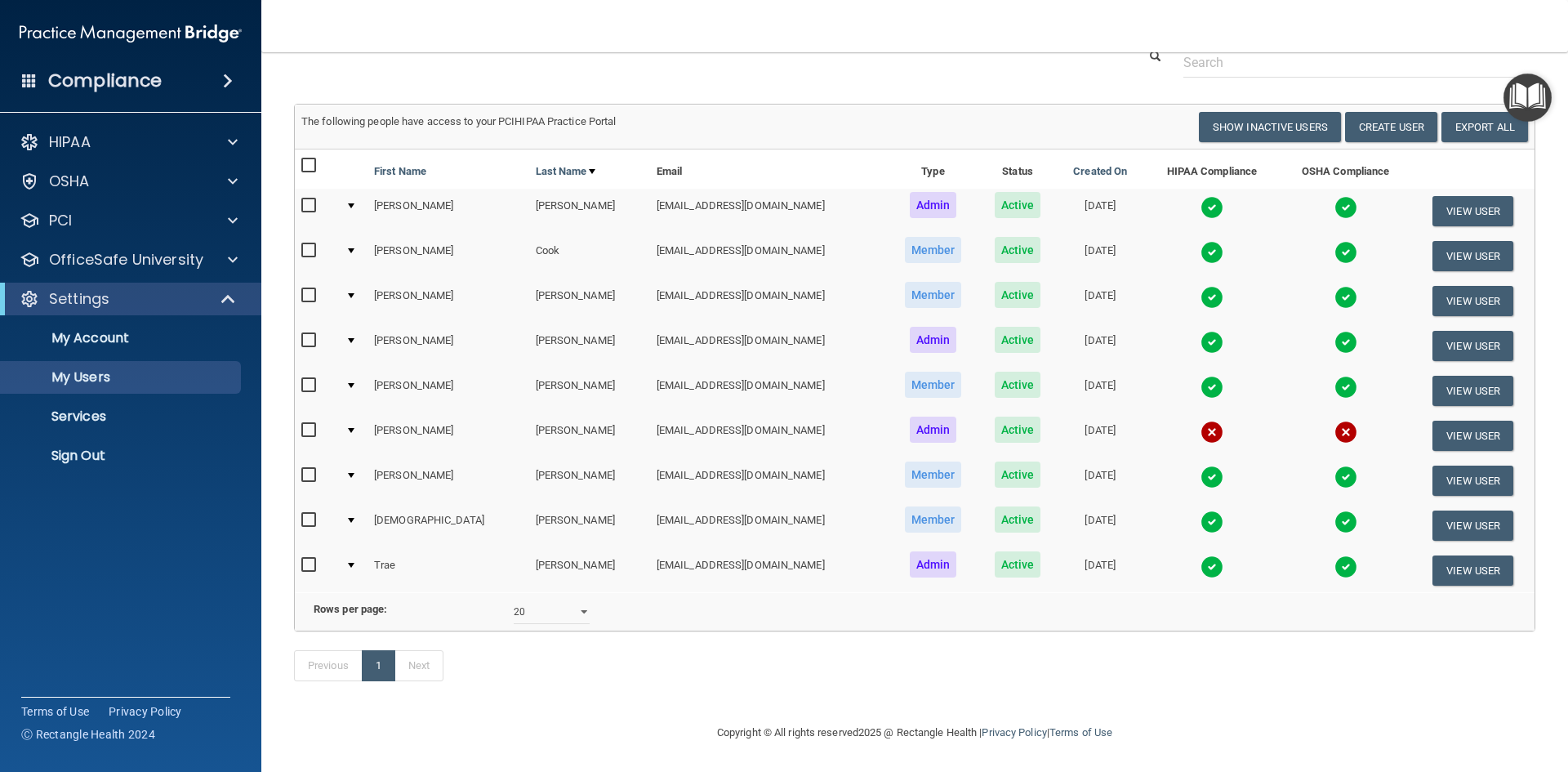
click at [1201, 331] on img at bounding box center [1212, 342] width 22 height 22
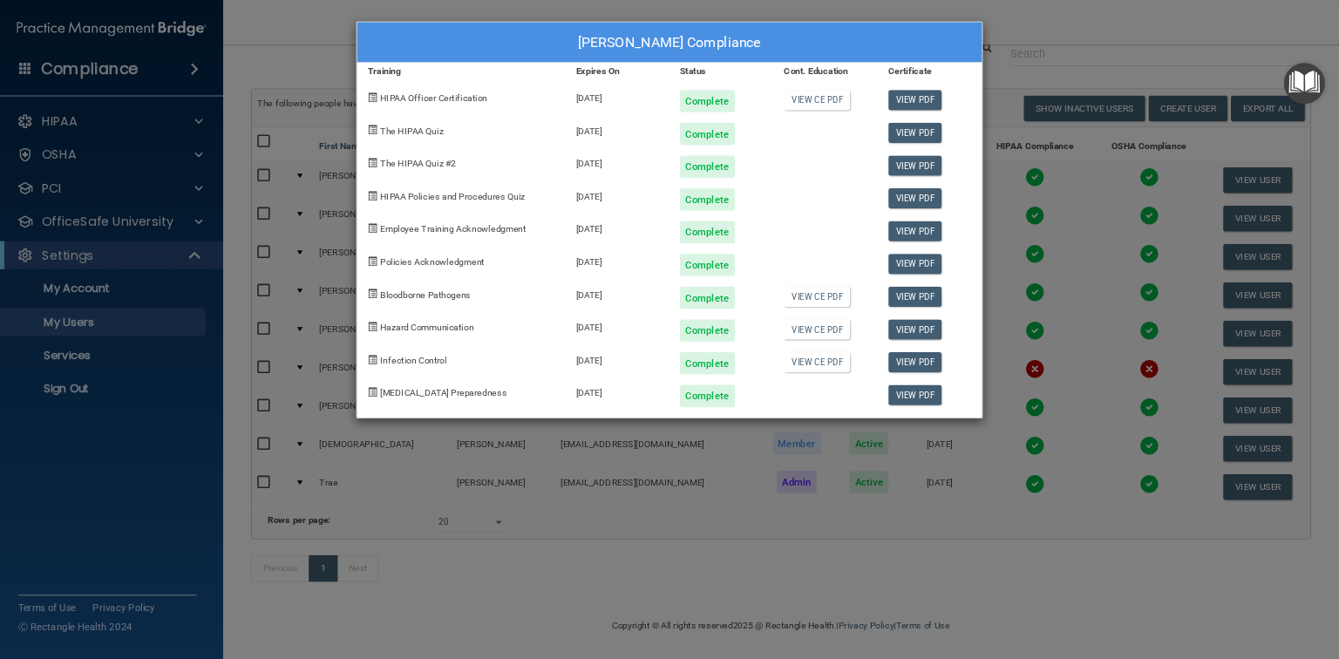
scroll to position [0, 0]
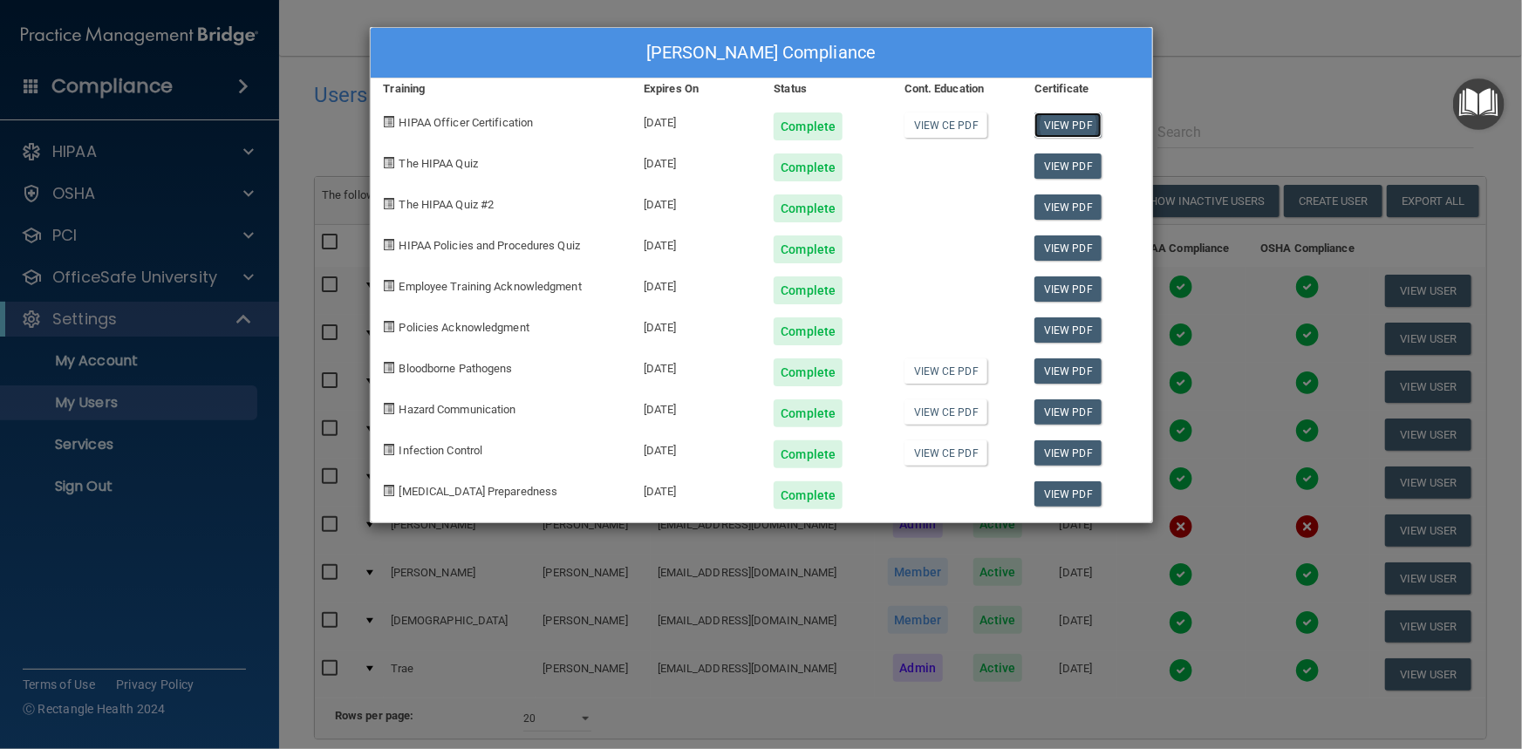
click at [1085, 119] on link "View PDF" at bounding box center [1067, 124] width 67 height 25
click at [1044, 165] on link "View PDF" at bounding box center [1067, 165] width 67 height 25
click at [1061, 208] on link "View PDF" at bounding box center [1067, 206] width 67 height 25
click at [1070, 252] on link "View PDF" at bounding box center [1067, 247] width 67 height 25
click at [1065, 289] on link "View PDF" at bounding box center [1067, 288] width 67 height 25
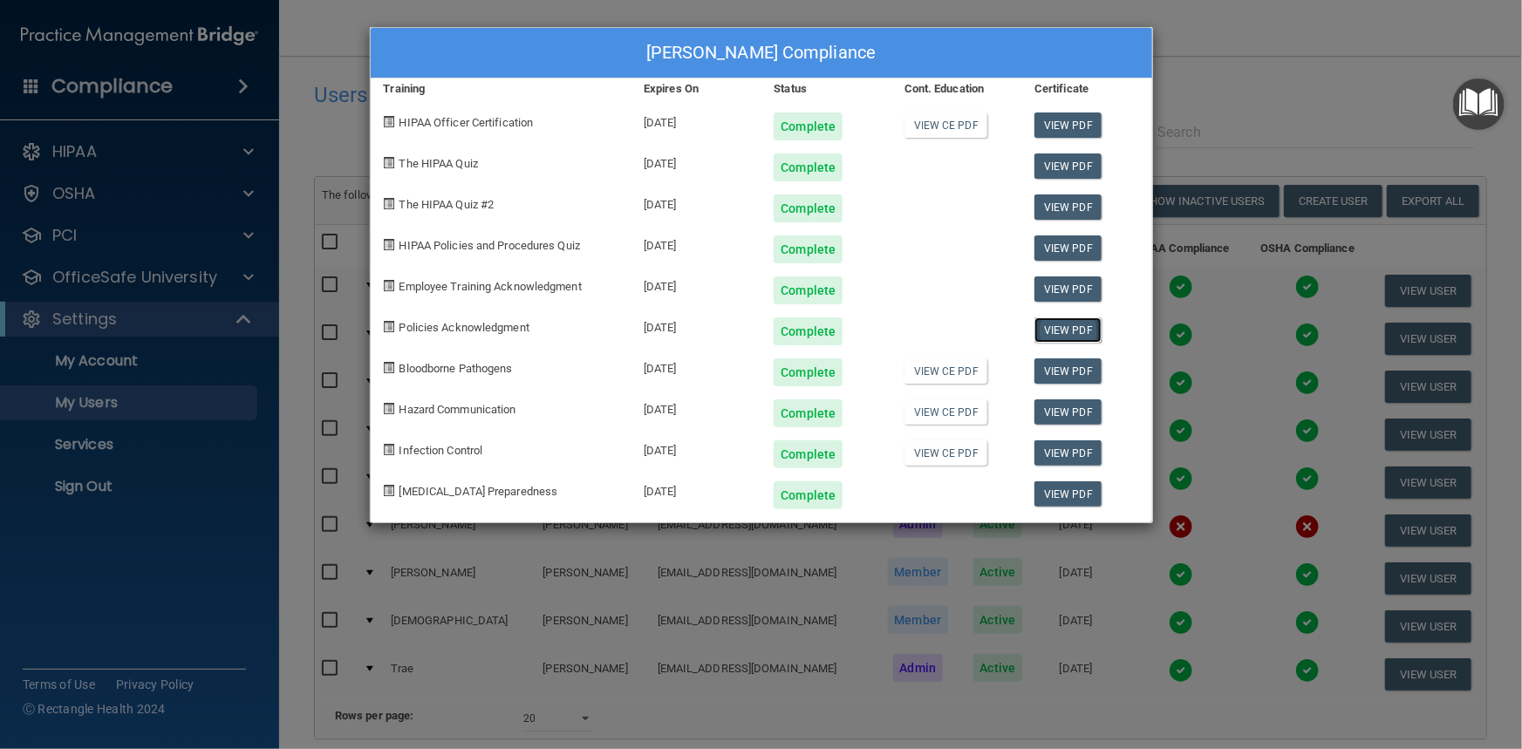
click at [1057, 334] on link "View PDF" at bounding box center [1067, 329] width 67 height 25
click at [1053, 369] on link "View PDF" at bounding box center [1067, 370] width 67 height 25
click at [1050, 413] on link "View PDF" at bounding box center [1067, 411] width 67 height 25
click at [1060, 455] on link "View PDF" at bounding box center [1067, 452] width 67 height 25
click at [1065, 492] on link "View PDF" at bounding box center [1067, 493] width 67 height 25
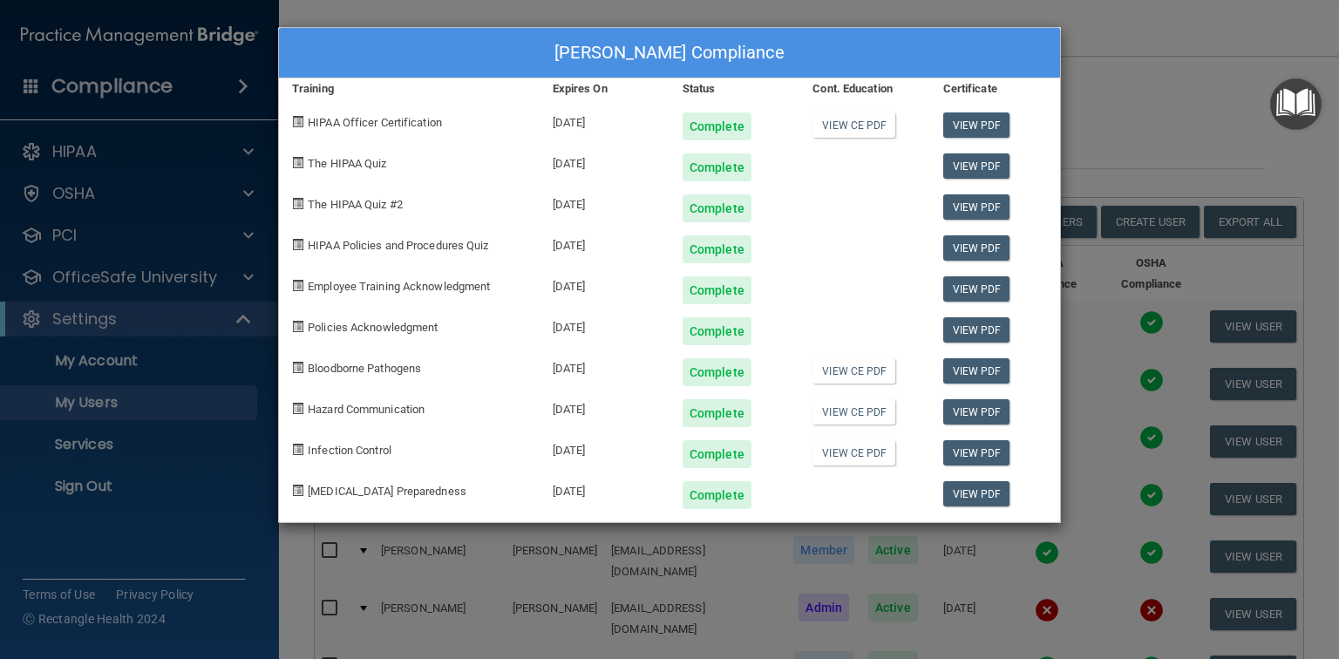
click at [1218, 31] on div "[PERSON_NAME] Compliance Training Expires On Status Cont. Education Certificate…" at bounding box center [669, 329] width 1339 height 659
